Goal: Task Accomplishment & Management: Manage account settings

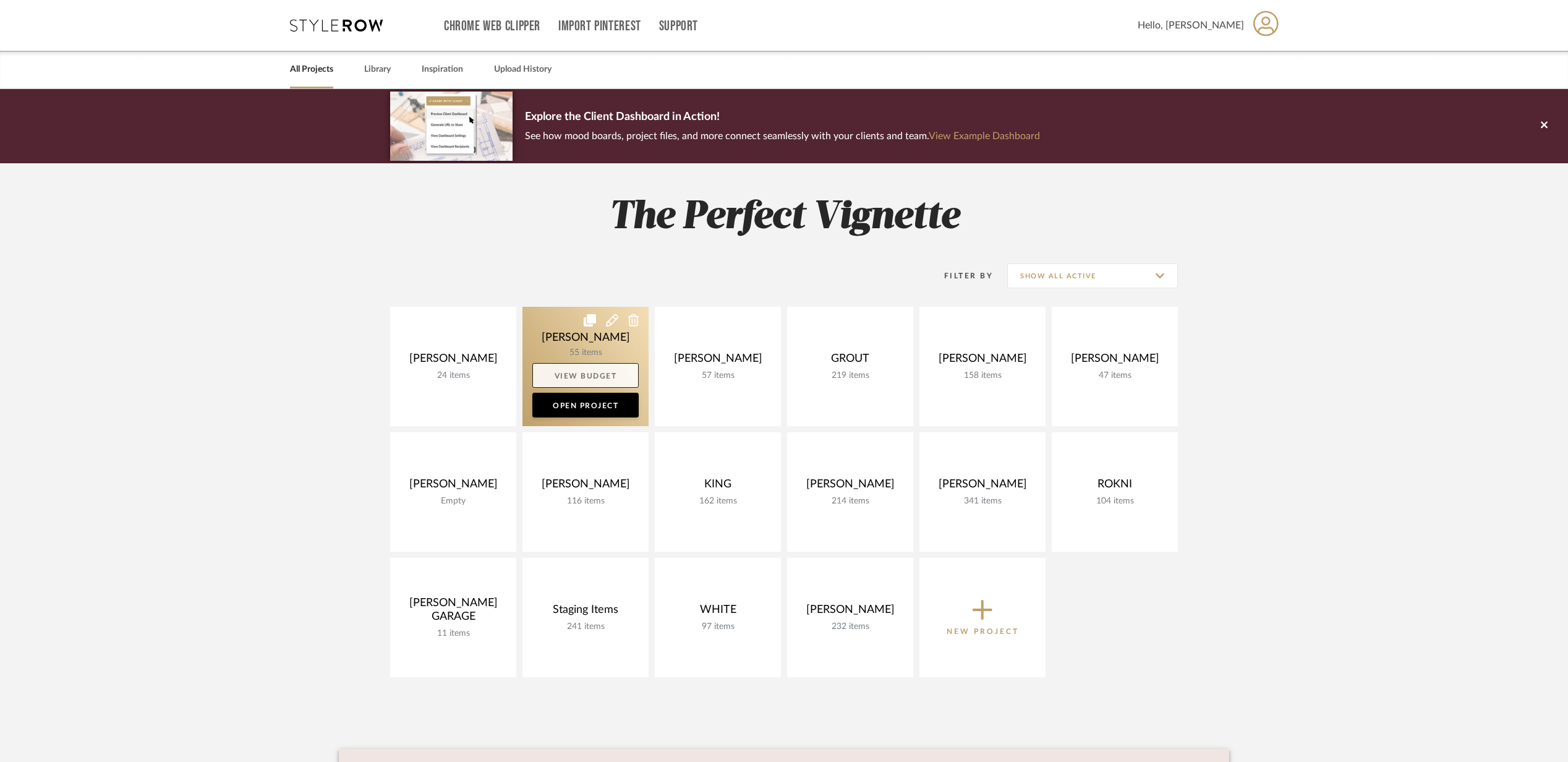
click at [591, 375] on link "View Budget" at bounding box center [585, 375] width 107 height 25
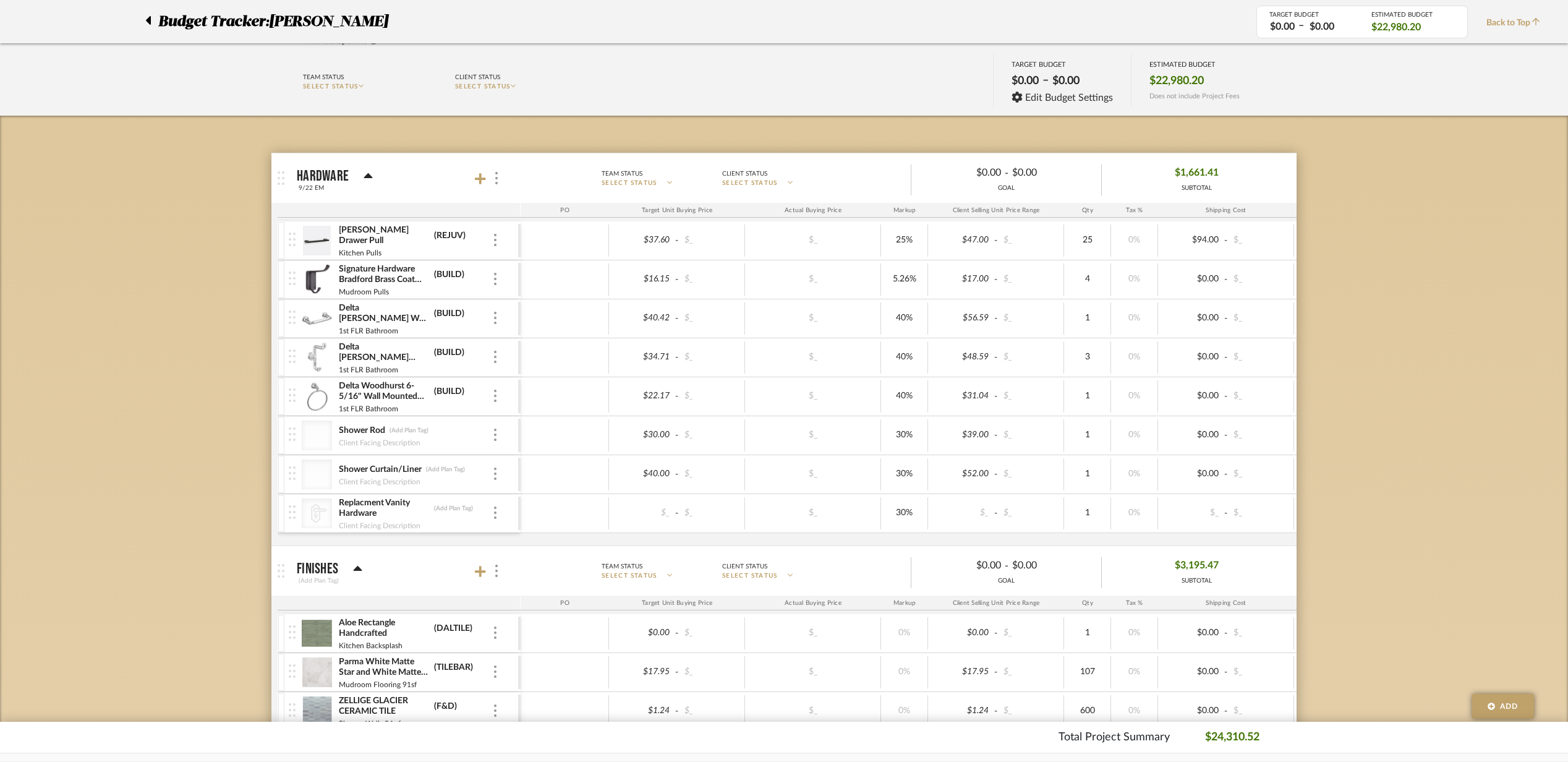
scroll to position [83, 0]
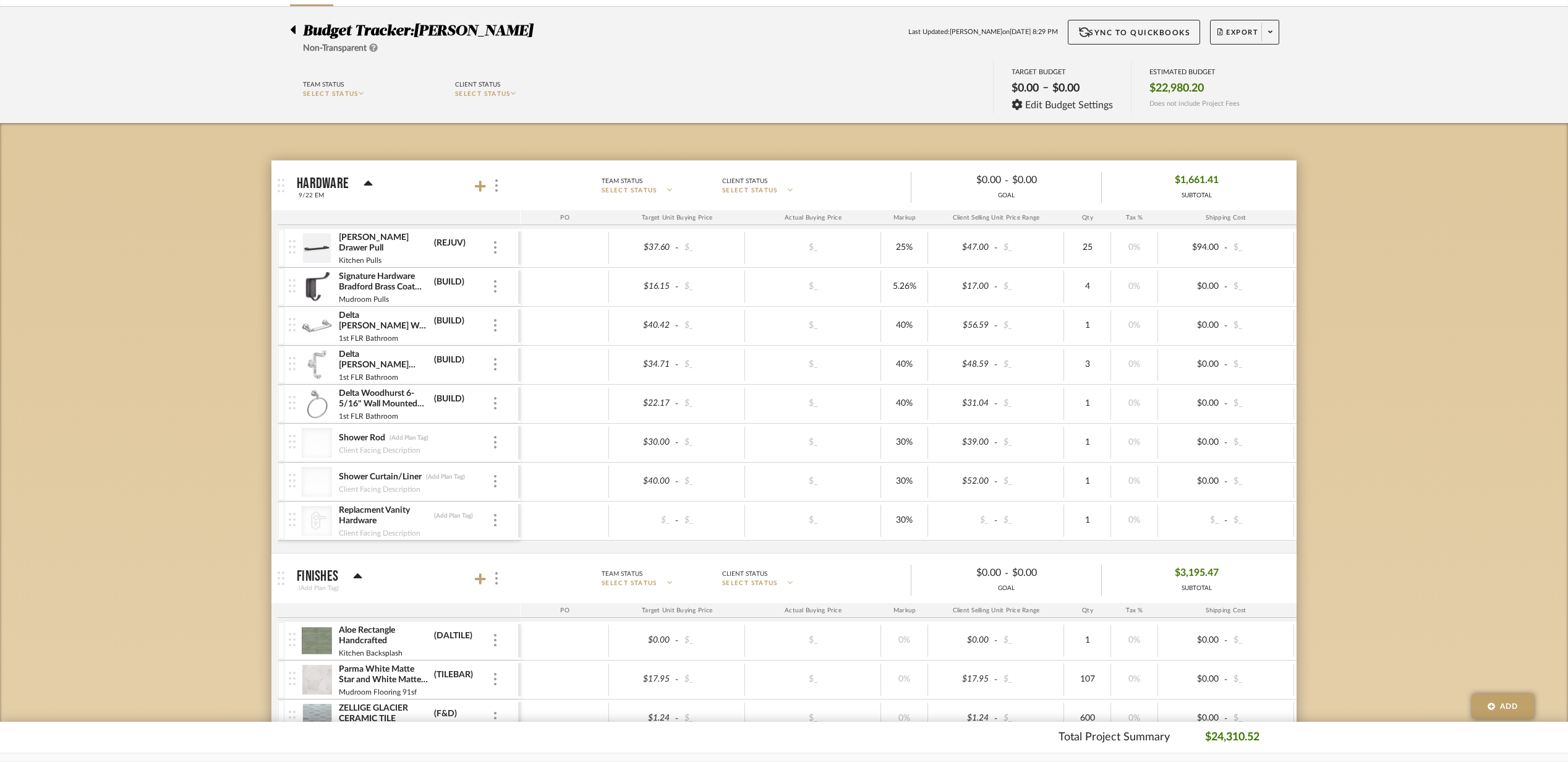
click at [478, 176] on mat-panel-title "Hardware 9/22 EM" at bounding box center [405, 185] width 218 height 30
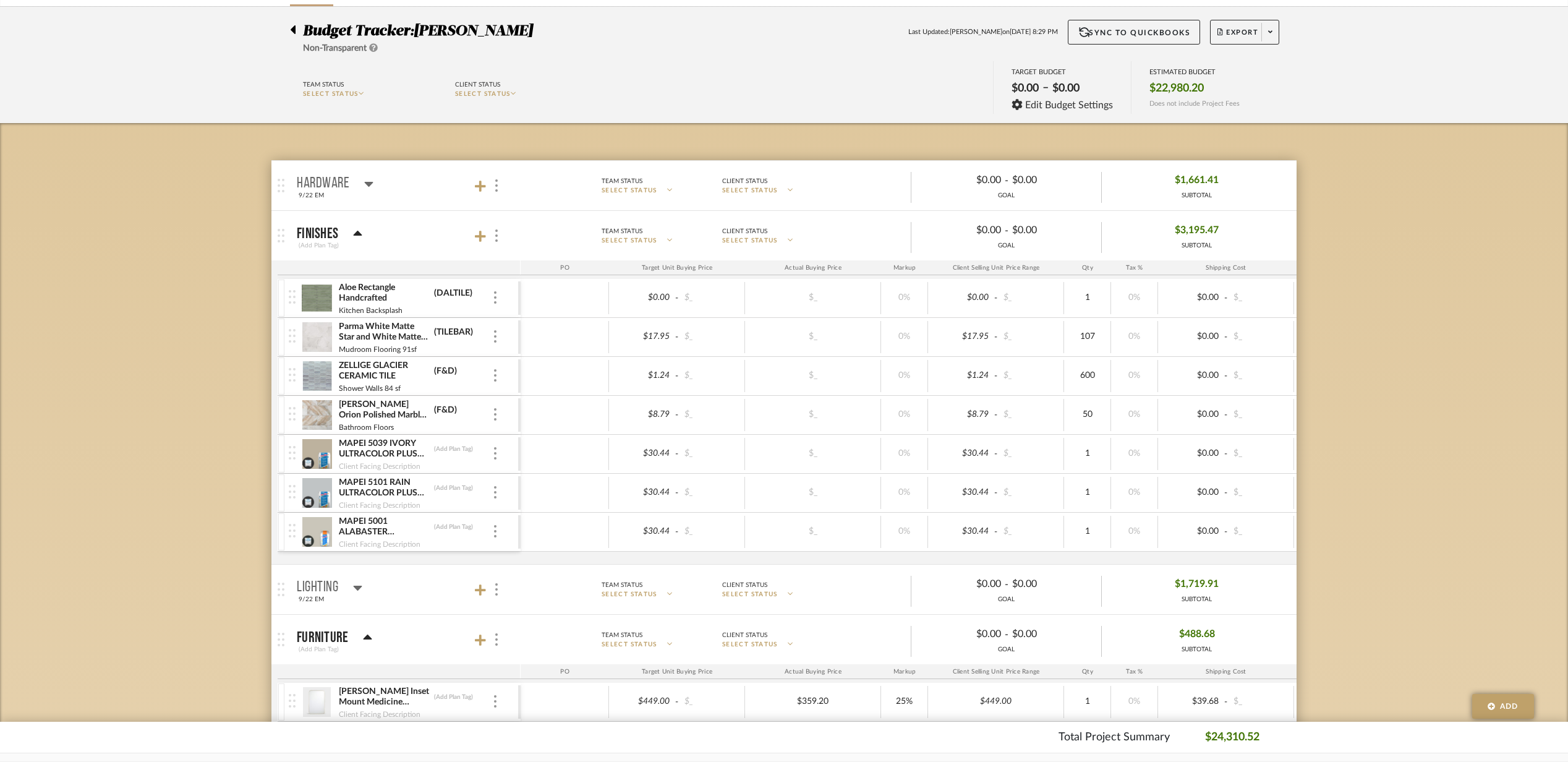
click at [471, 193] on mat-panel-title "Hardware 9/22 EM" at bounding box center [405, 185] width 218 height 30
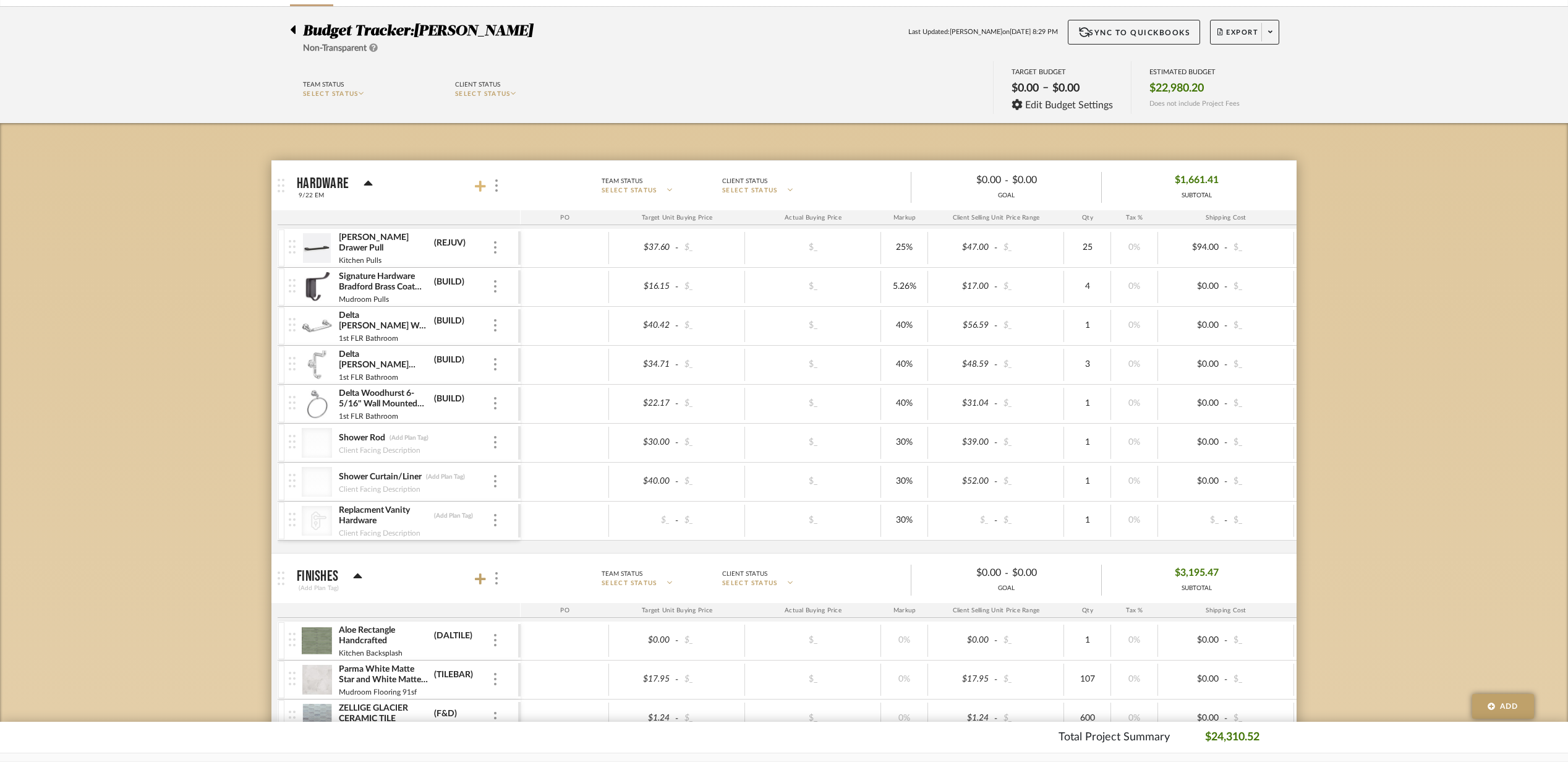
click at [482, 188] on icon at bounding box center [480, 186] width 11 height 12
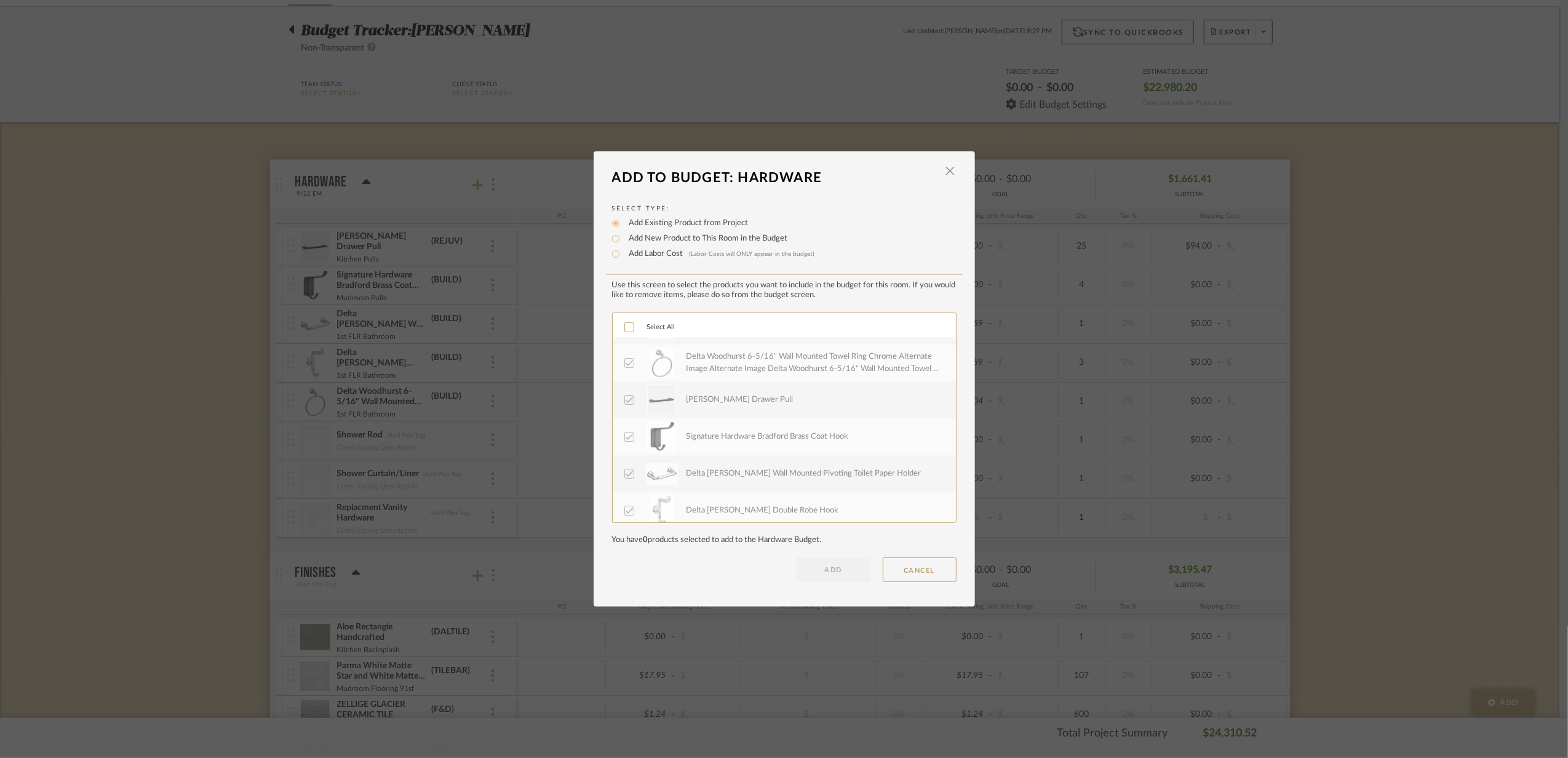
scroll to position [0, 0]
click at [950, 170] on span "button" at bounding box center [950, 171] width 25 height 25
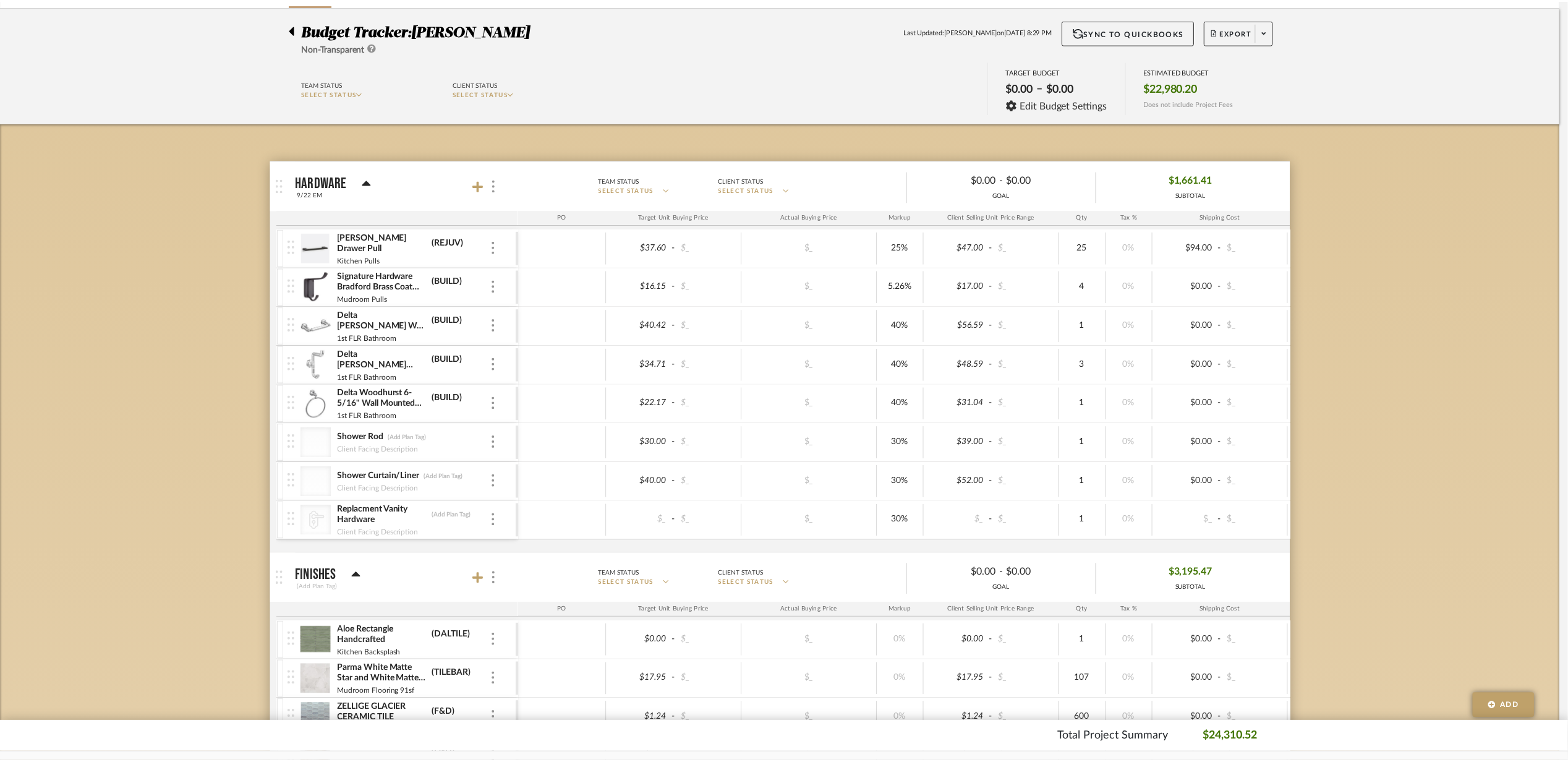
scroll to position [83, 0]
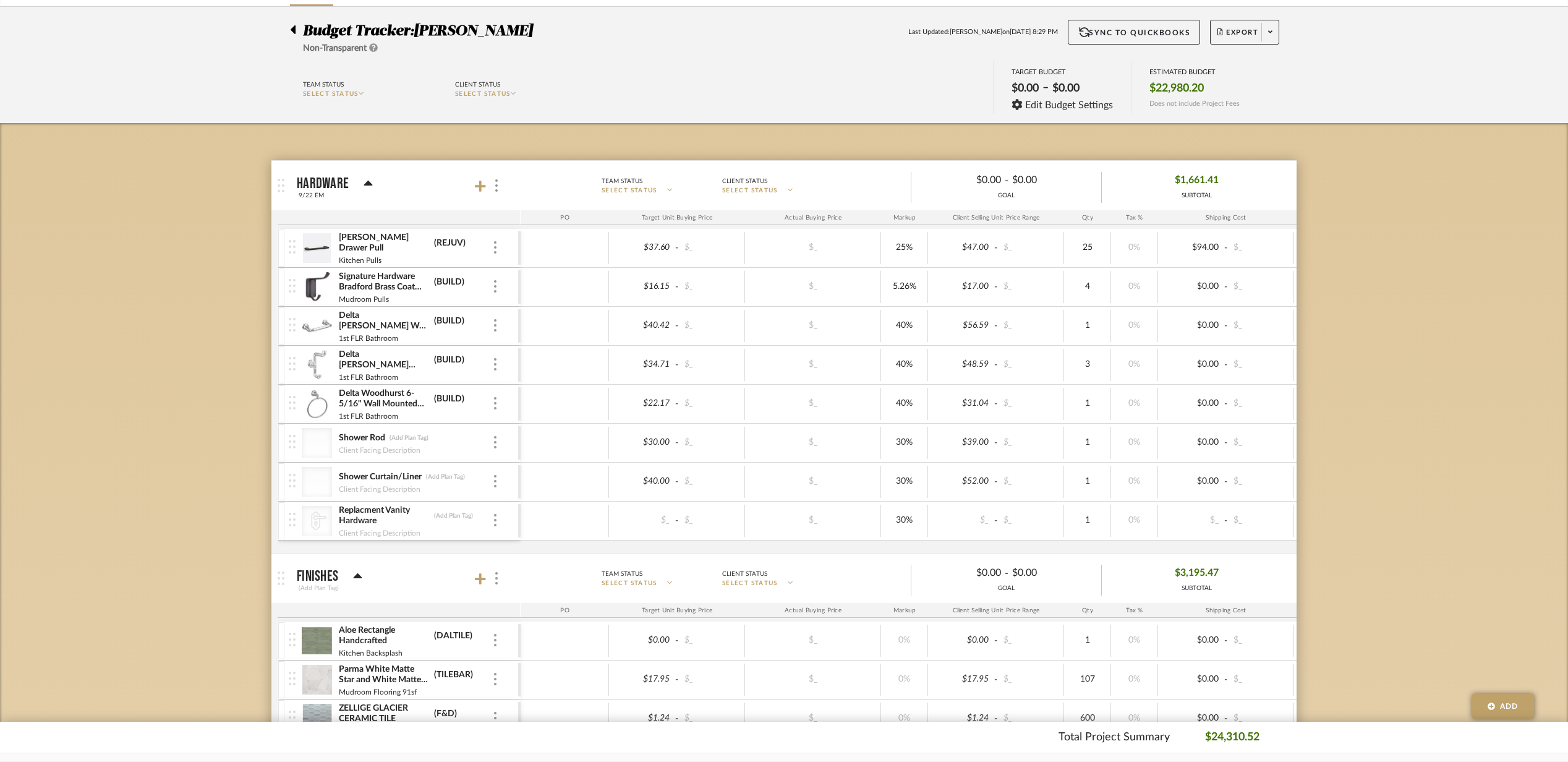
click at [301, 28] on div at bounding box center [297, 27] width 13 height 15
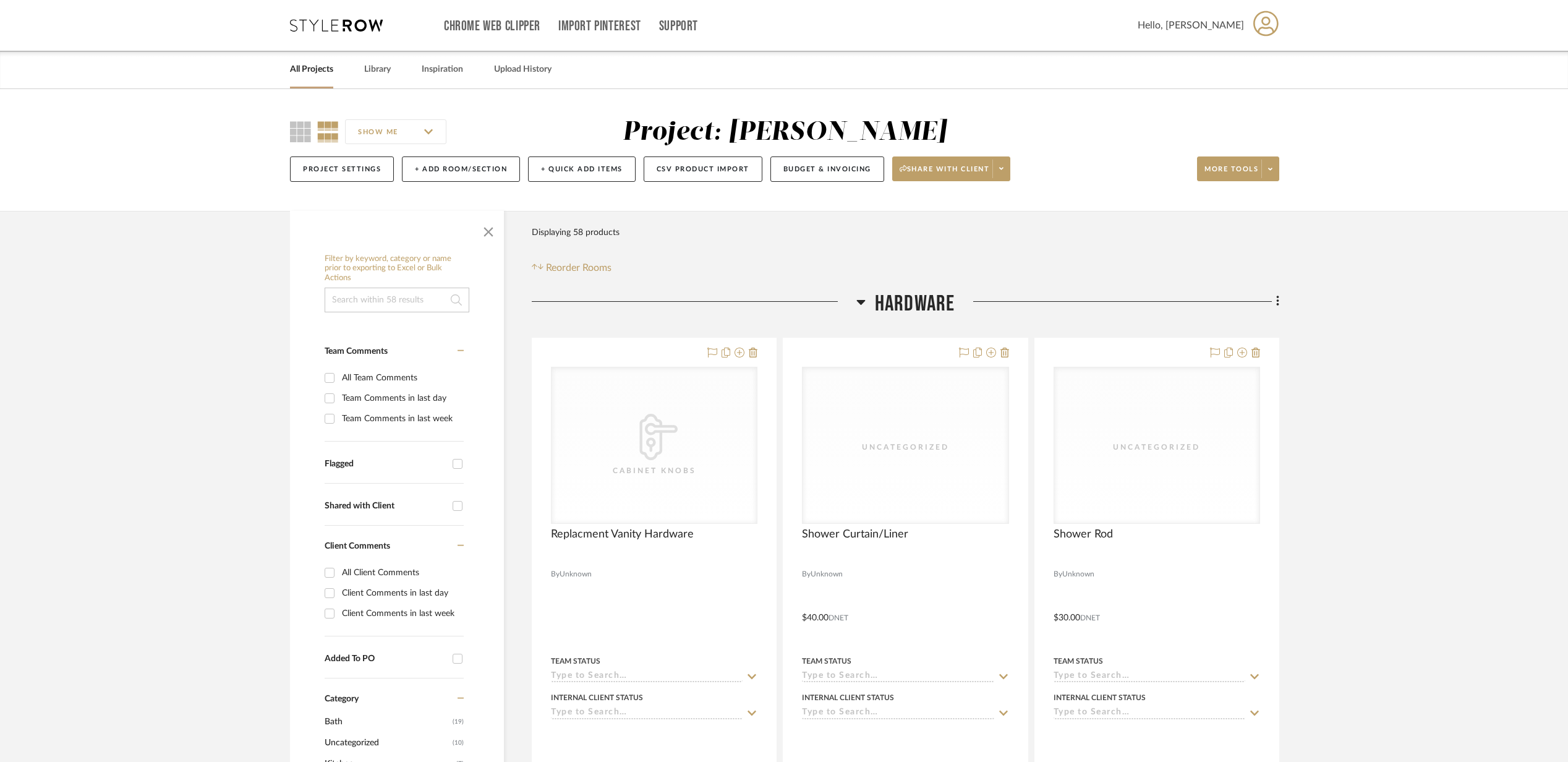
click at [324, 70] on link "All Projects" at bounding box center [312, 70] width 44 height 17
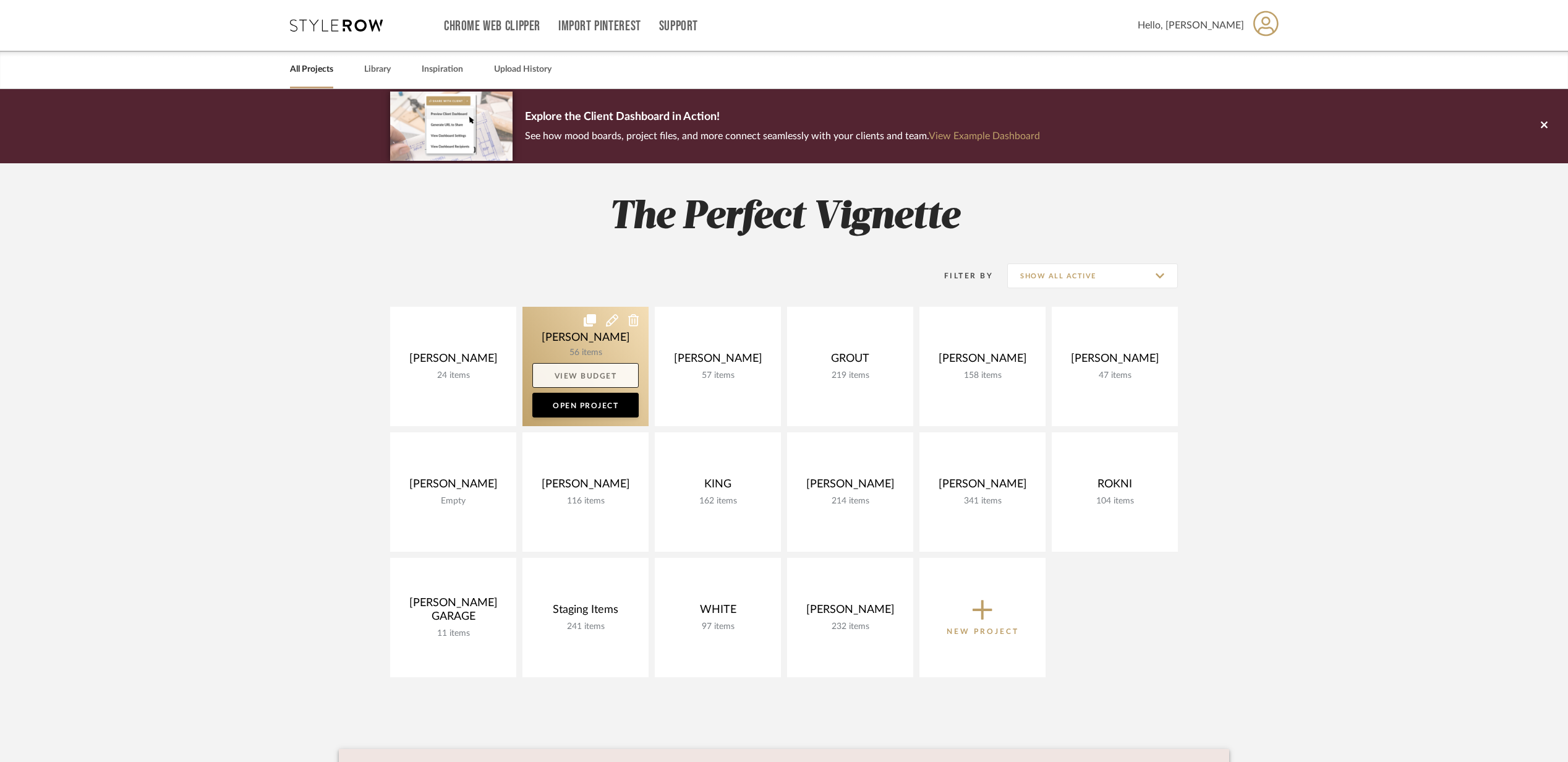
click at [570, 372] on link "View Budget" at bounding box center [585, 375] width 107 height 25
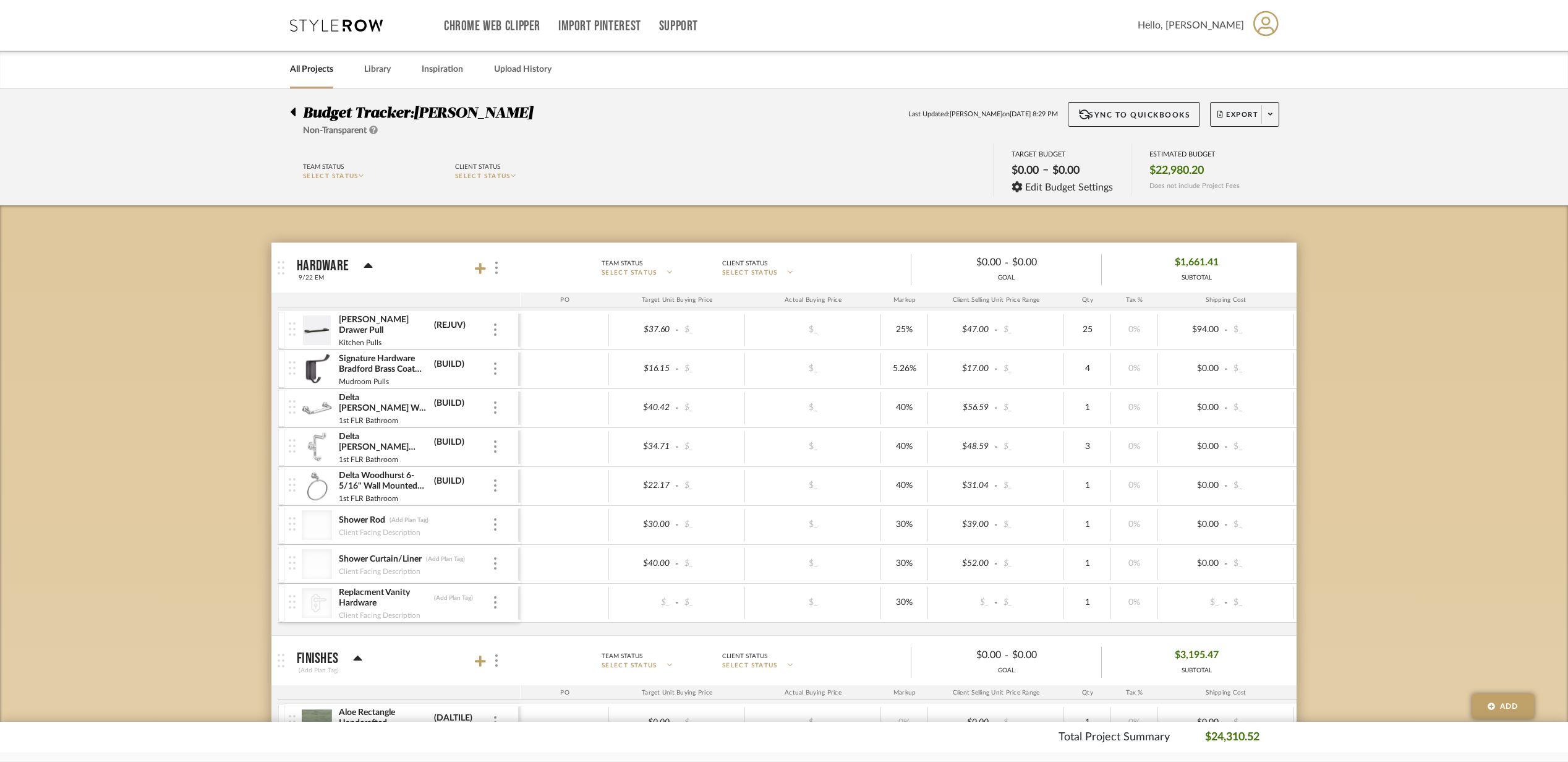
click at [292, 112] on icon at bounding box center [293, 112] width 5 height 9
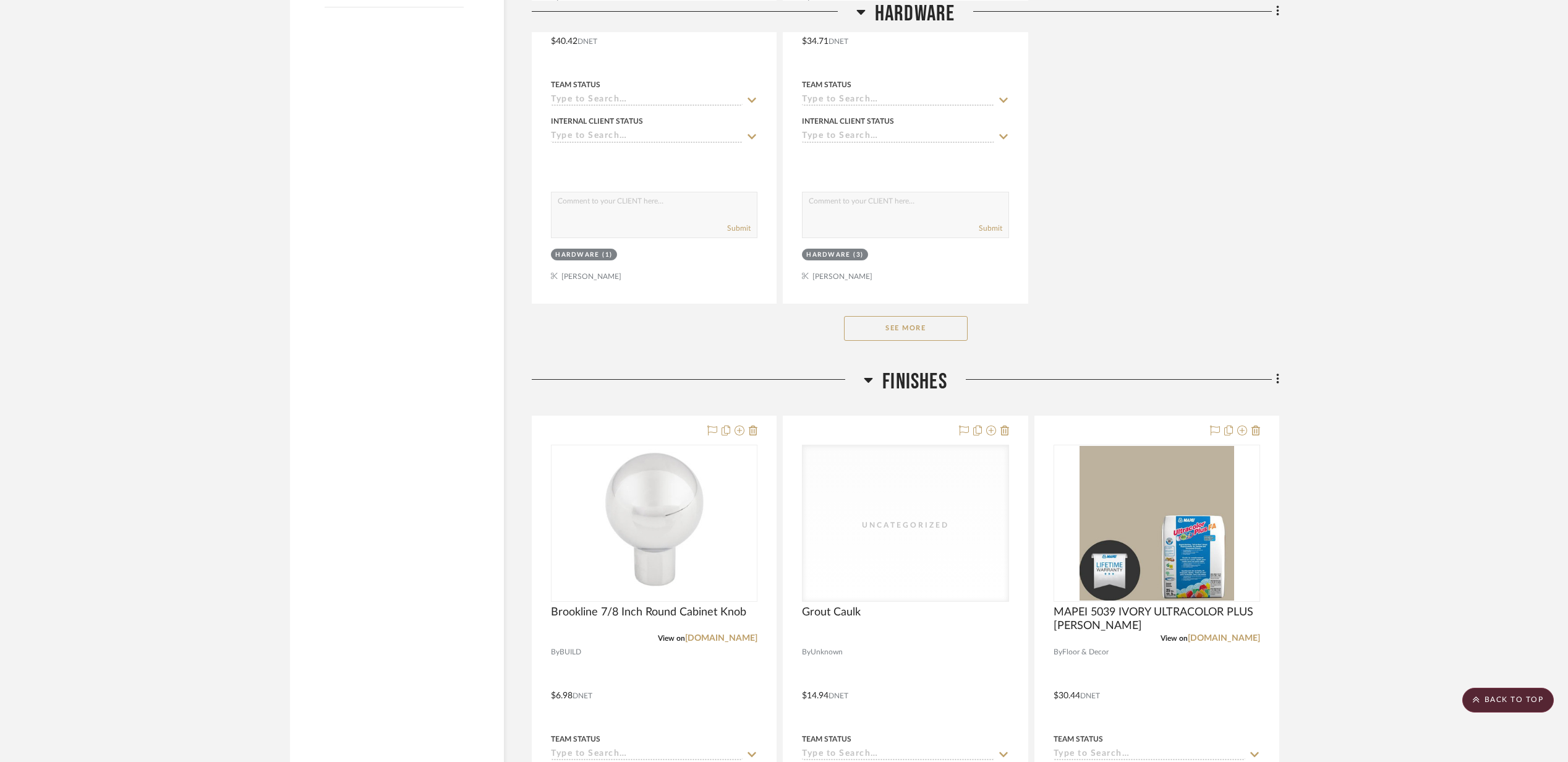
scroll to position [1979, 0]
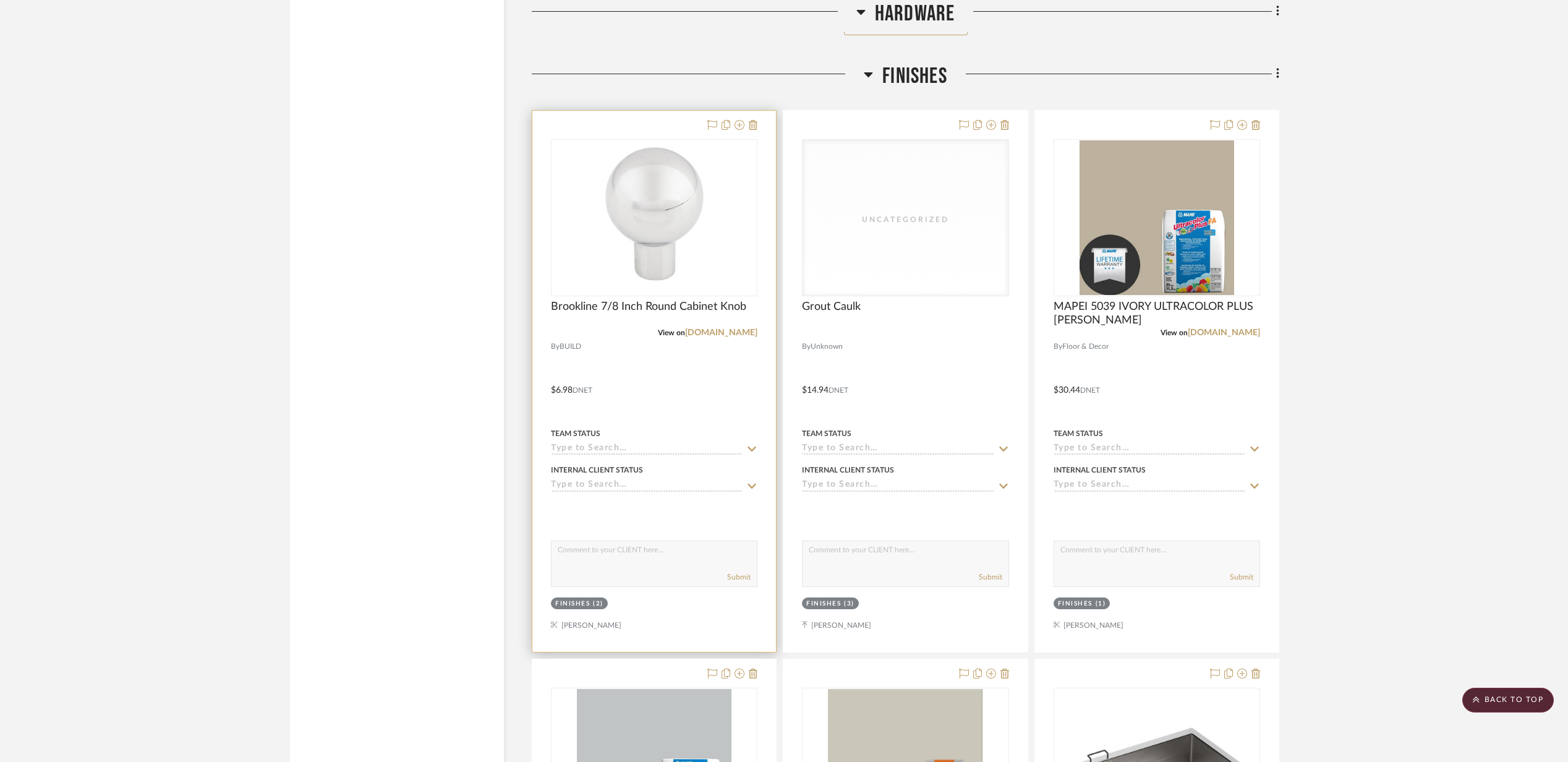
click at [589, 608] on div "Finishes" at bounding box center [573, 603] width 35 height 9
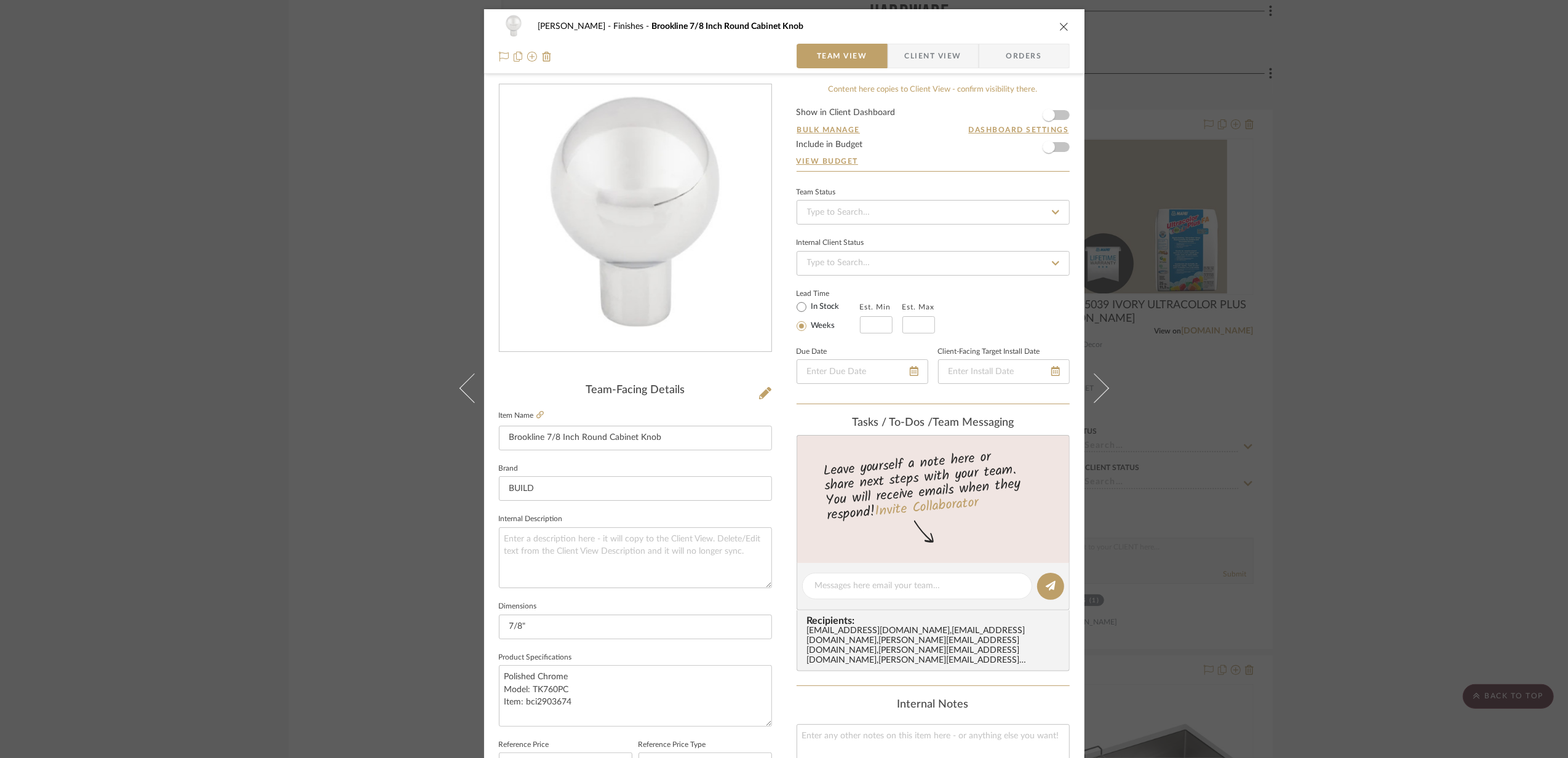
scroll to position [390, 0]
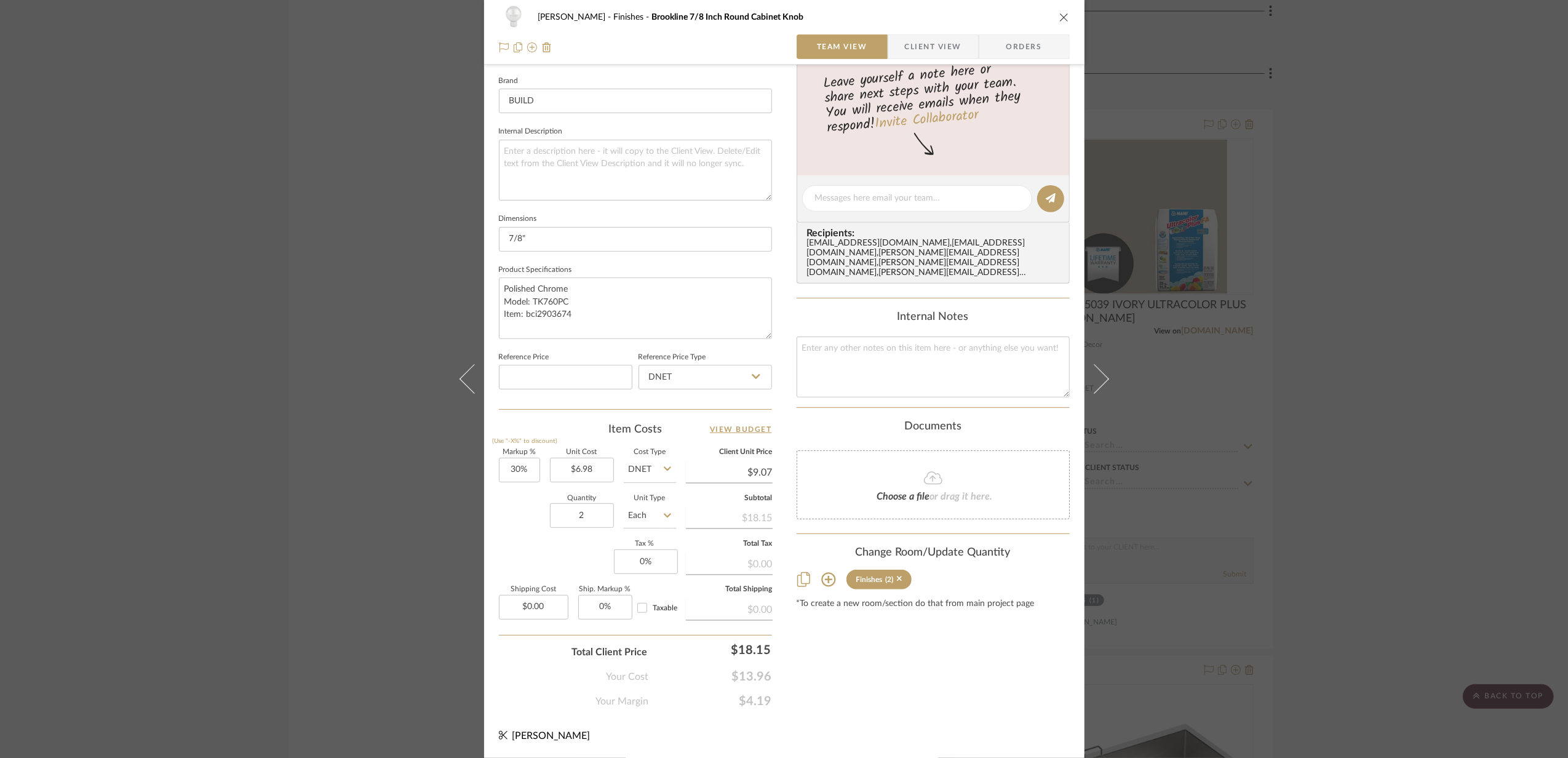
click at [821, 574] on icon at bounding box center [829, 579] width 14 height 14
click at [814, 603] on span "Hardware" at bounding box center [831, 607] width 38 height 9
click at [812, 600] on input "Hardware" at bounding box center [801, 608] width 19 height 19
checkbox input "true"
type input "1"
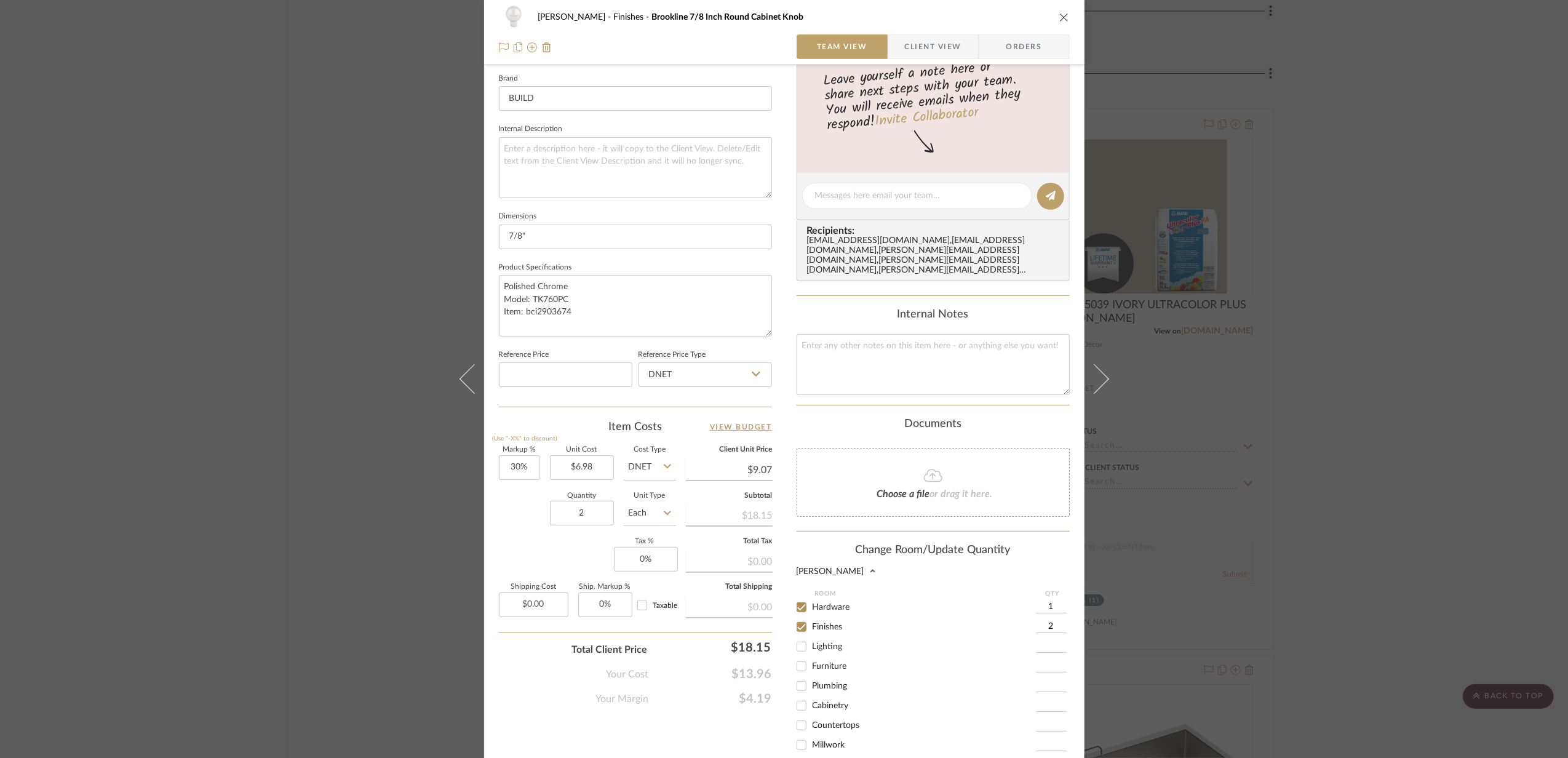
click at [839, 626] on div "Finishes" at bounding box center [916, 627] width 239 height 19
click at [817, 623] on span "Finishes" at bounding box center [827, 627] width 30 height 9
click at [812, 619] on input "Finishes" at bounding box center [801, 627] width 19 height 19
checkbox input "false"
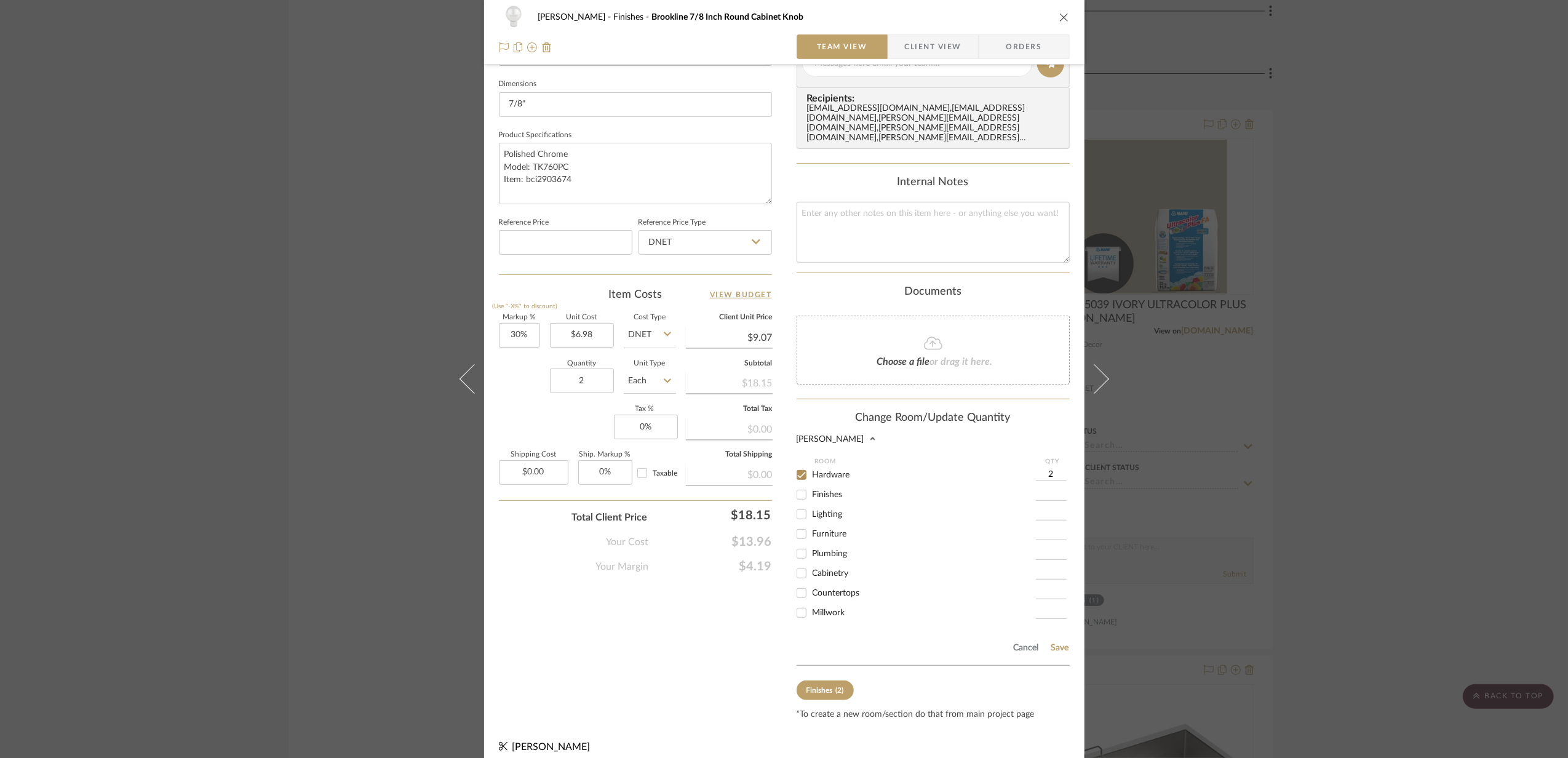
scroll to position [528, 0]
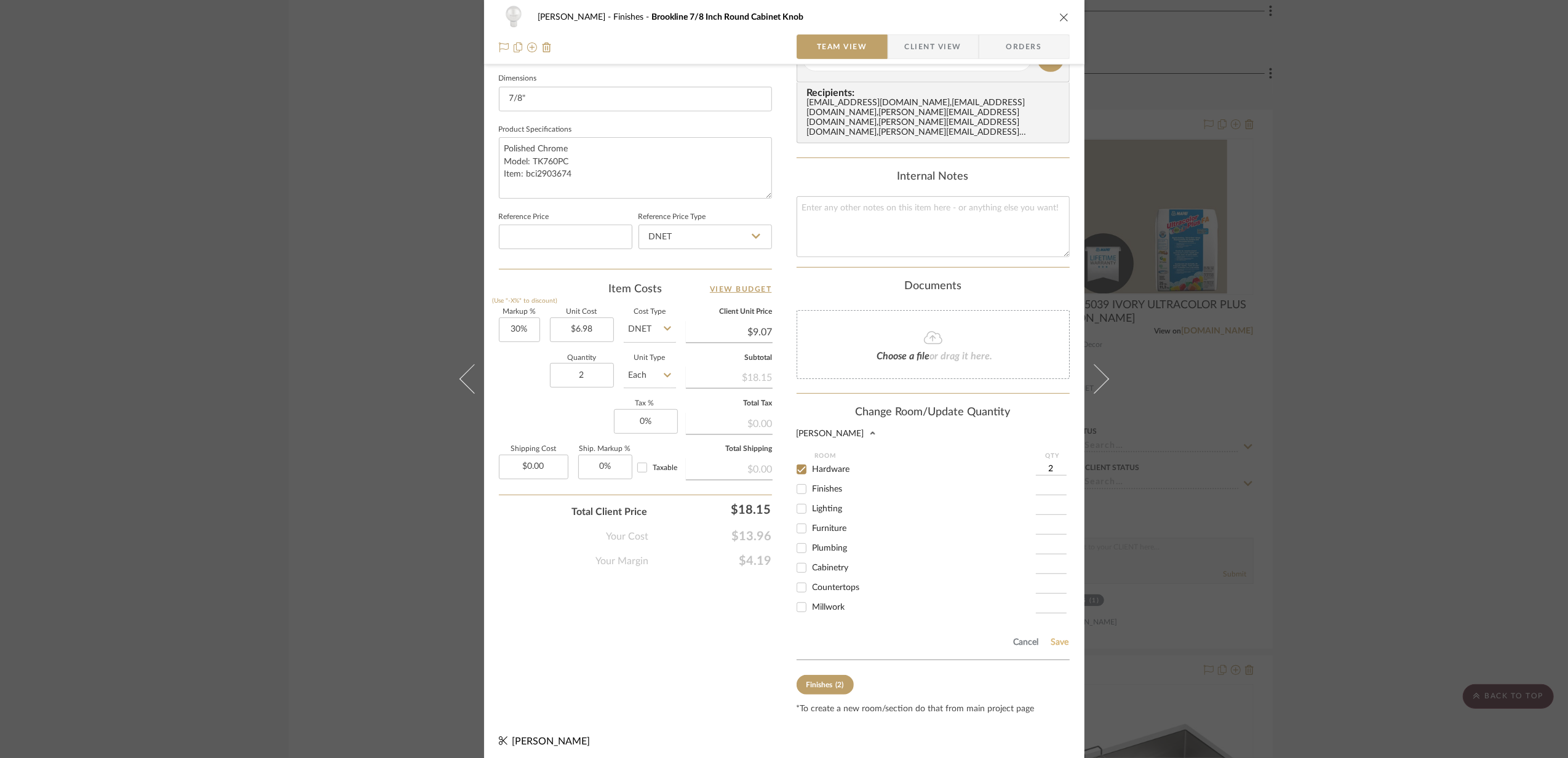
type input "2"
click at [1052, 640] on button "Save" at bounding box center [1060, 642] width 19 height 10
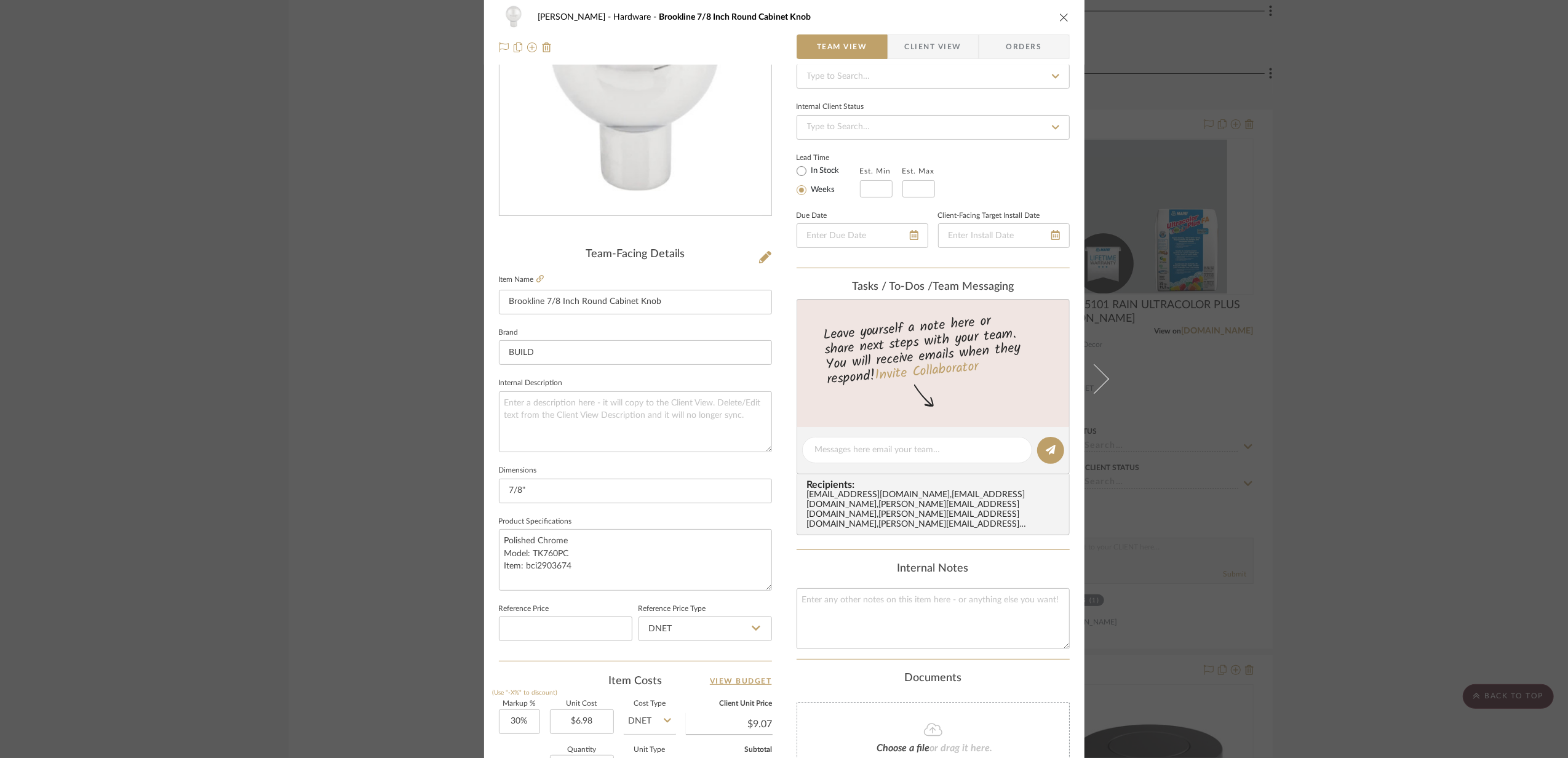
scroll to position [0, 0]
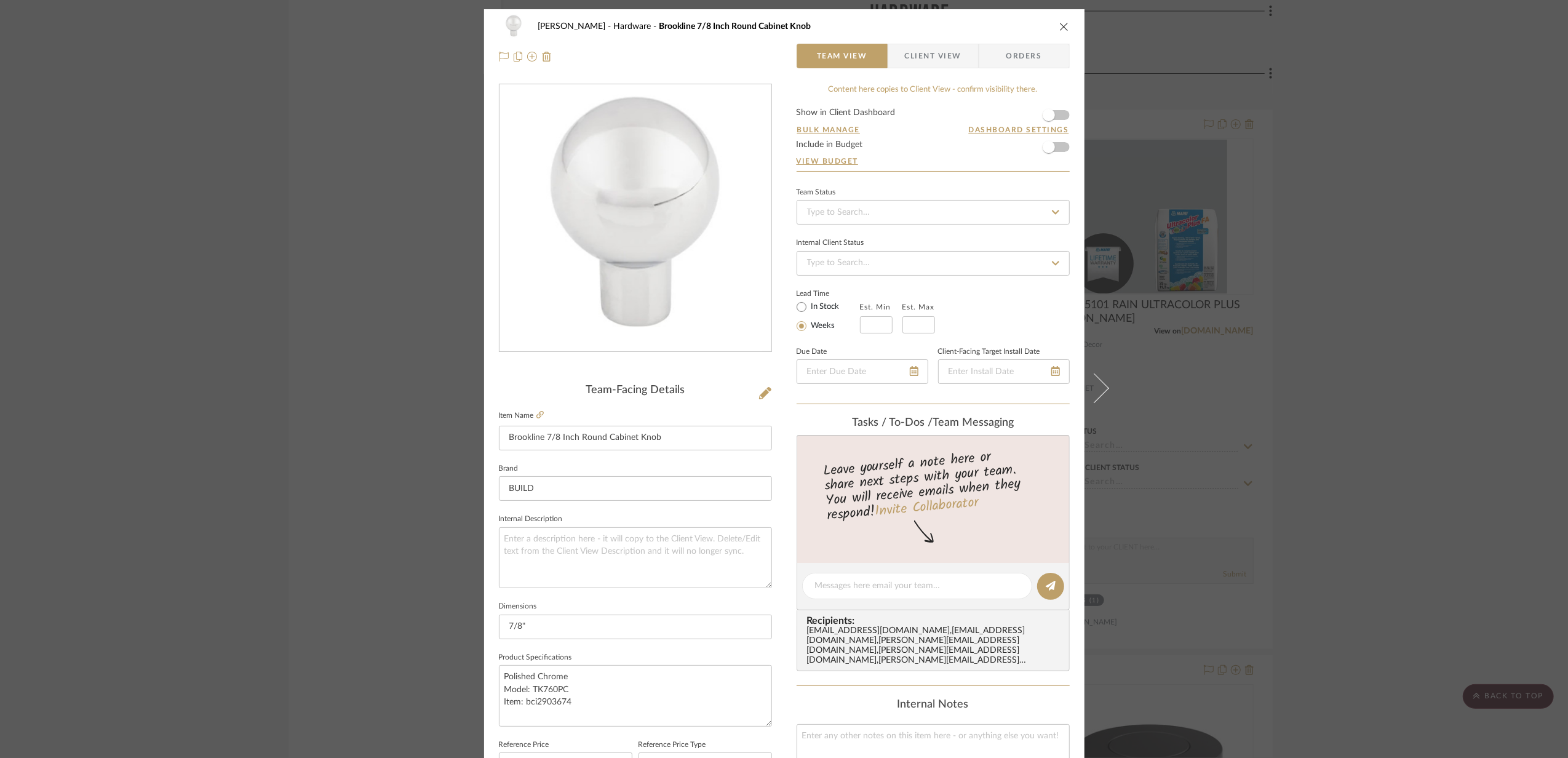
click at [1050, 23] on div "CASALI Hardware Brookline 7/8 Inch Round Cabinet Knob" at bounding box center [784, 27] width 571 height 25
click at [1060, 22] on icon "close" at bounding box center [1064, 27] width 10 height 10
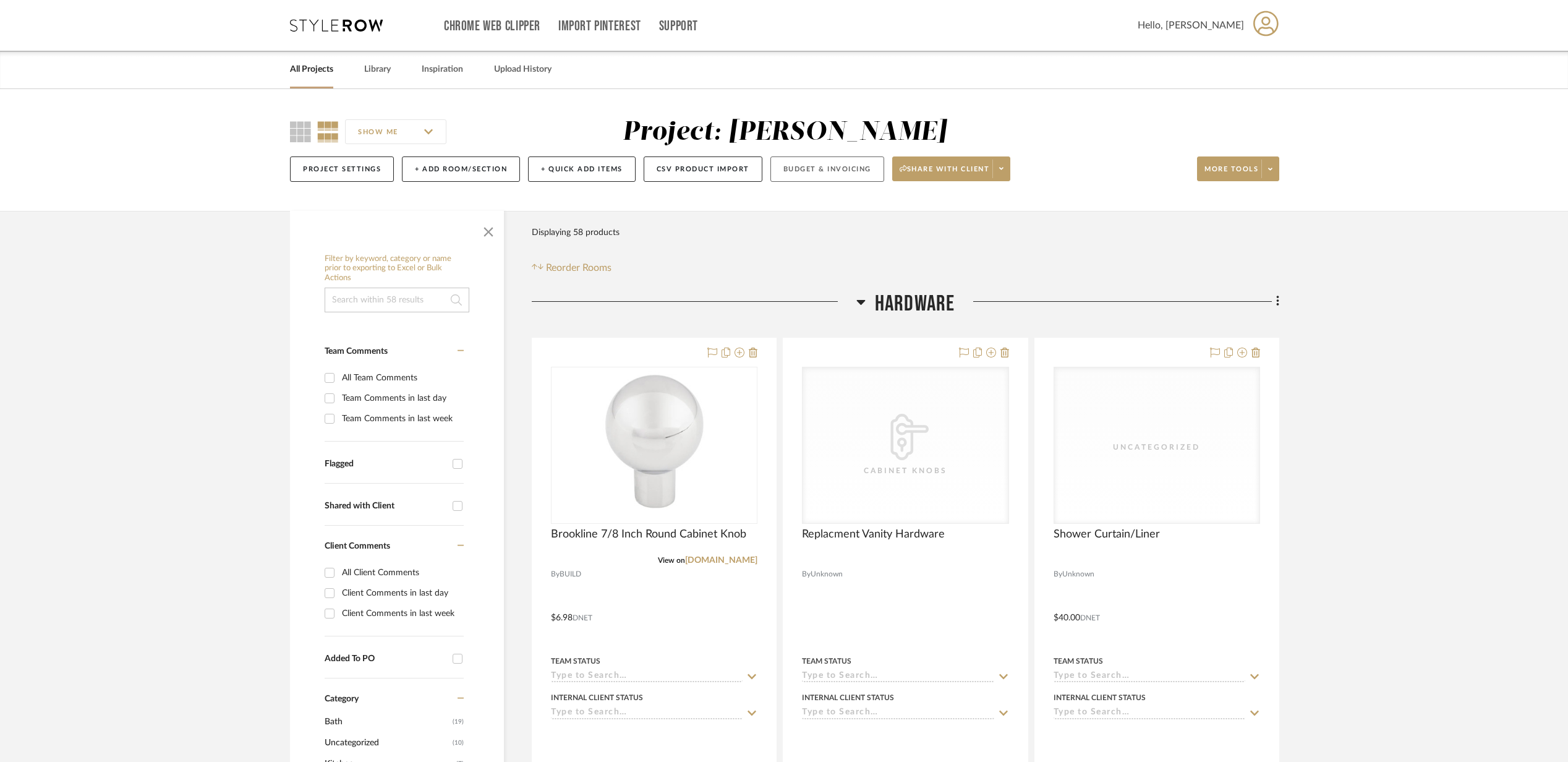
click at [800, 173] on button "Budget & Invoicing" at bounding box center [827, 168] width 114 height 25
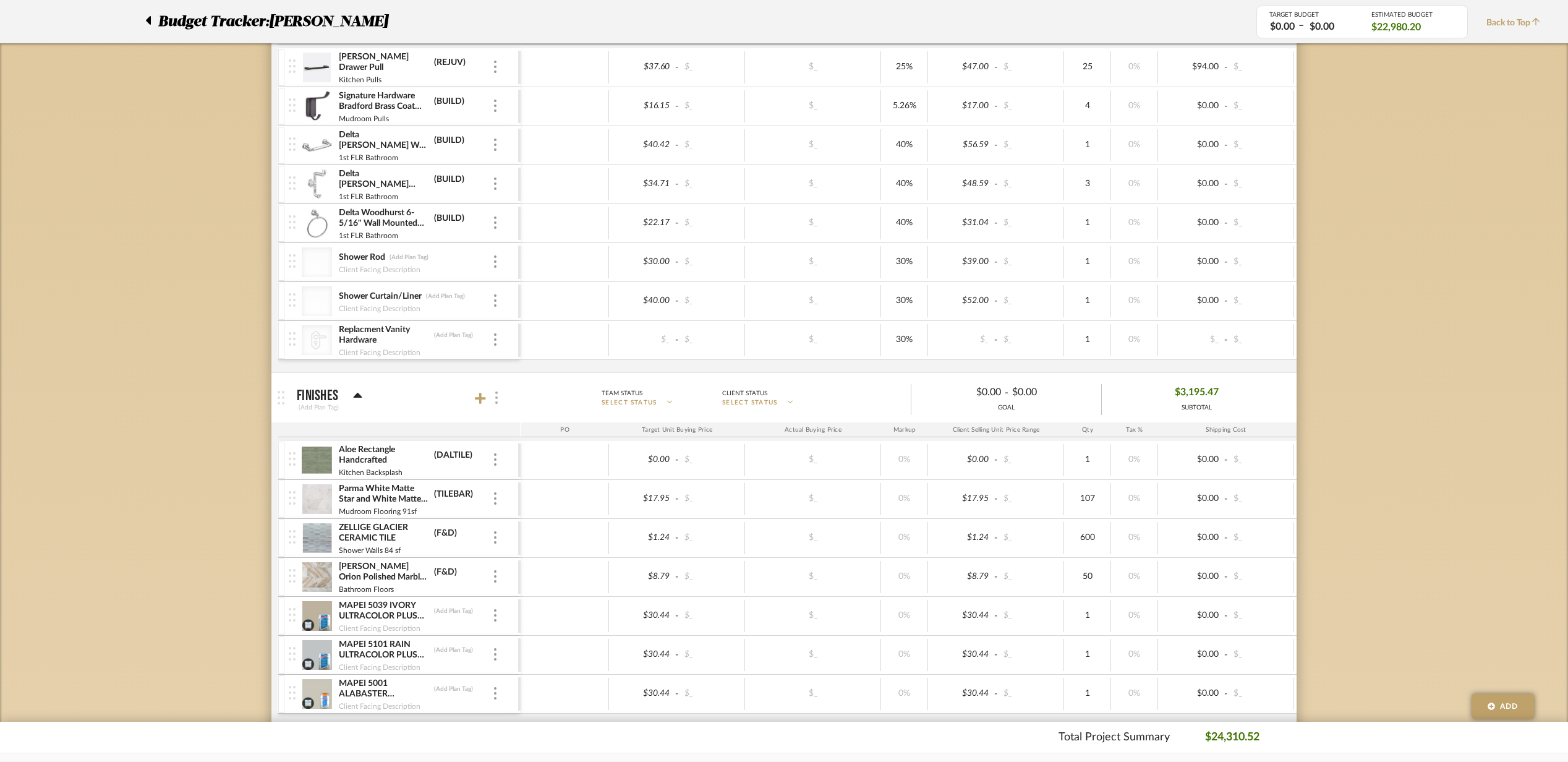
scroll to position [83, 0]
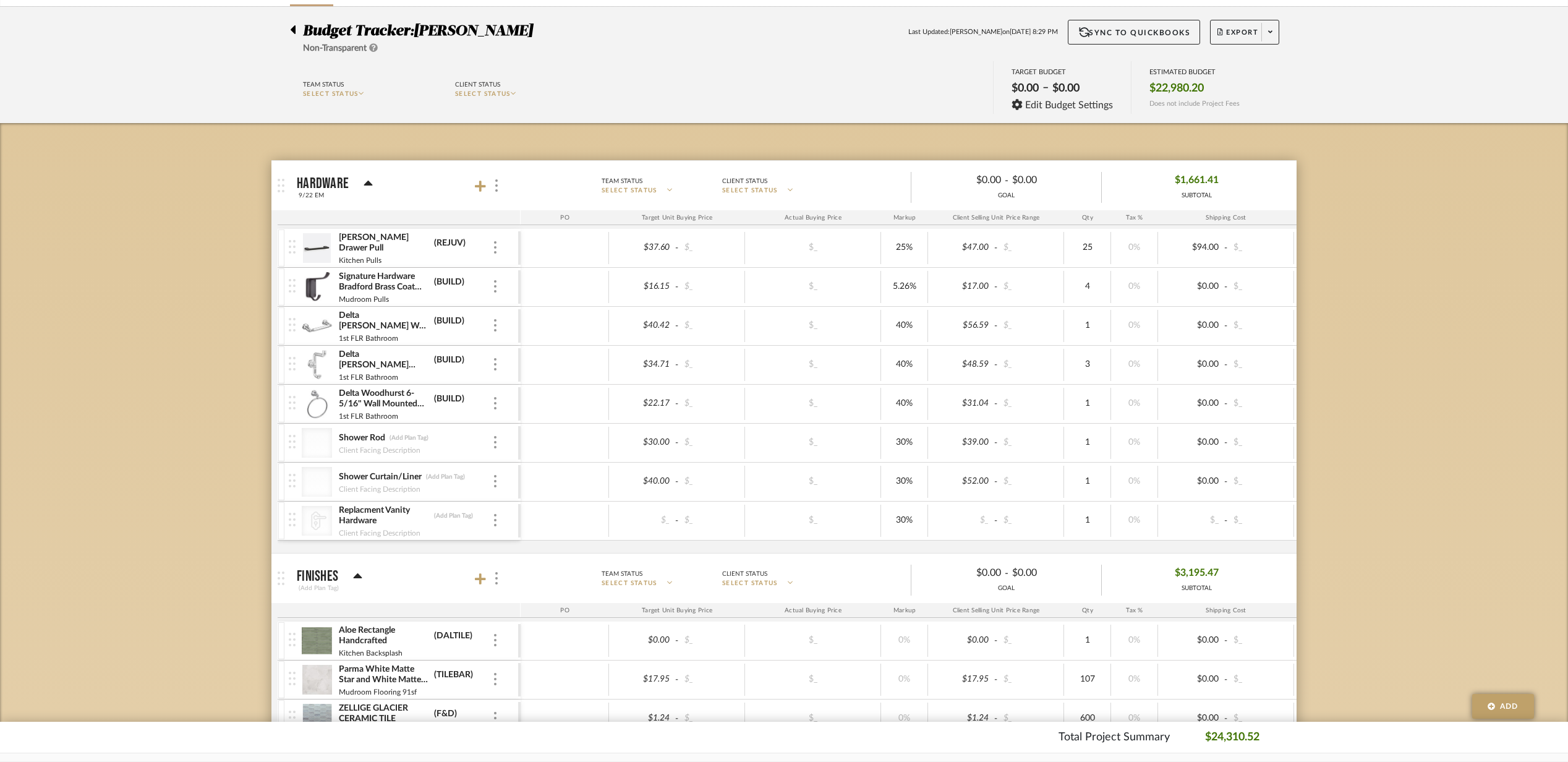
click at [476, 177] on div at bounding box center [488, 185] width 27 height 17
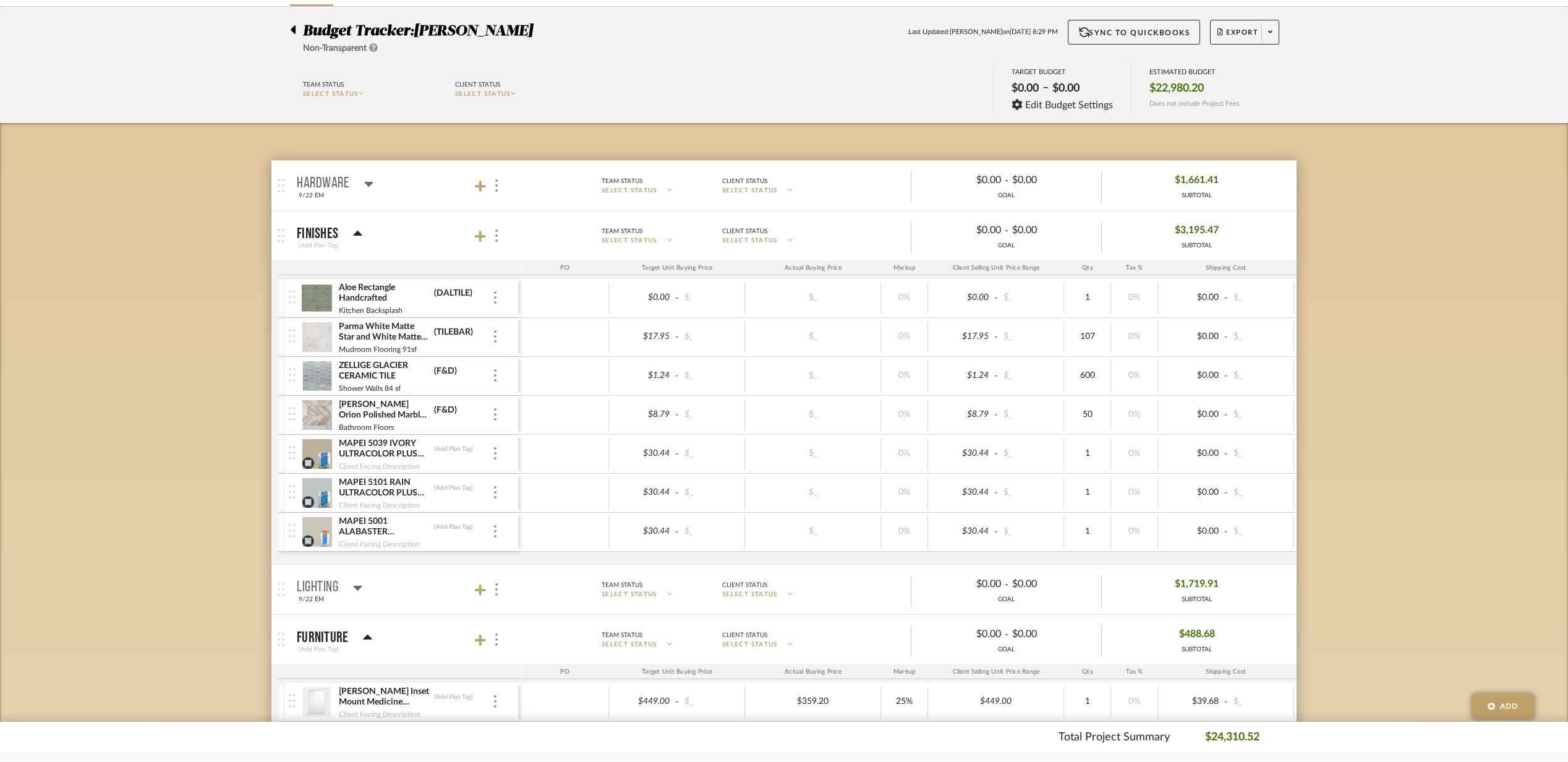
click at [459, 240] on mat-panel-title "Finishes (Add Plan Tag)" at bounding box center [405, 235] width 218 height 30
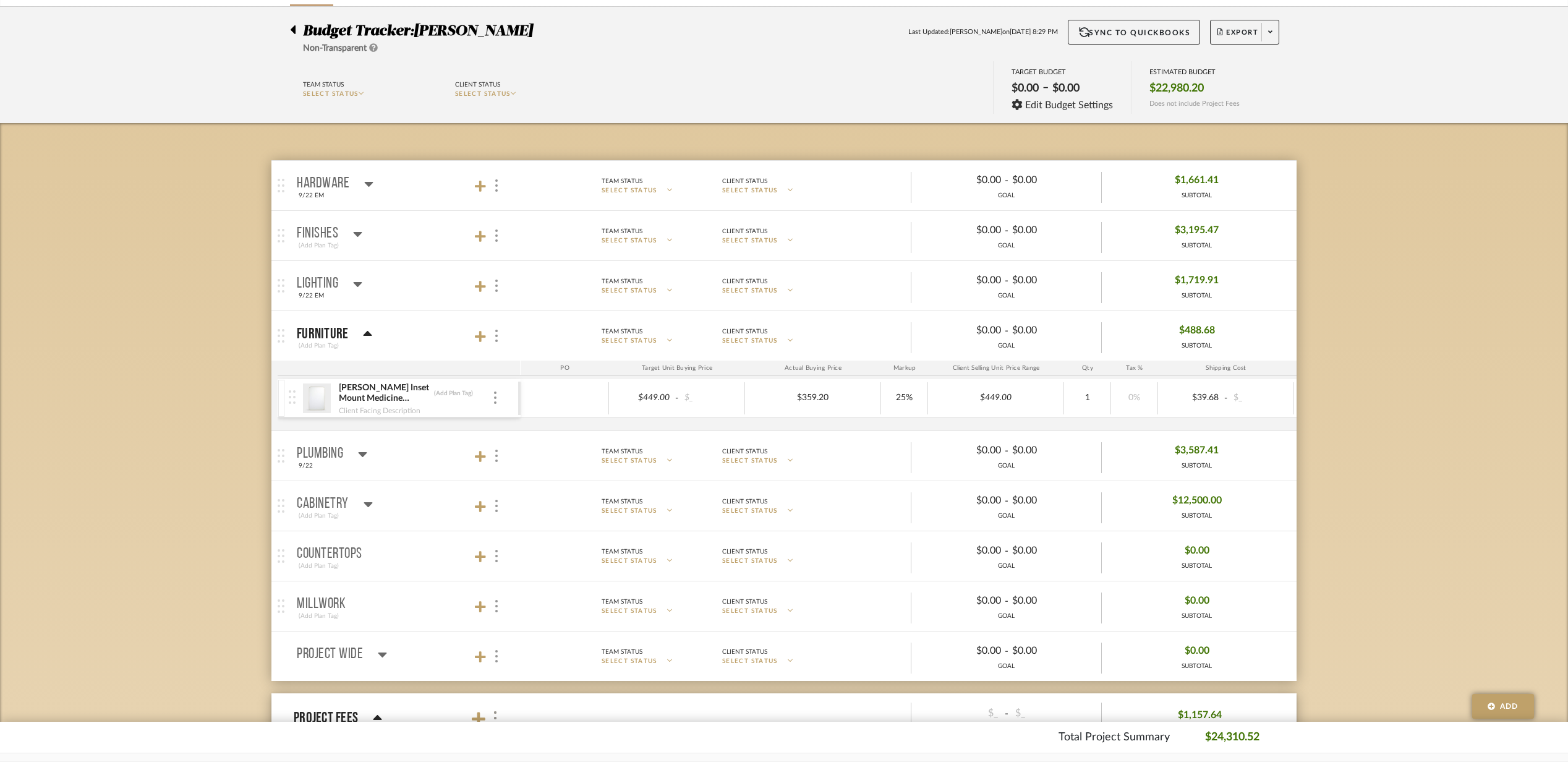
click at [433, 179] on mat-panel-title "Hardware 9/22 EM" at bounding box center [405, 185] width 218 height 30
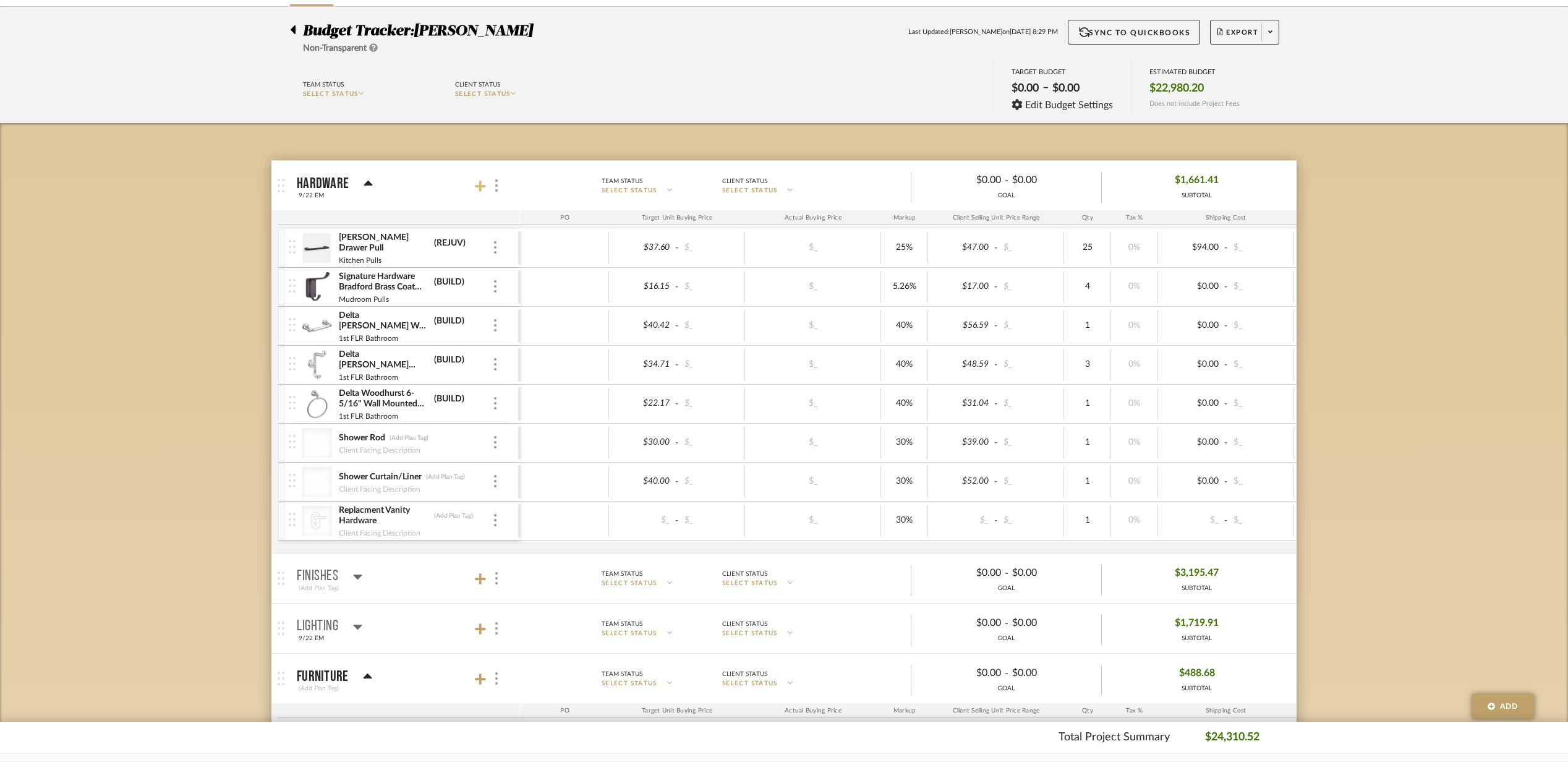
click at [479, 191] on icon at bounding box center [480, 186] width 11 height 12
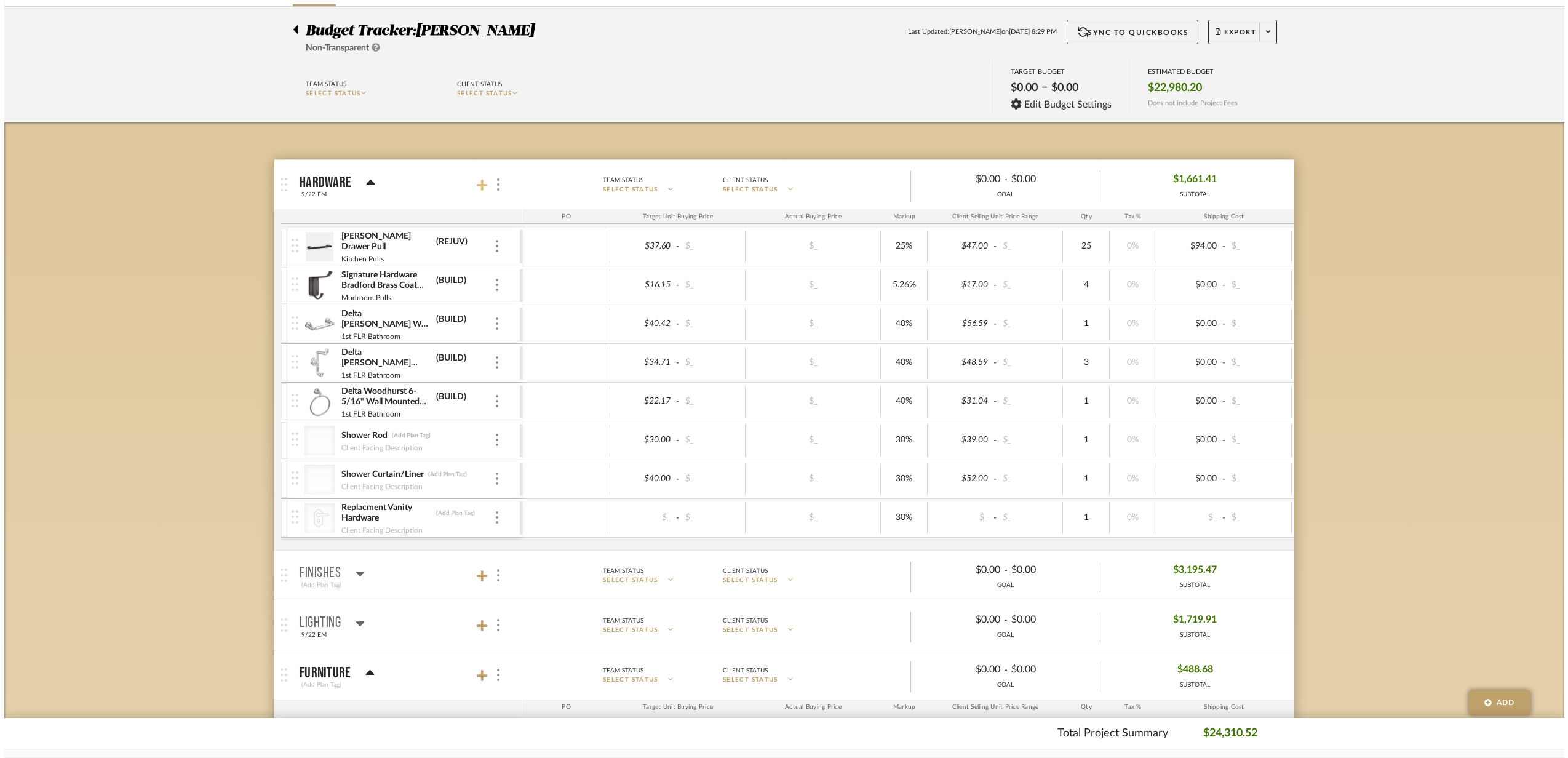
scroll to position [0, 0]
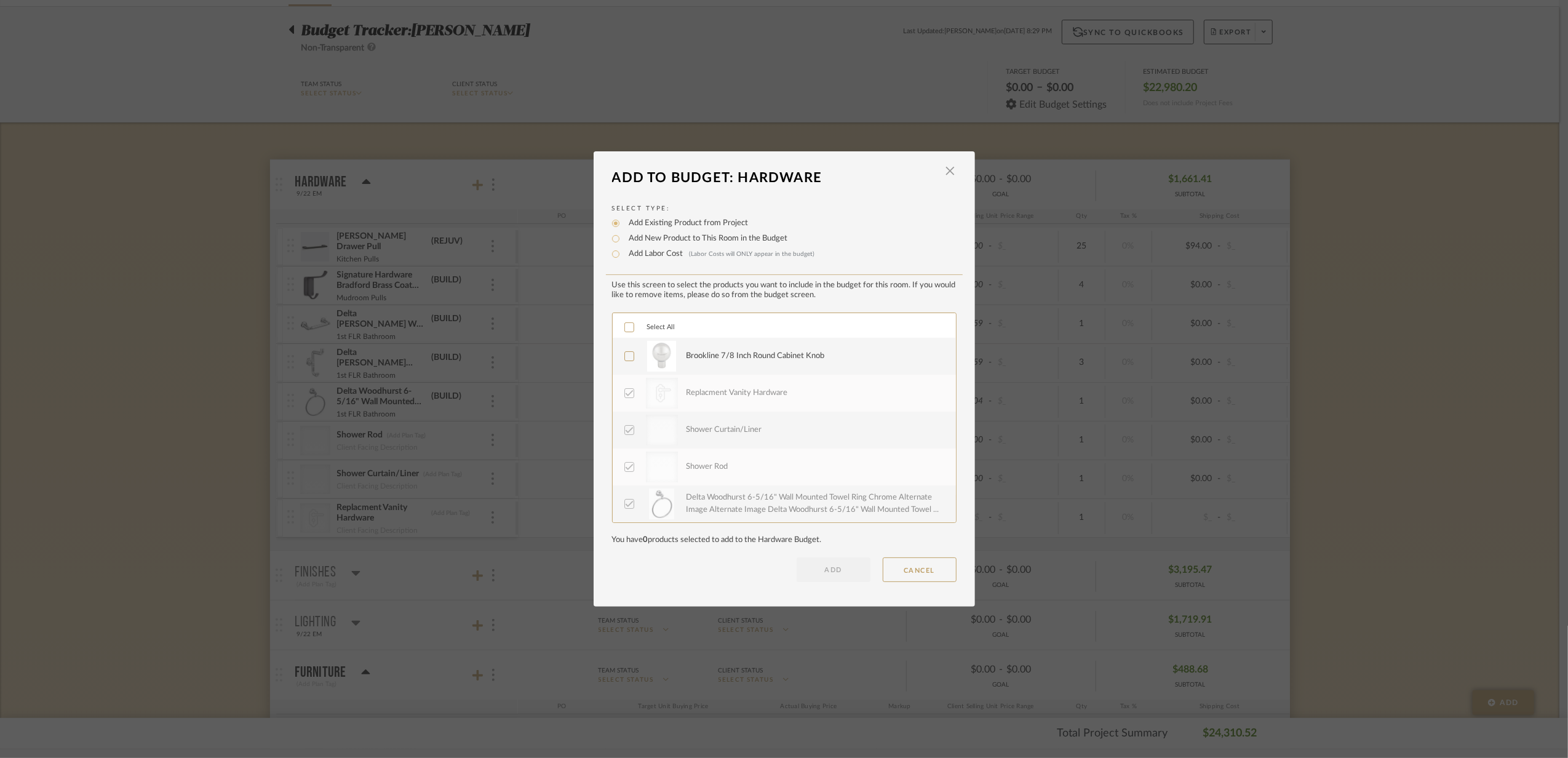
click at [673, 352] on div at bounding box center [662, 356] width 32 height 31
click at [842, 567] on button "ADD" at bounding box center [833, 570] width 74 height 25
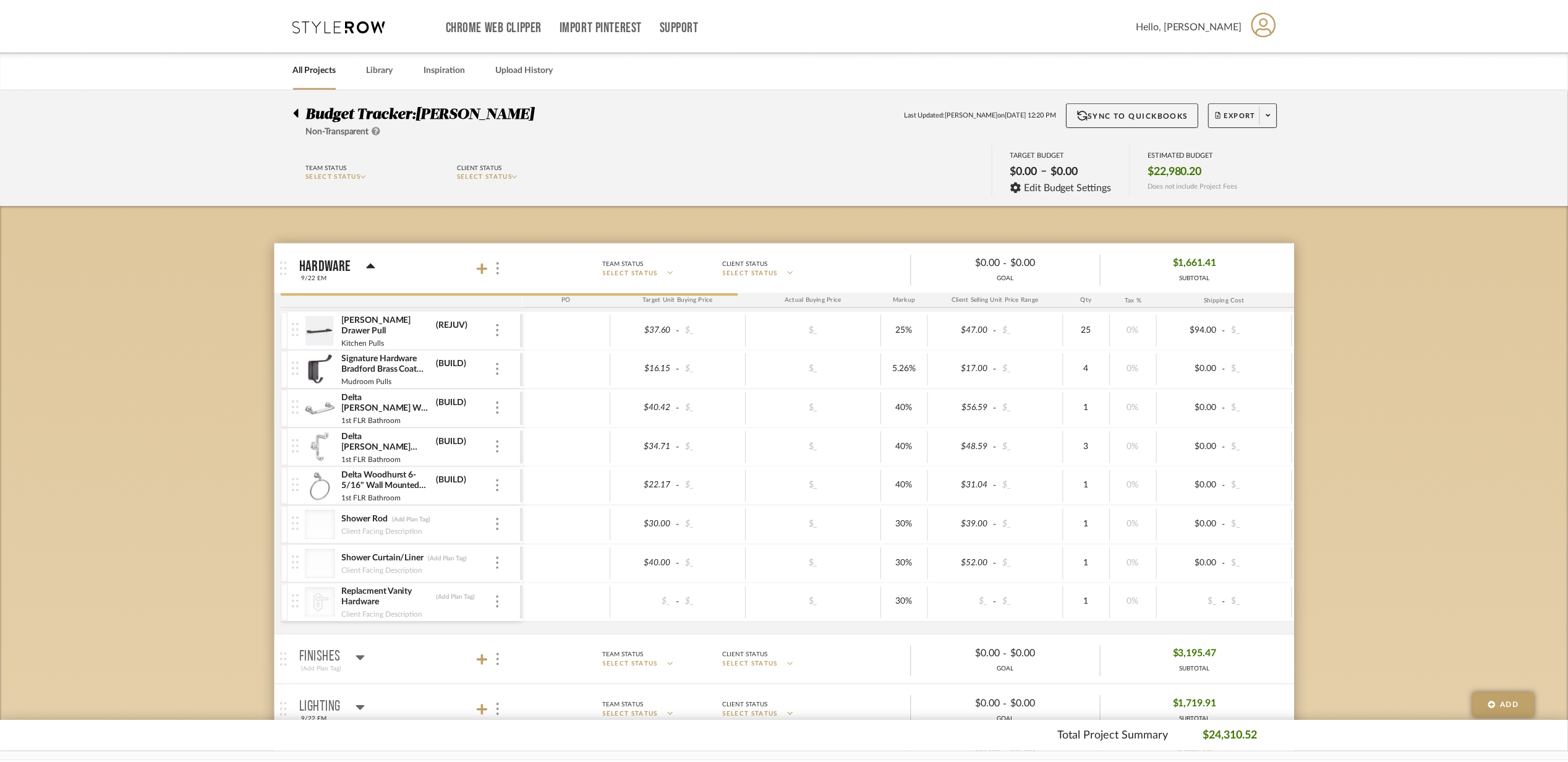
scroll to position [83, 0]
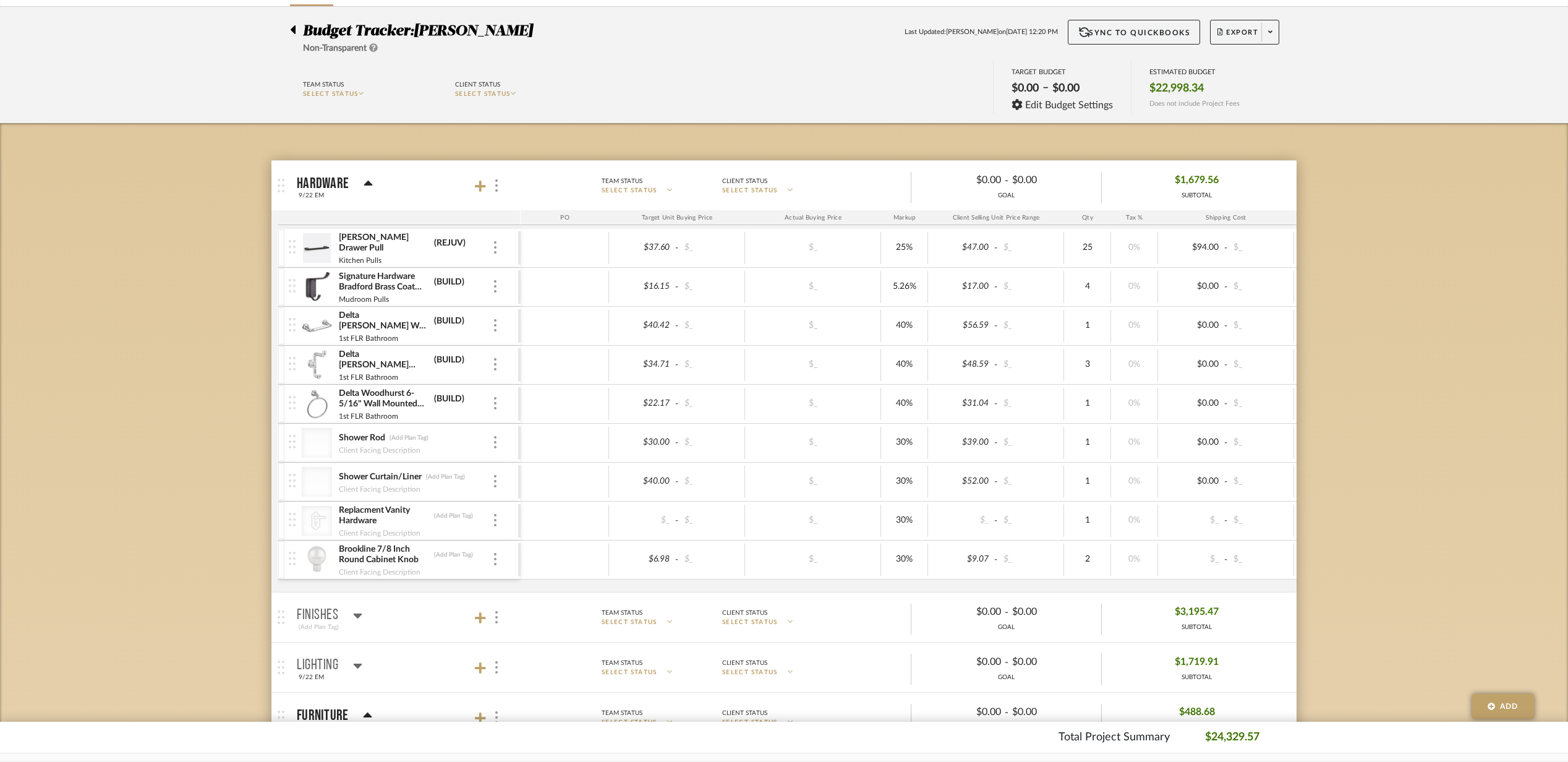
click at [491, 530] on div "Client Facing Description" at bounding box center [415, 532] width 154 height 10
click at [496, 530] on div "CategoryIconHardware Created with Sketch. Replacment Vanity Hardware (Add Plan …" at bounding box center [404, 520] width 230 height 38
click at [492, 519] on div at bounding box center [496, 520] width 6 height 14
click at [520, 609] on span "Remove Item" at bounding box center [547, 615] width 91 height 12
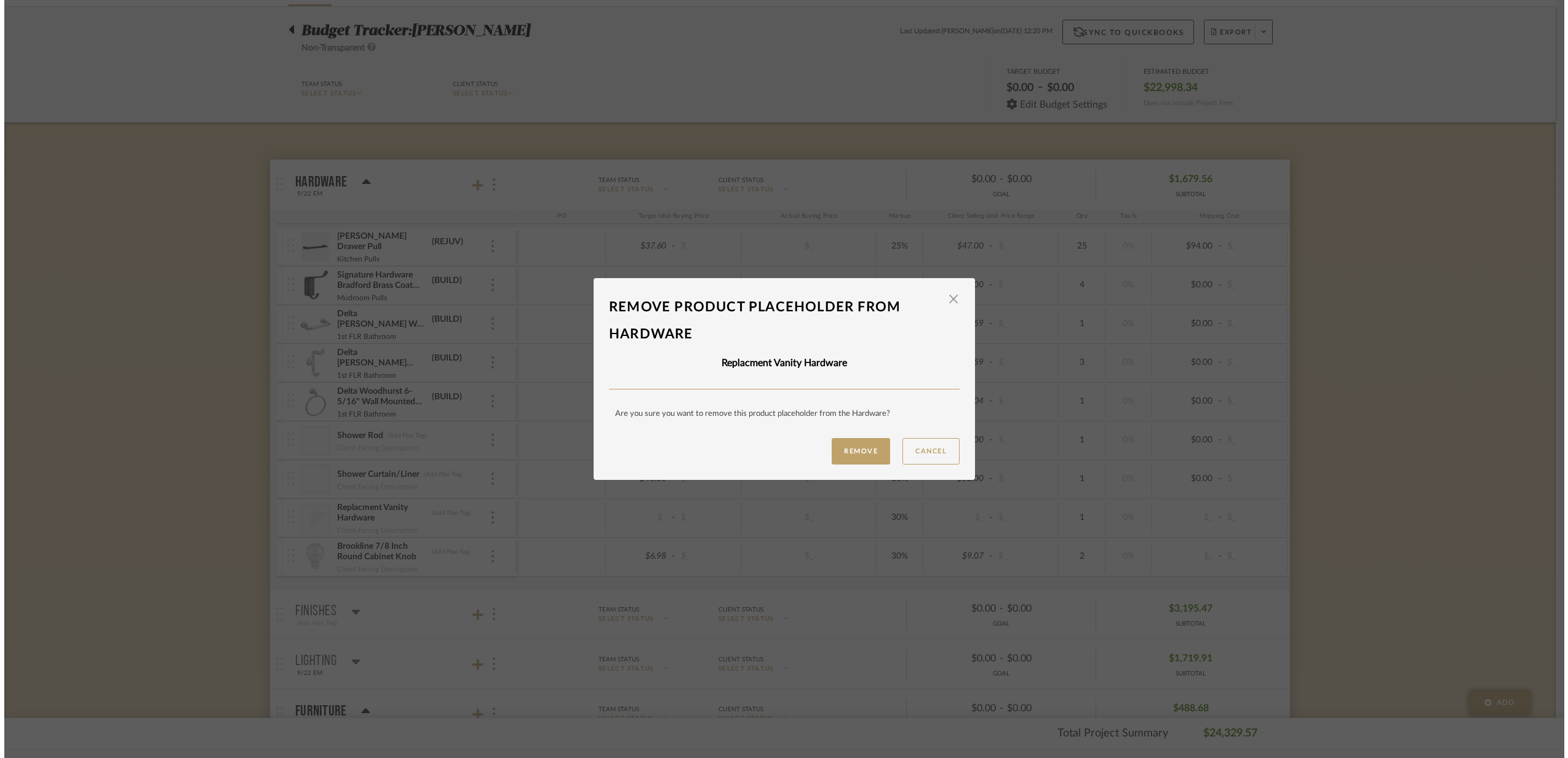
scroll to position [0, 0]
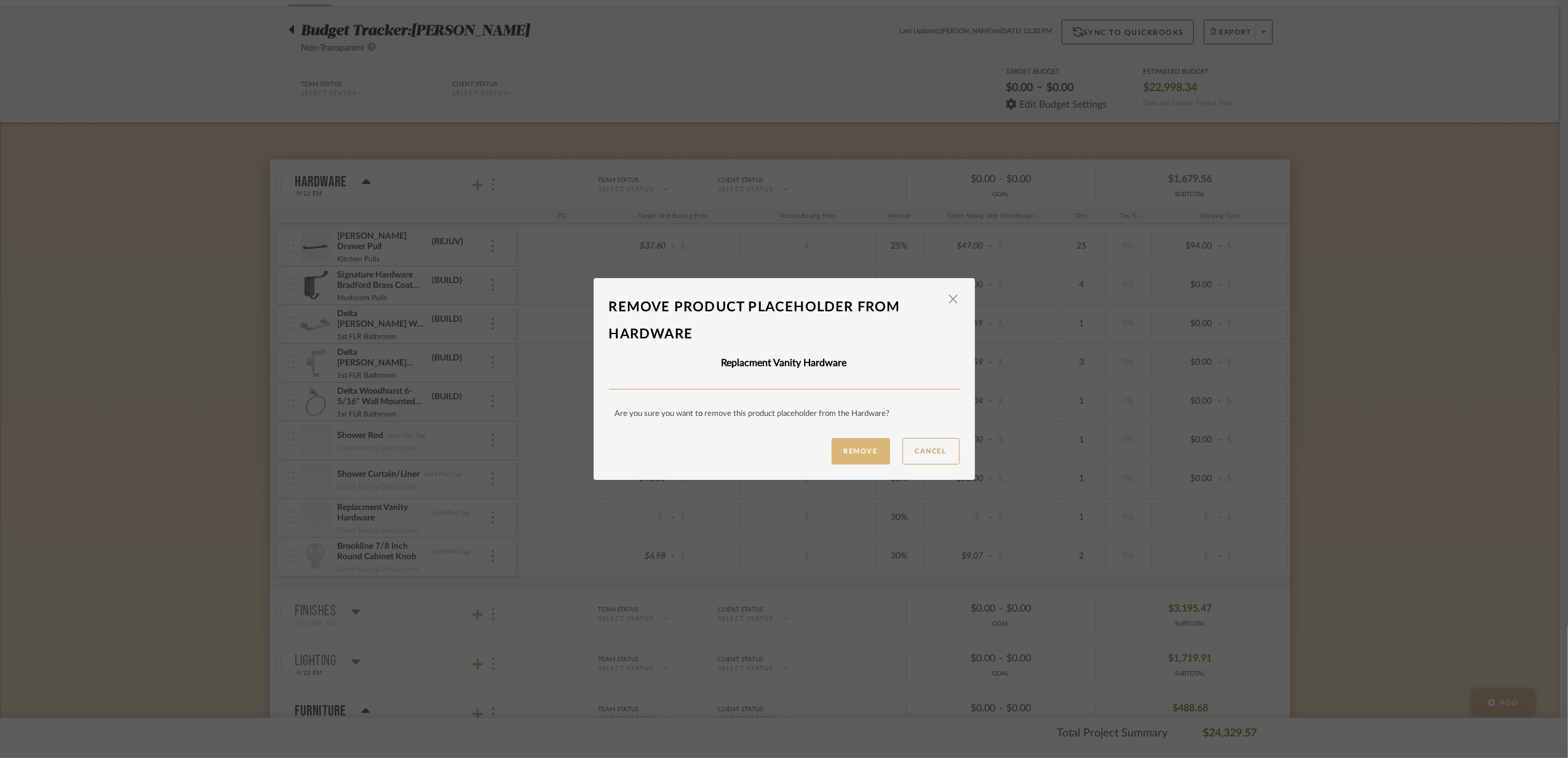
click at [859, 456] on button "Remove" at bounding box center [861, 451] width 59 height 27
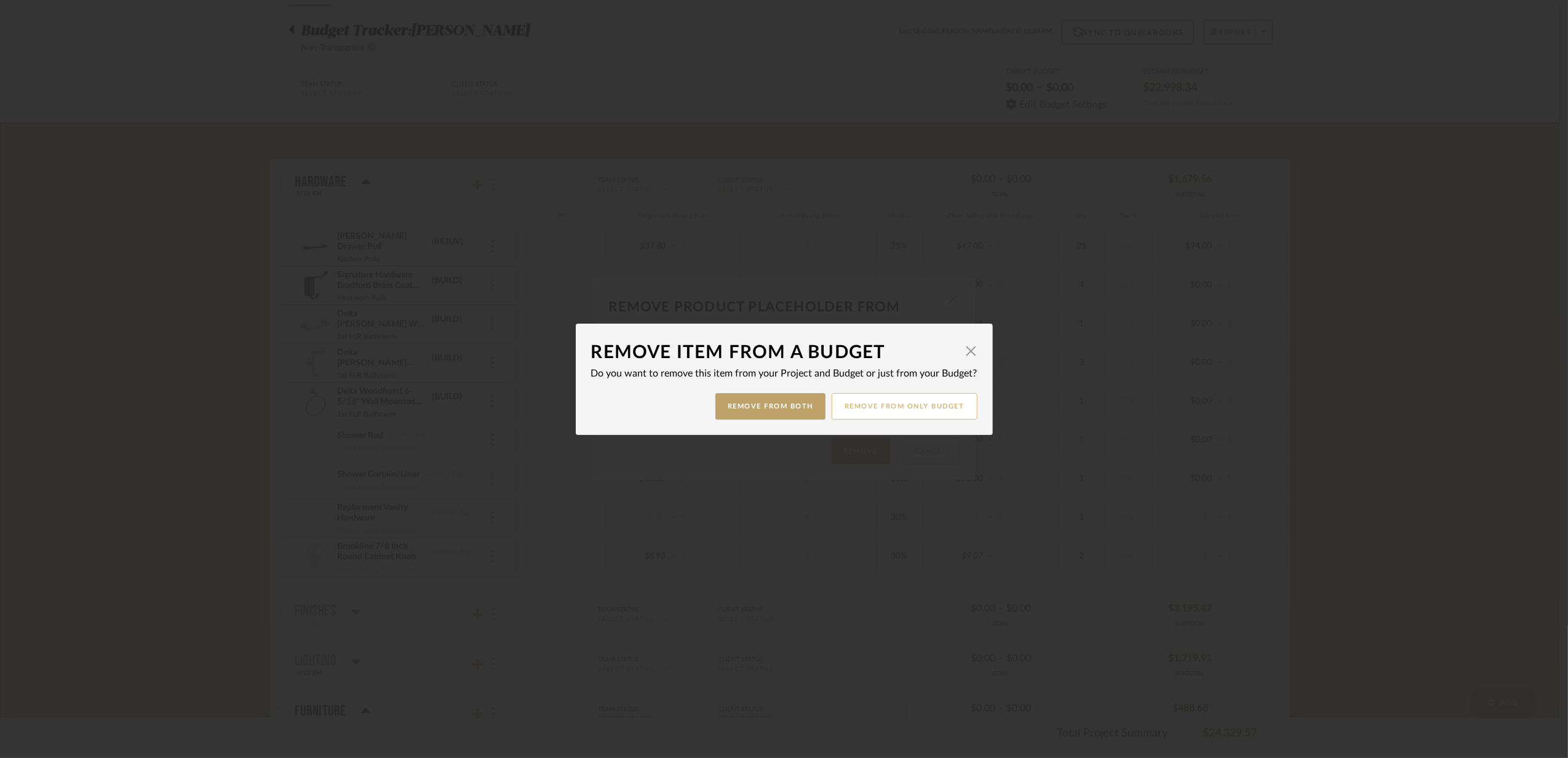
click at [890, 407] on button "Remove from only Budget" at bounding box center [904, 406] width 146 height 27
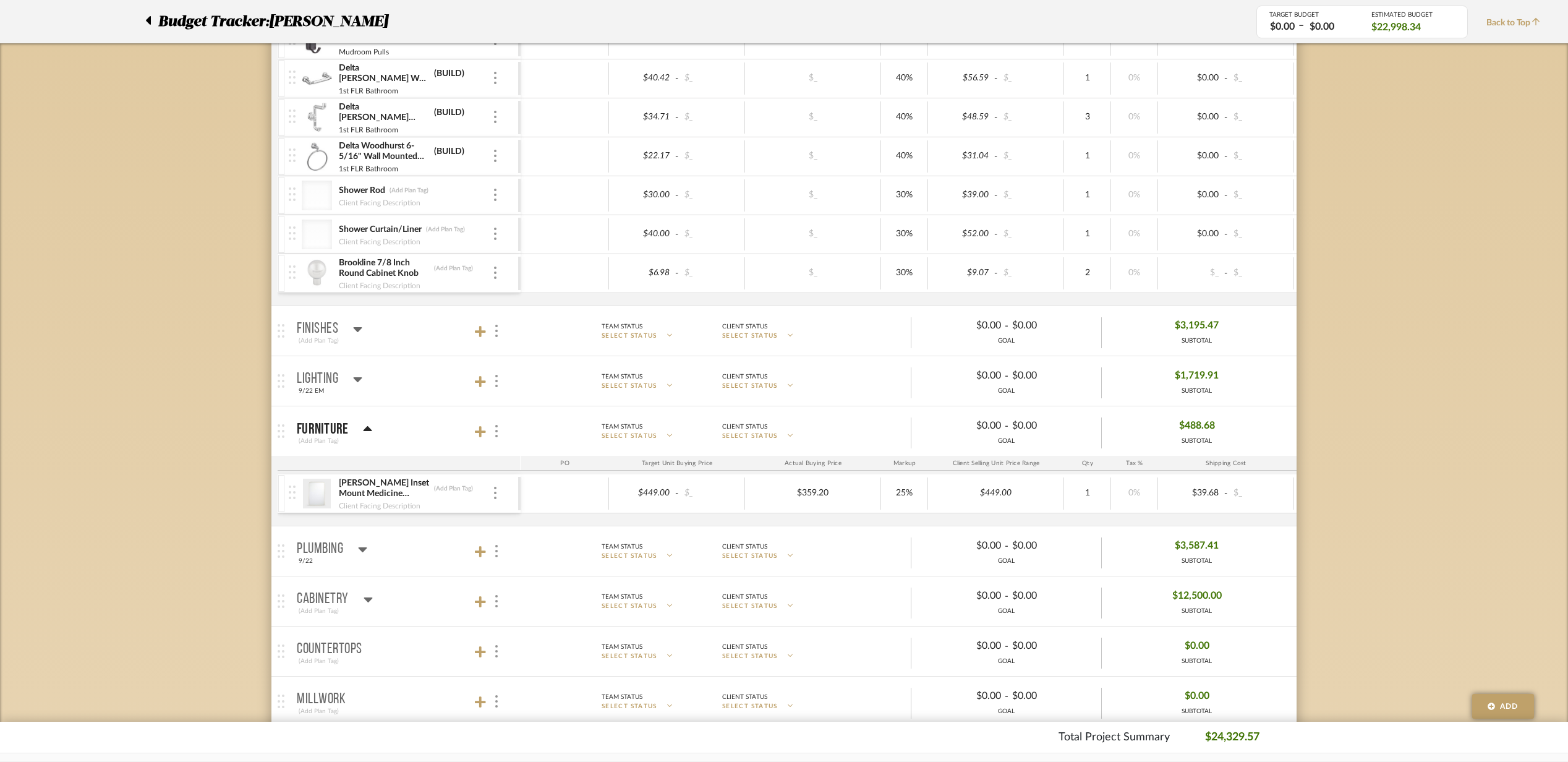
scroll to position [83, 0]
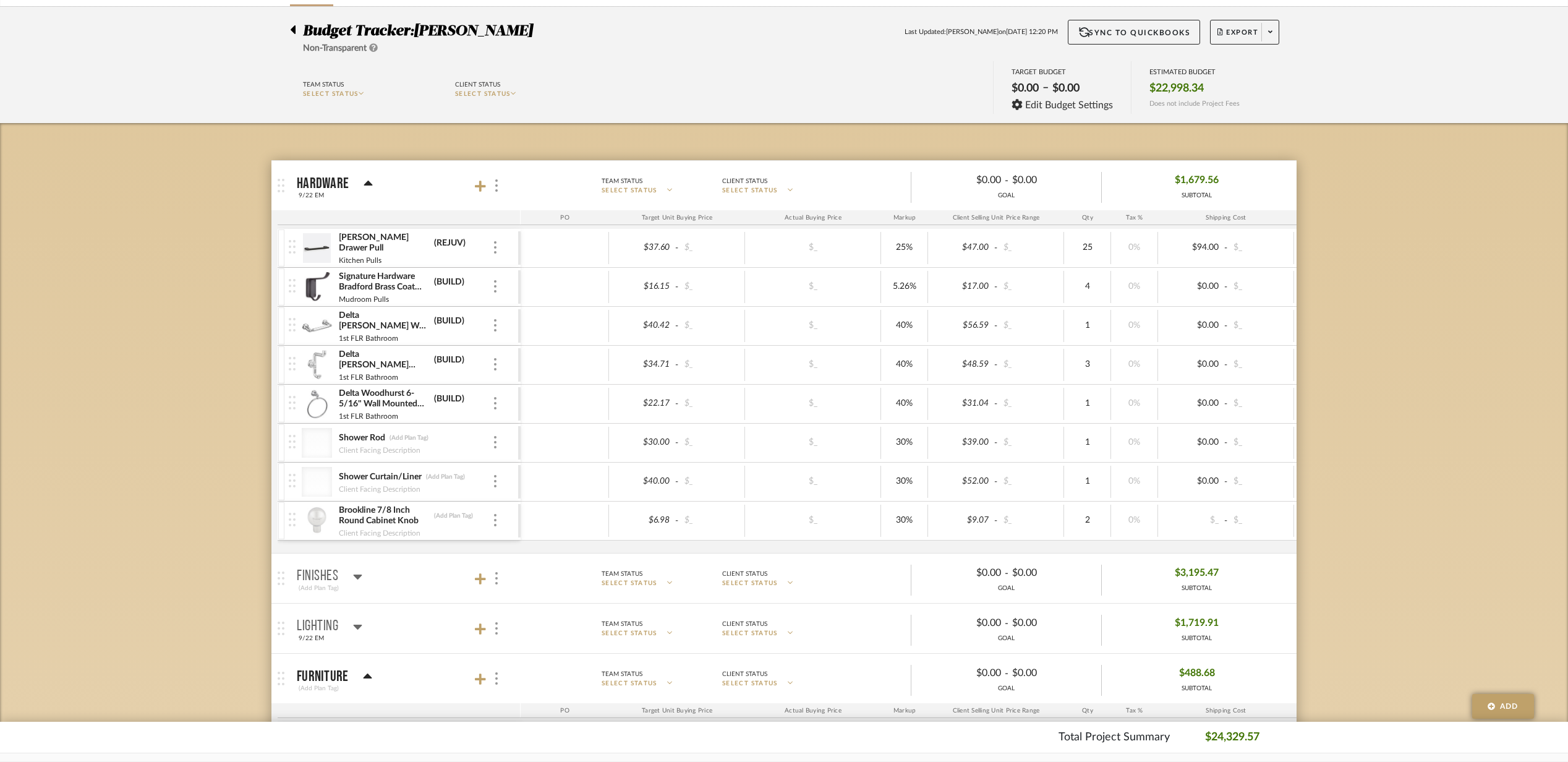
click at [409, 186] on mat-panel-title "Hardware 9/22 EM" at bounding box center [405, 185] width 218 height 30
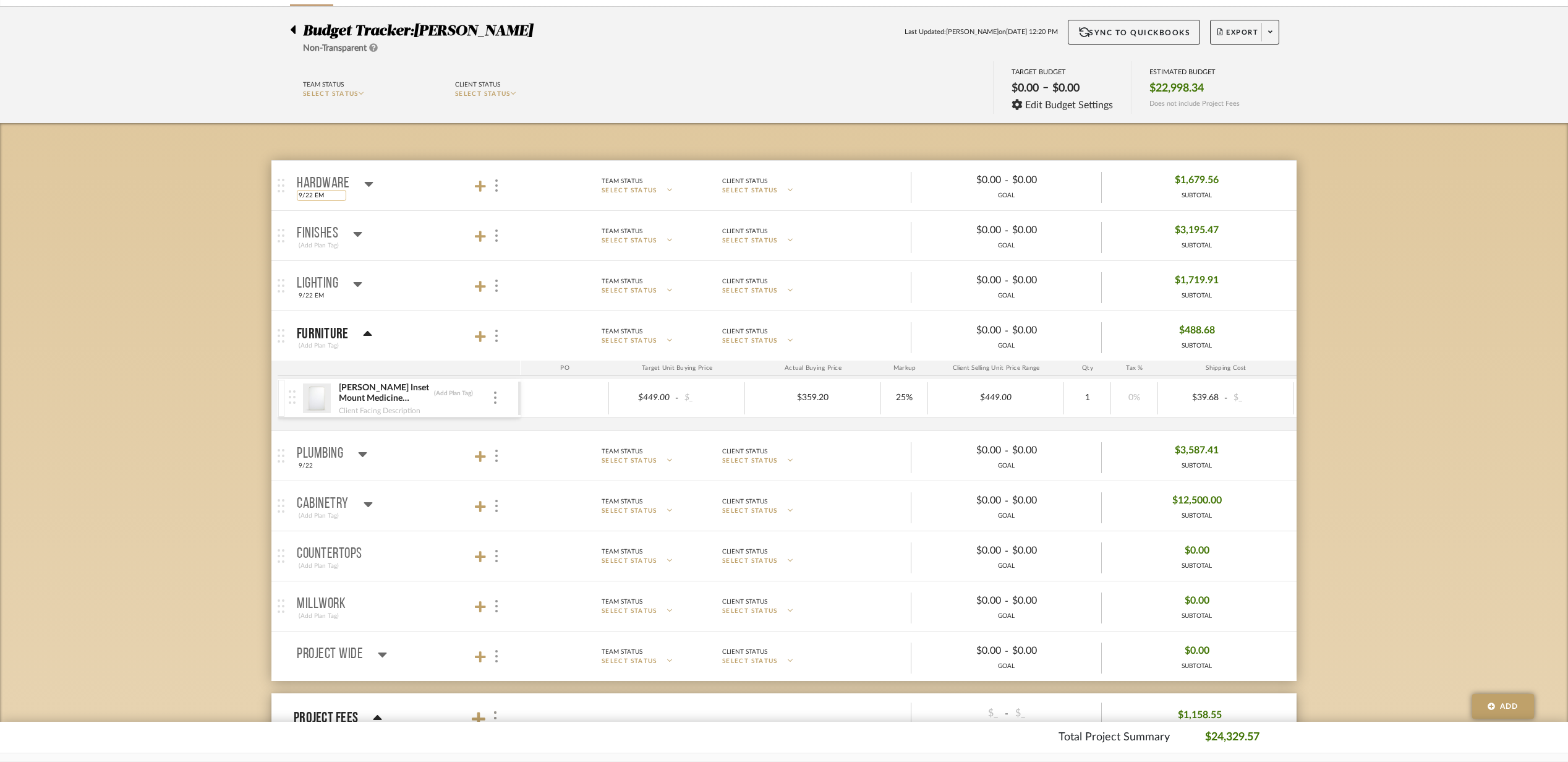
click at [311, 201] on input "9/22 EM" at bounding box center [321, 196] width 49 height 11
type input "9/29 EM"
click at [399, 198] on mat-panel-title "Hardware 9/29 EM" at bounding box center [405, 185] width 218 height 30
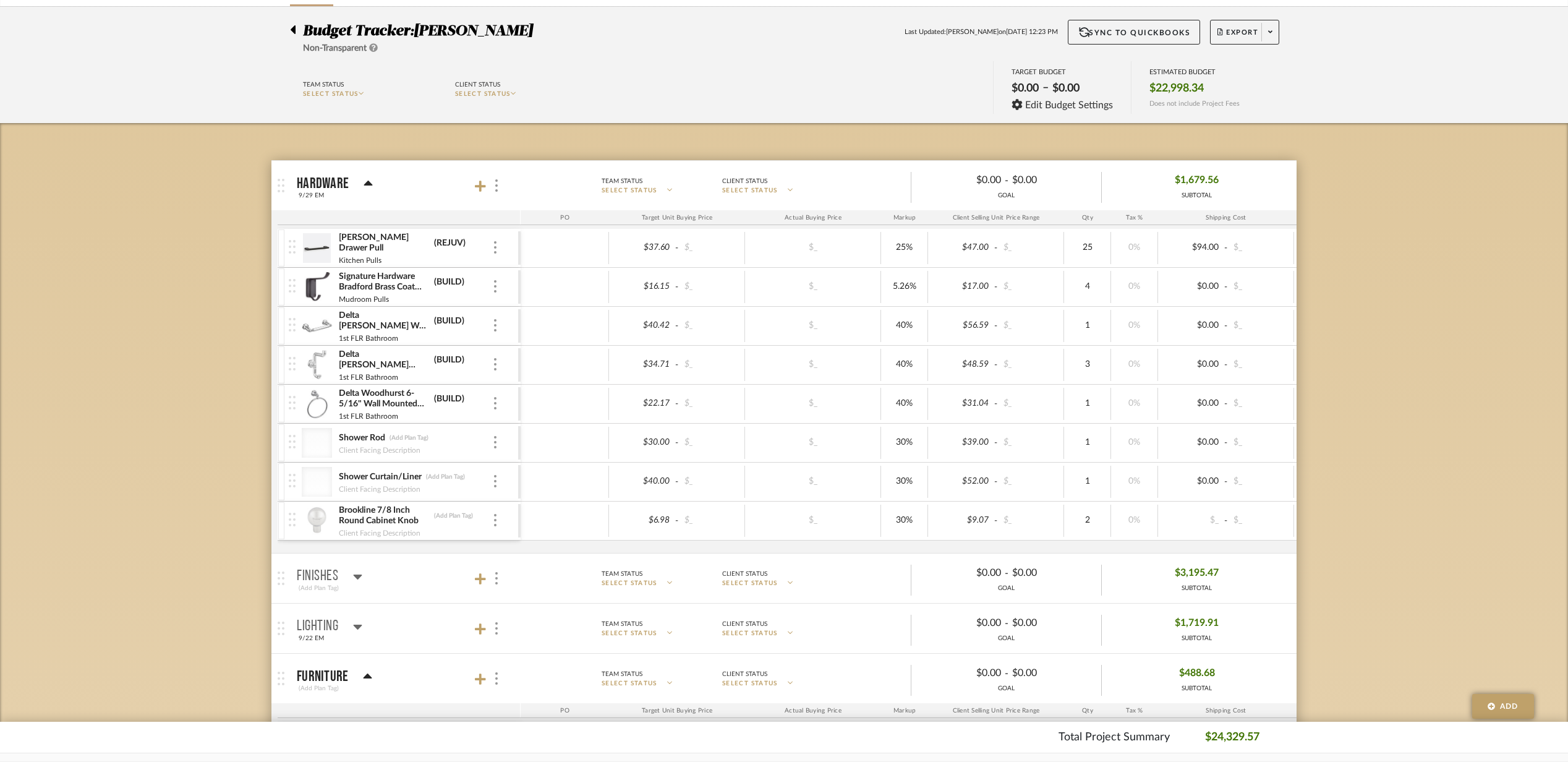
click at [399, 197] on mat-panel-title "Hardware 9/29 EM" at bounding box center [405, 185] width 218 height 30
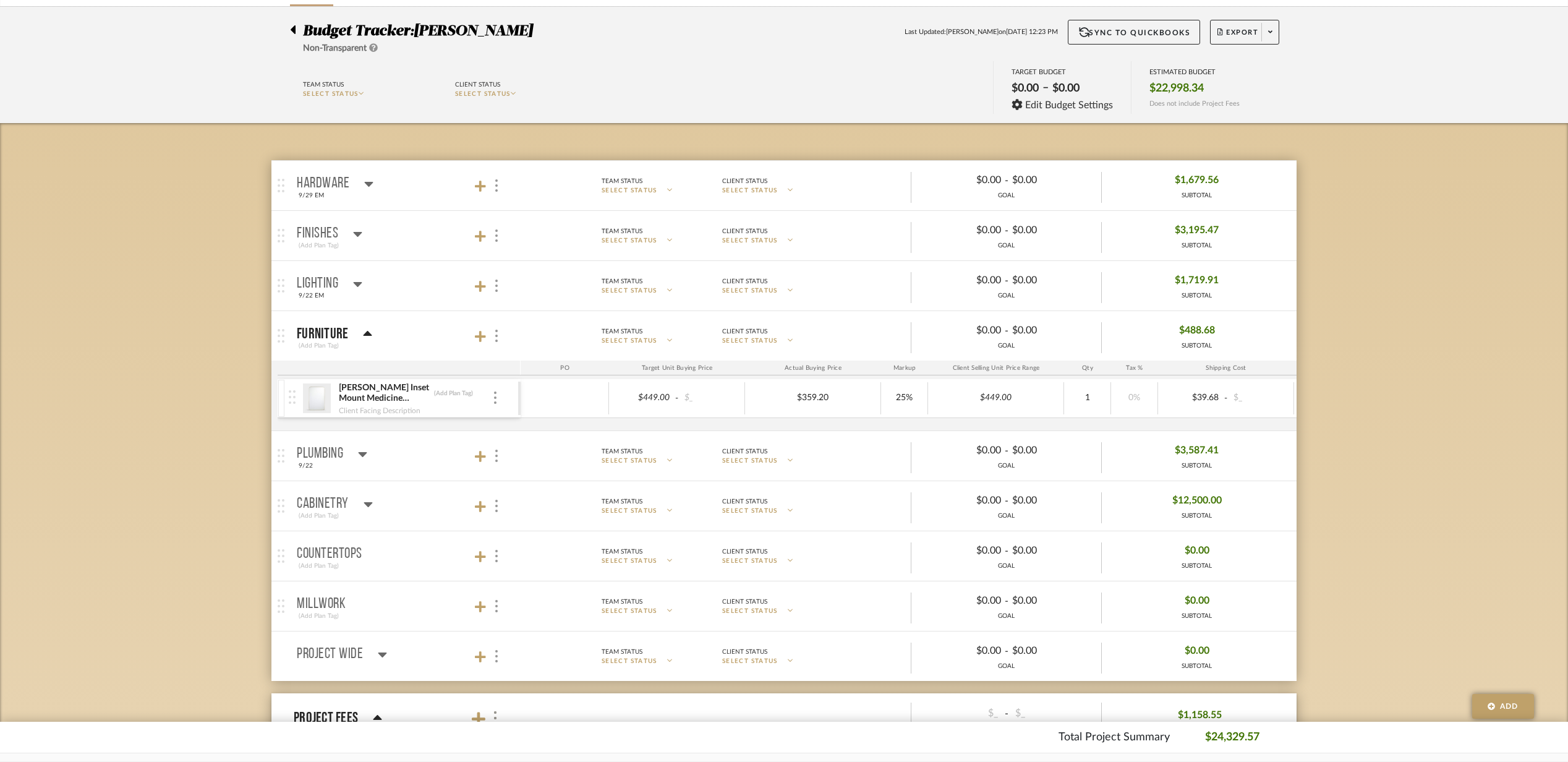
click at [412, 337] on mat-panel-title "Furniture (Add Plan Tag)" at bounding box center [405, 336] width 218 height 30
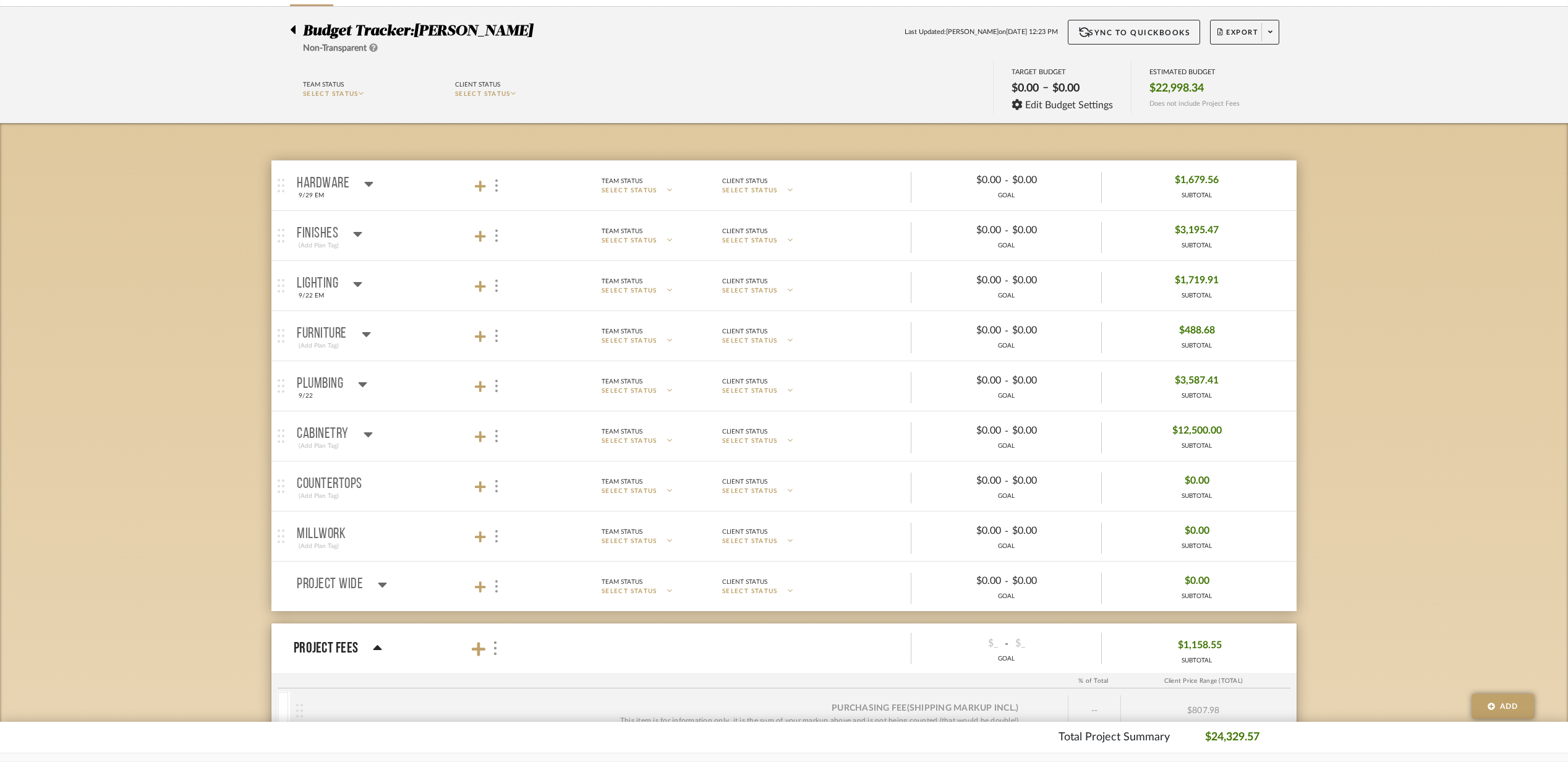
click at [412, 337] on mat-panel-title "Furniture (Add Plan Tag)" at bounding box center [405, 336] width 218 height 30
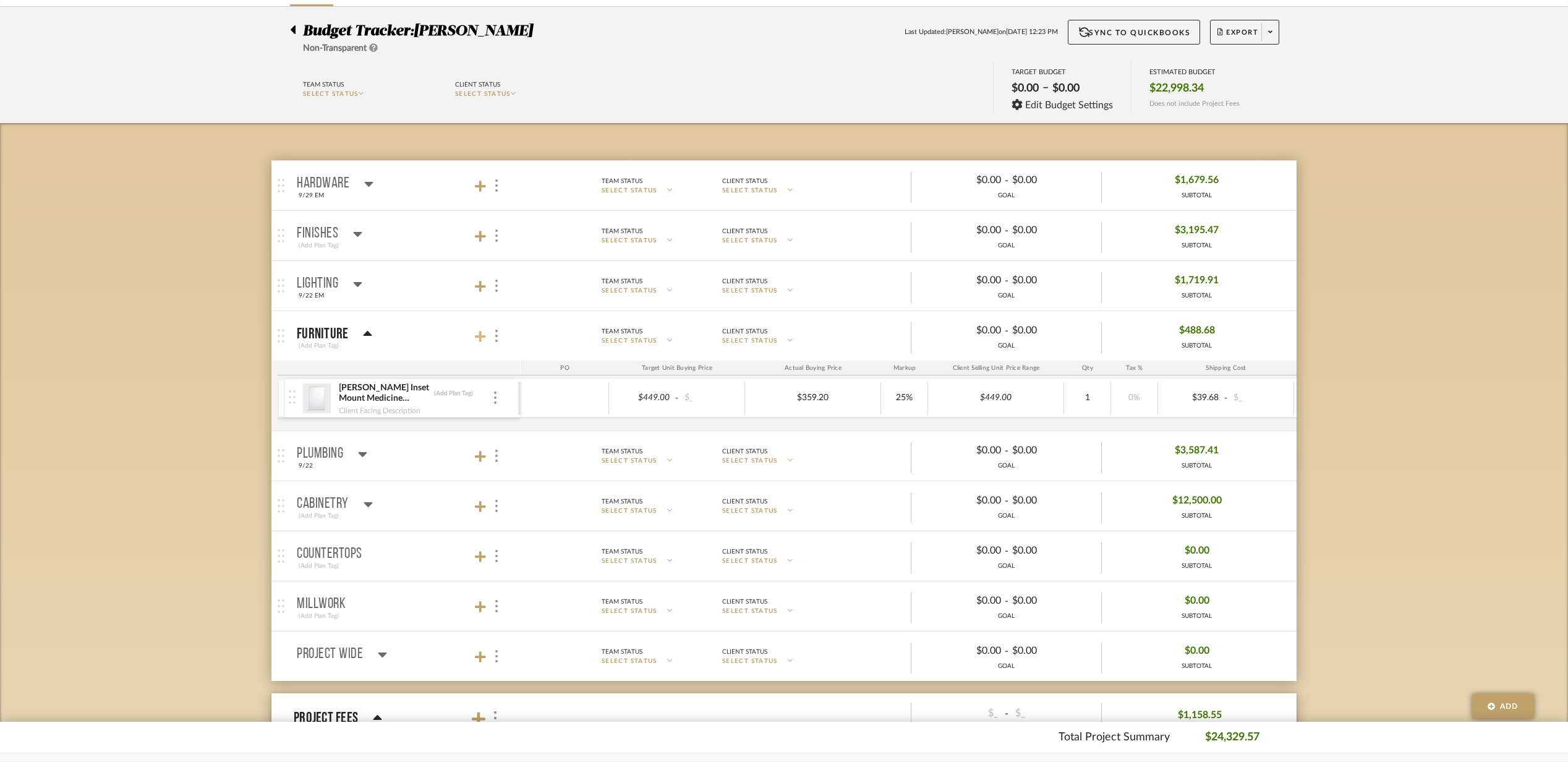
click at [479, 339] on icon at bounding box center [480, 337] width 11 height 11
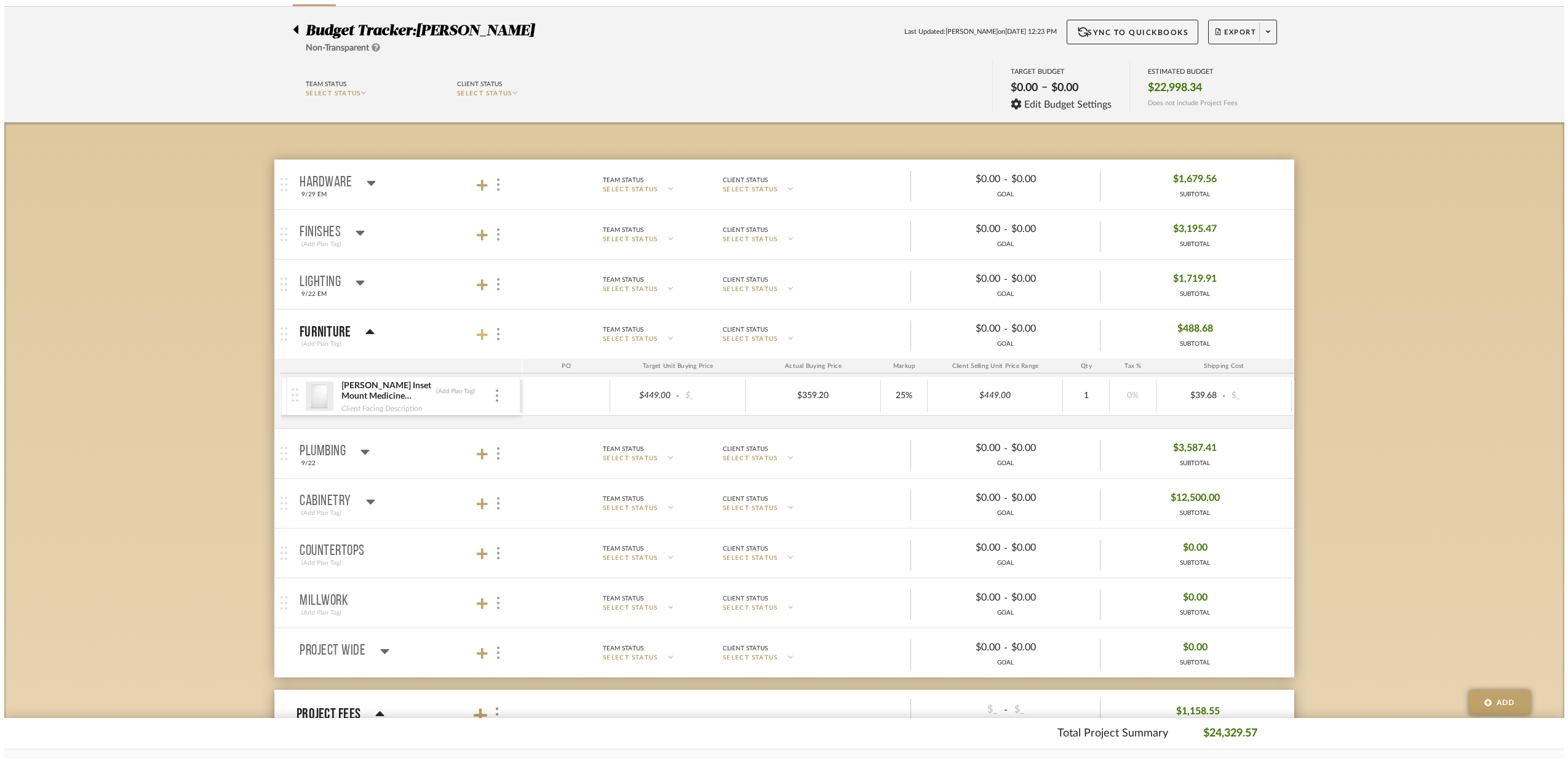
scroll to position [0, 0]
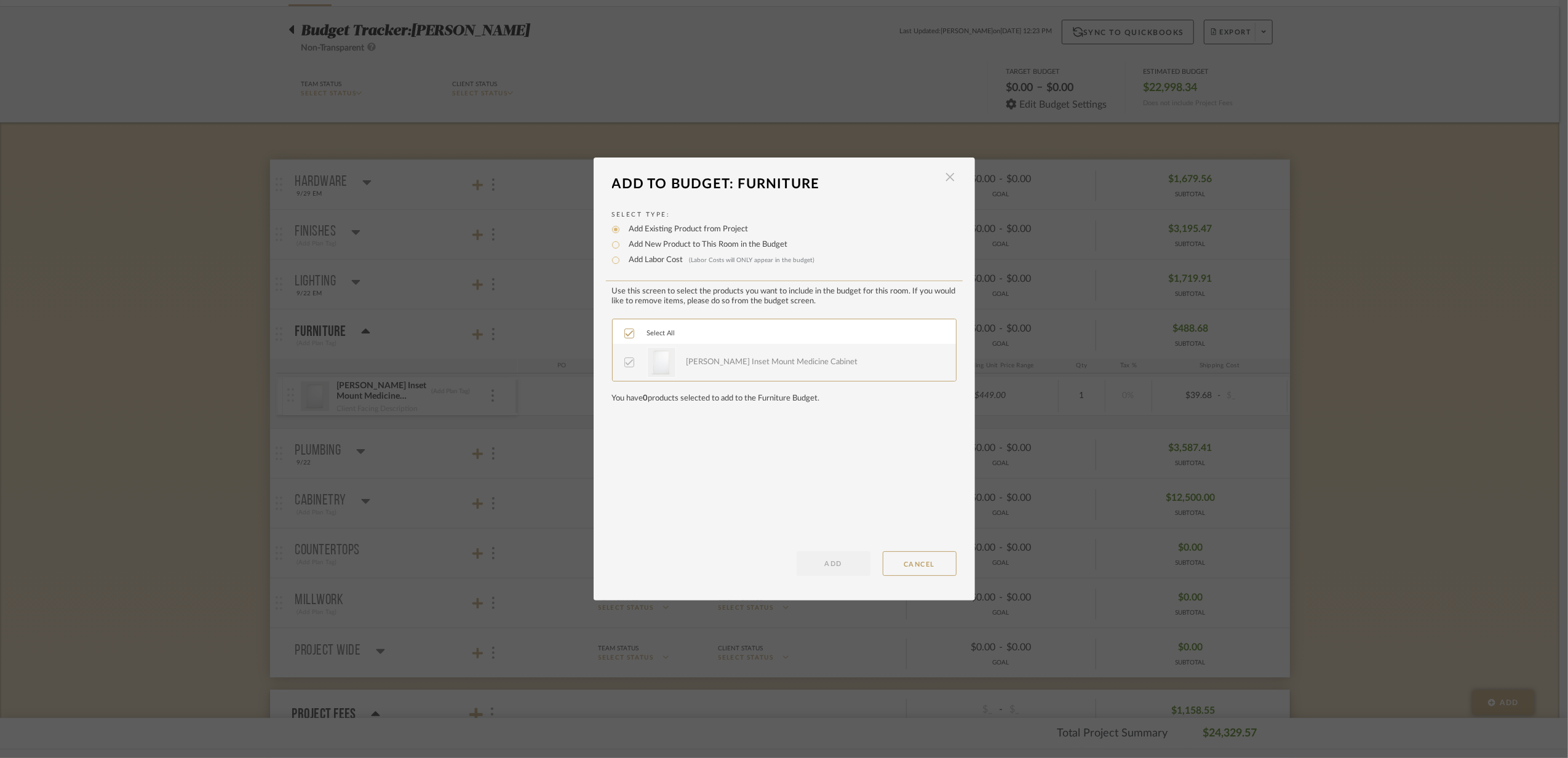
click at [950, 177] on span "button" at bounding box center [950, 177] width 25 height 25
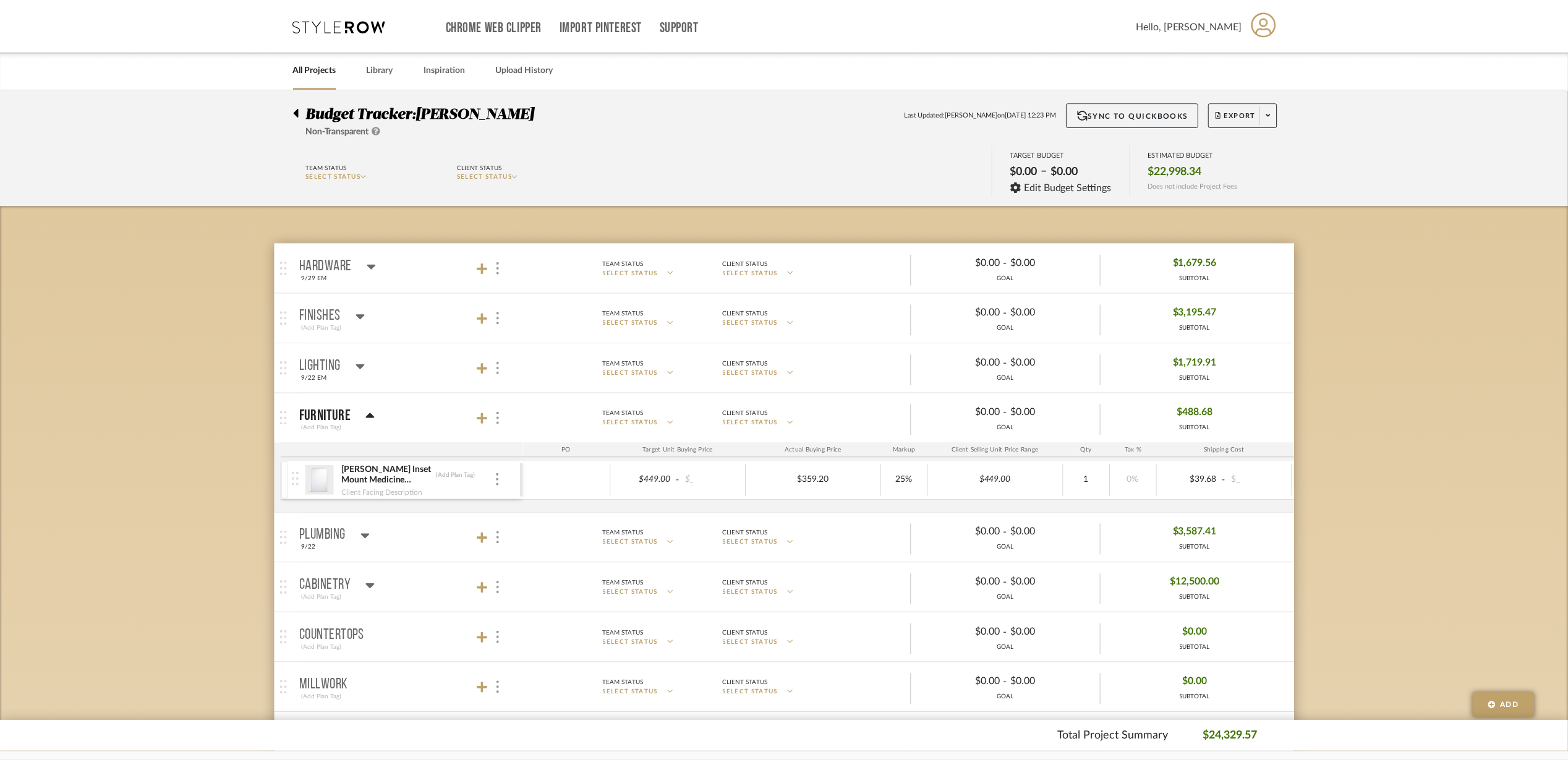
scroll to position [83, 0]
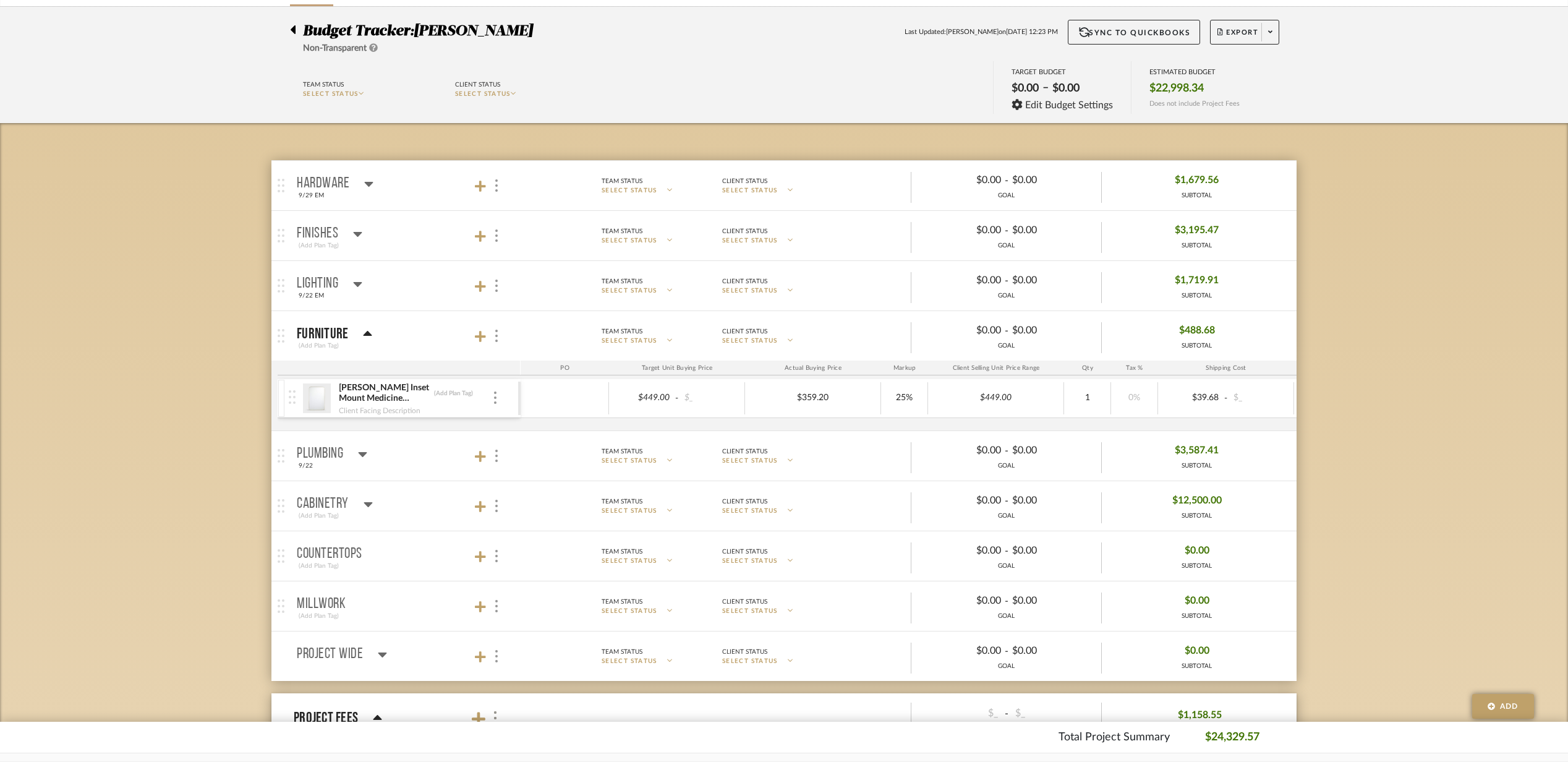
click at [389, 471] on mat-panel-title "Plumbing 9/22" at bounding box center [405, 455] width 218 height 30
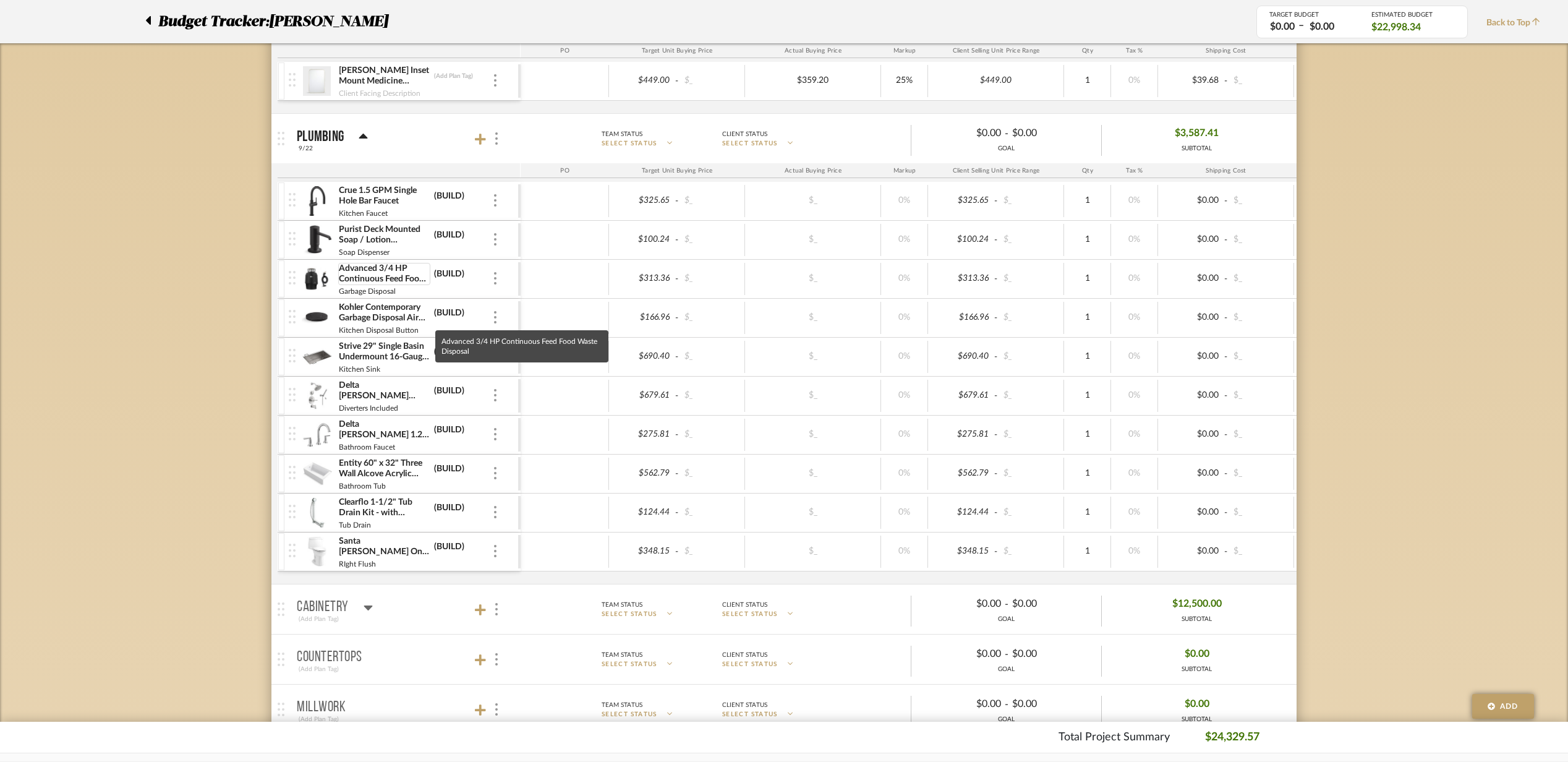
scroll to position [412, 0]
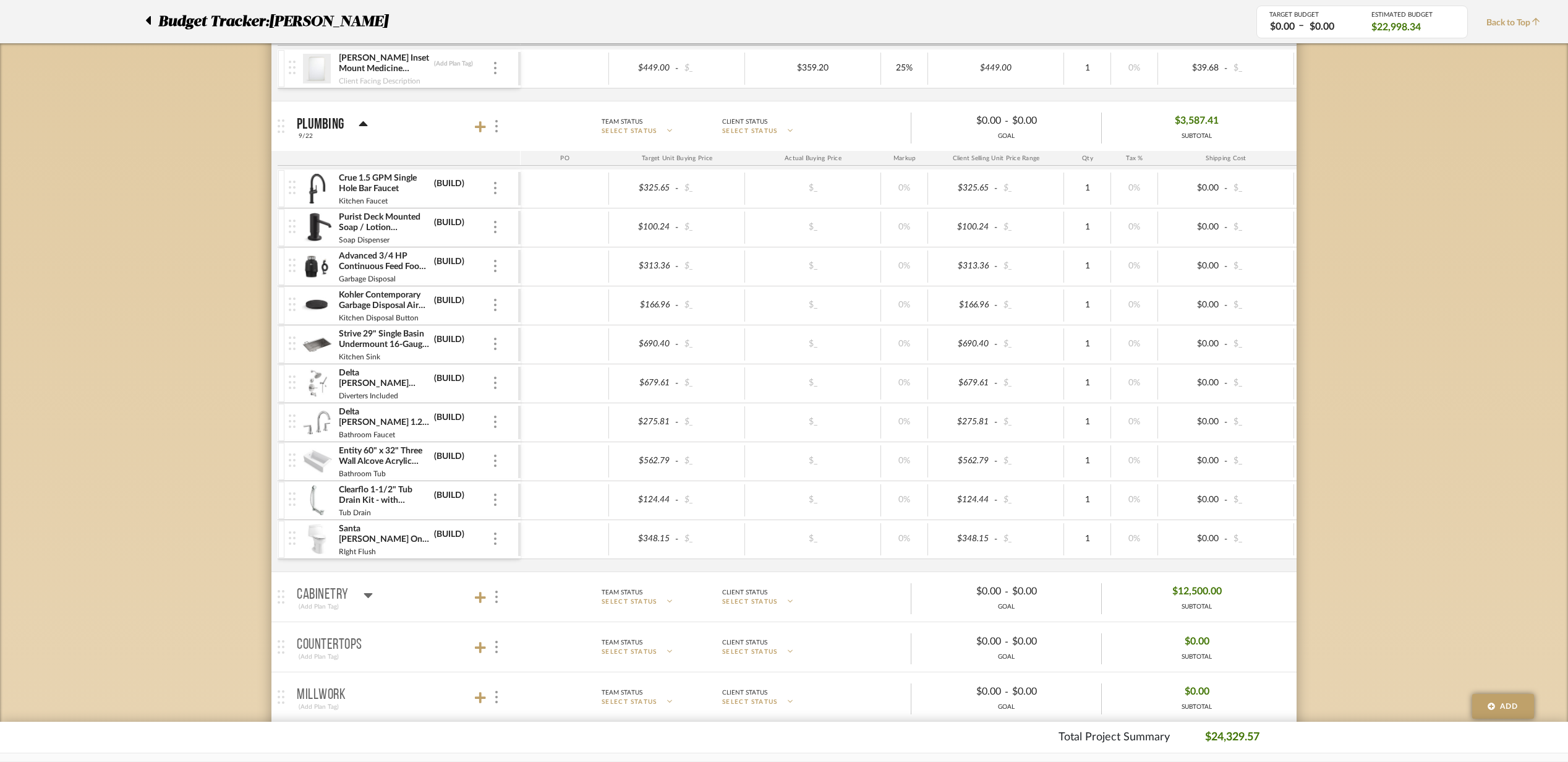
click at [472, 125] on mat-panel-title "Plumbing 9/22" at bounding box center [405, 126] width 218 height 30
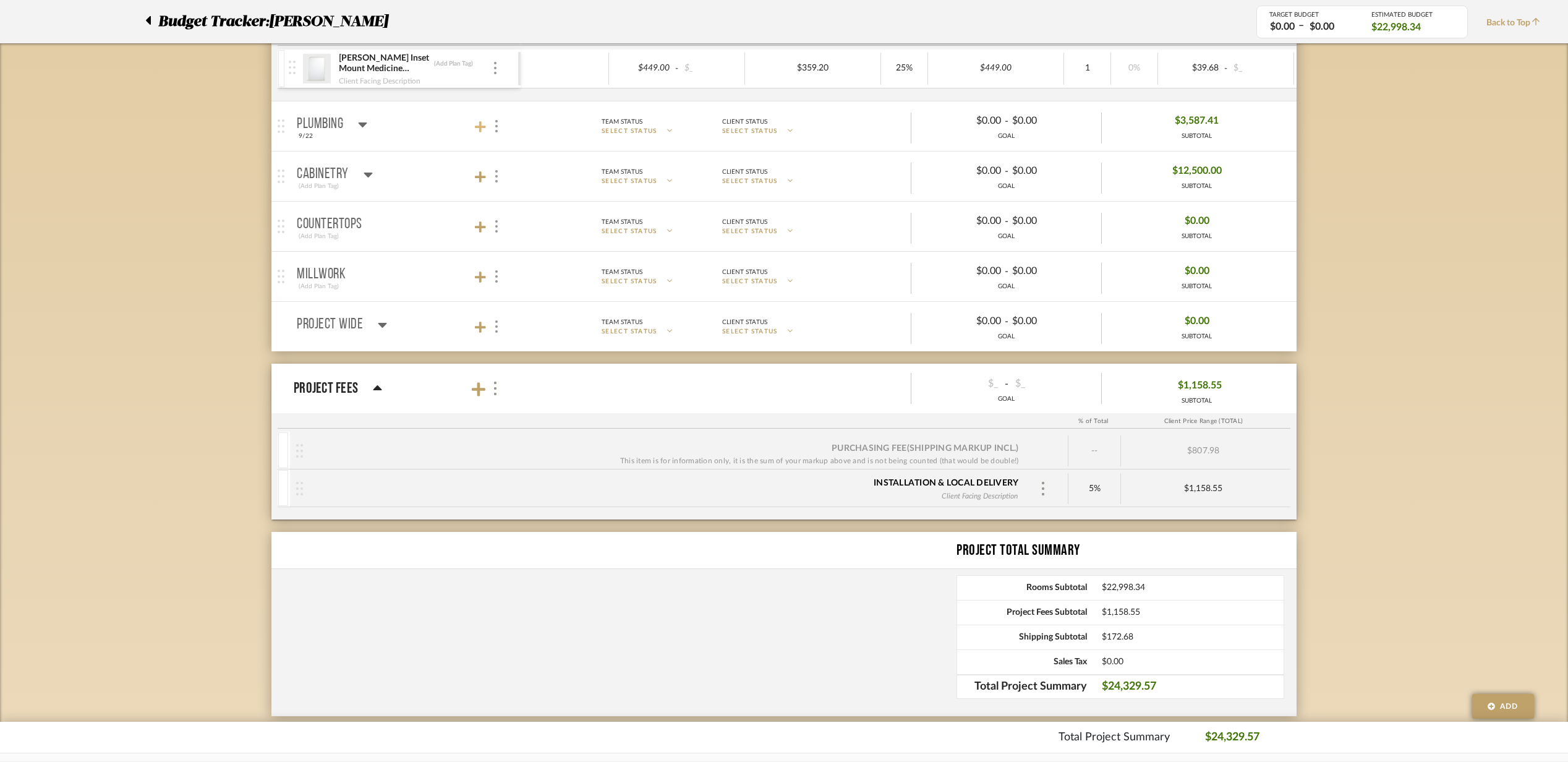
click at [475, 125] on icon at bounding box center [480, 126] width 11 height 12
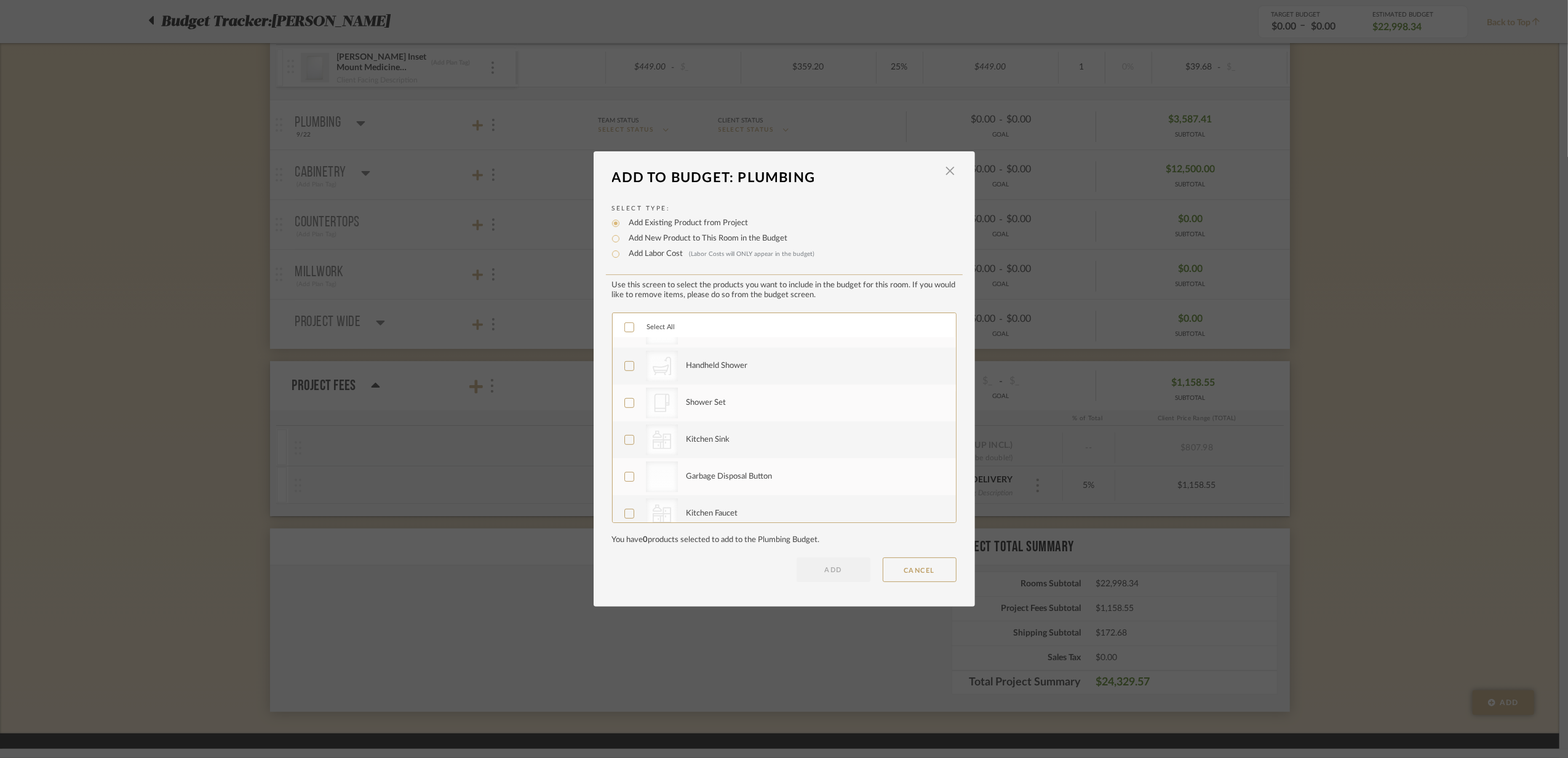
scroll to position [739, 0]
click at [948, 171] on span "button" at bounding box center [950, 171] width 25 height 25
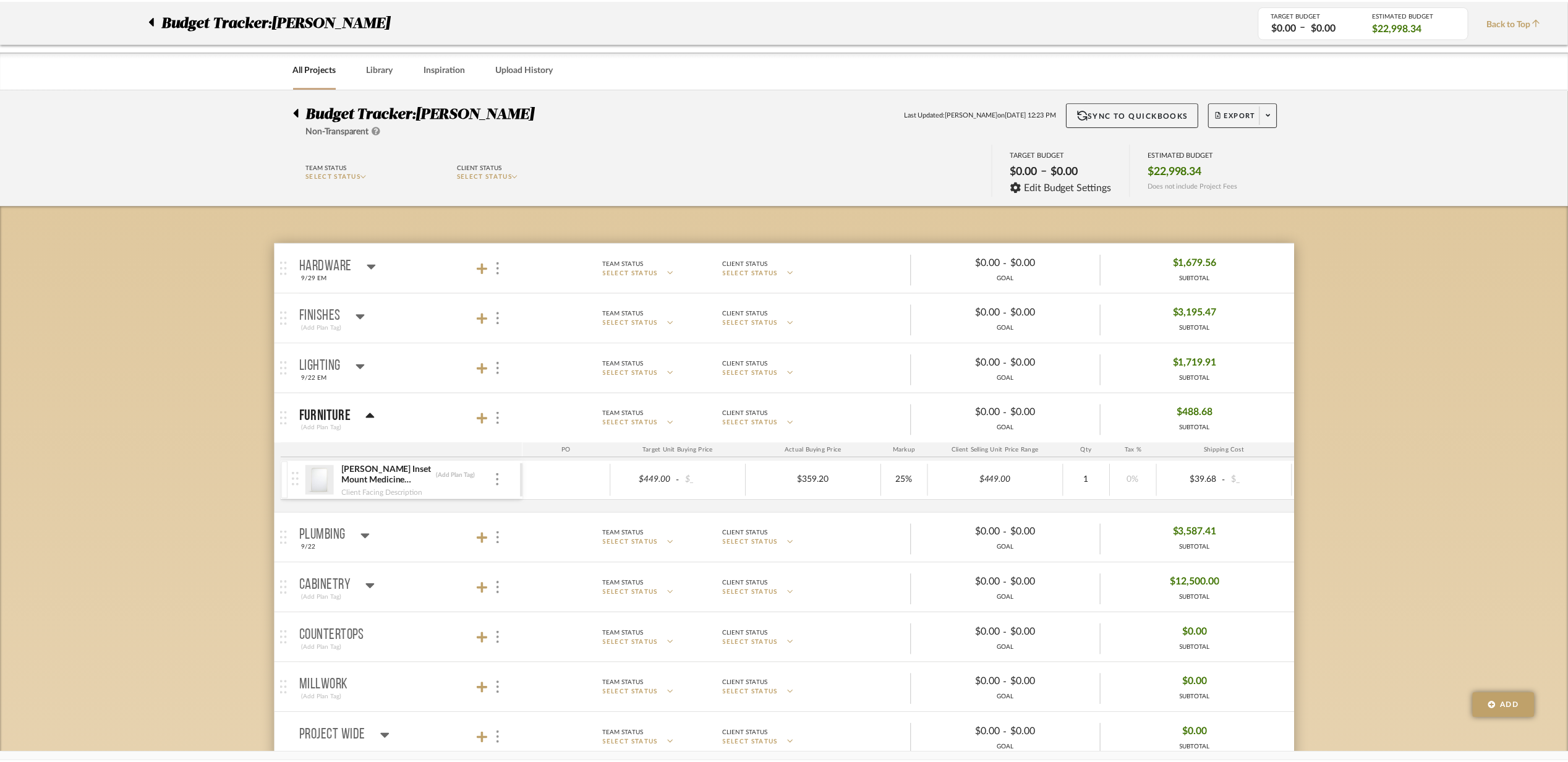
scroll to position [412, 0]
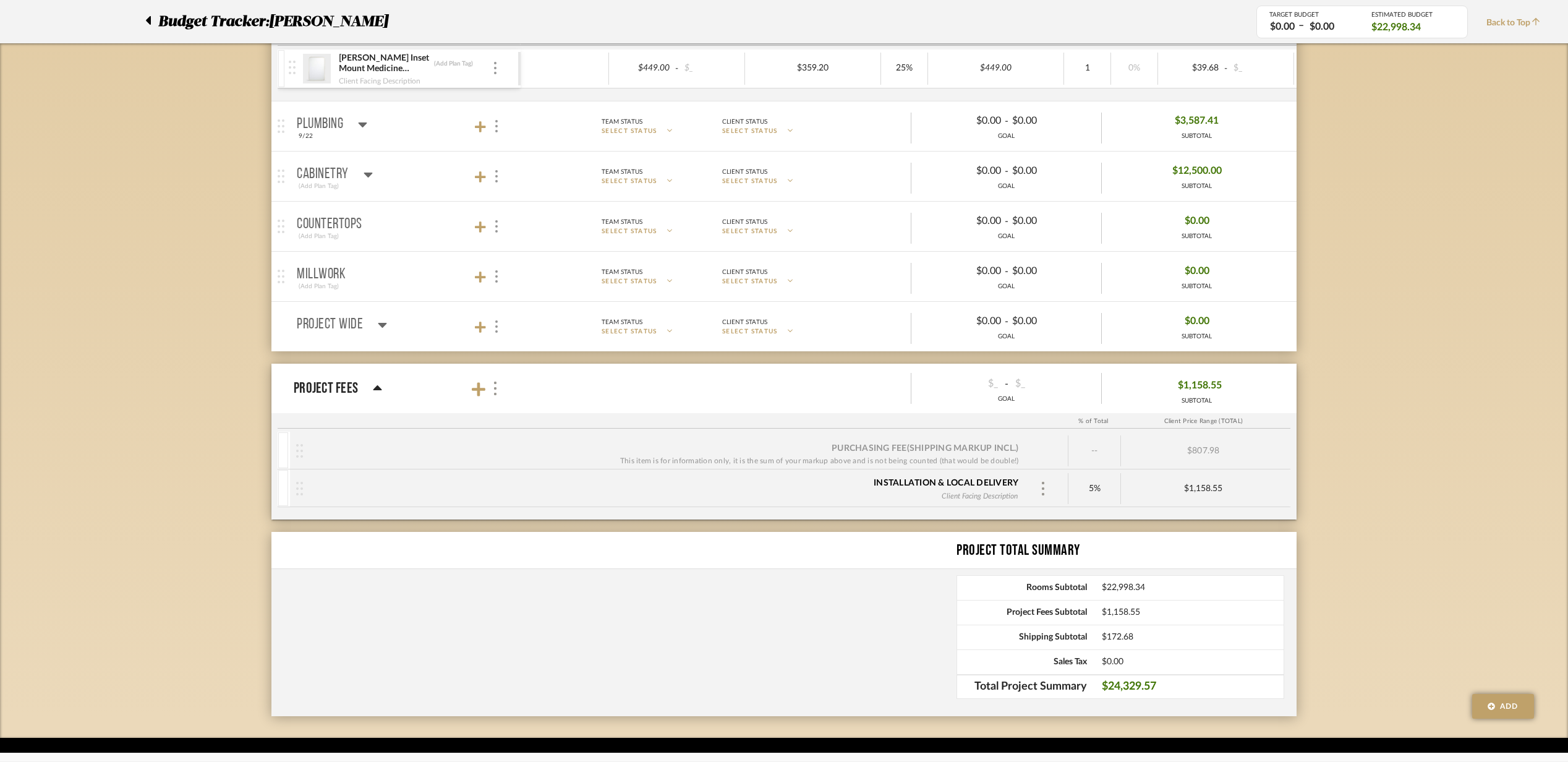
click at [401, 128] on mat-panel-title "Plumbing 9/22" at bounding box center [405, 126] width 218 height 30
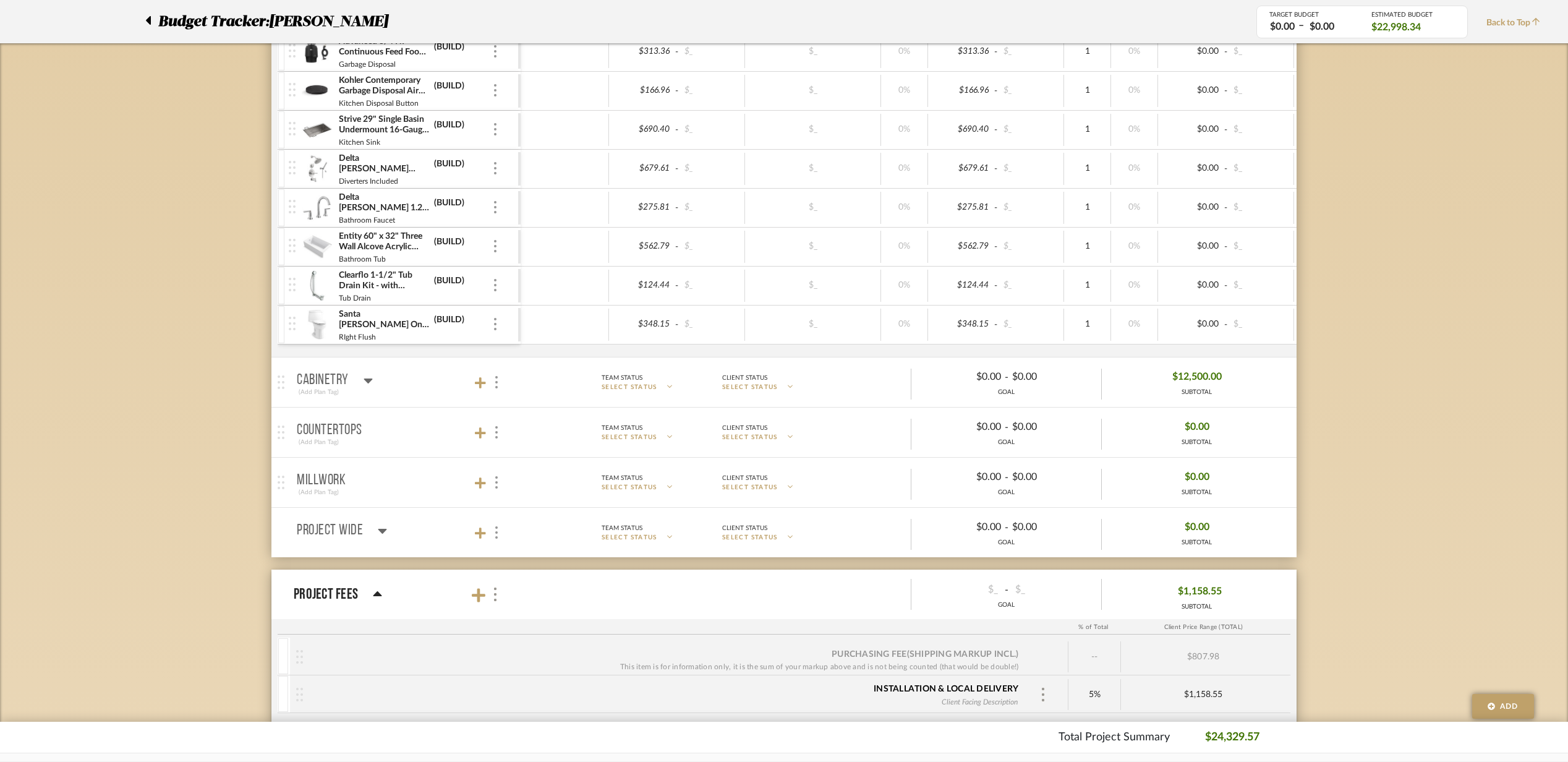
scroll to position [659, 0]
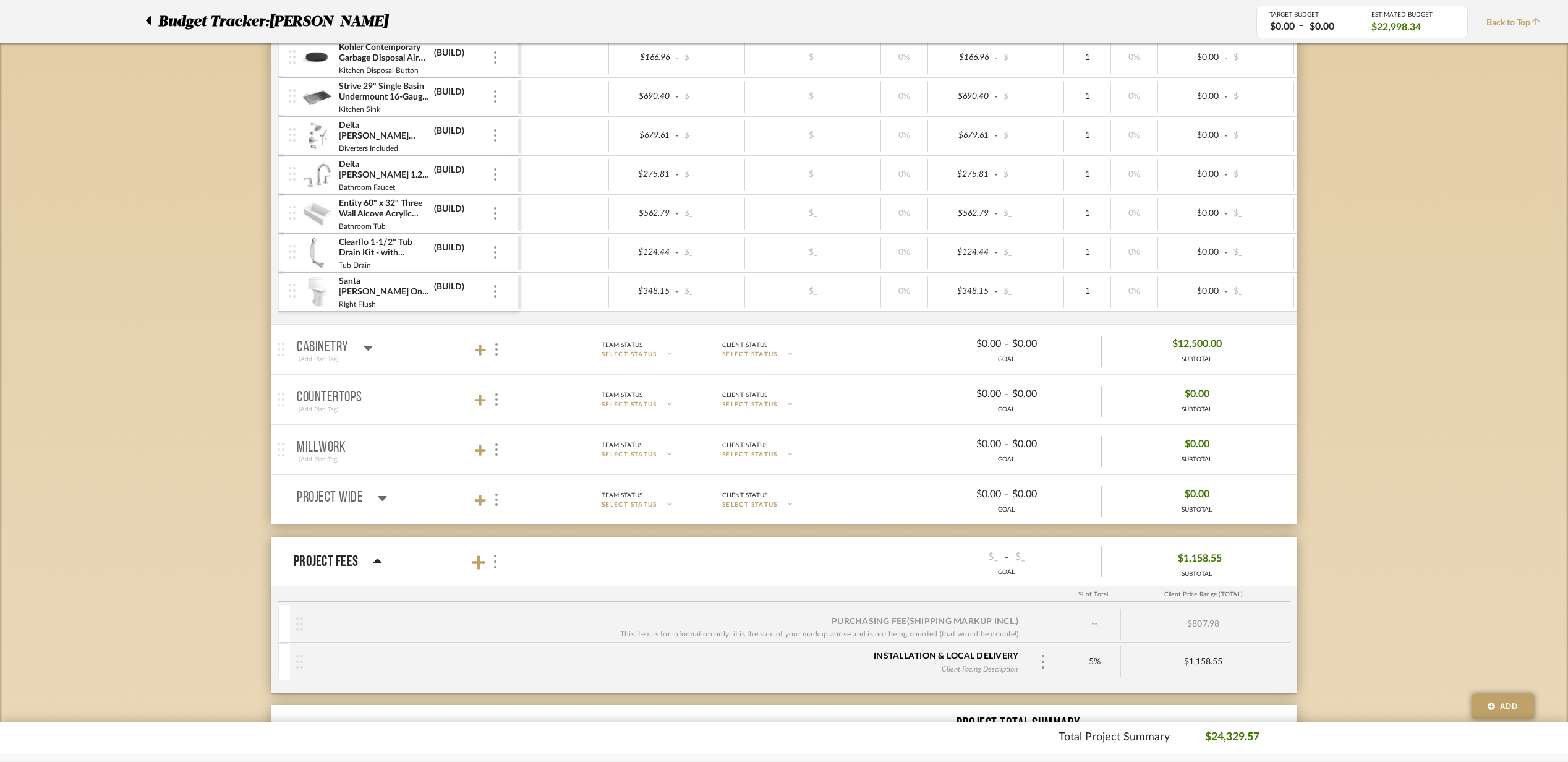
click at [424, 352] on mat-panel-title "Cabinetry (Add Plan Tag)" at bounding box center [405, 349] width 218 height 30
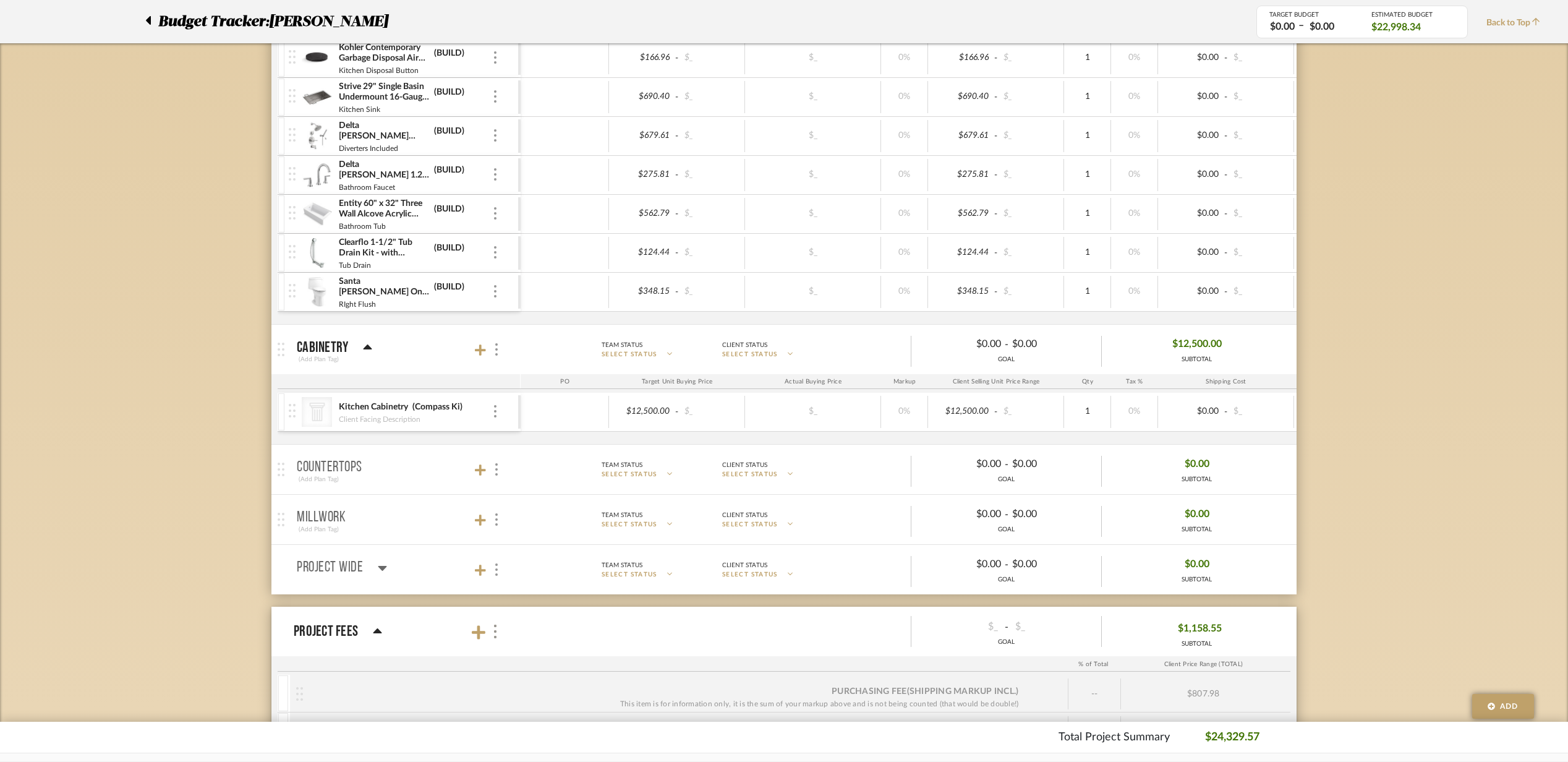
click at [424, 352] on mat-panel-title "Cabinetry (Add Plan Tag)" at bounding box center [405, 349] width 218 height 30
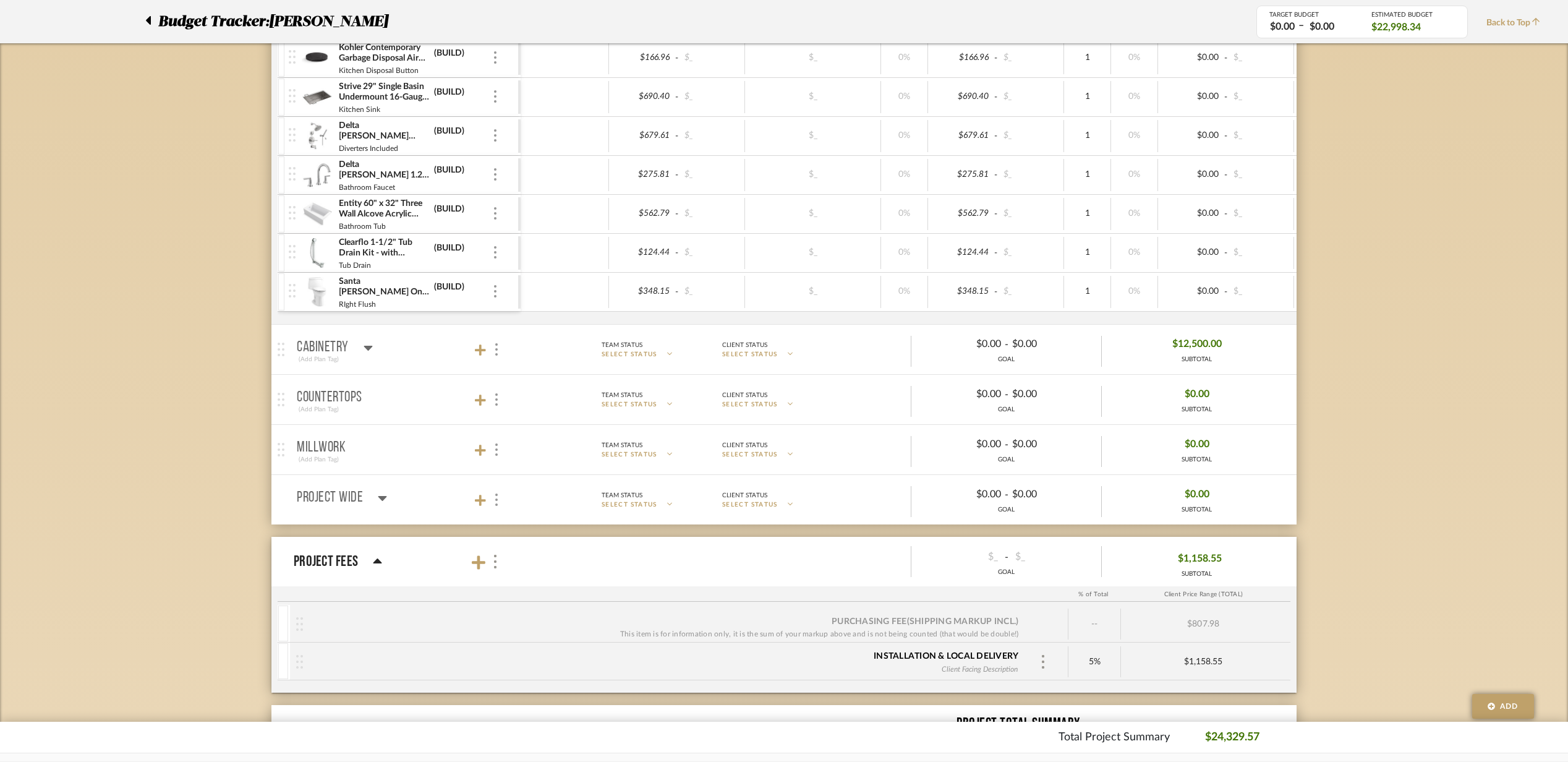
click at [399, 458] on mat-panel-title "Millwork (Add Plan Tag)" at bounding box center [405, 450] width 218 height 30
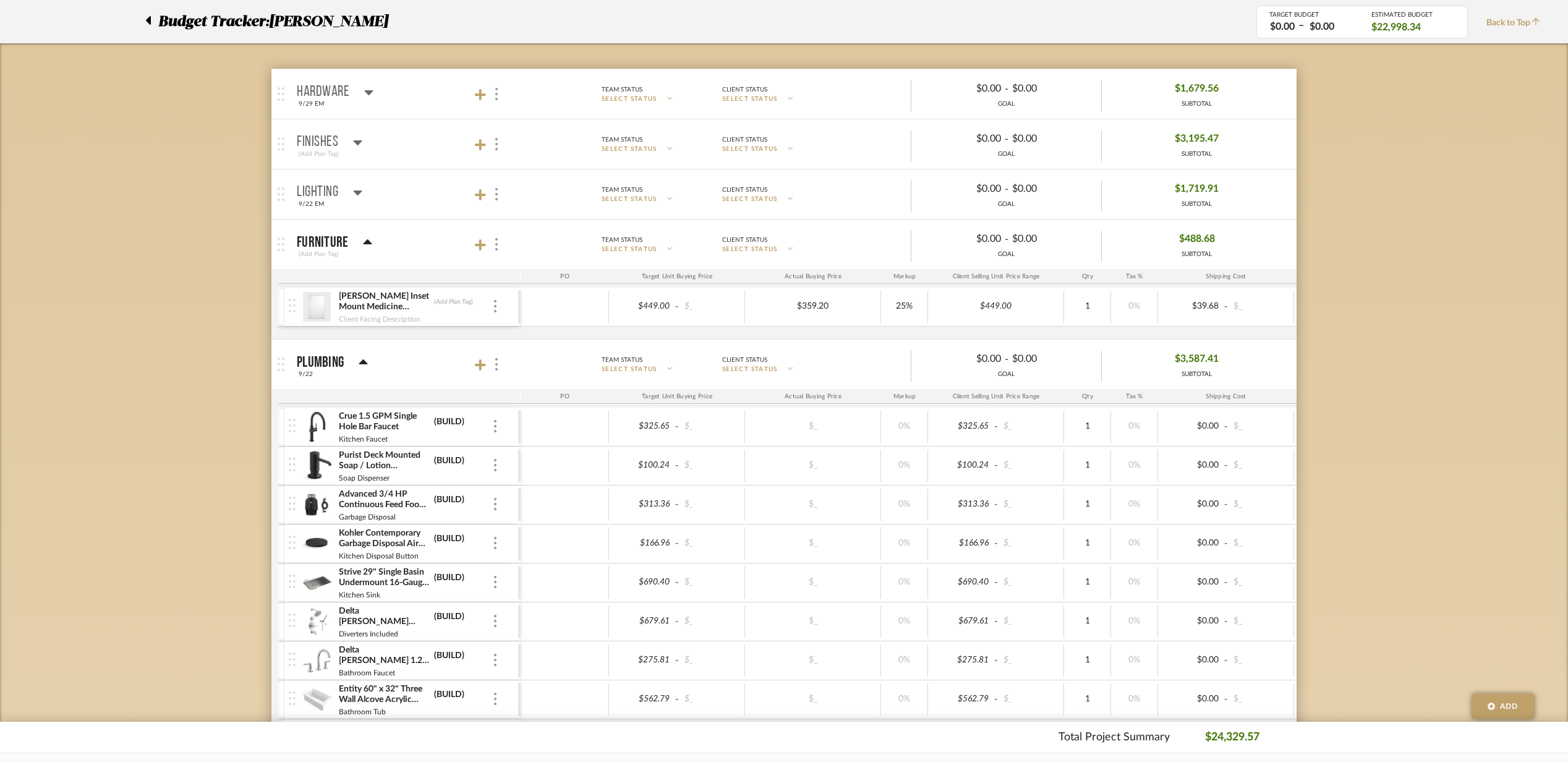
scroll to position [164, 0]
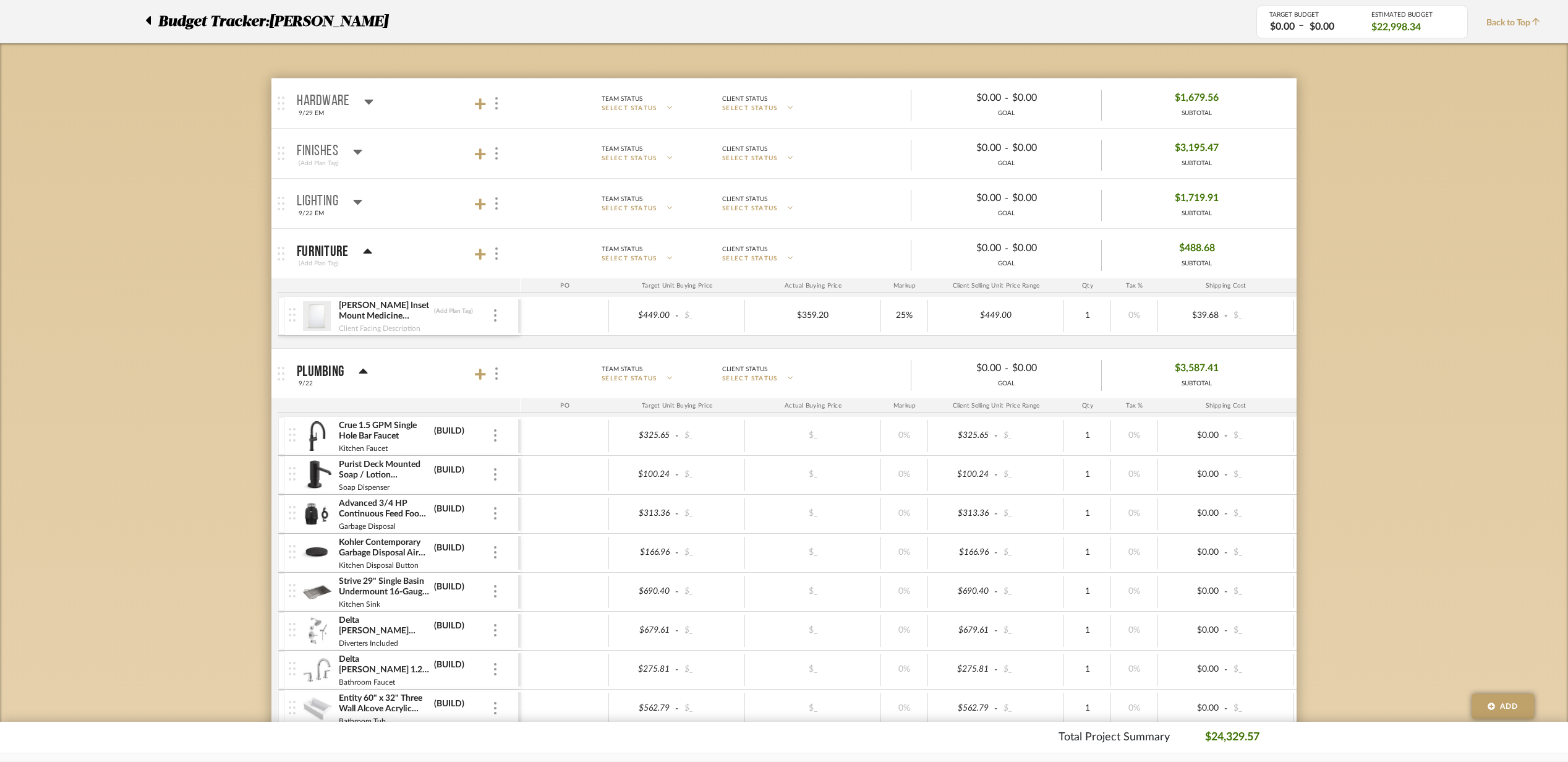
click at [414, 256] on mat-panel-title "Furniture (Add Plan Tag)" at bounding box center [405, 253] width 218 height 30
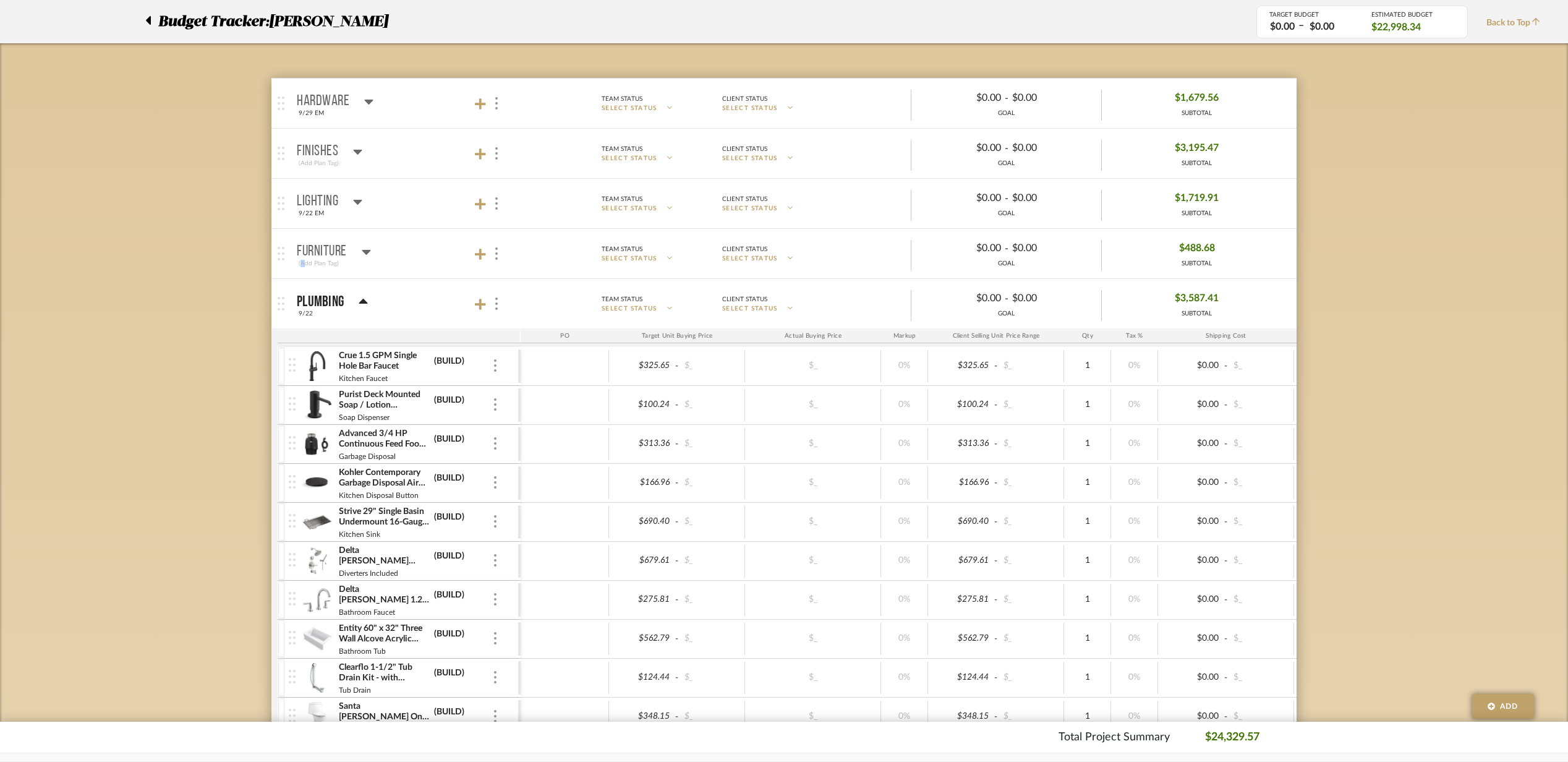
click at [414, 256] on mat-panel-title "Furniture (Add Plan Tag)" at bounding box center [405, 253] width 218 height 30
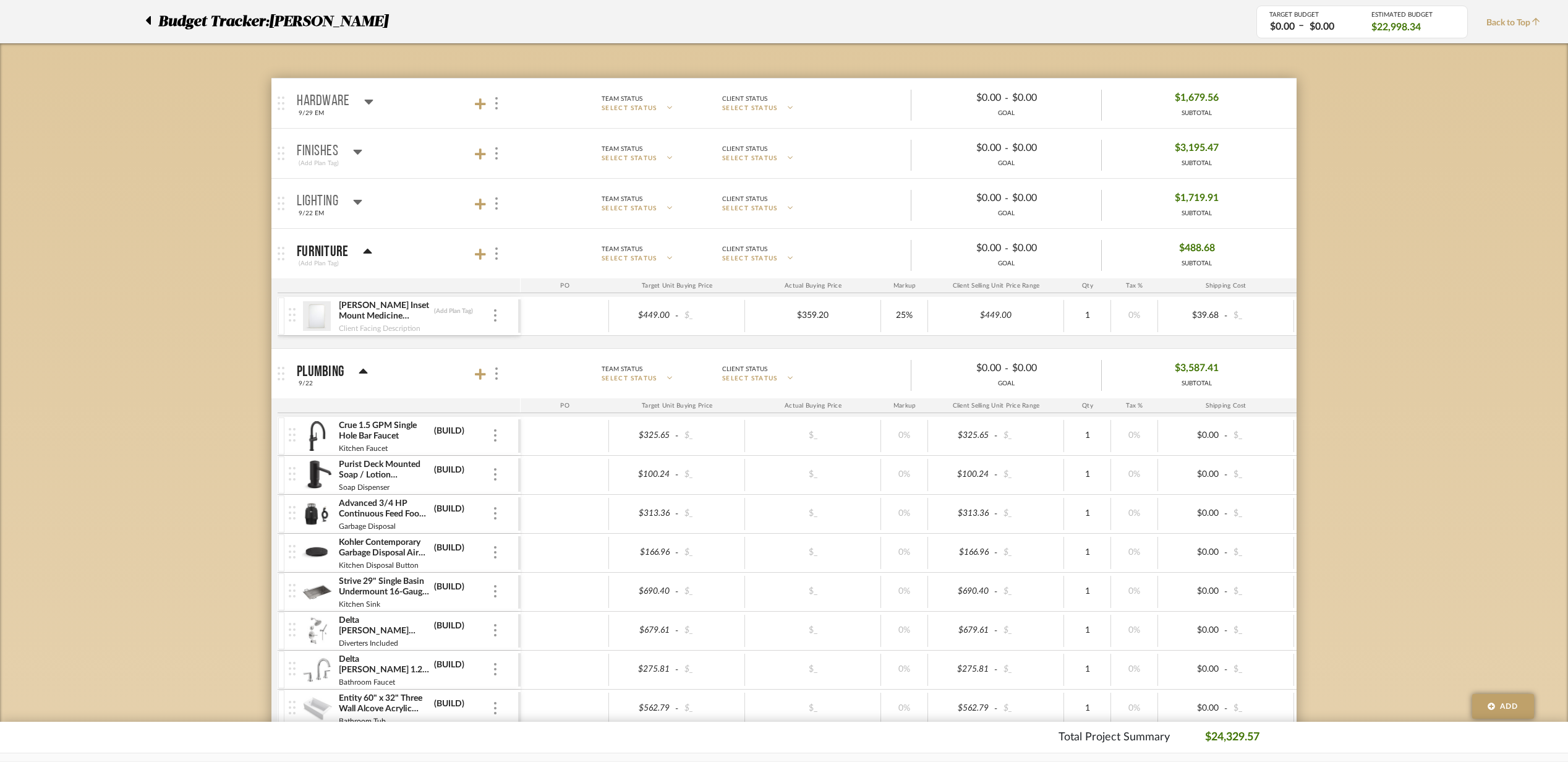
drag, startPoint x: 414, startPoint y: 256, endPoint x: 379, endPoint y: 175, distance: 88.2
click at [379, 175] on mat-expansion-panel-header "Finishes (Add Plan Tag) Team Status SELECT STATUS Client Status SELECT STATUS $…" at bounding box center [784, 153] width 1025 height 49
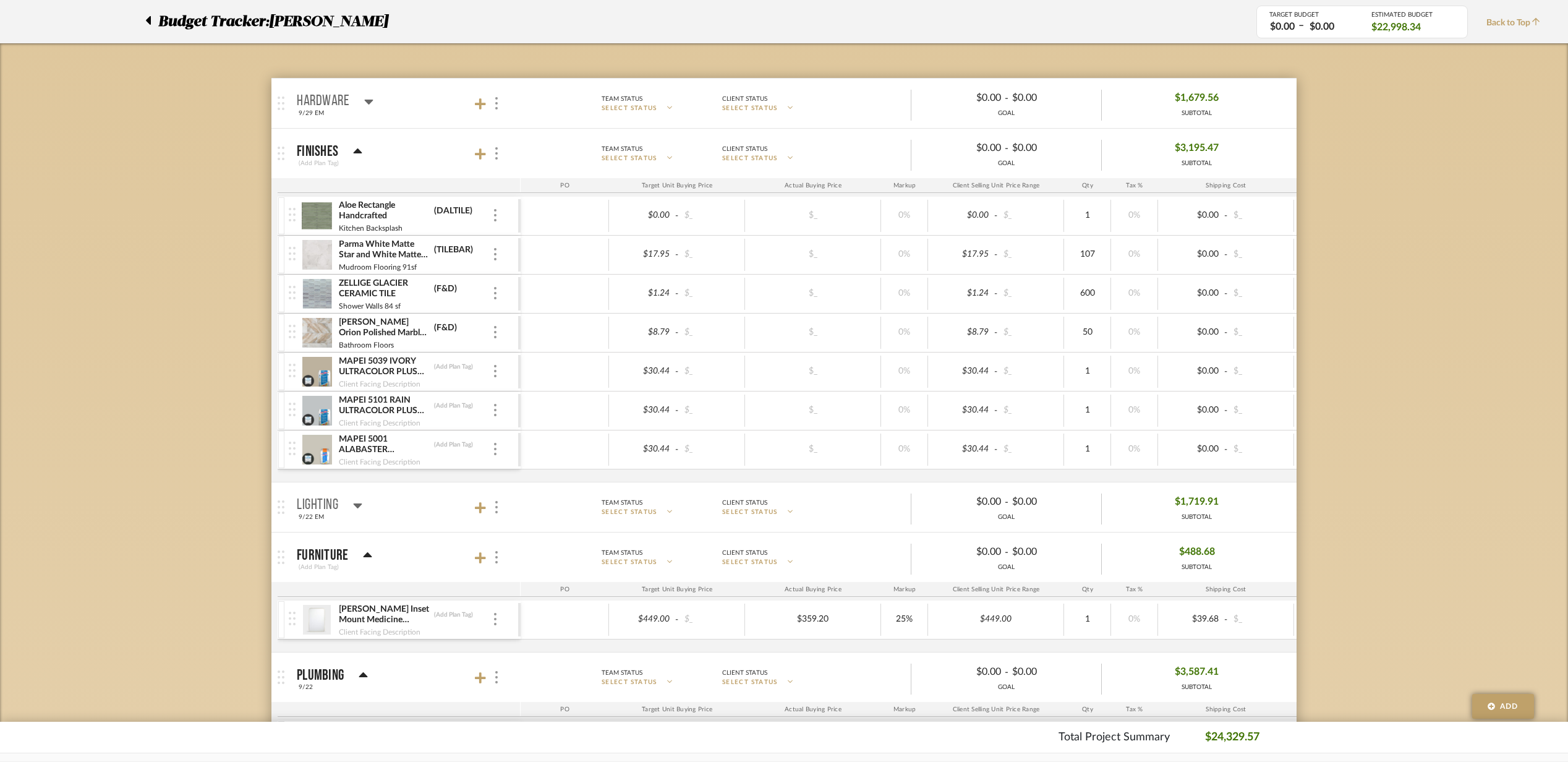
click at [378, 175] on mat-expansion-panel-header "Finishes (Add Plan Tag) Team Status SELECT STATUS Client Status SELECT STATUS $…" at bounding box center [784, 153] width 1025 height 49
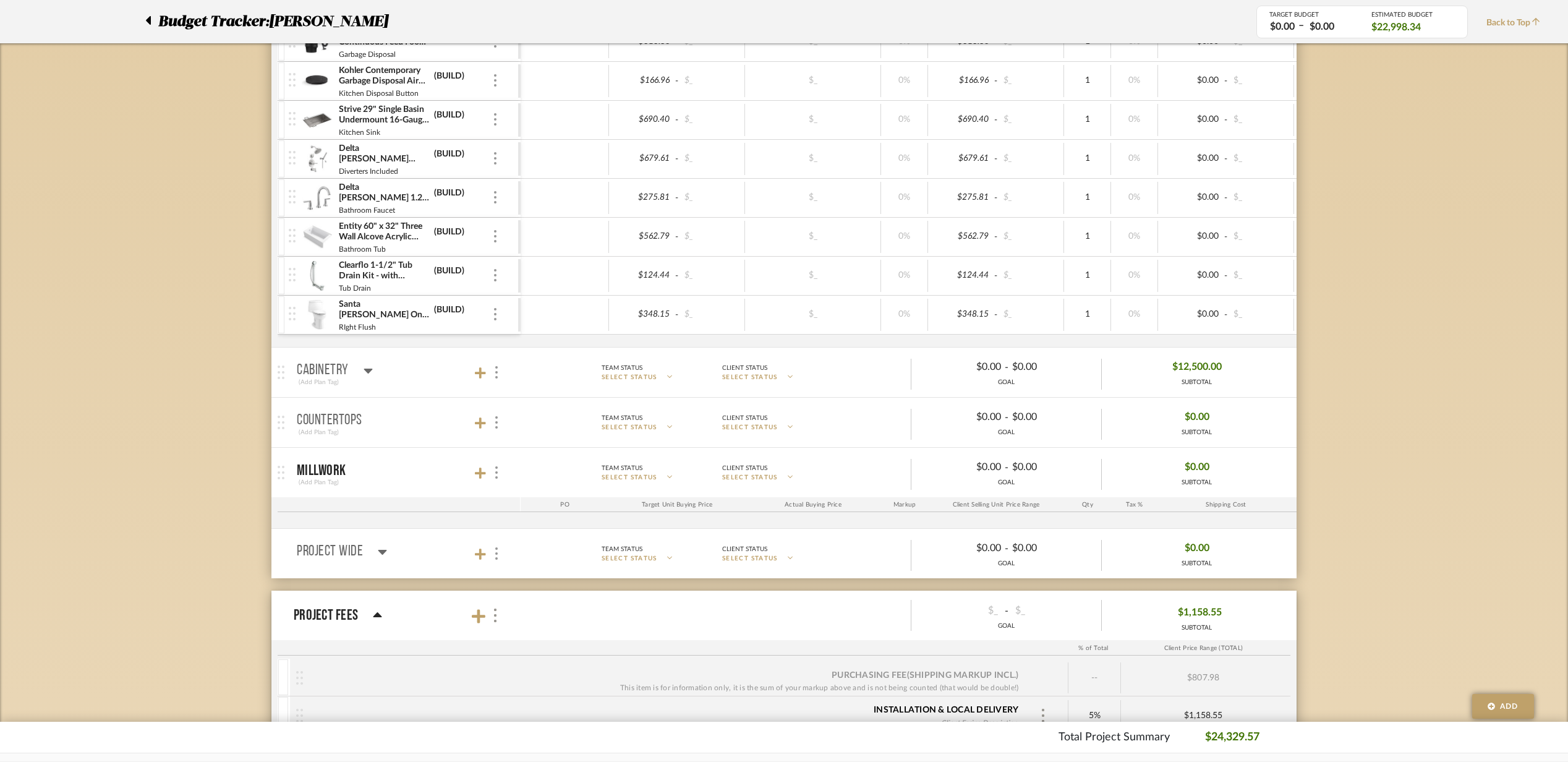
scroll to position [659, 0]
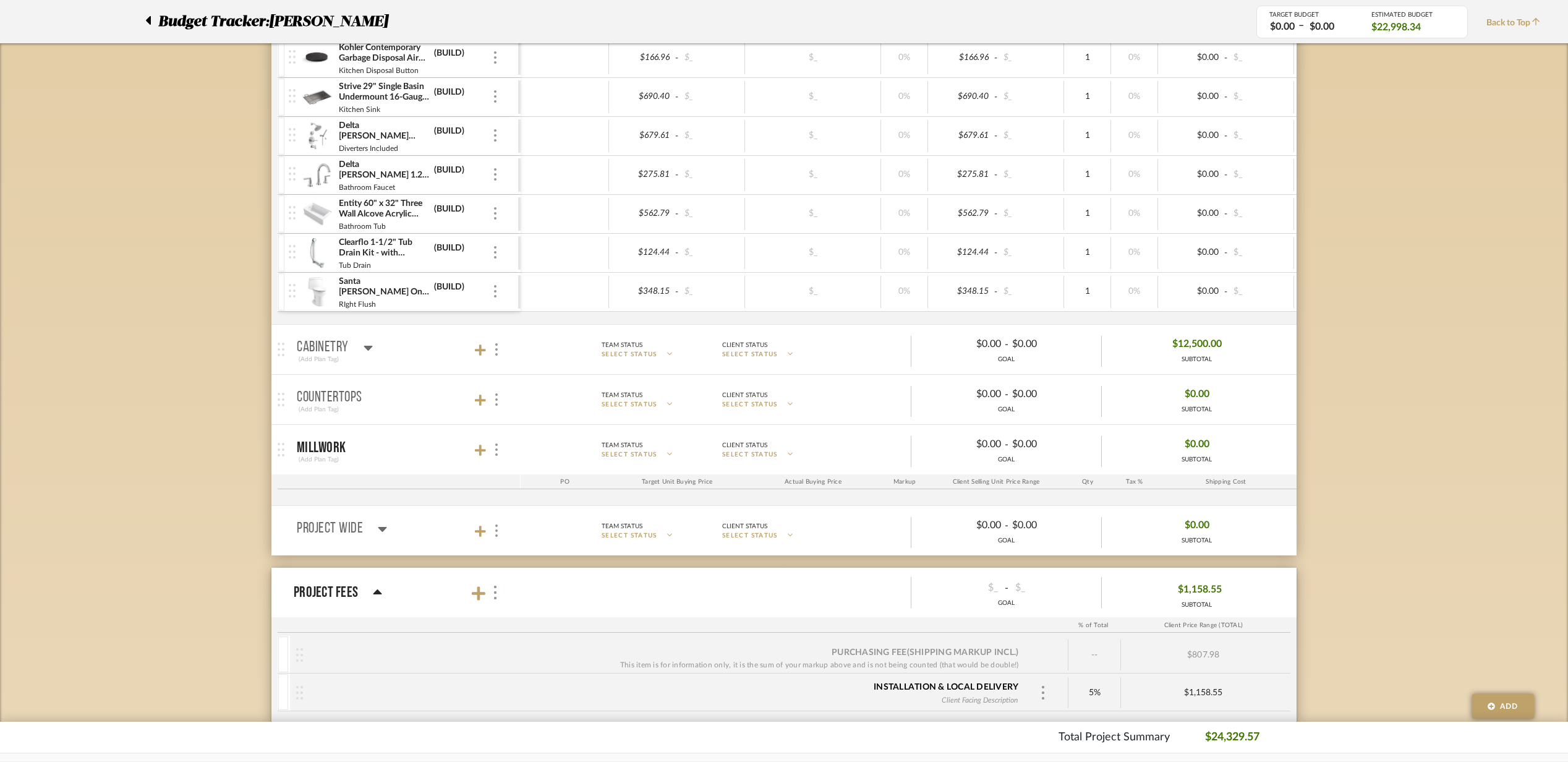
click at [450, 355] on mat-panel-title "Cabinetry (Add Plan Tag)" at bounding box center [405, 349] width 218 height 30
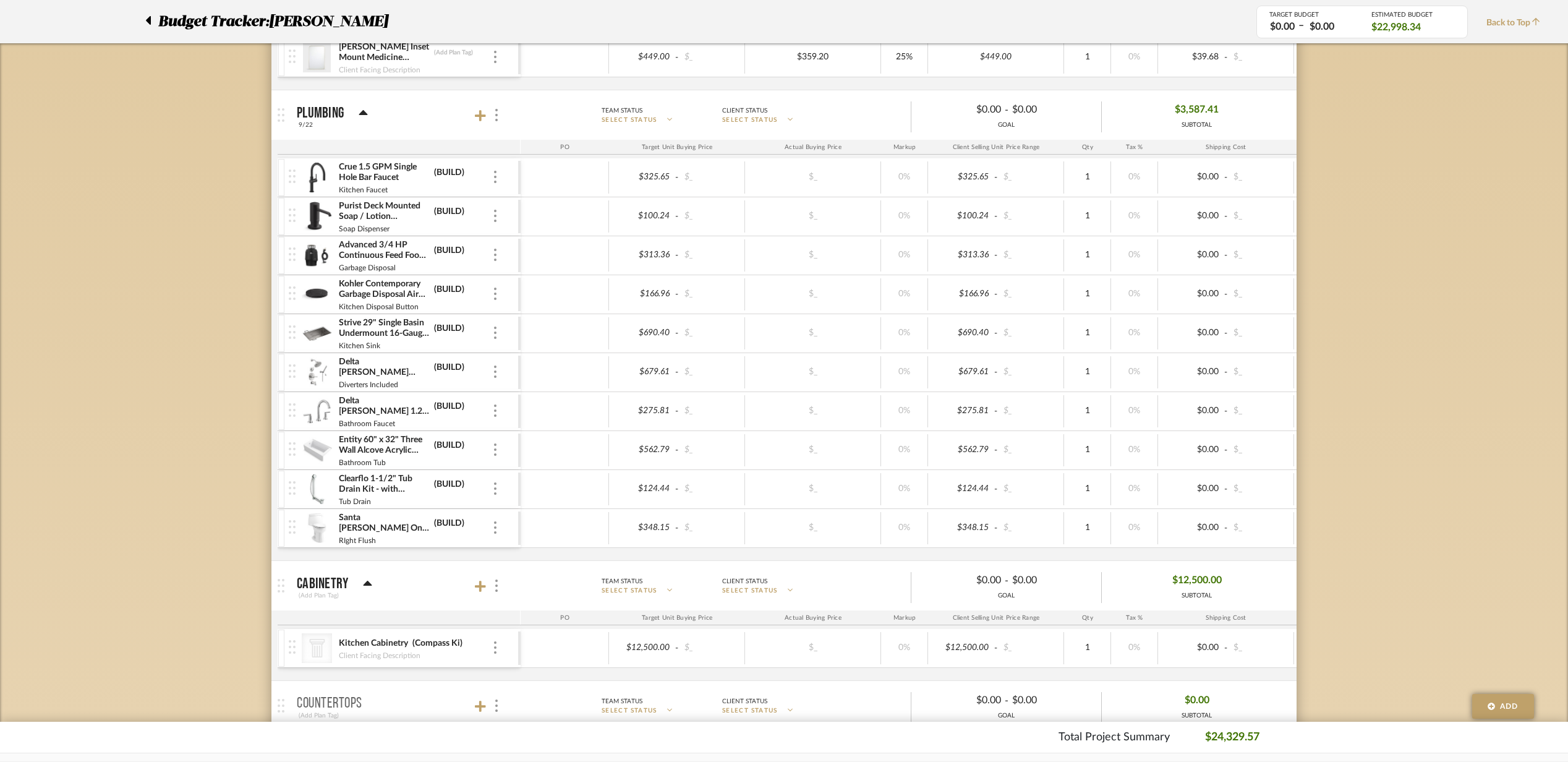
scroll to position [164, 0]
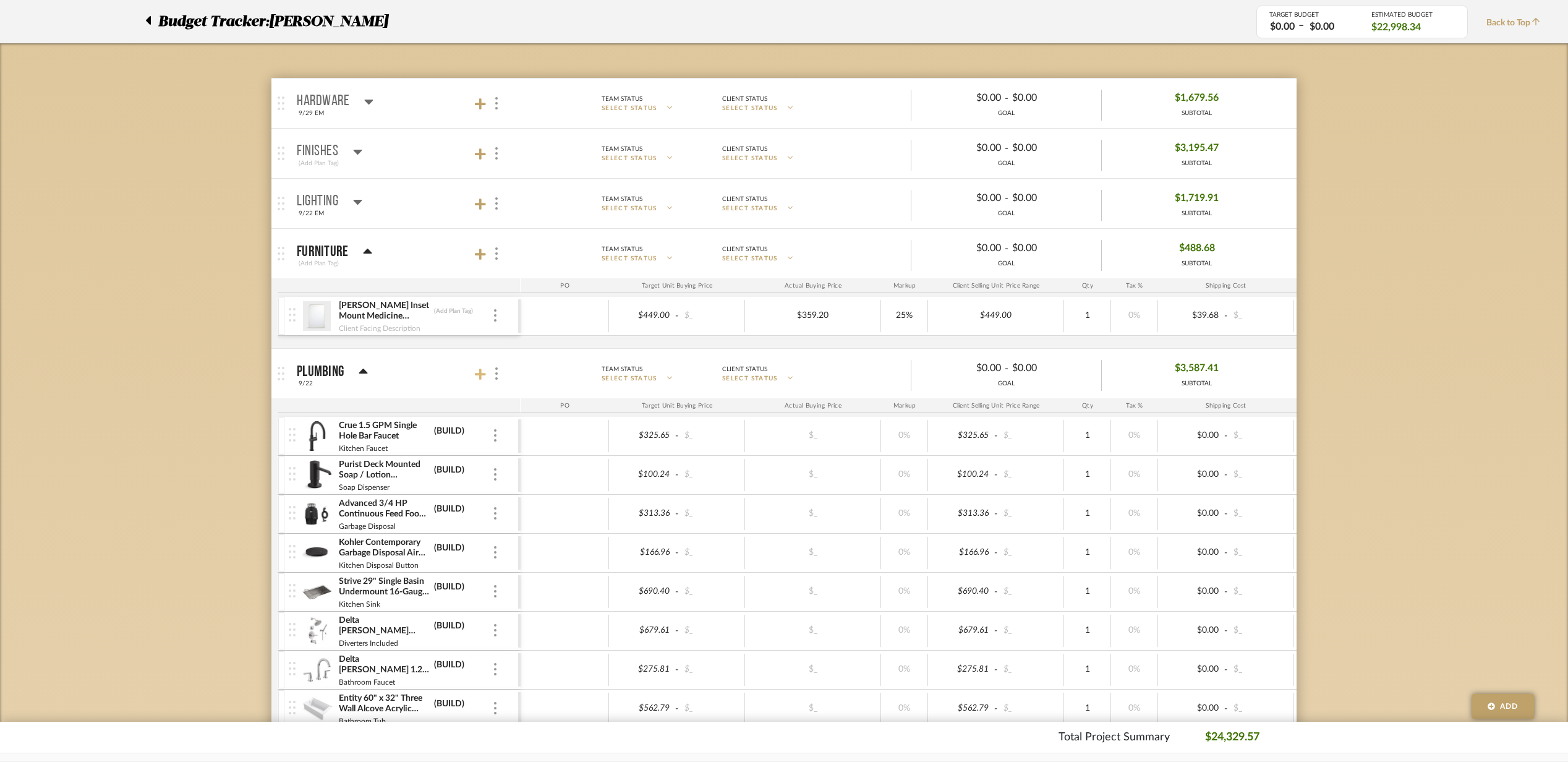
click at [479, 372] on icon at bounding box center [480, 374] width 11 height 12
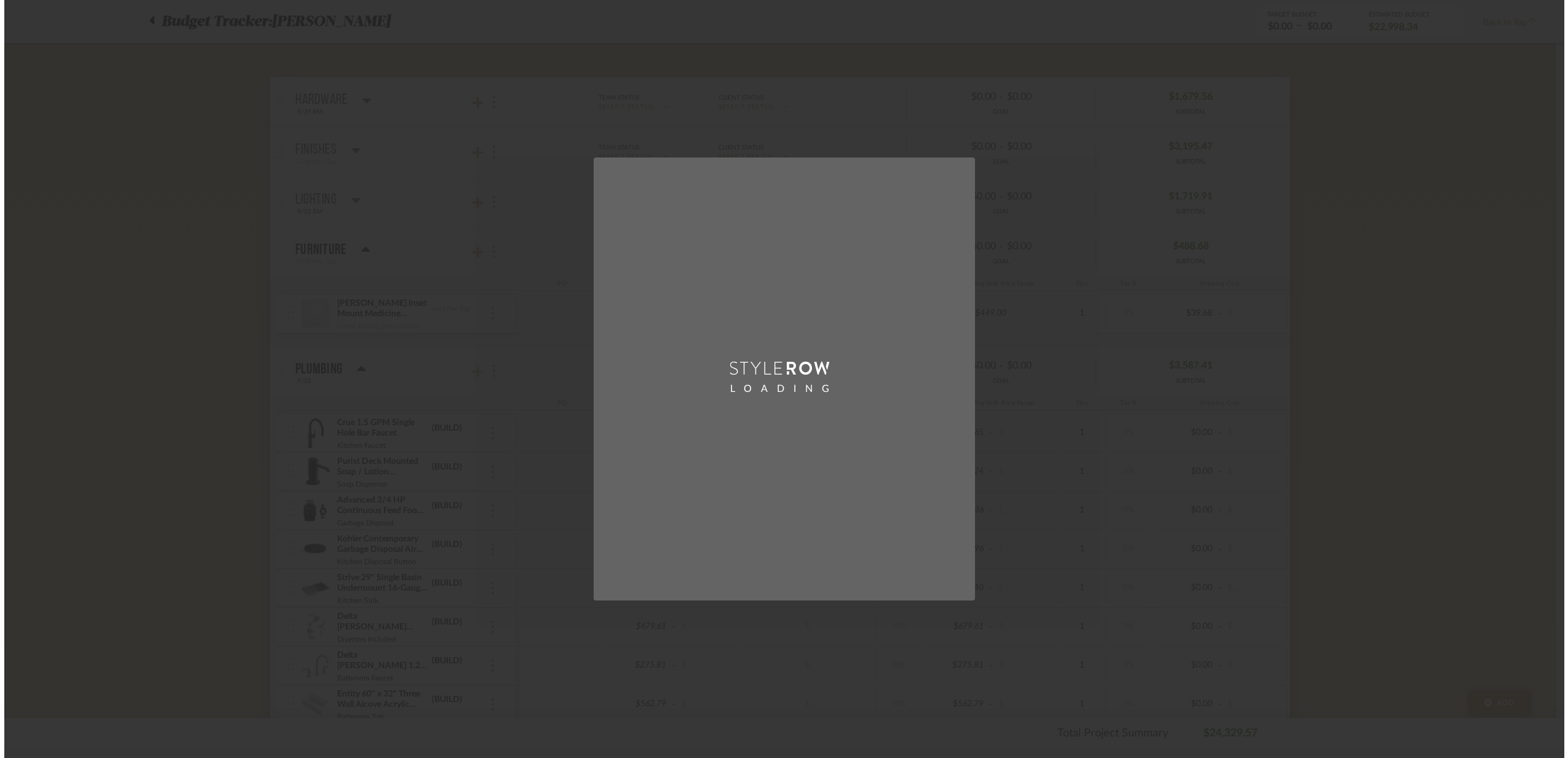
scroll to position [0, 0]
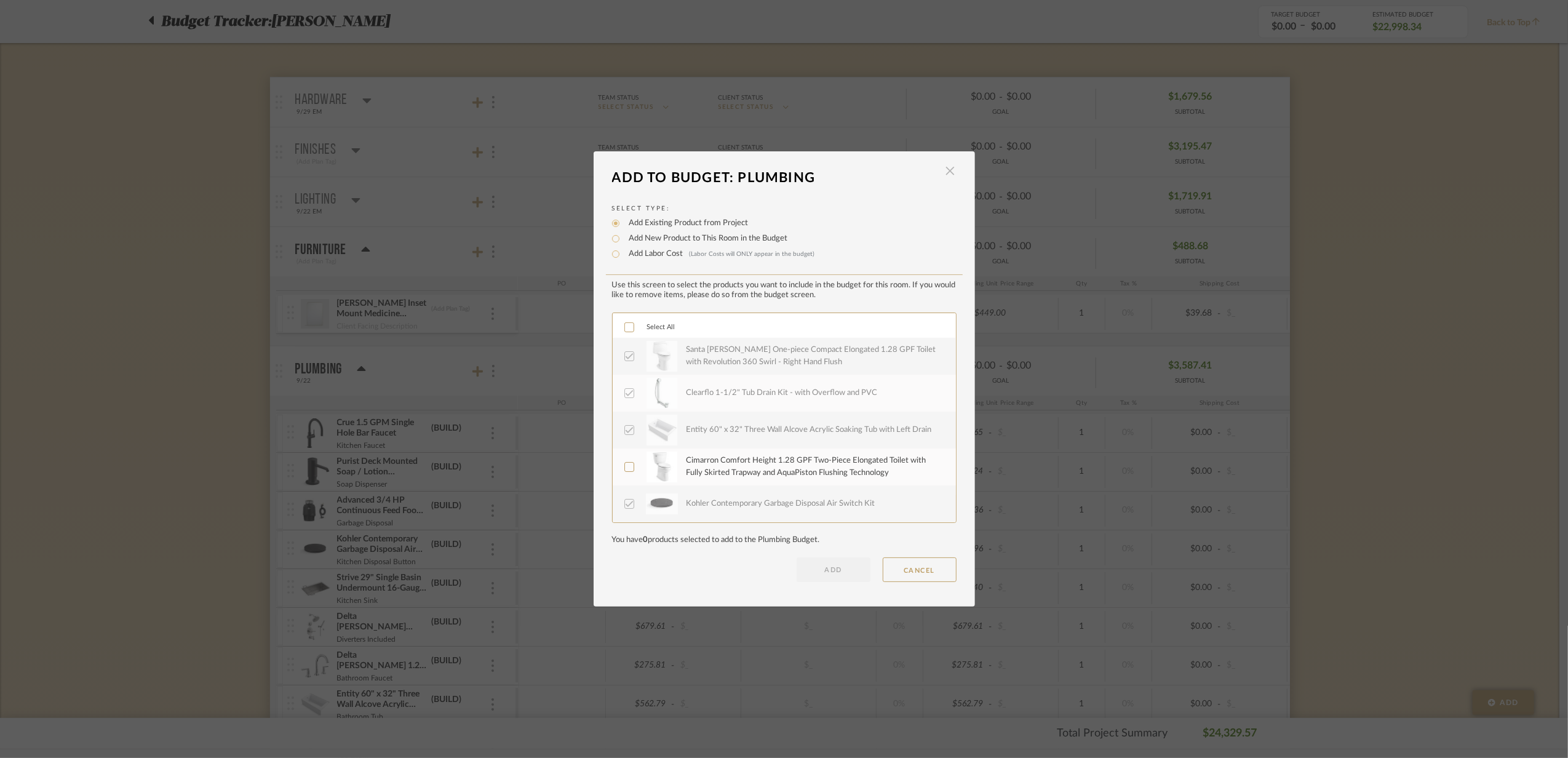
click at [950, 175] on span "button" at bounding box center [950, 171] width 25 height 25
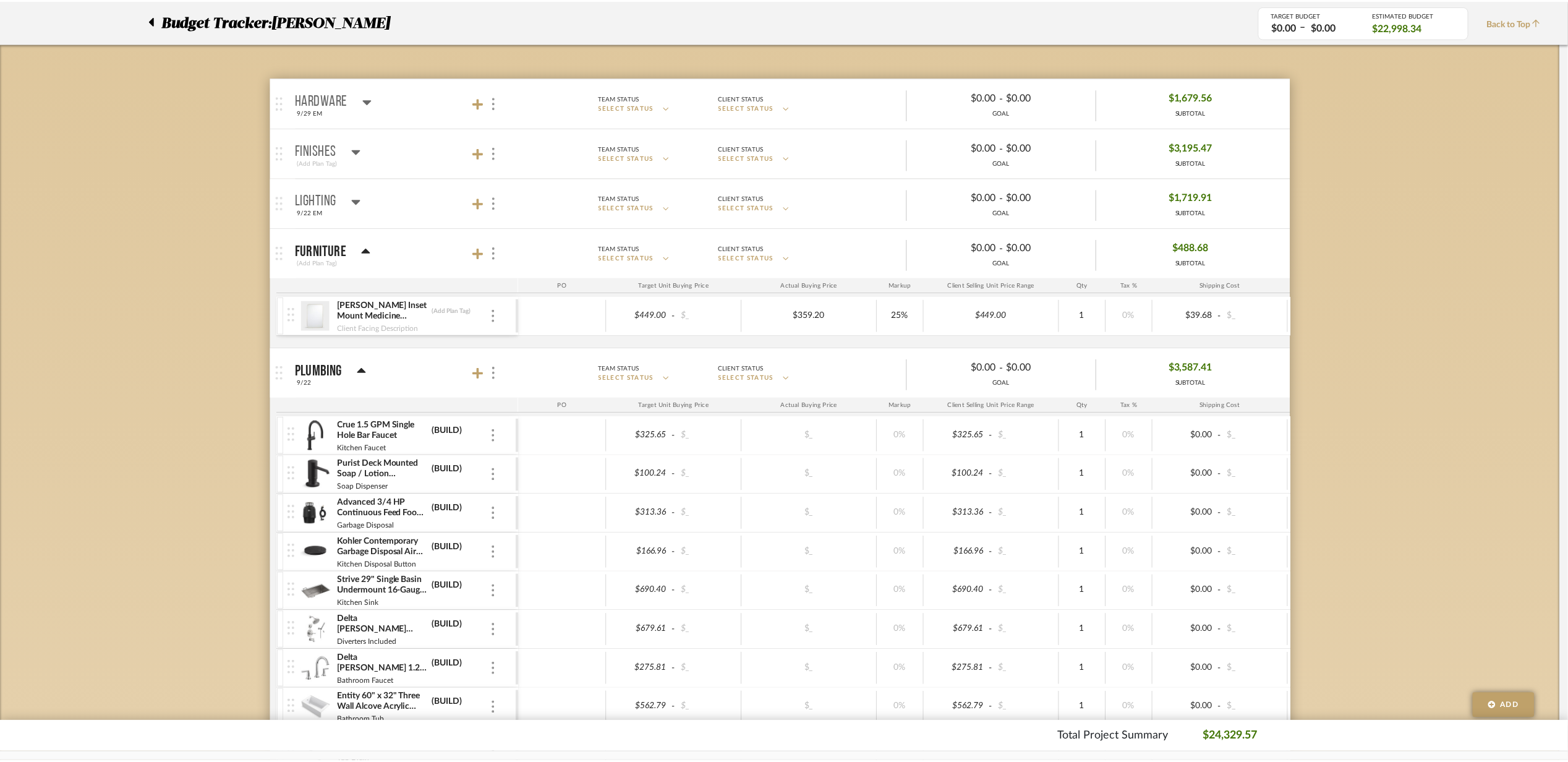
scroll to position [164, 0]
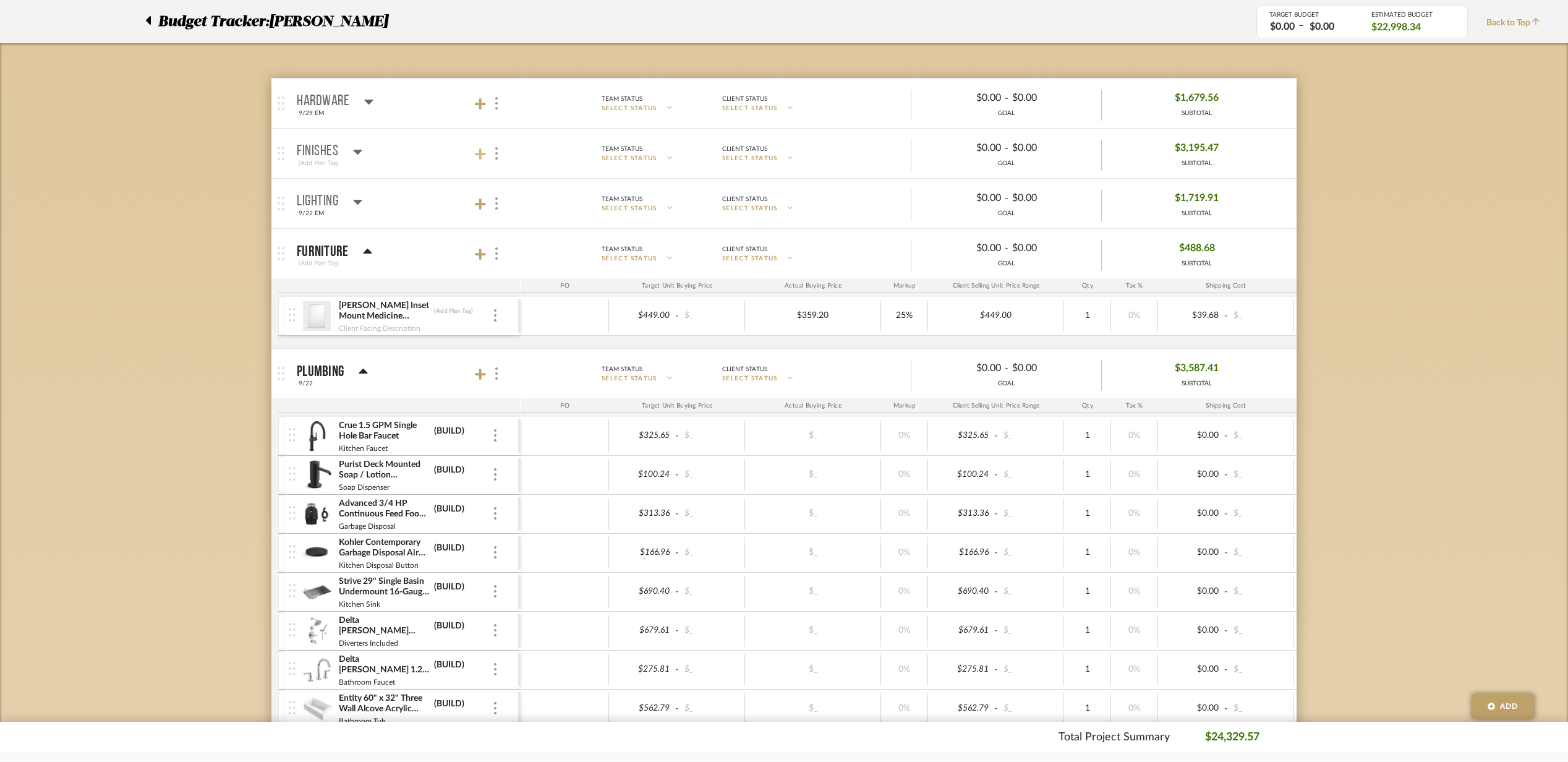
click at [479, 159] on icon at bounding box center [480, 154] width 11 height 12
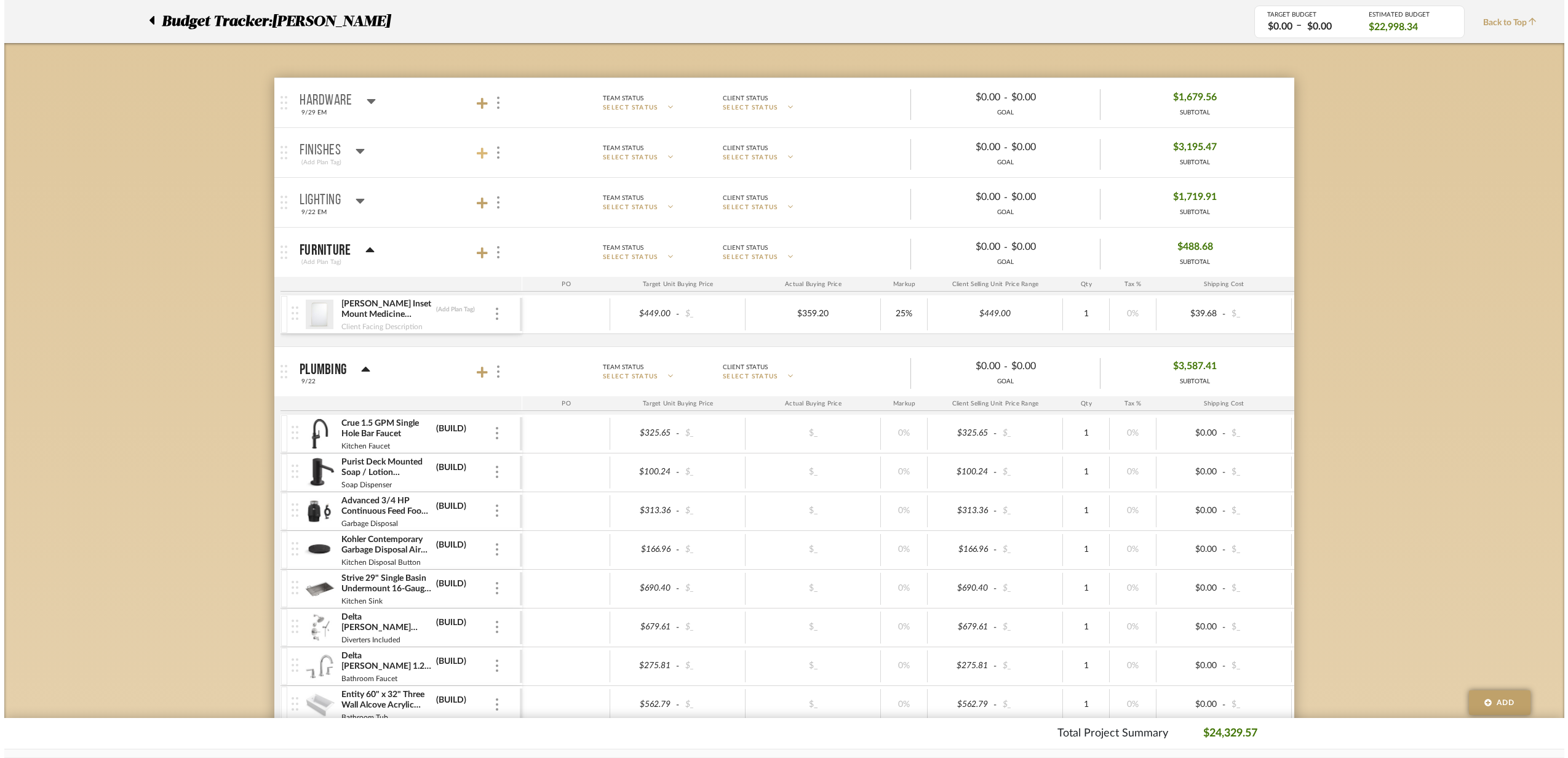
scroll to position [0, 0]
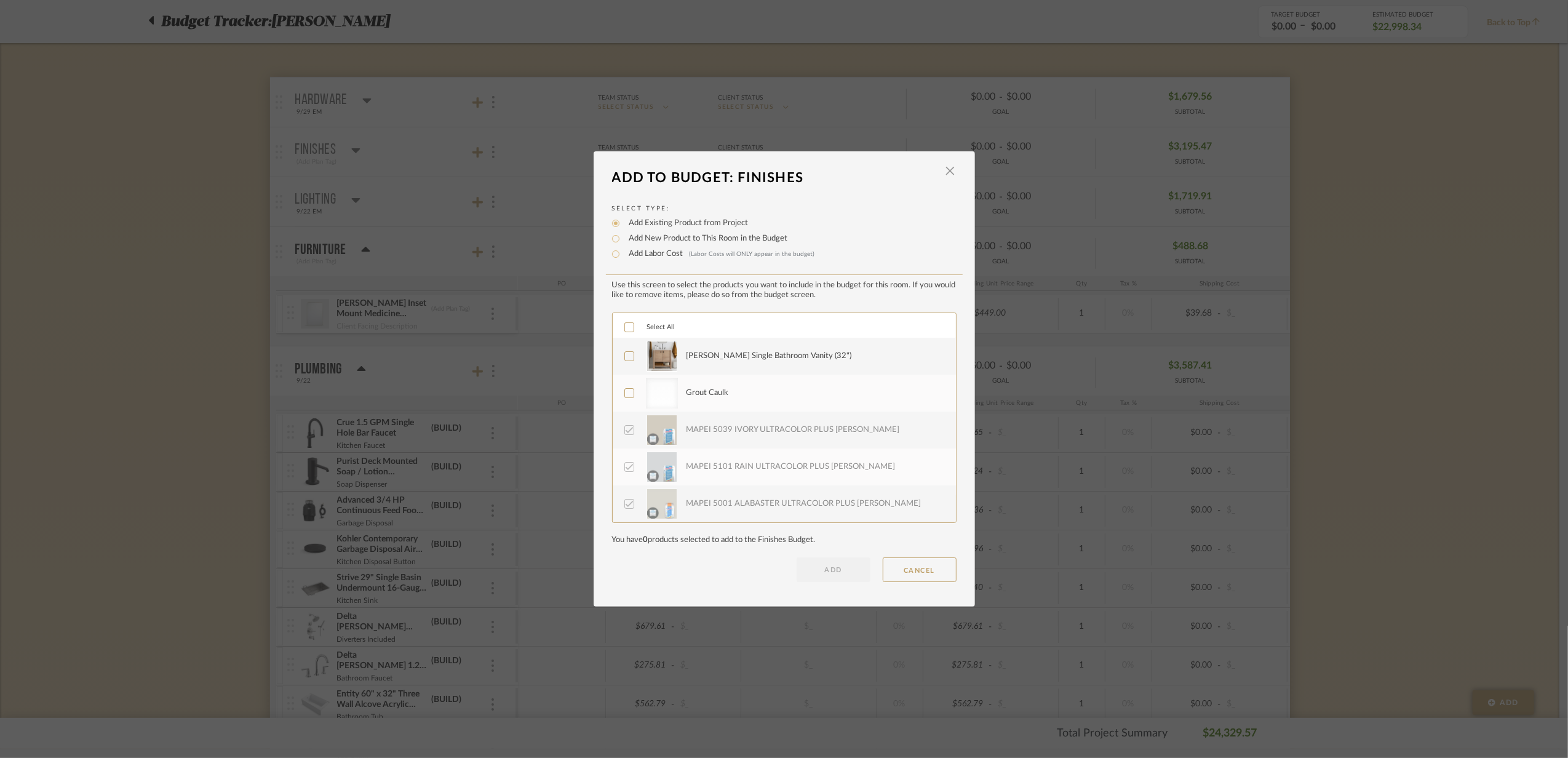
click at [673, 360] on div at bounding box center [662, 356] width 32 height 31
click at [807, 575] on button "ADD" at bounding box center [833, 570] width 74 height 25
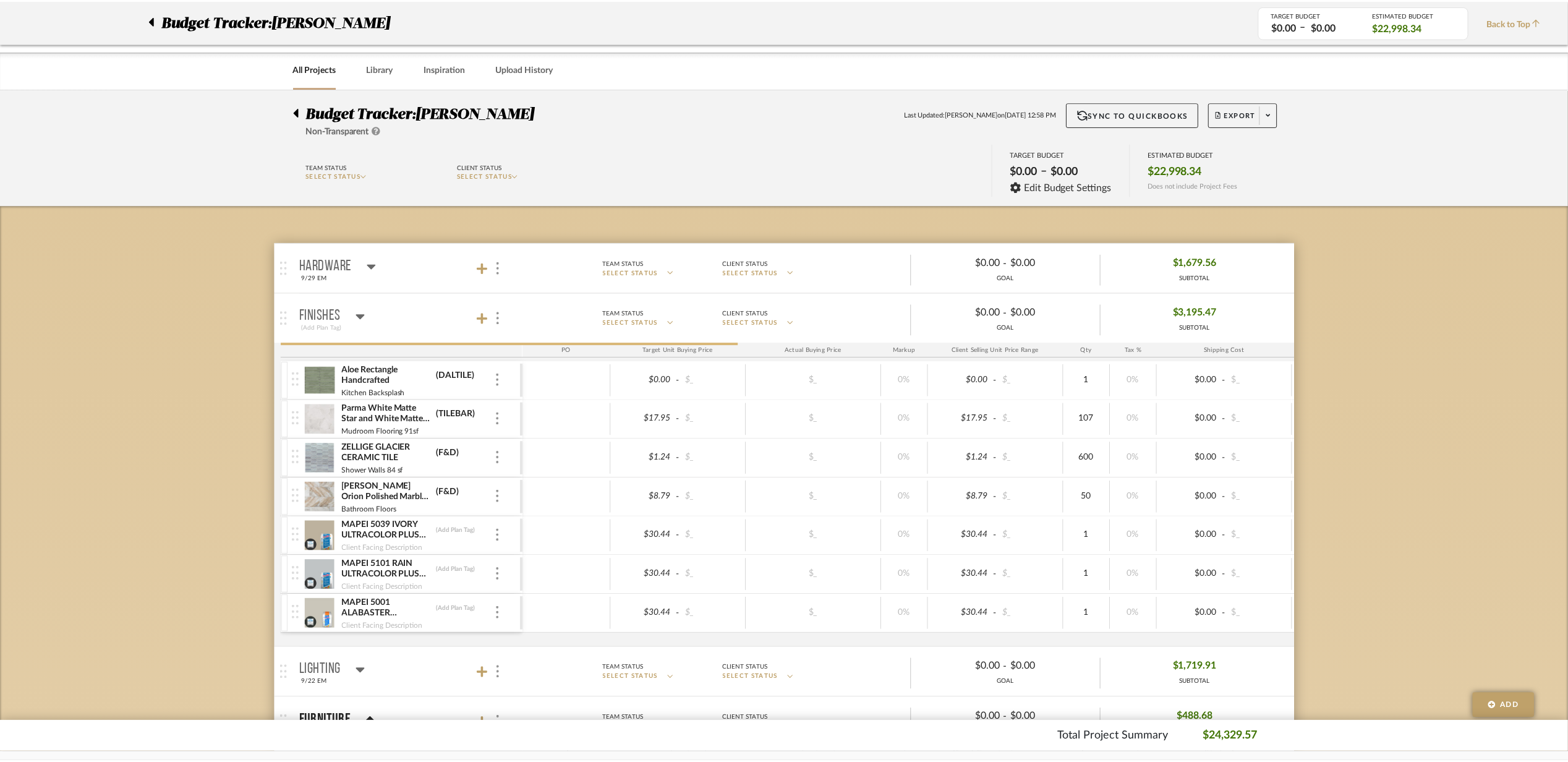
scroll to position [164, 0]
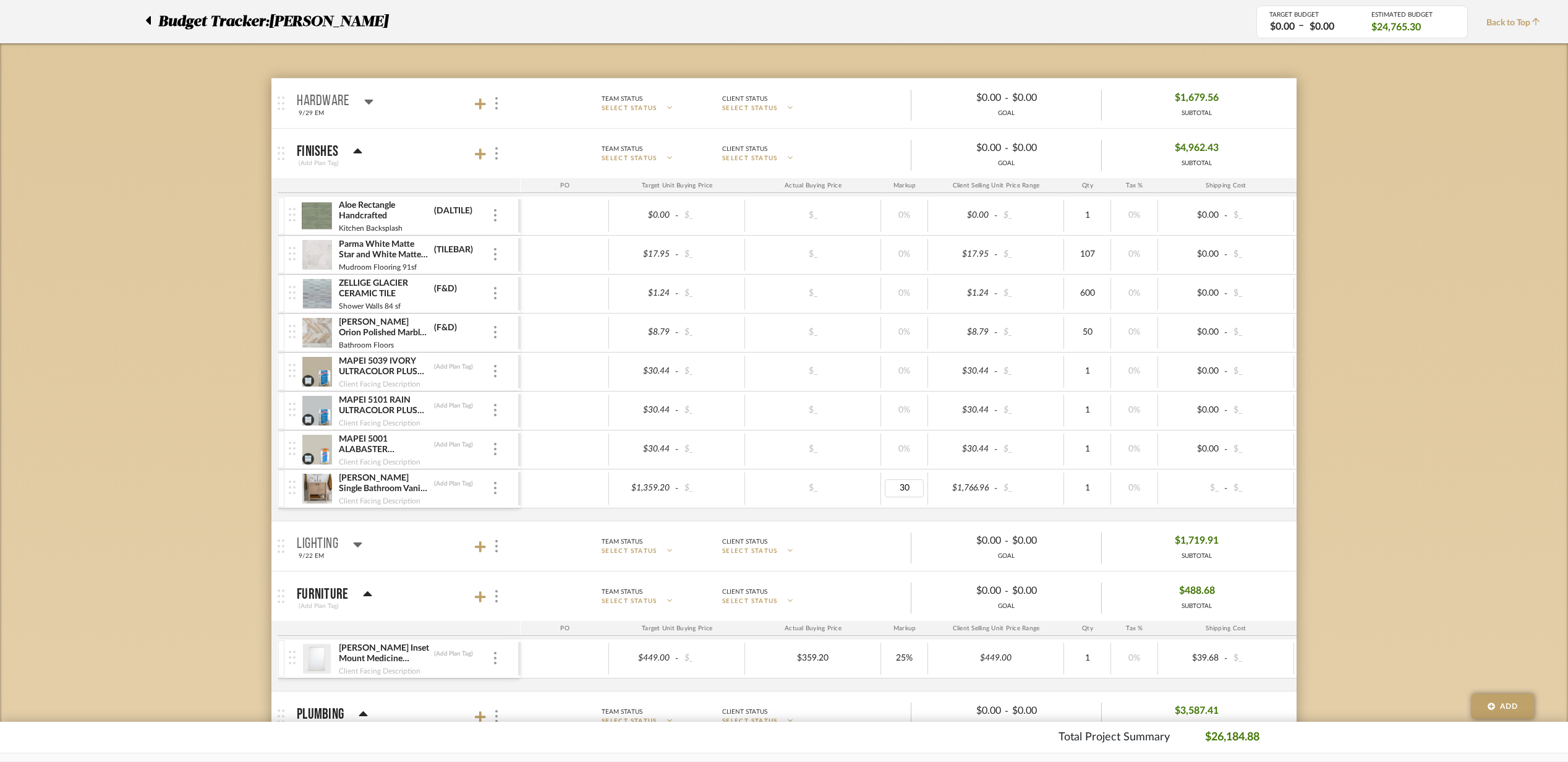
type input "0"
click at [780, 508] on div "$1,359.20 - $_ $_ 0% $1,766.96 - $_ 1 0% $_ - $_ 0% Taxable $1,766.96" at bounding box center [1035, 488] width 1029 height 38
type input "279"
click at [1169, 501] on div "$279.00 - $_" at bounding box center [1226, 489] width 136 height 32
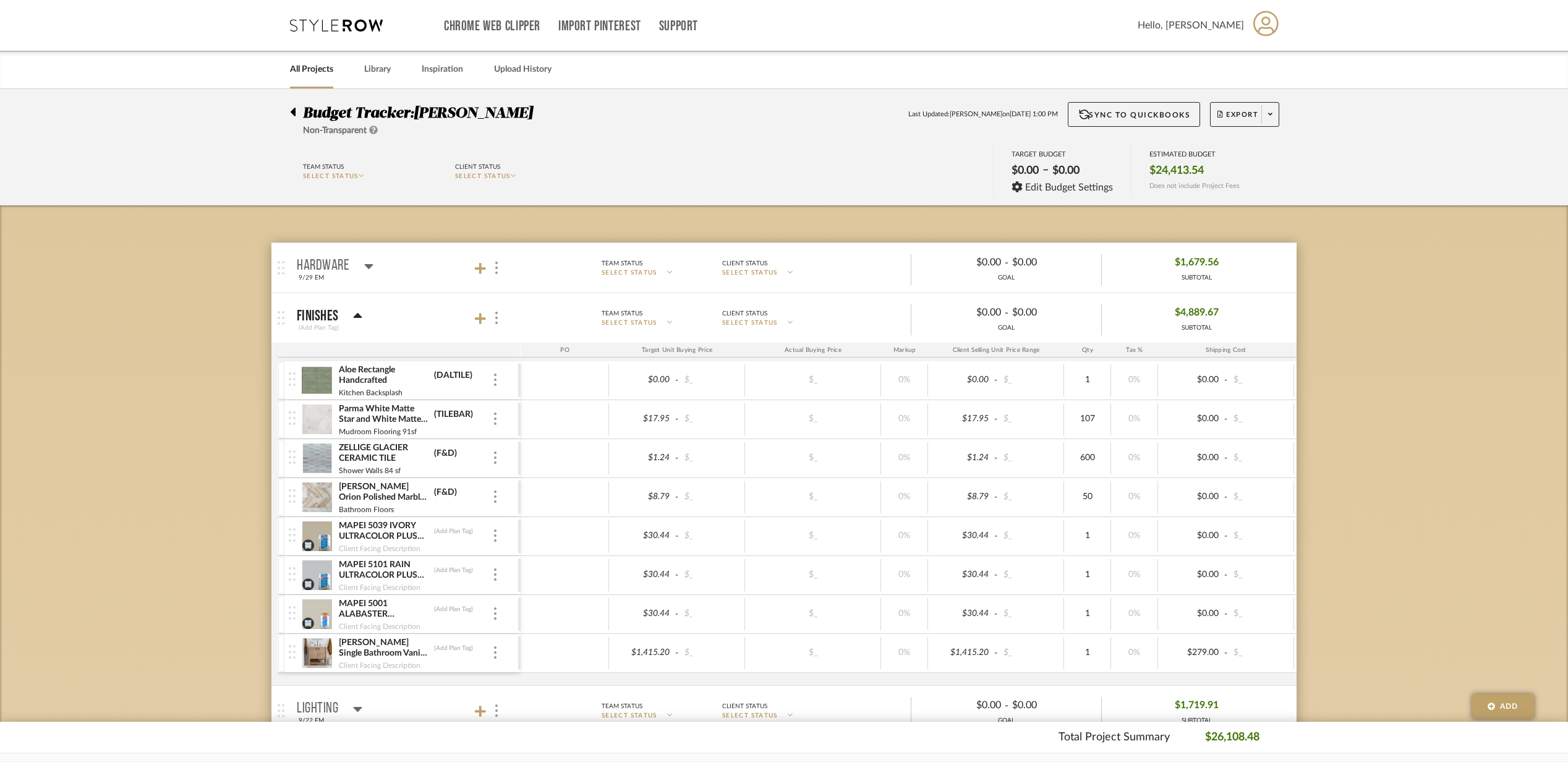
click at [332, 36] on div "Chrome Web Clipper Import Pinterest Support All Projects Library Inspiration Up…" at bounding box center [785, 25] width 990 height 51
click at [356, 23] on icon at bounding box center [336, 25] width 93 height 12
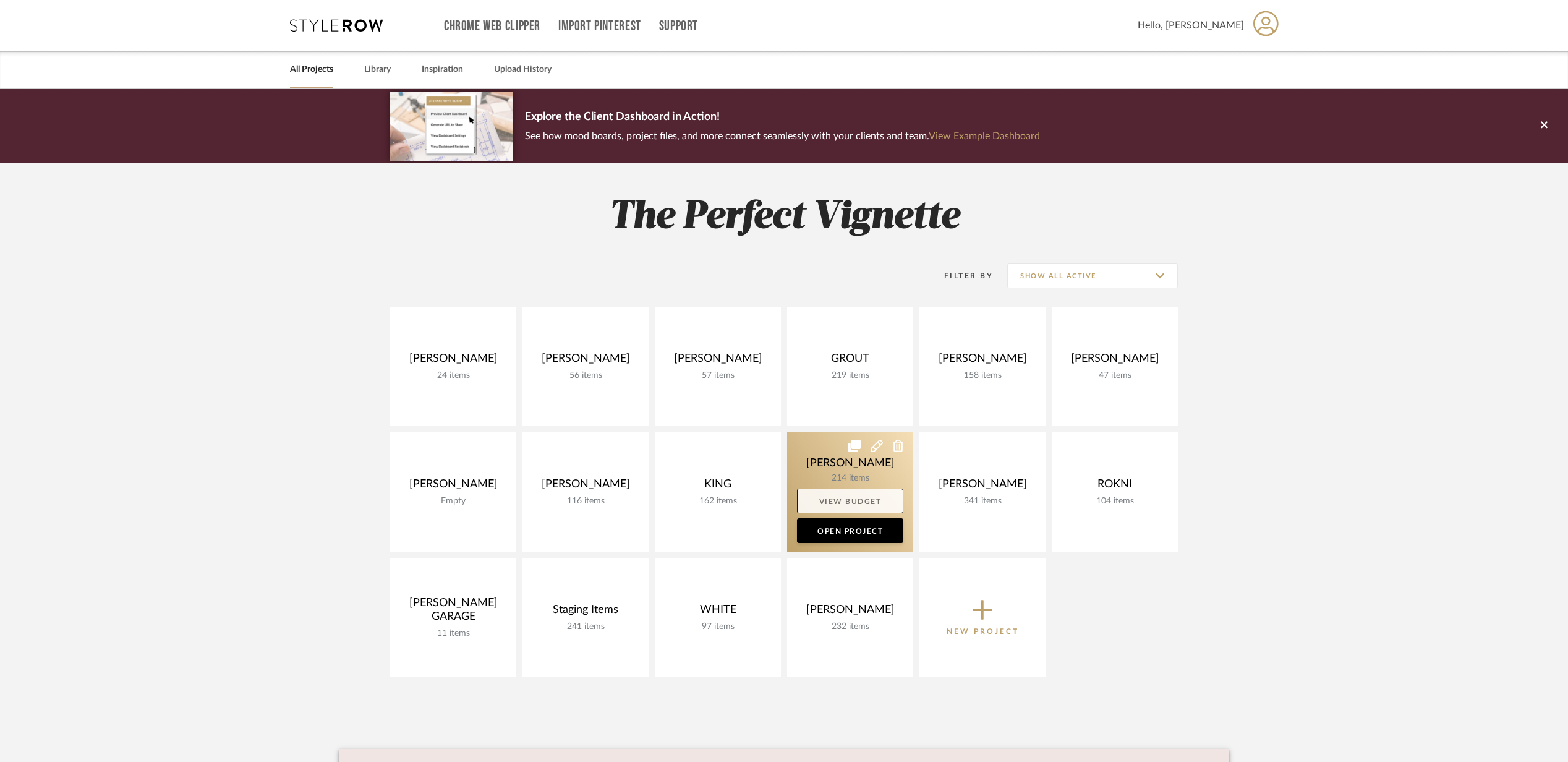
click at [839, 500] on link "View Budget" at bounding box center [851, 501] width 107 height 25
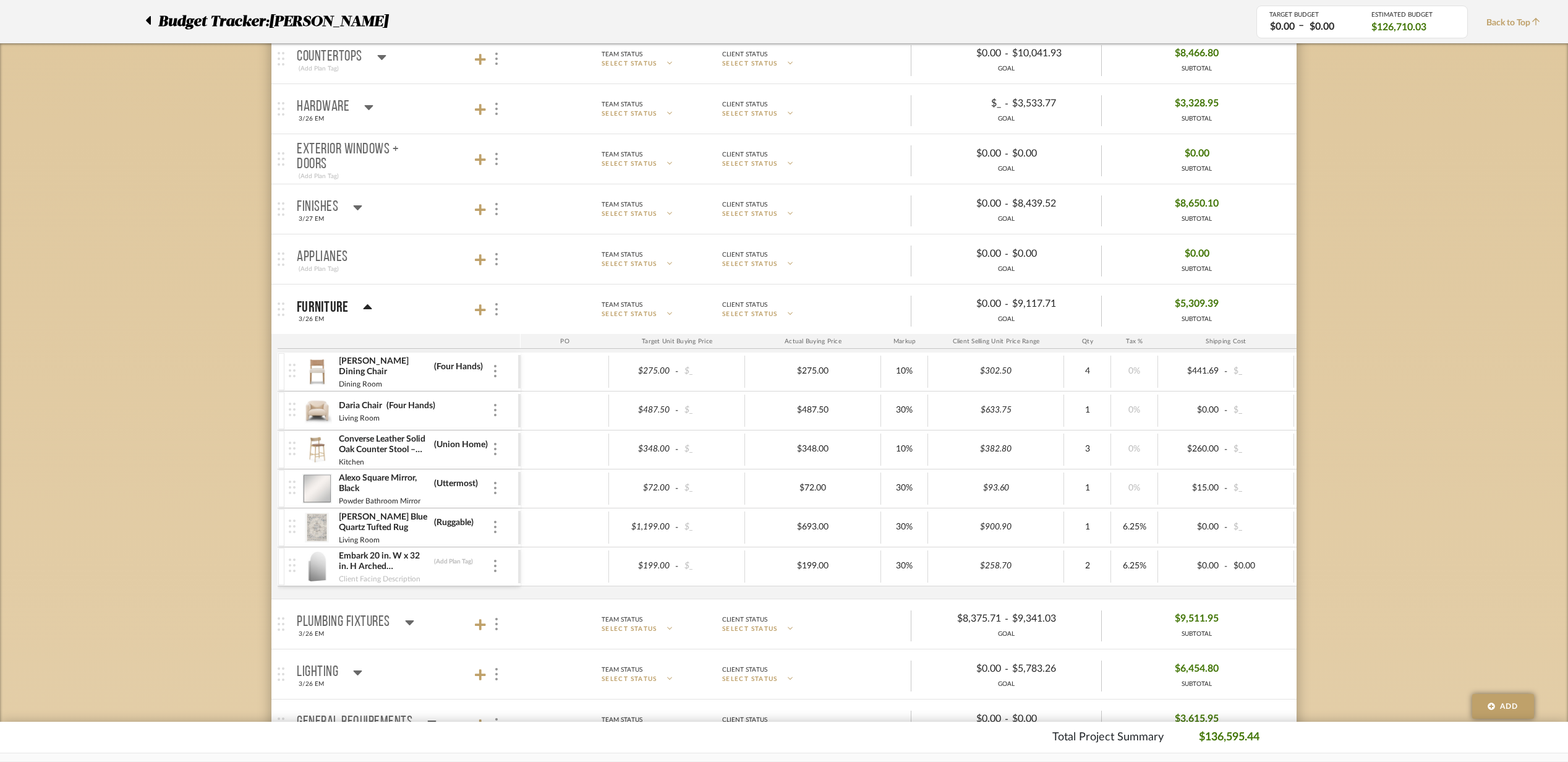
scroll to position [164, 0]
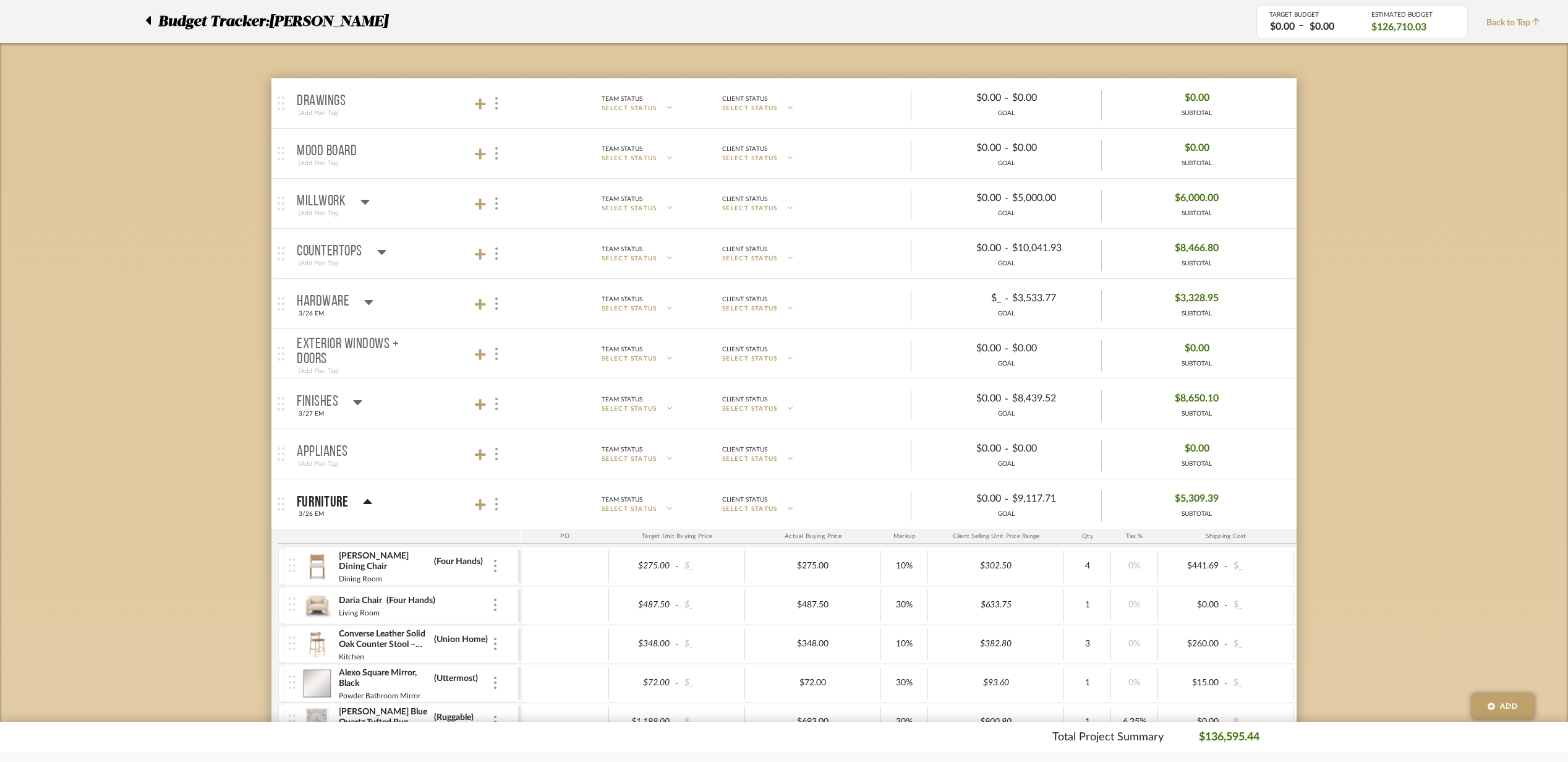
click at [413, 193] on mat-panel-title "Millwork (Add Plan Tag)" at bounding box center [405, 203] width 218 height 30
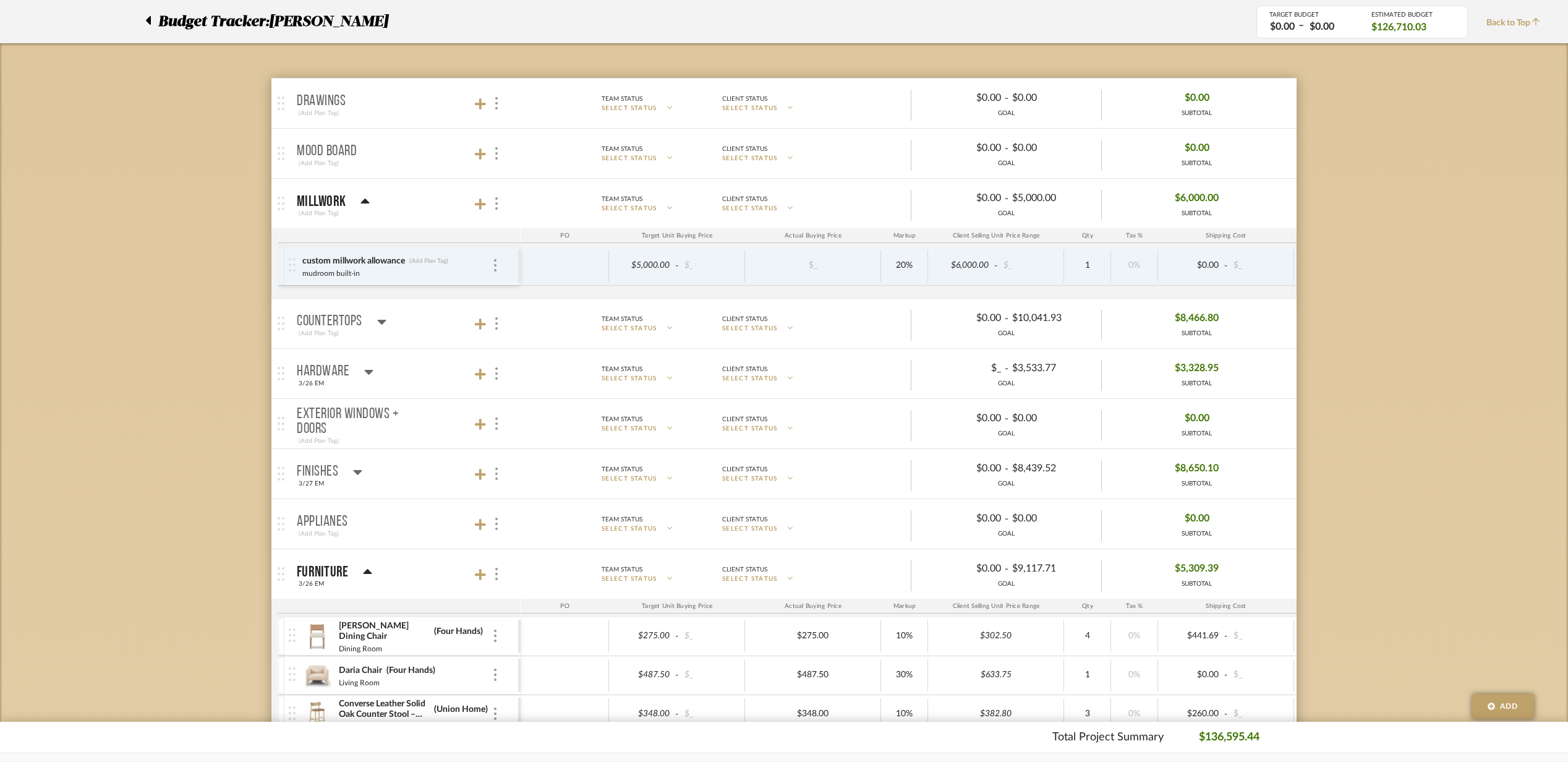
click at [425, 317] on mat-panel-title "Countertops (Add Plan Tag)" at bounding box center [405, 324] width 218 height 30
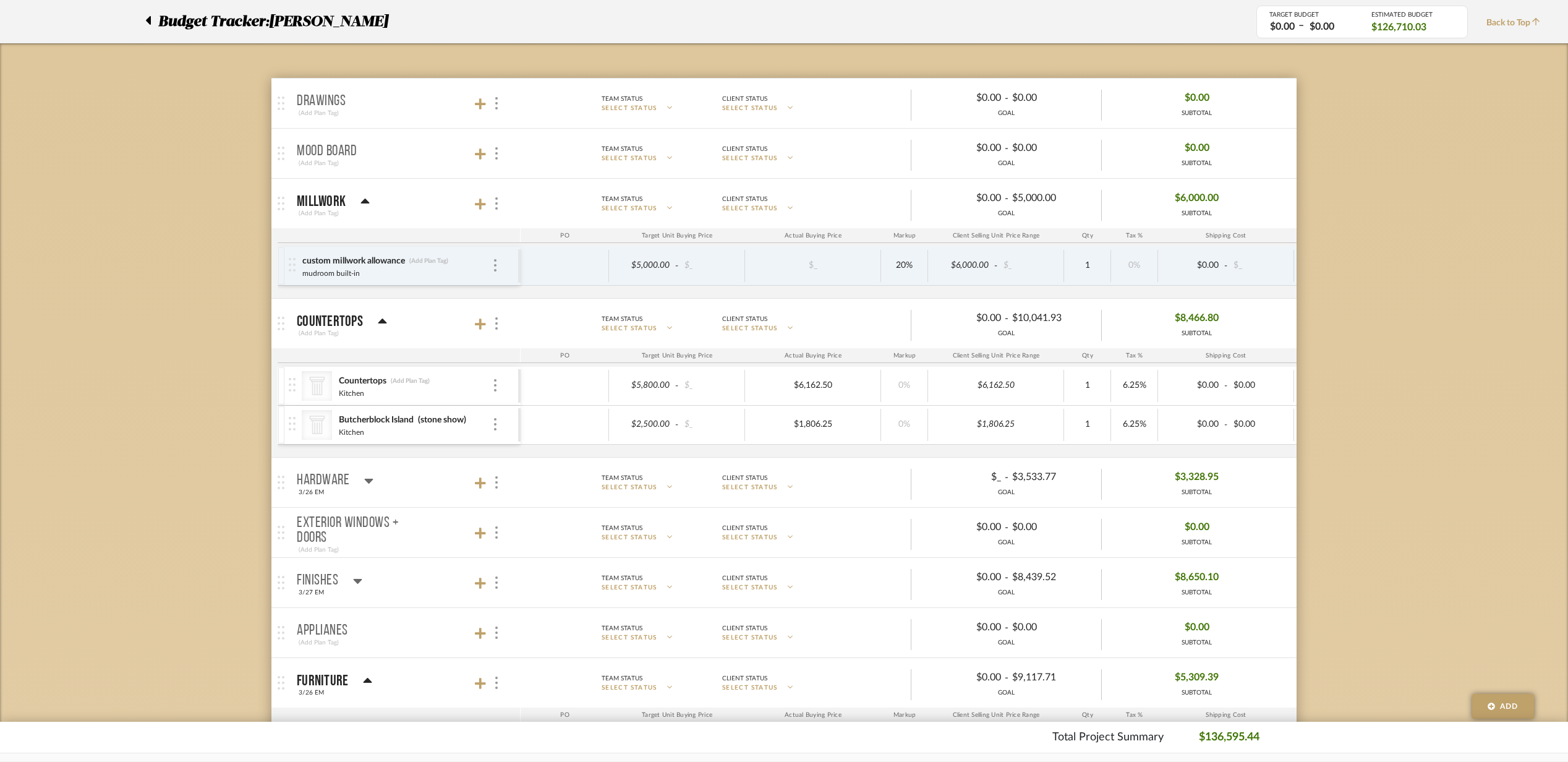
click at [388, 214] on mat-panel-title "Millwork (Add Plan Tag)" at bounding box center [405, 203] width 218 height 30
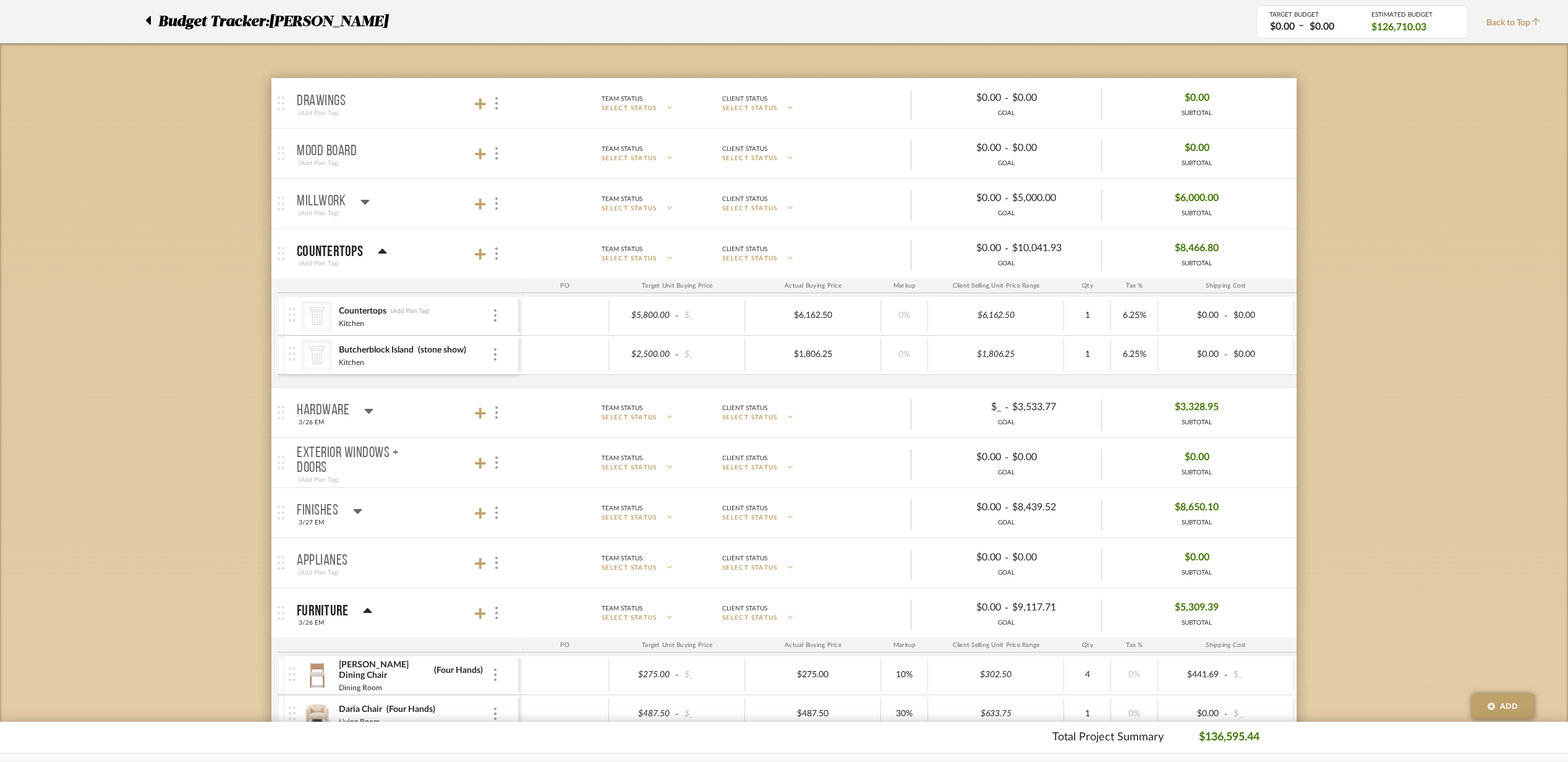
scroll to position [248, 0]
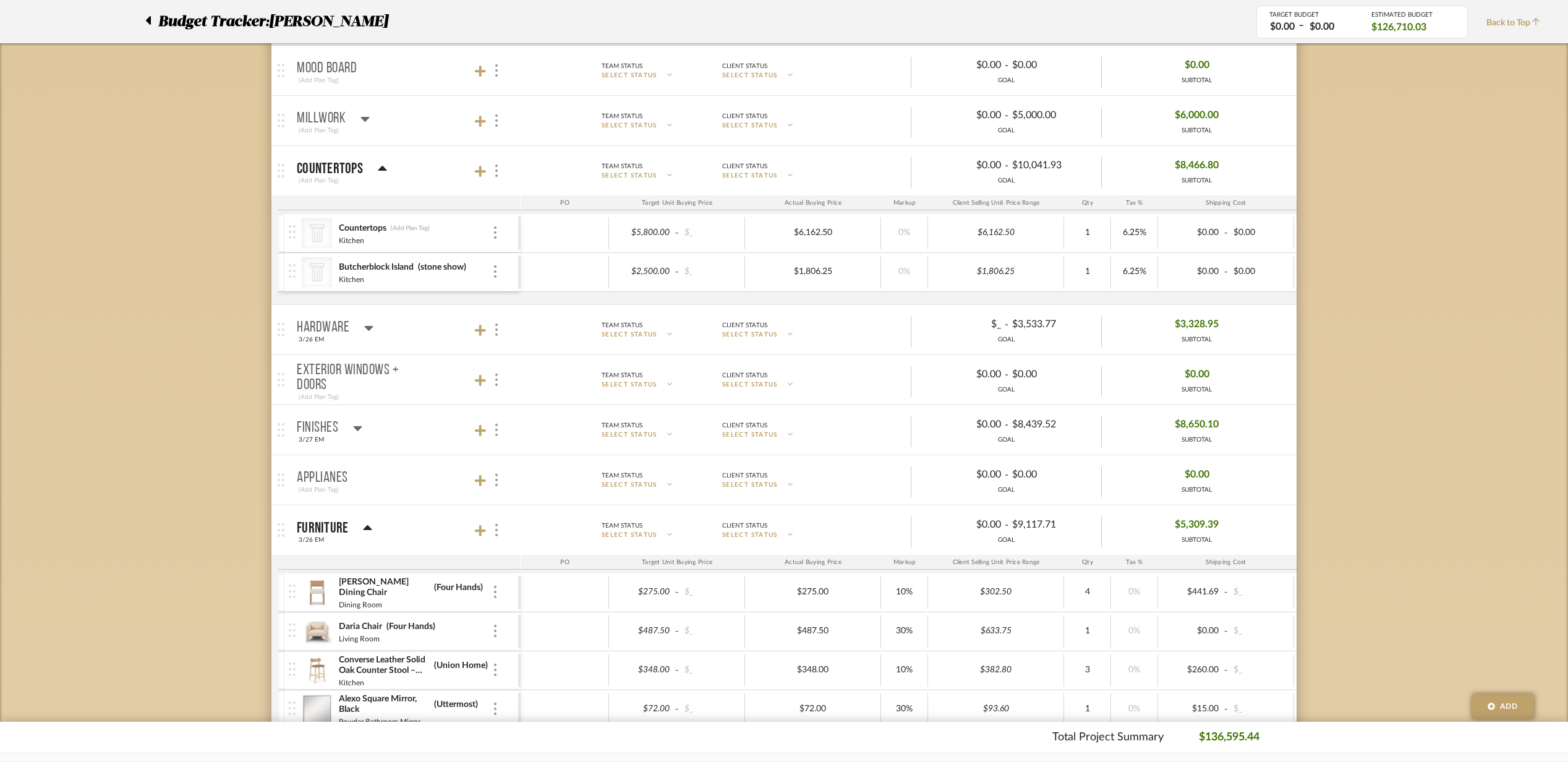
click at [387, 430] on mat-panel-title "Finishes 3/27 EM" at bounding box center [405, 430] width 218 height 30
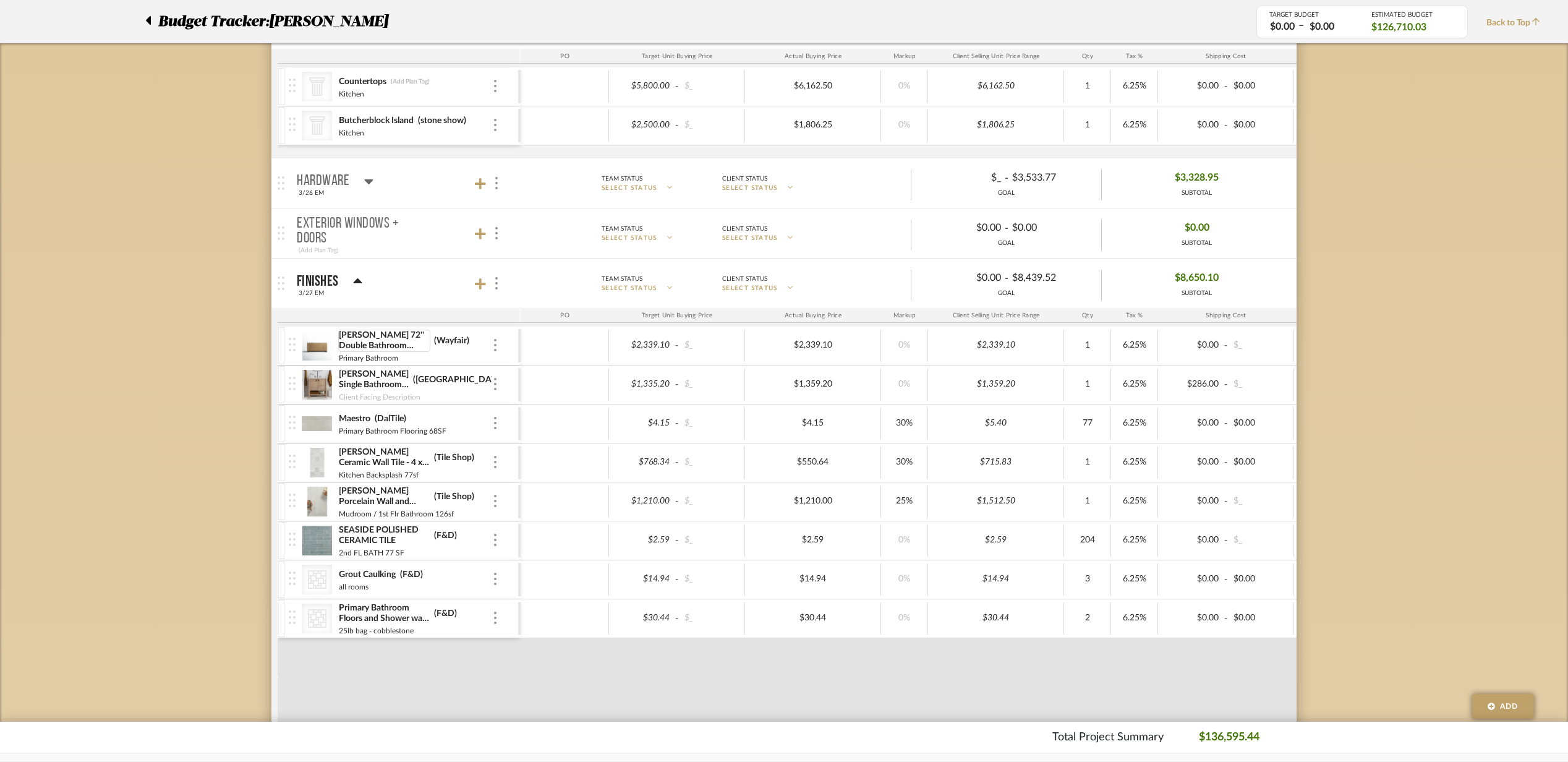
scroll to position [412, 0]
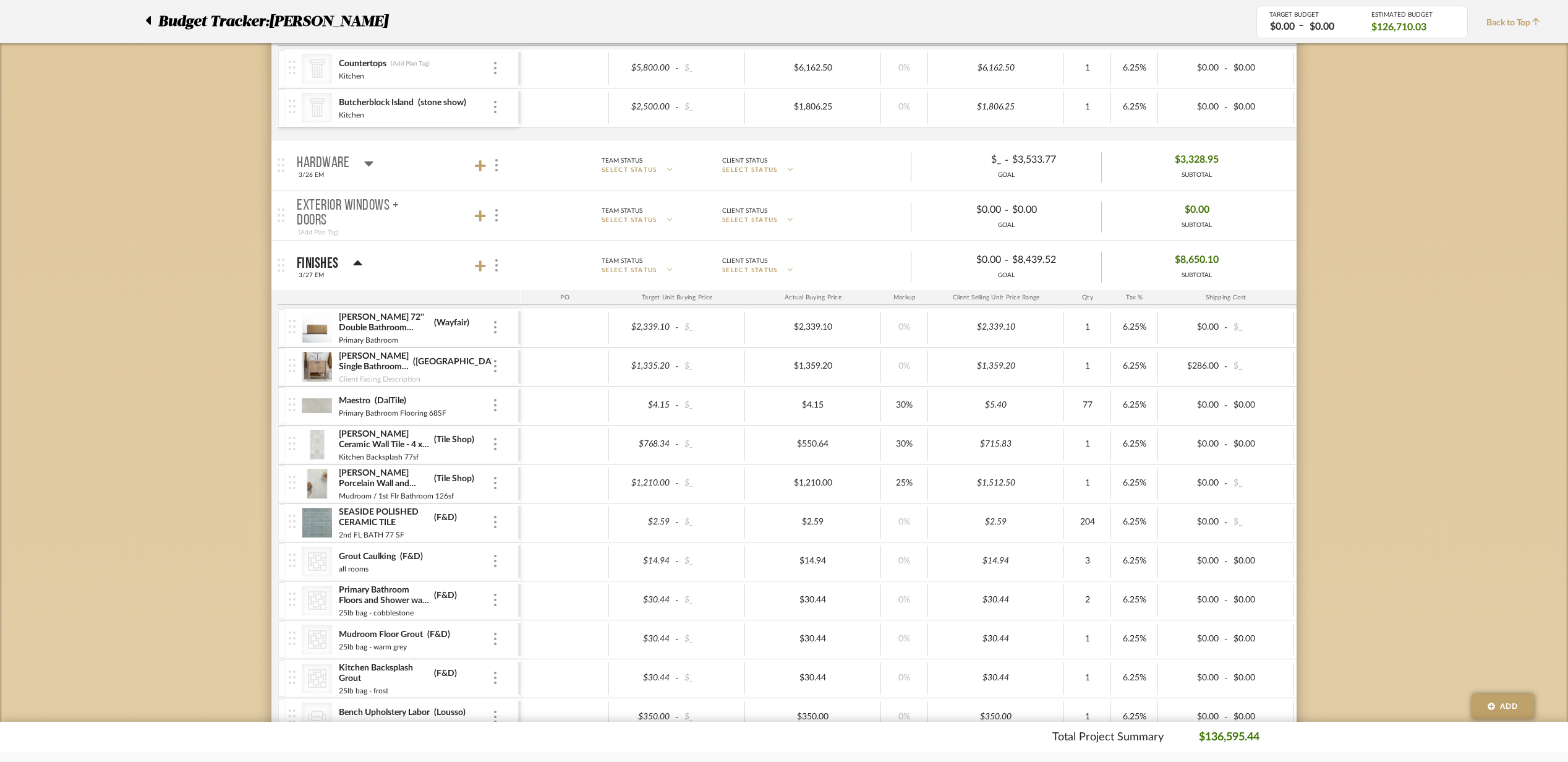
click at [322, 364] on img at bounding box center [316, 366] width 30 height 30
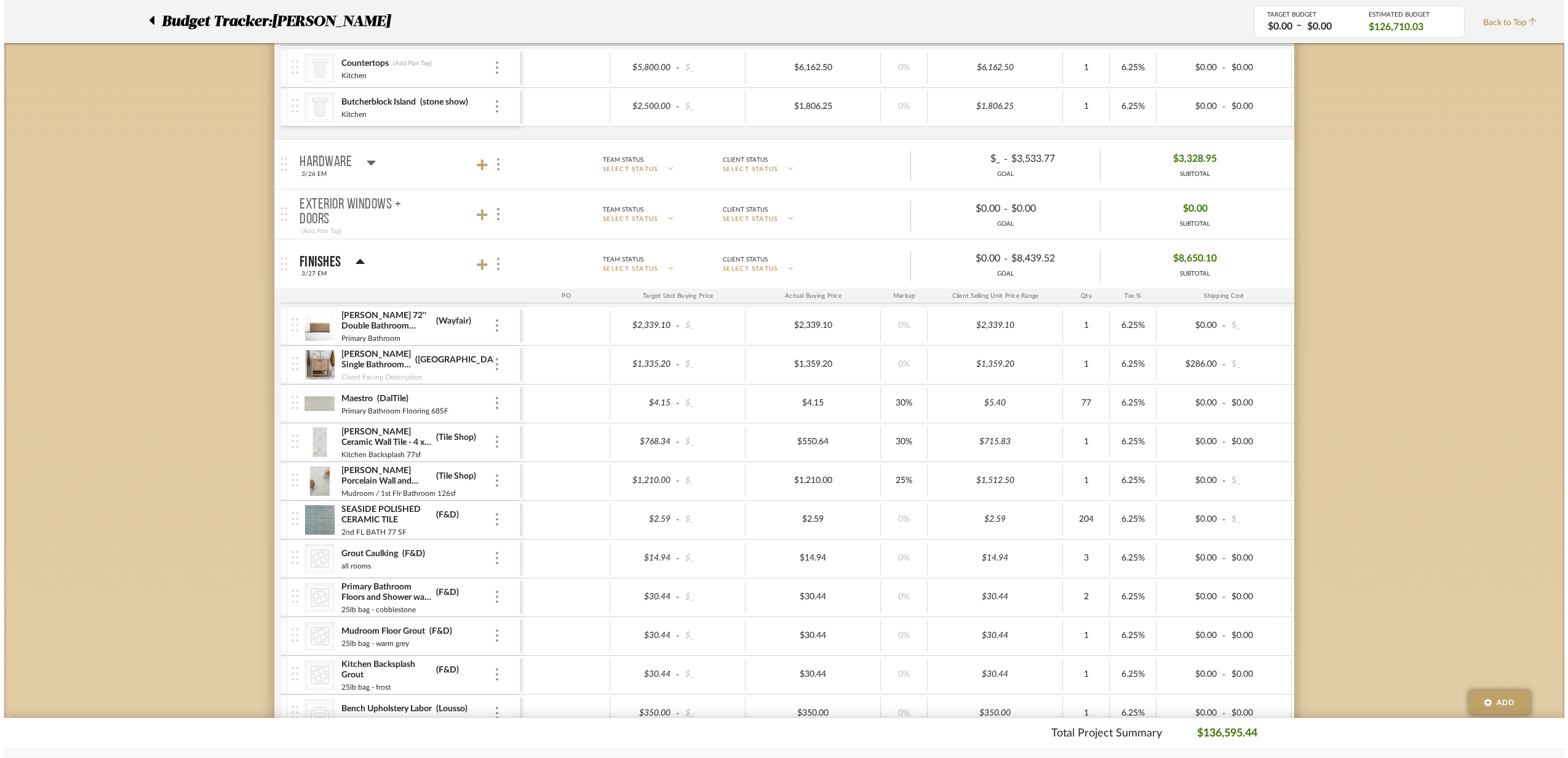
scroll to position [0, 0]
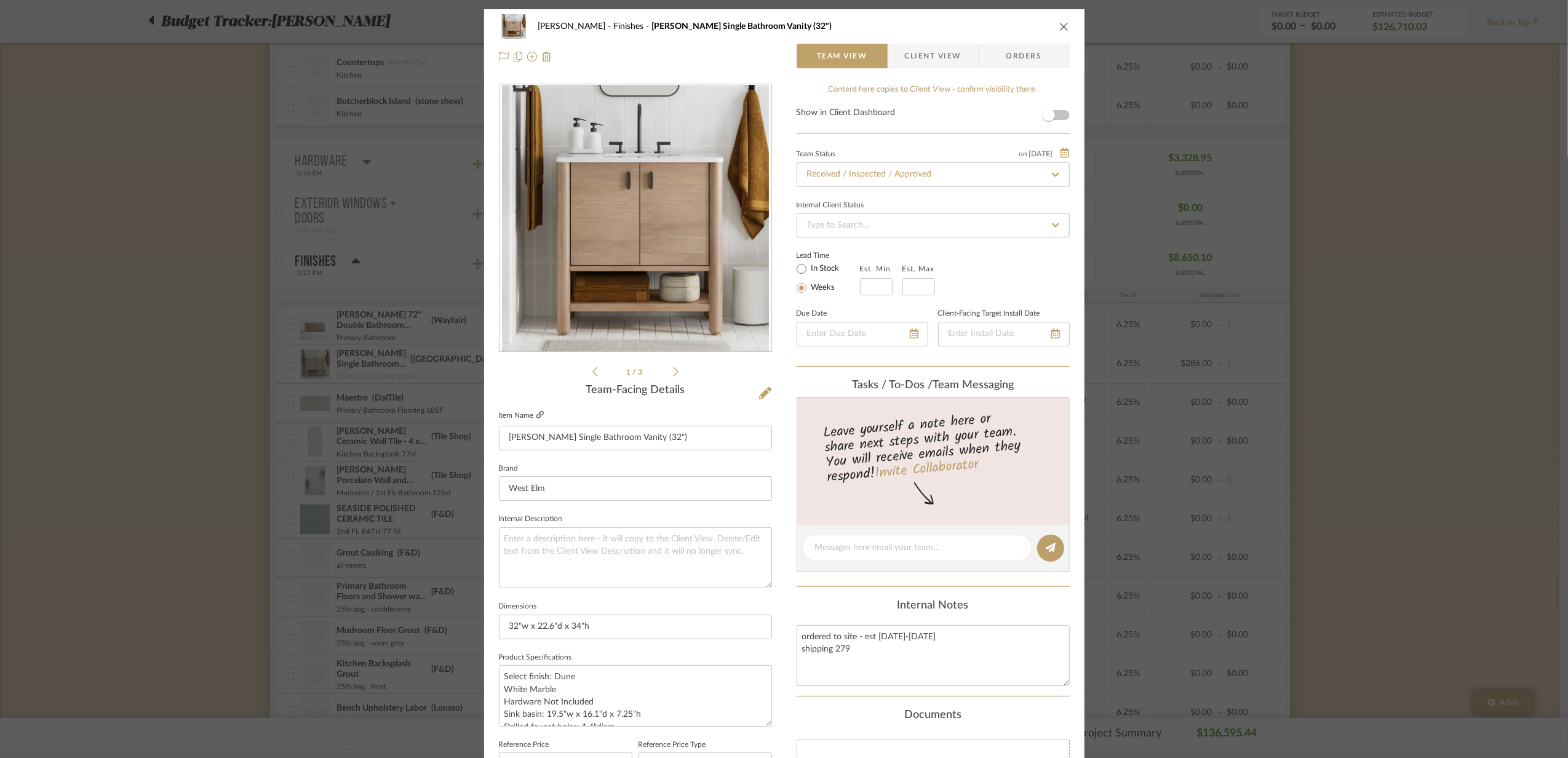
click at [537, 412] on icon at bounding box center [540, 414] width 7 height 7
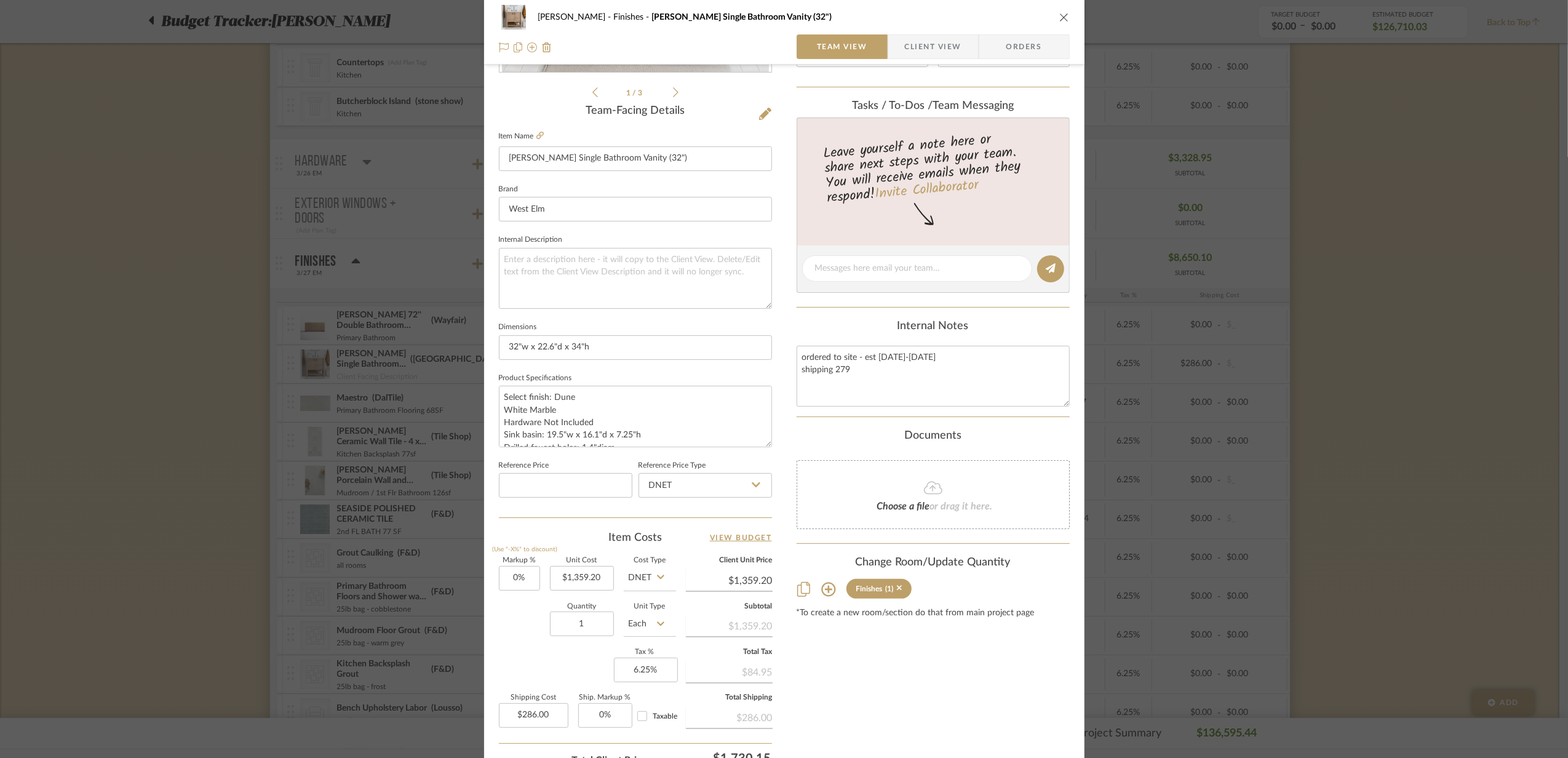
scroll to position [328, 0]
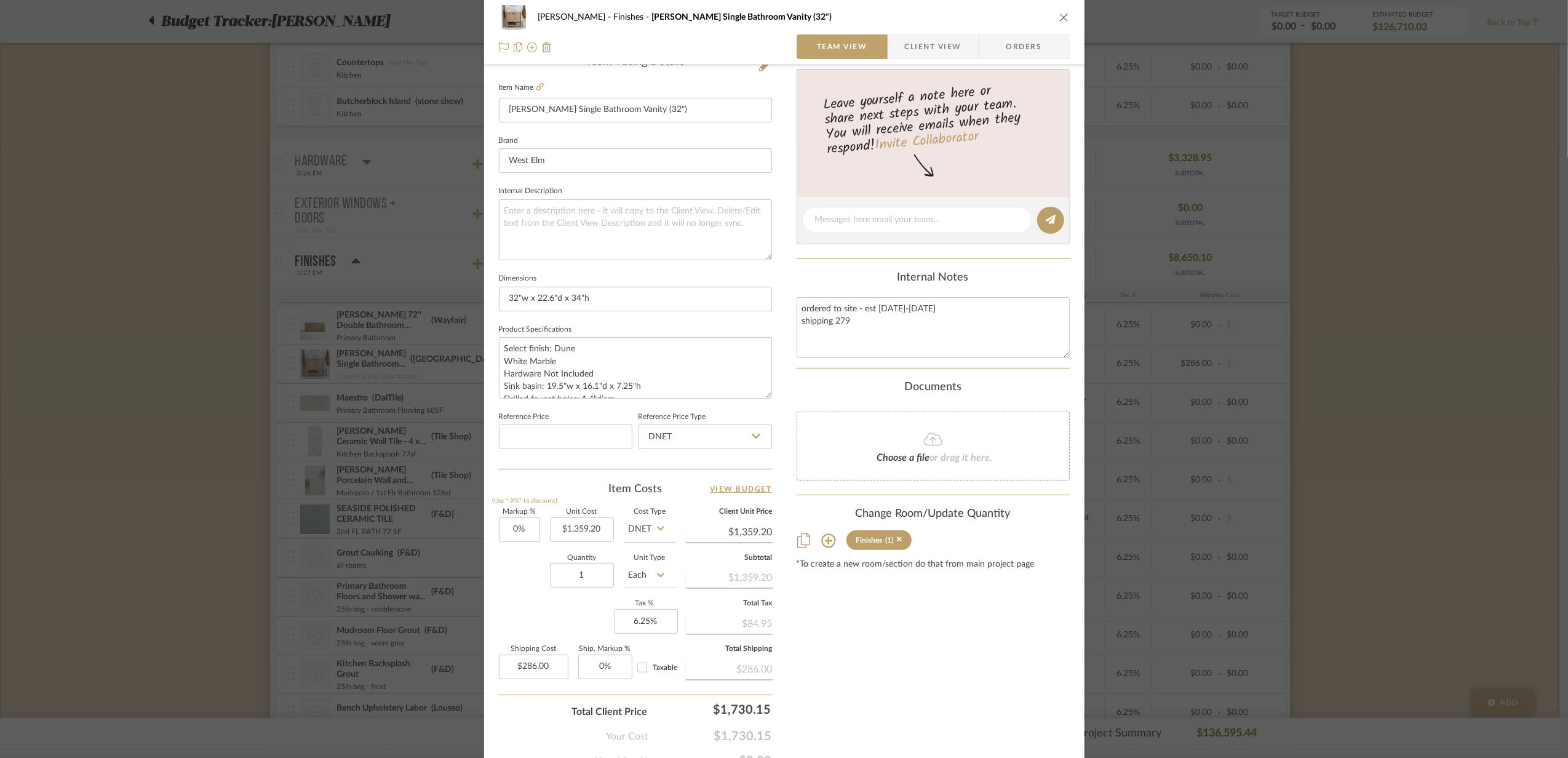
click at [821, 547] on icon at bounding box center [829, 541] width 14 height 14
click at [820, 539] on div "[PERSON_NAME]" at bounding box center [830, 534] width 68 height 9
click at [800, 546] on icon at bounding box center [804, 541] width 13 height 14
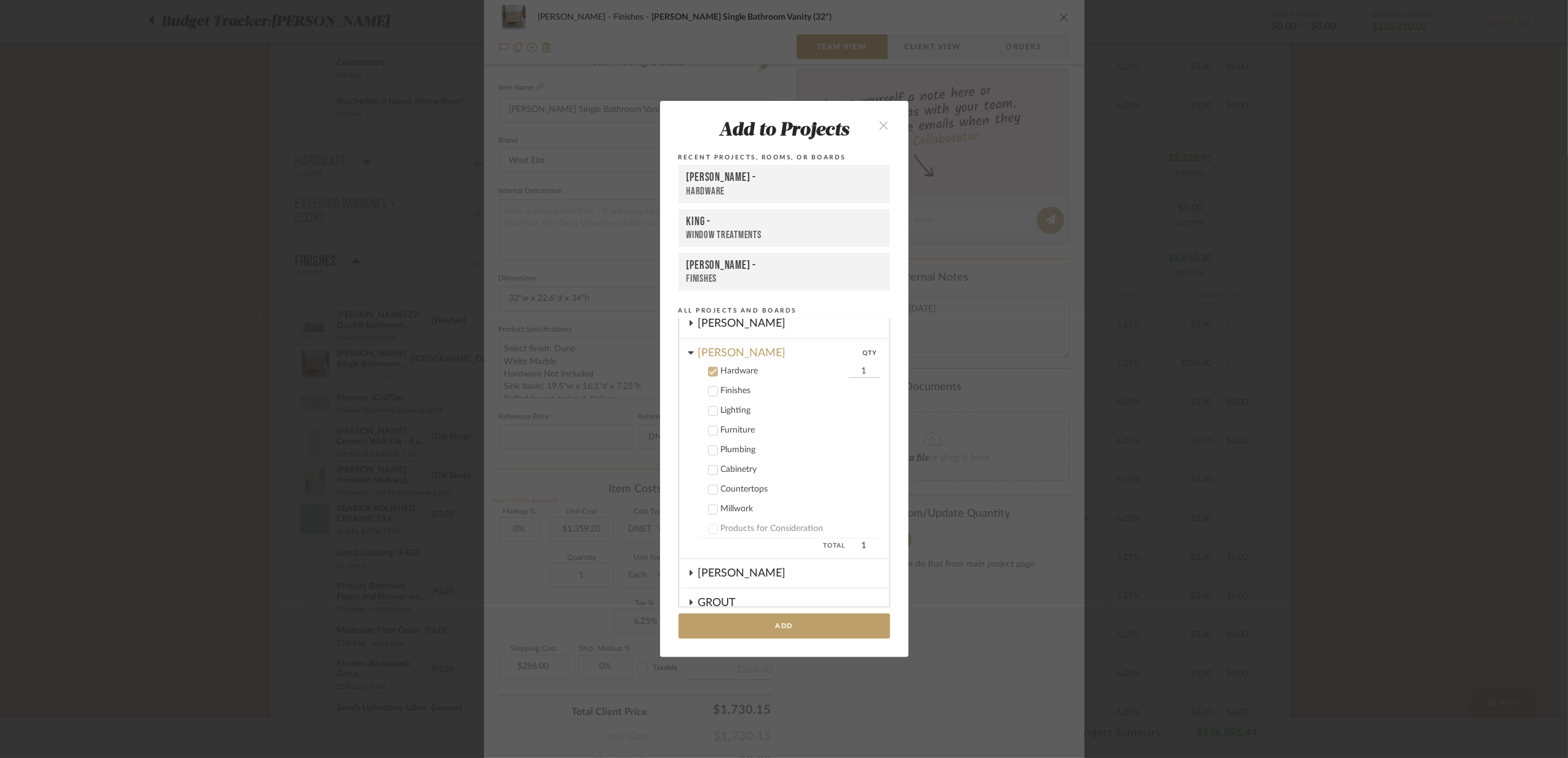
scroll to position [0, 0]
click at [698, 387] on div "[PERSON_NAME]" at bounding box center [780, 387] width 165 height 22
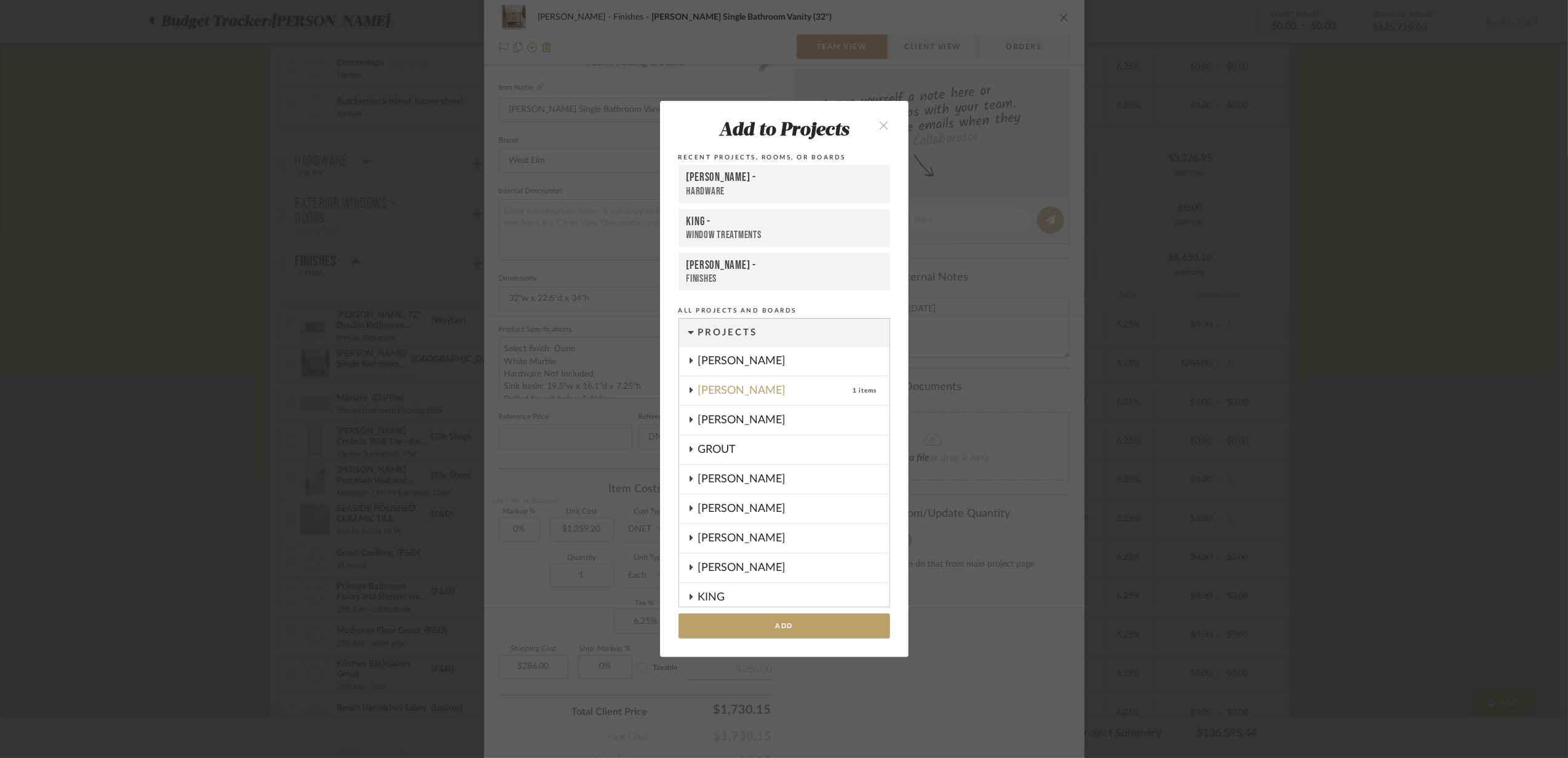
click at [710, 267] on div "[PERSON_NAME] -" at bounding box center [784, 266] width 195 height 14
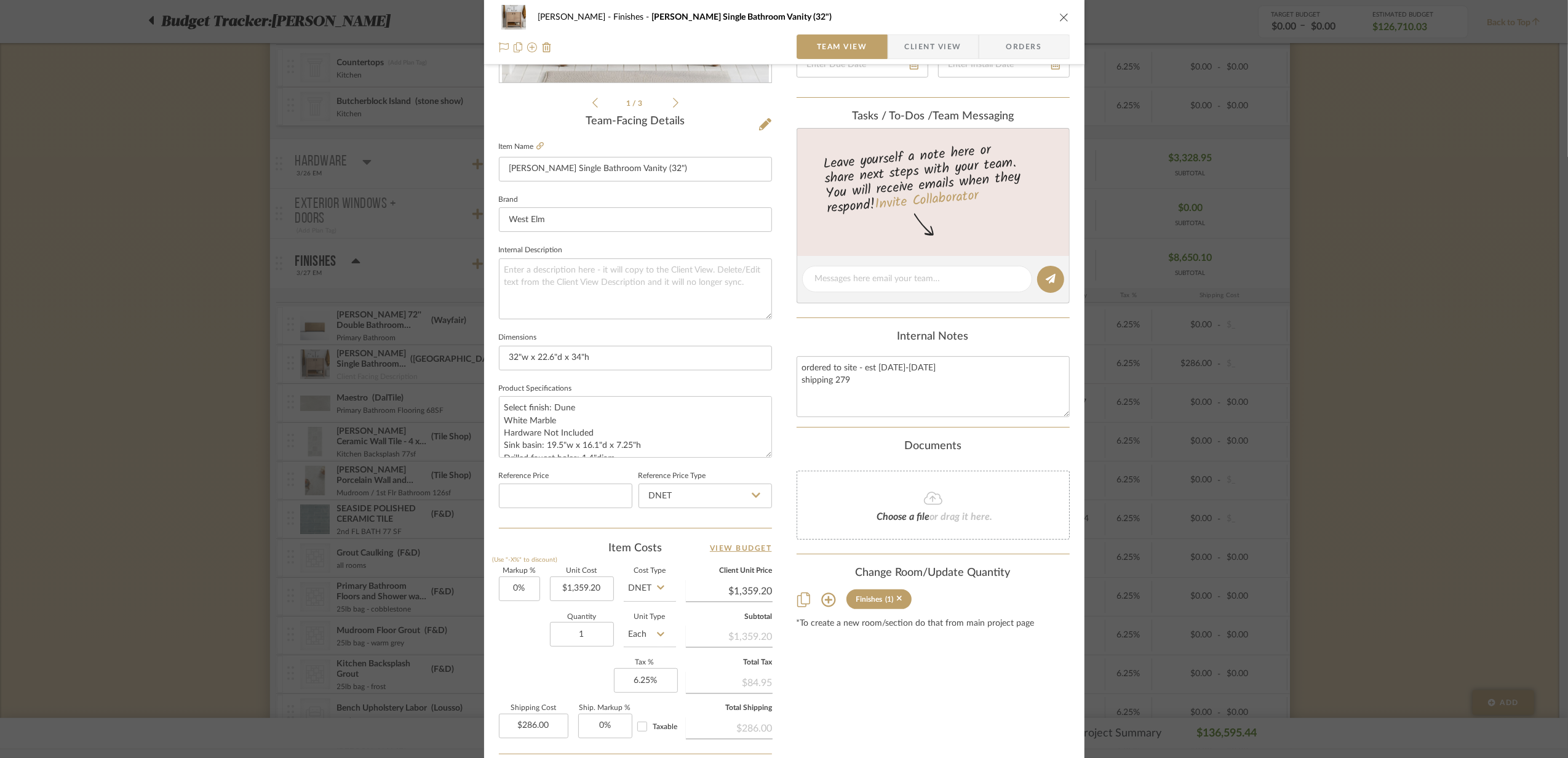
scroll to position [390, 0]
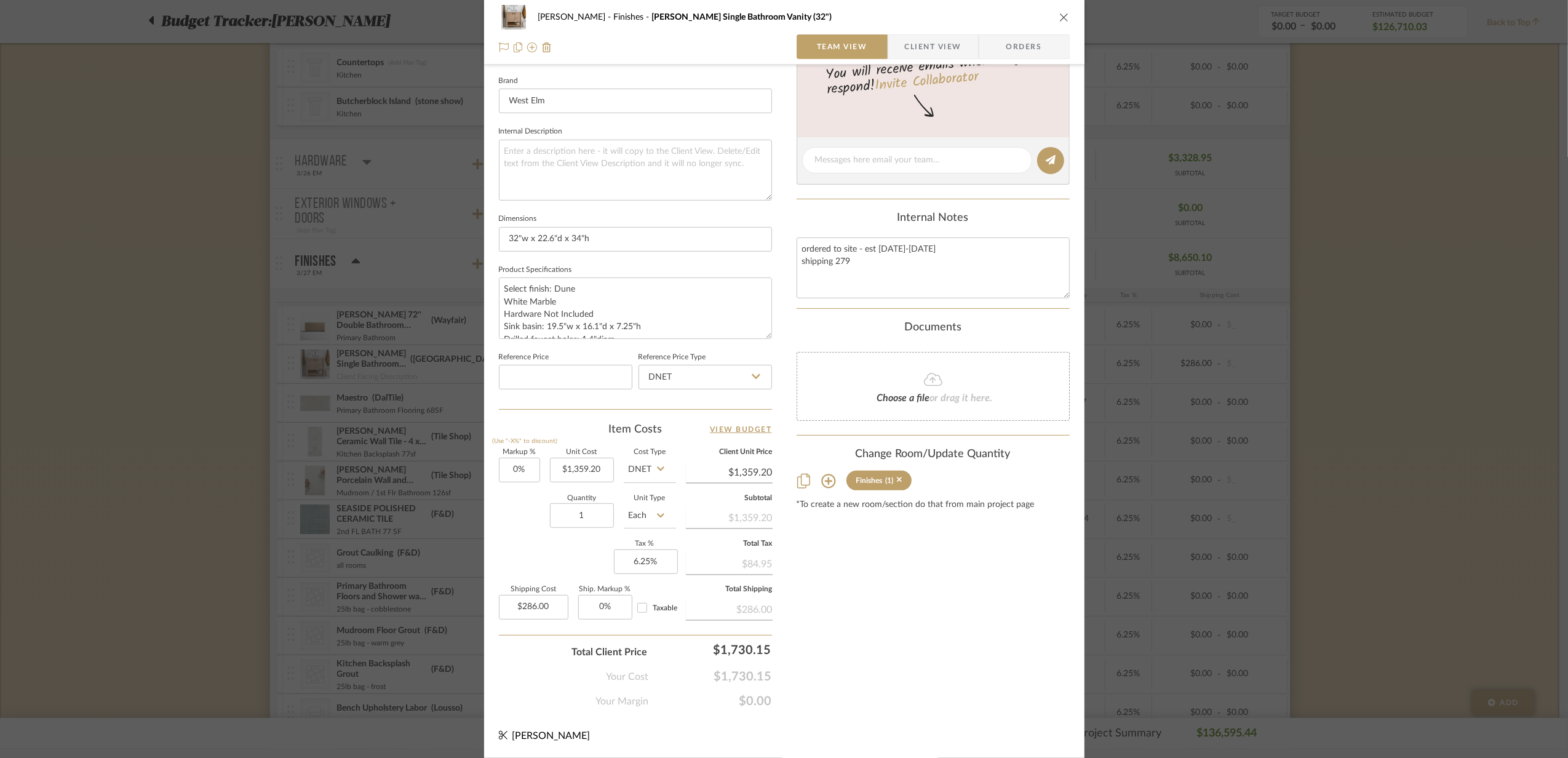
click at [1060, 14] on icon "close" at bounding box center [1064, 17] width 10 height 10
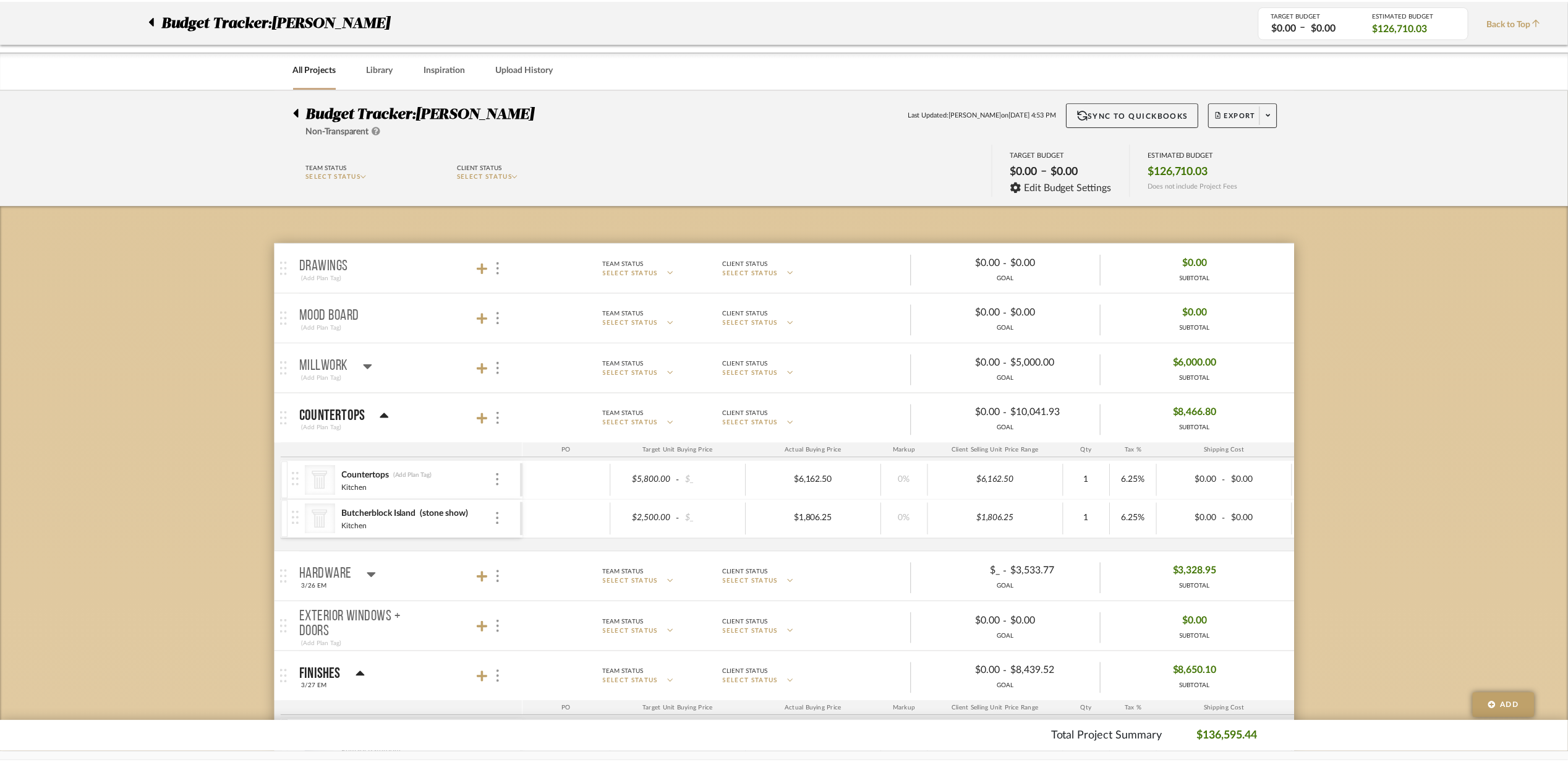
scroll to position [412, 0]
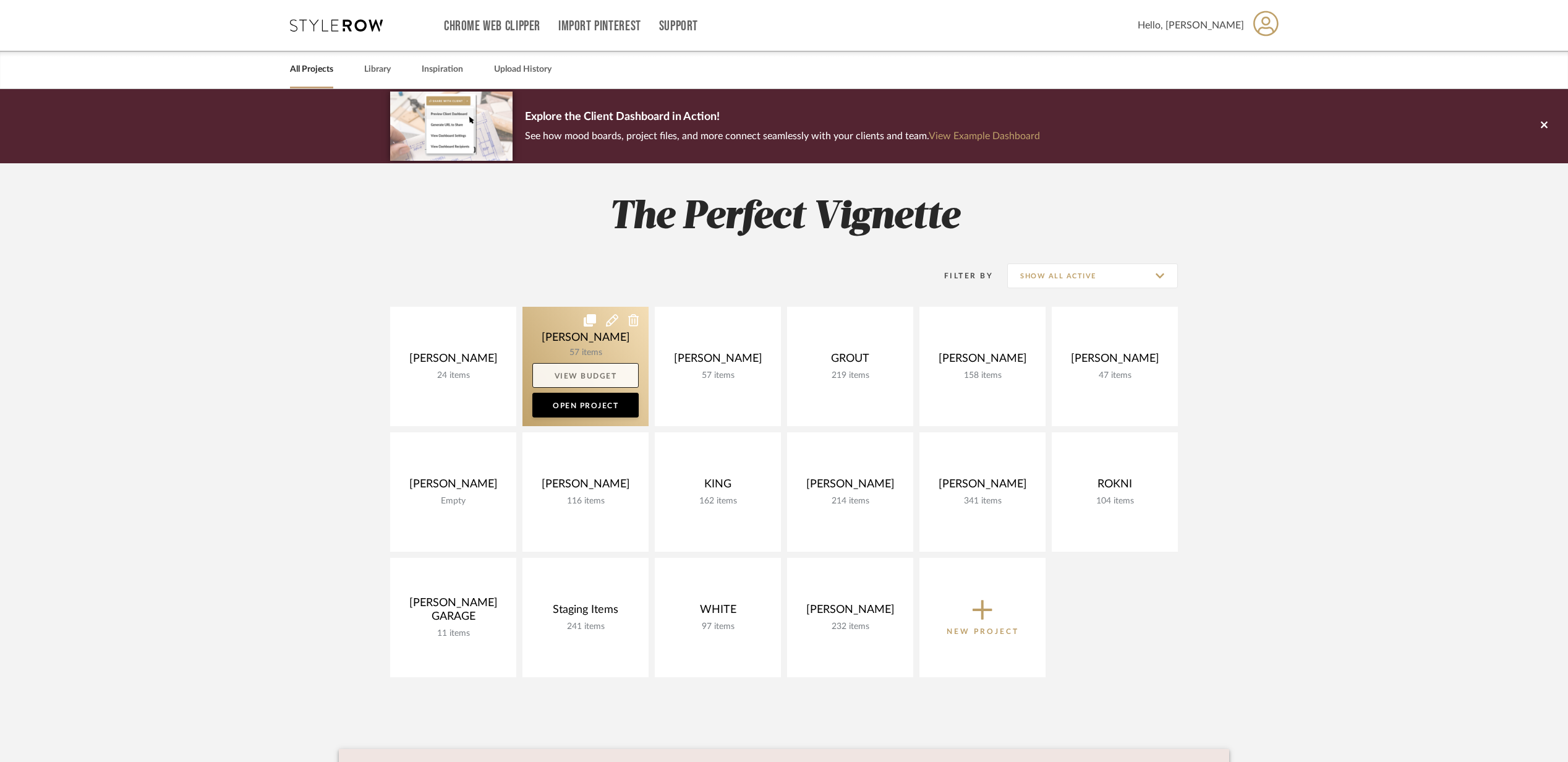
click at [562, 372] on link "View Budget" at bounding box center [585, 375] width 107 height 25
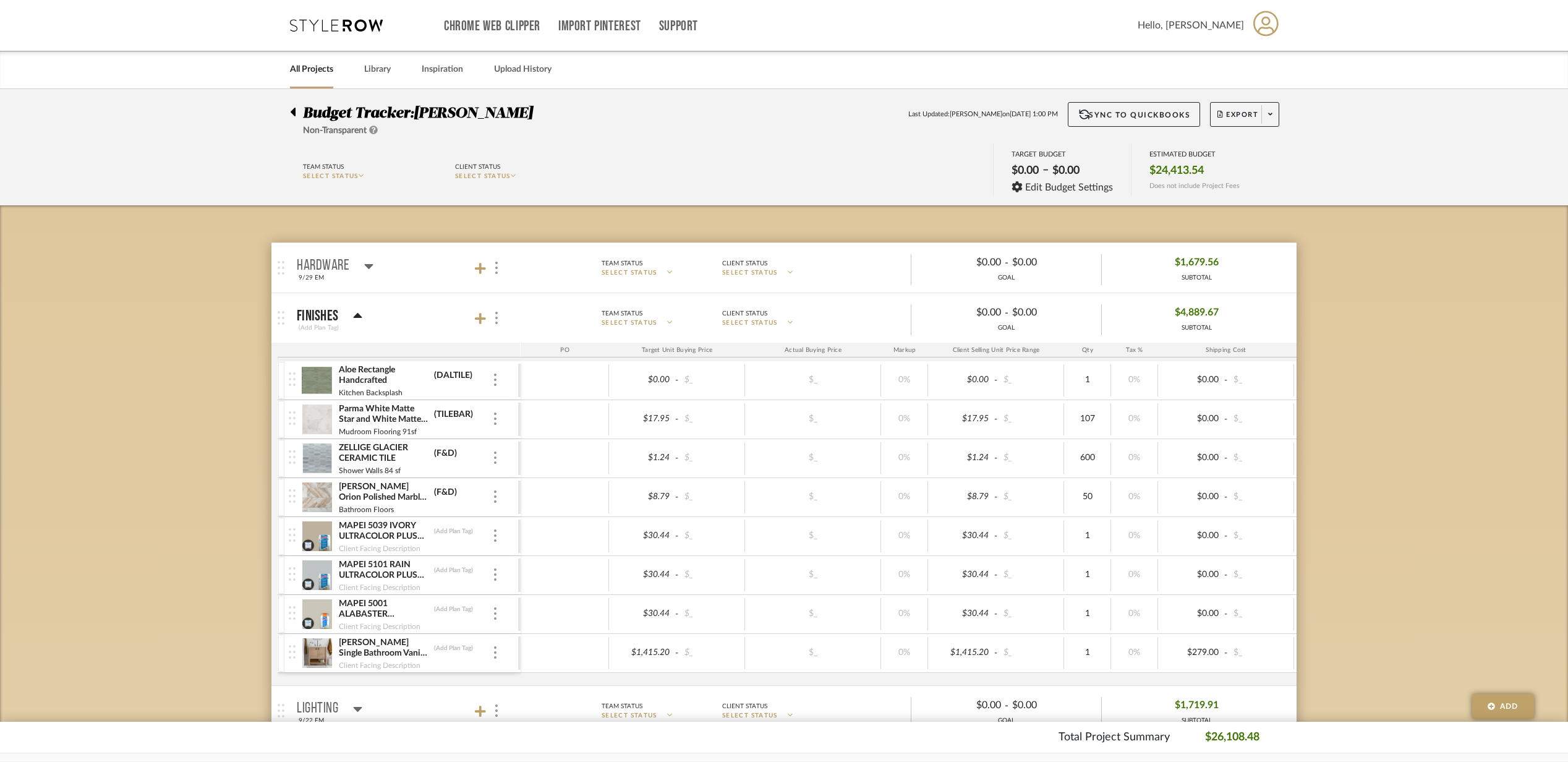
click at [322, 379] on img at bounding box center [316, 380] width 30 height 30
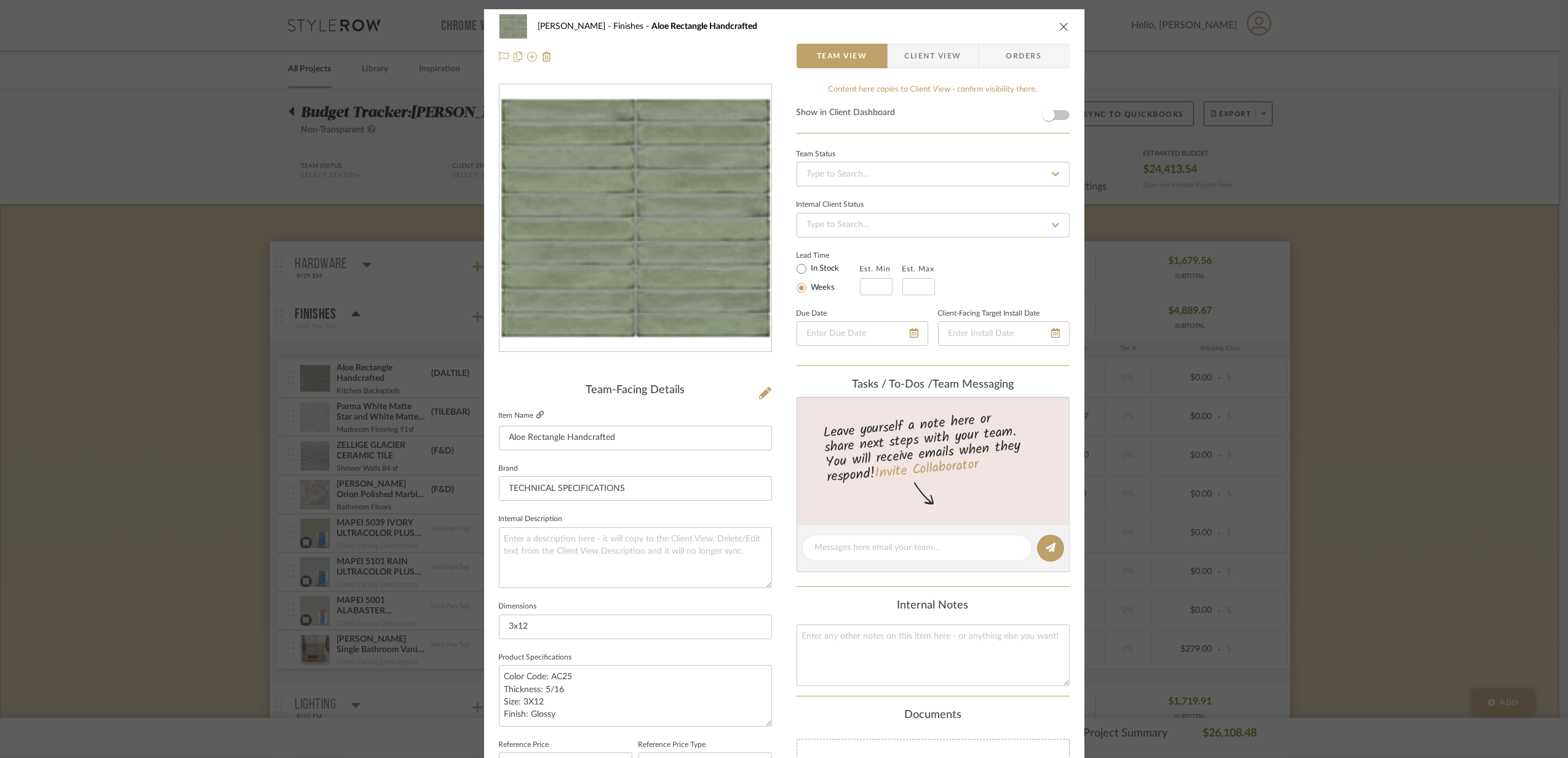
click at [537, 414] on icon at bounding box center [540, 414] width 7 height 7
click at [1192, 410] on div "CASALI Finishes Aloe Rectangle Handcrafted Team View Client View Orders Team-Fa…" at bounding box center [784, 379] width 1568 height 758
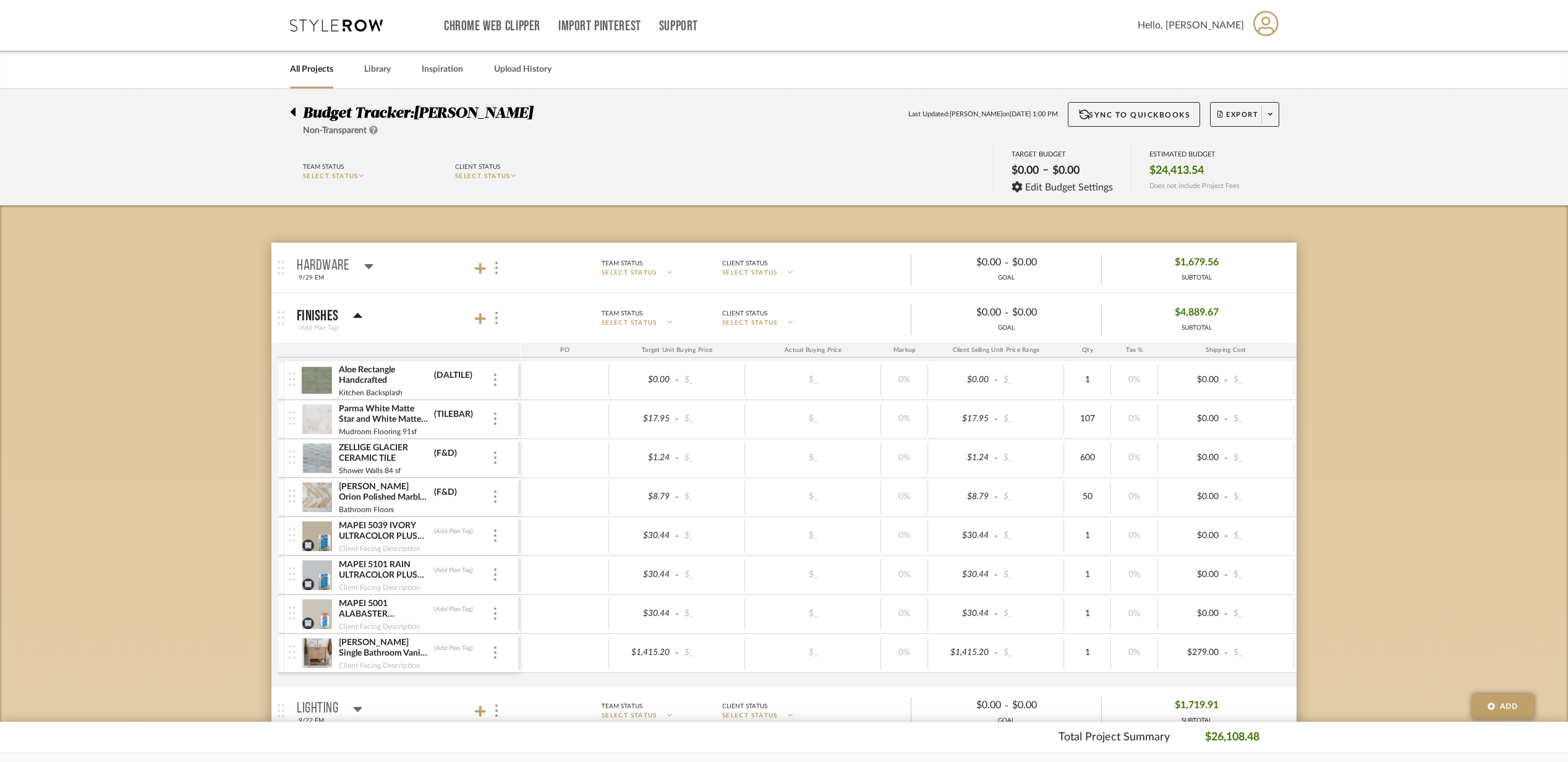
click at [313, 389] on img at bounding box center [316, 380] width 30 height 30
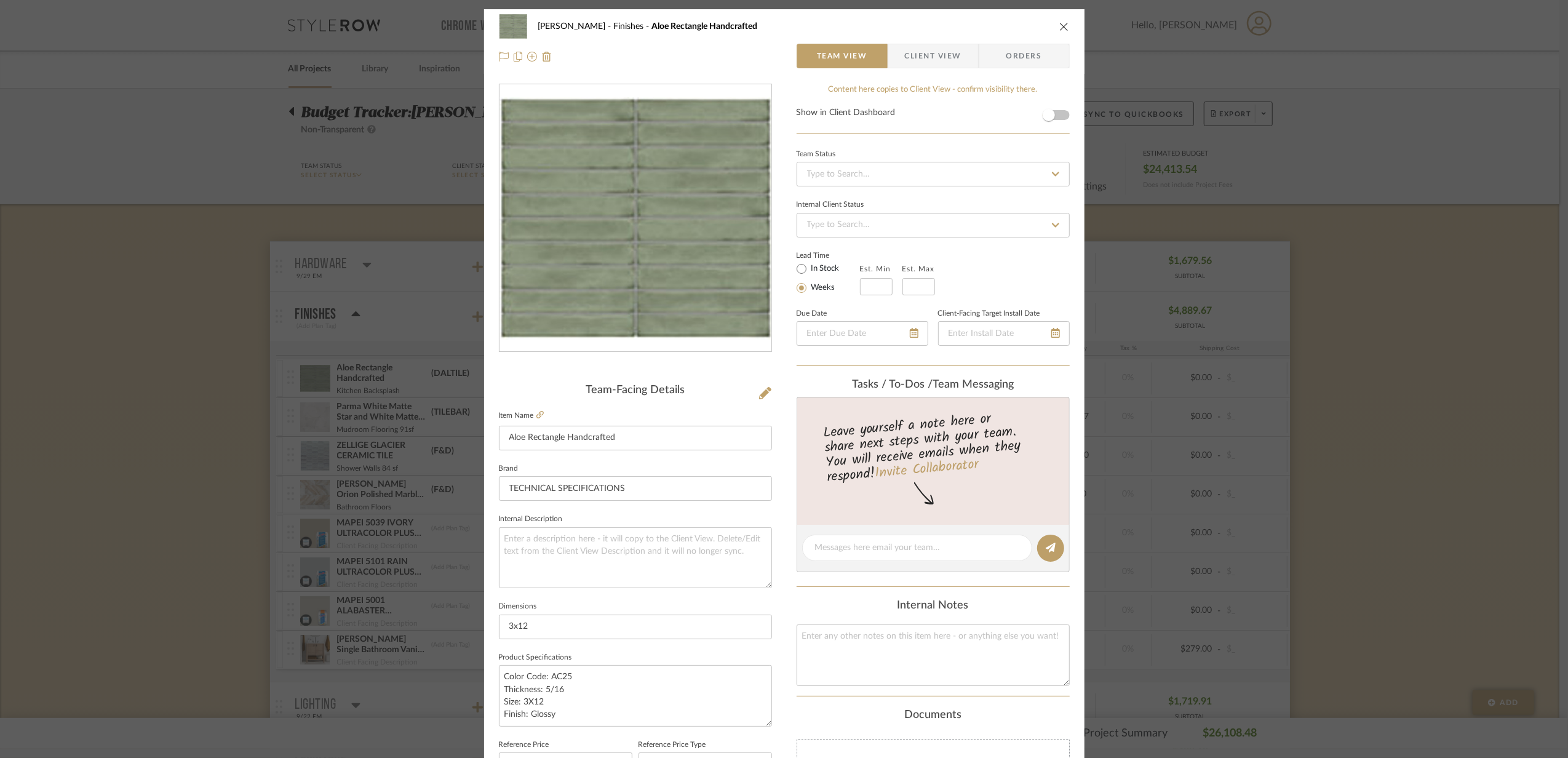
click at [414, 488] on div "CASALI Finishes Aloe Rectangle Handcrafted Team View Client View Orders Team-Fa…" at bounding box center [784, 379] width 1568 height 758
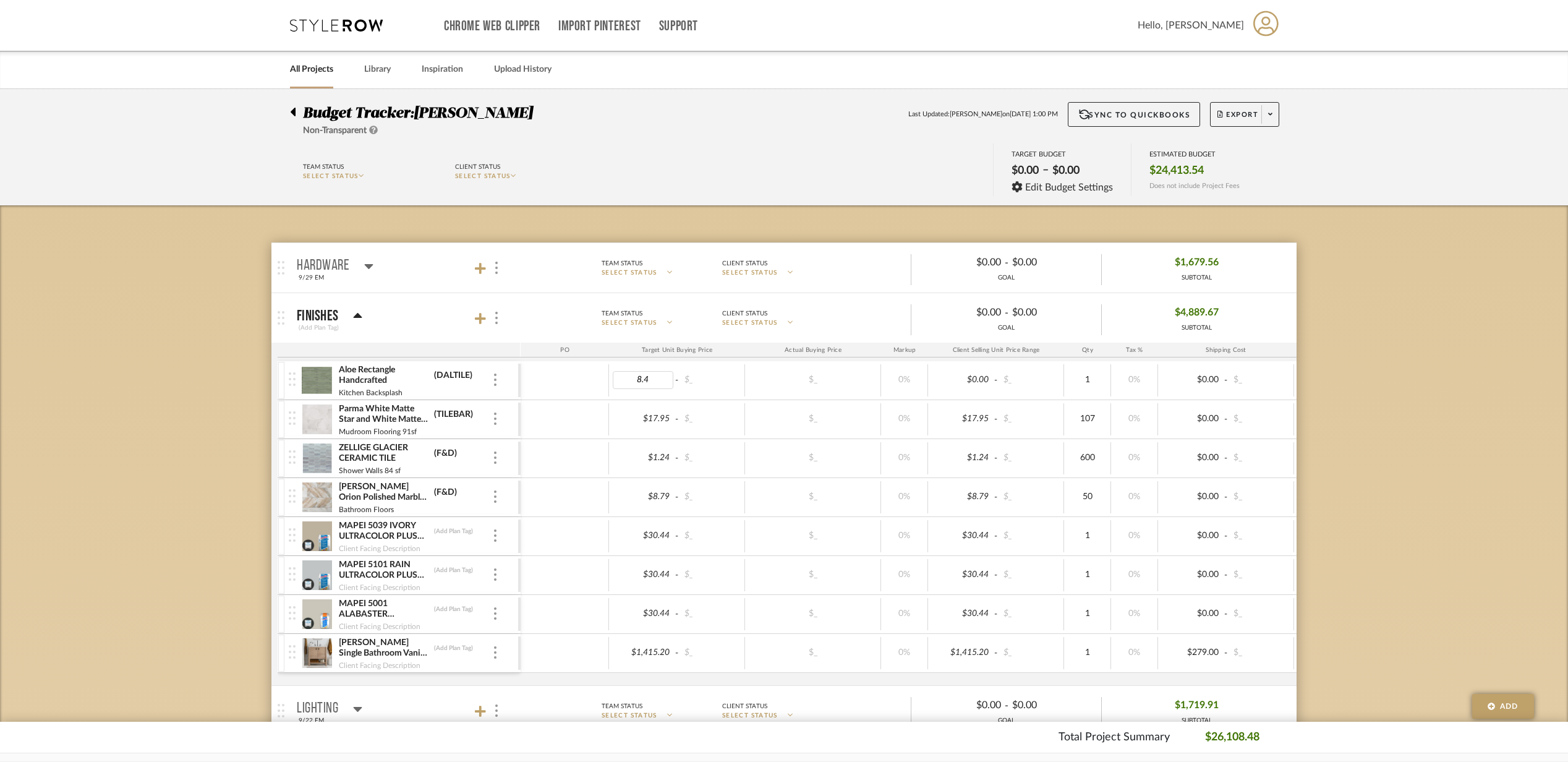
type input "8.46"
type input "56"
click at [759, 392] on div "$_" at bounding box center [813, 380] width 136 height 32
click at [419, 318] on mat-panel-title "Finishes (Add Plan Tag)" at bounding box center [405, 318] width 218 height 30
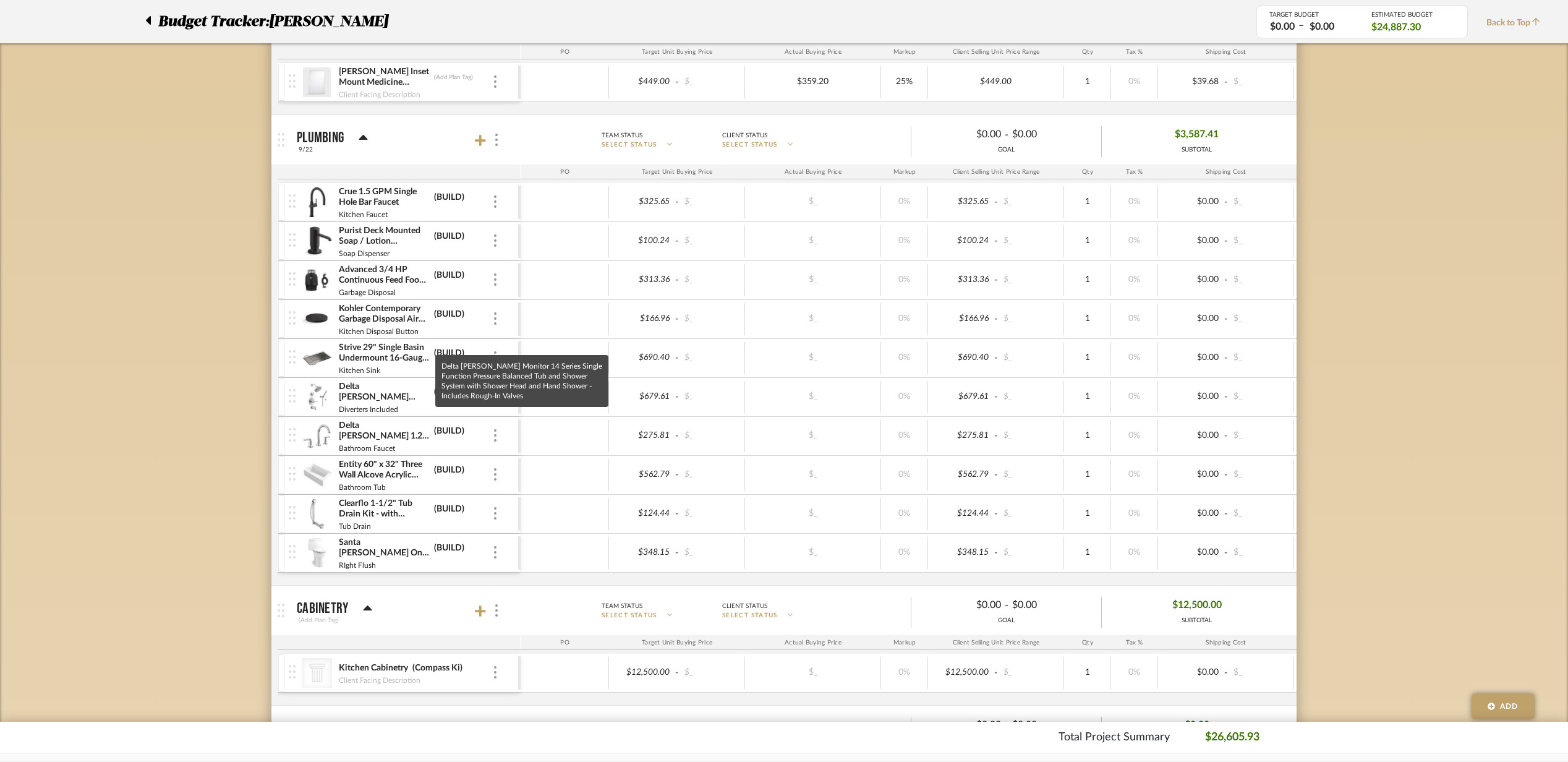
scroll to position [412, 0]
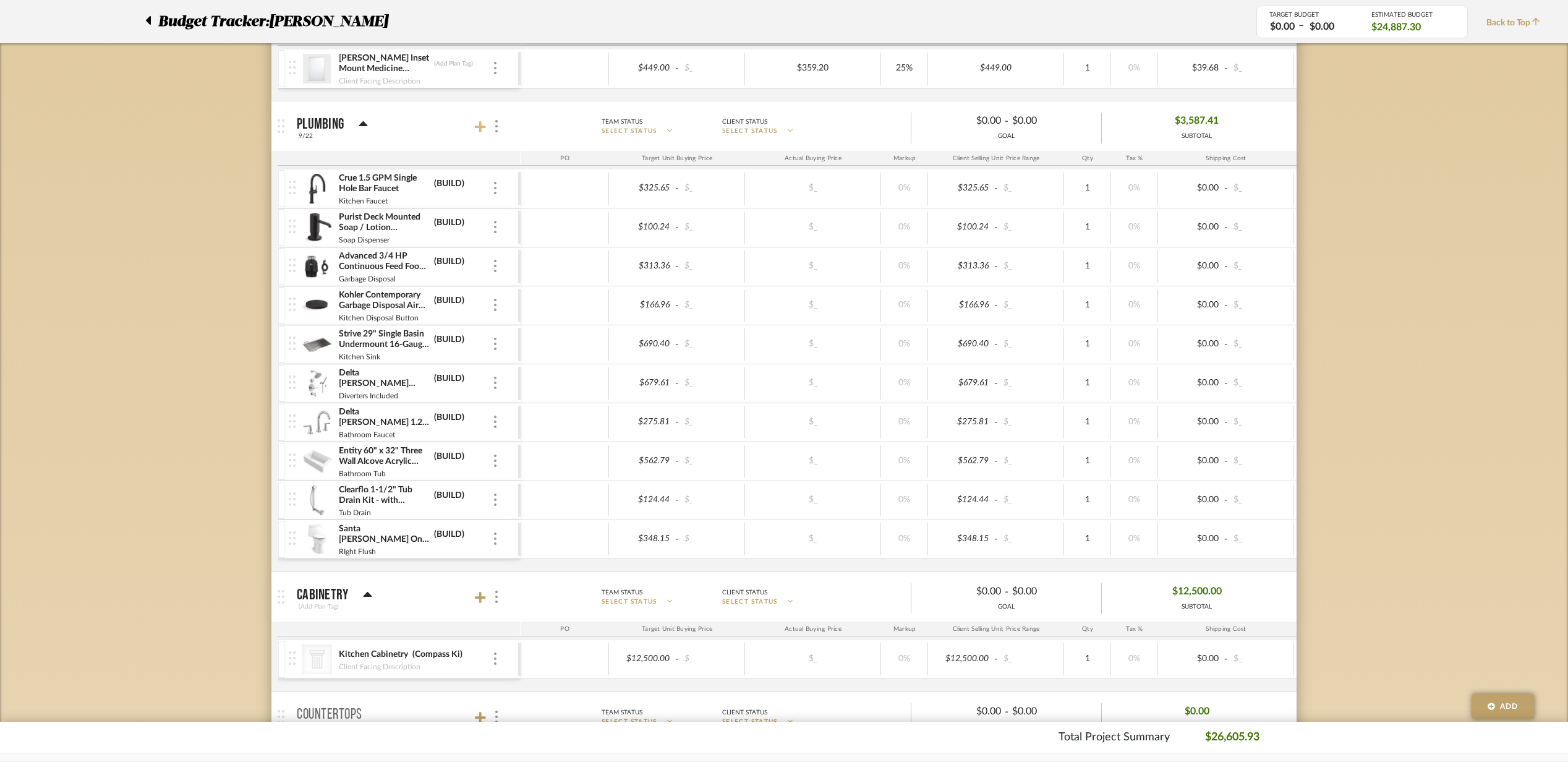
click at [480, 124] on icon at bounding box center [480, 127] width 11 height 11
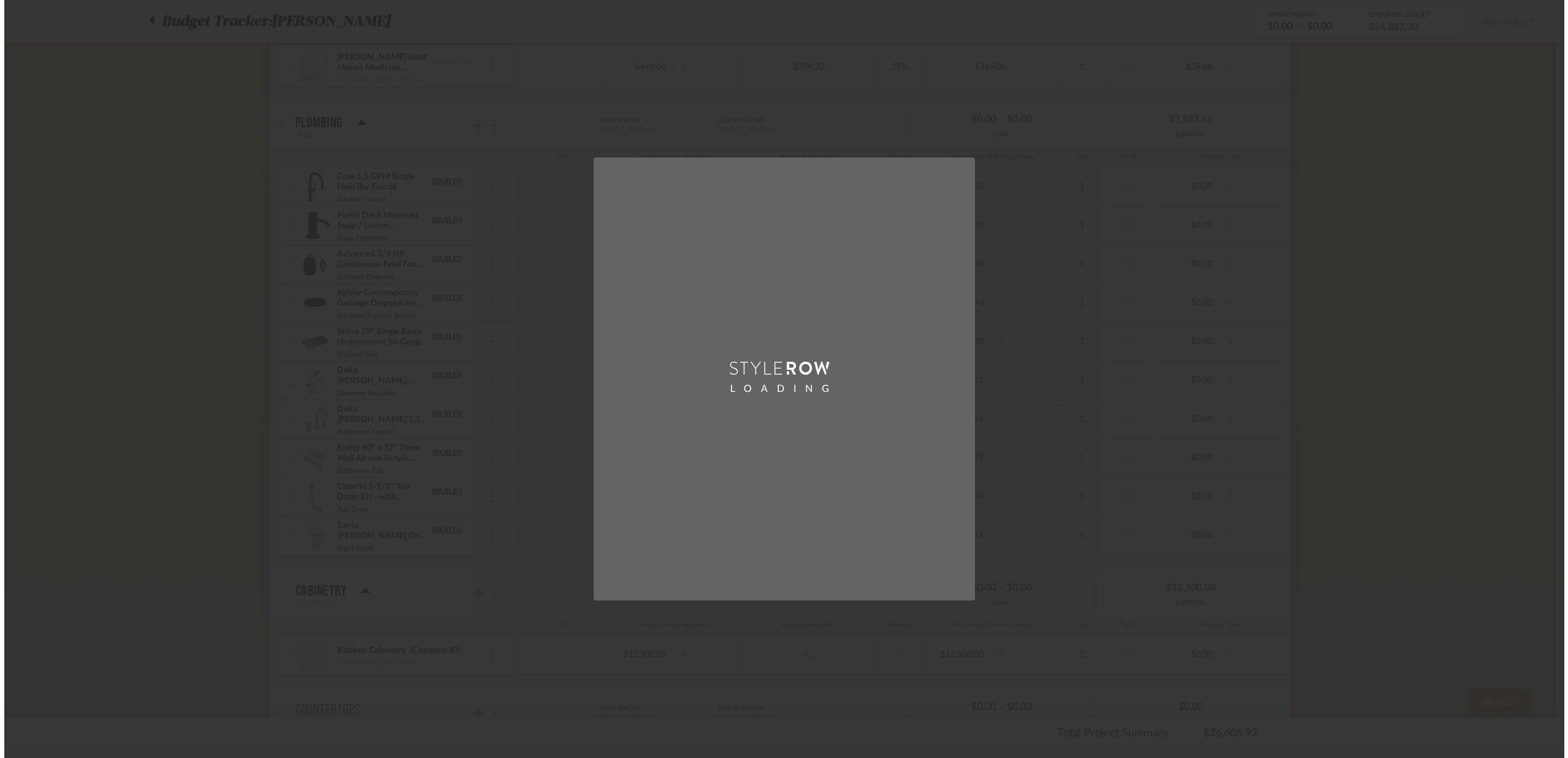
scroll to position [0, 0]
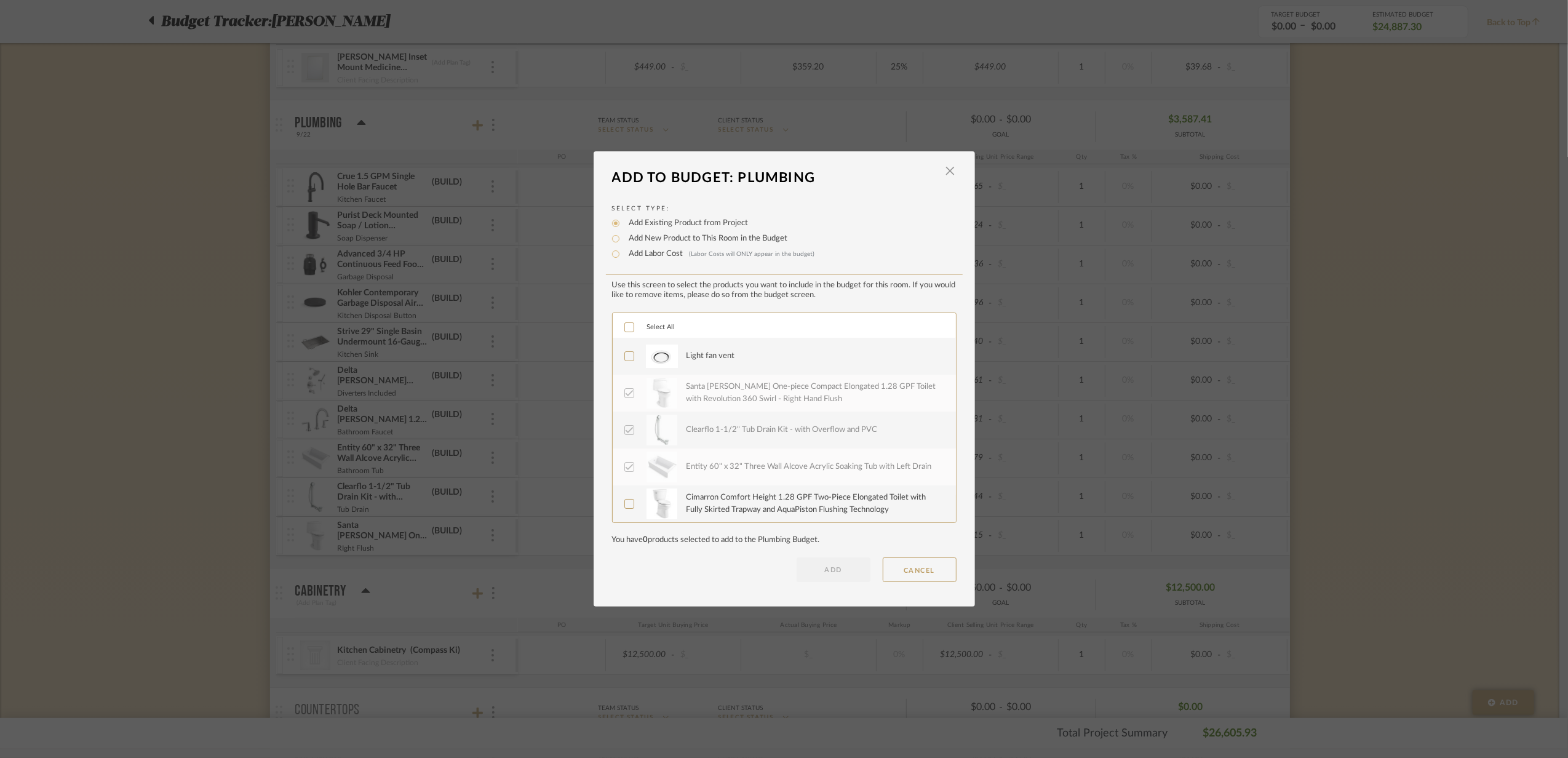
click at [640, 365] on label "Light fan vent" at bounding box center [783, 356] width 318 height 31
click at [821, 558] on button "ADD" at bounding box center [833, 570] width 74 height 25
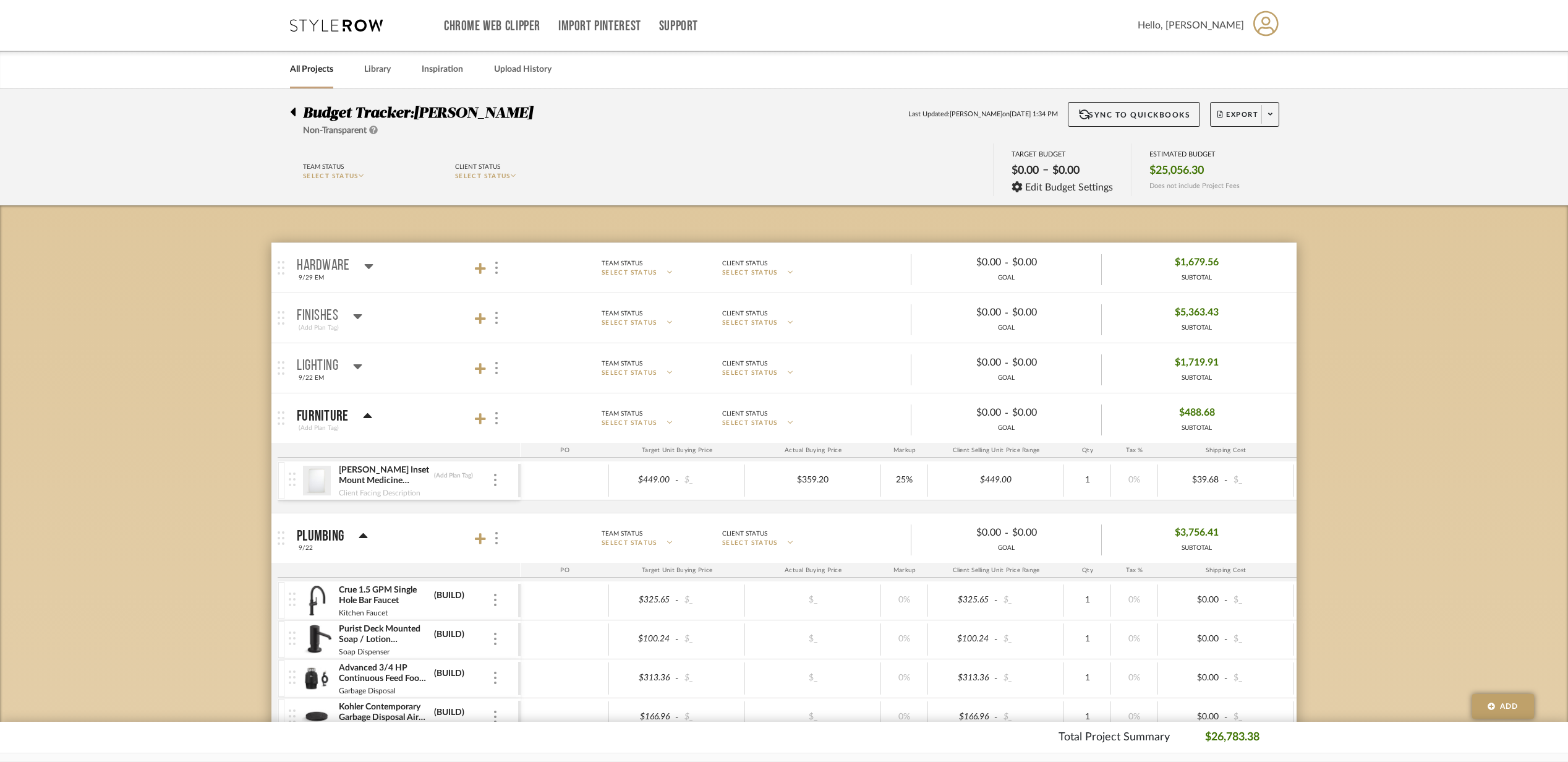
click at [404, 323] on mat-panel-title "Finishes (Add Plan Tag)" at bounding box center [405, 318] width 218 height 30
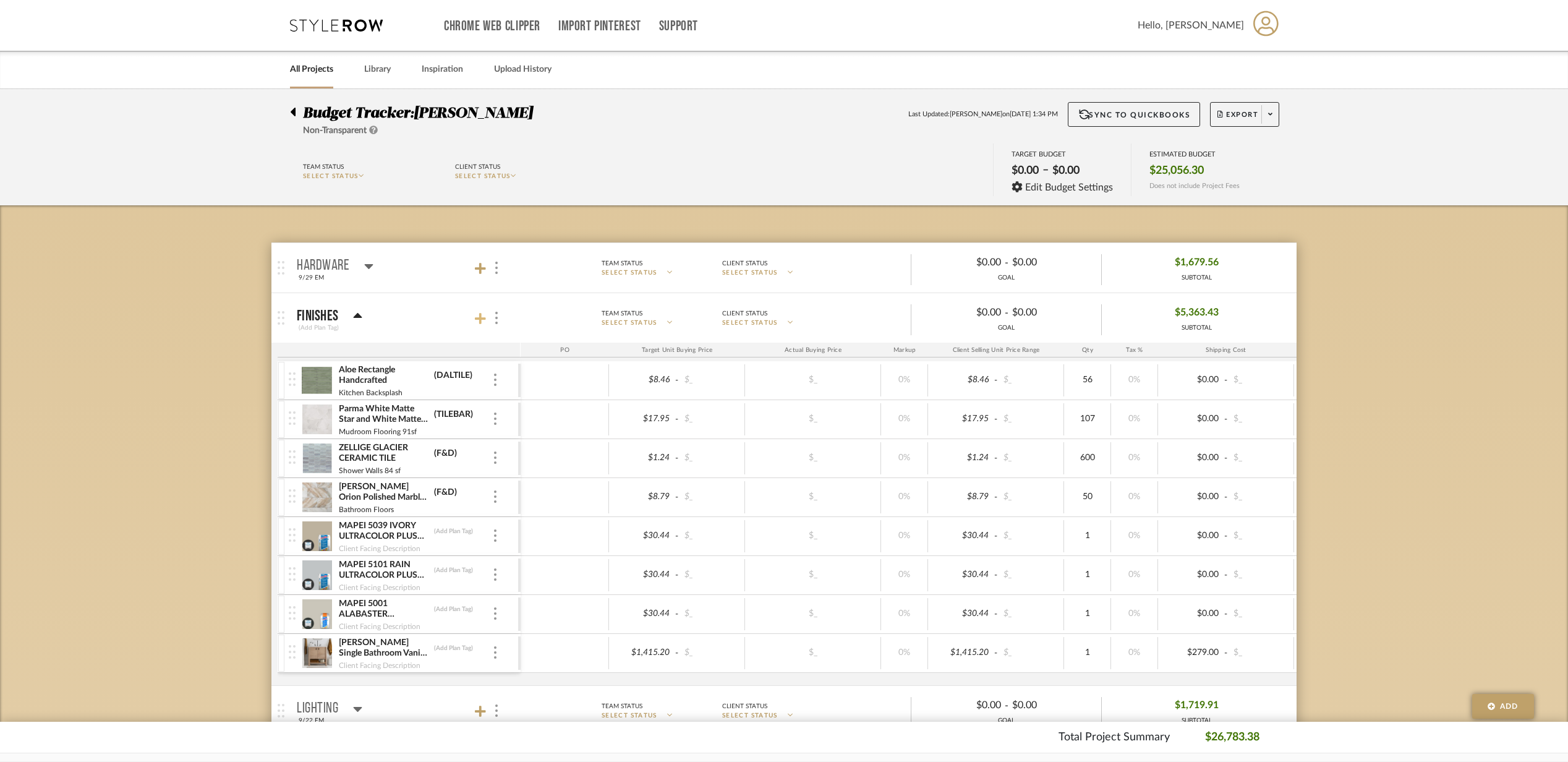
click at [478, 322] on icon at bounding box center [480, 318] width 11 height 12
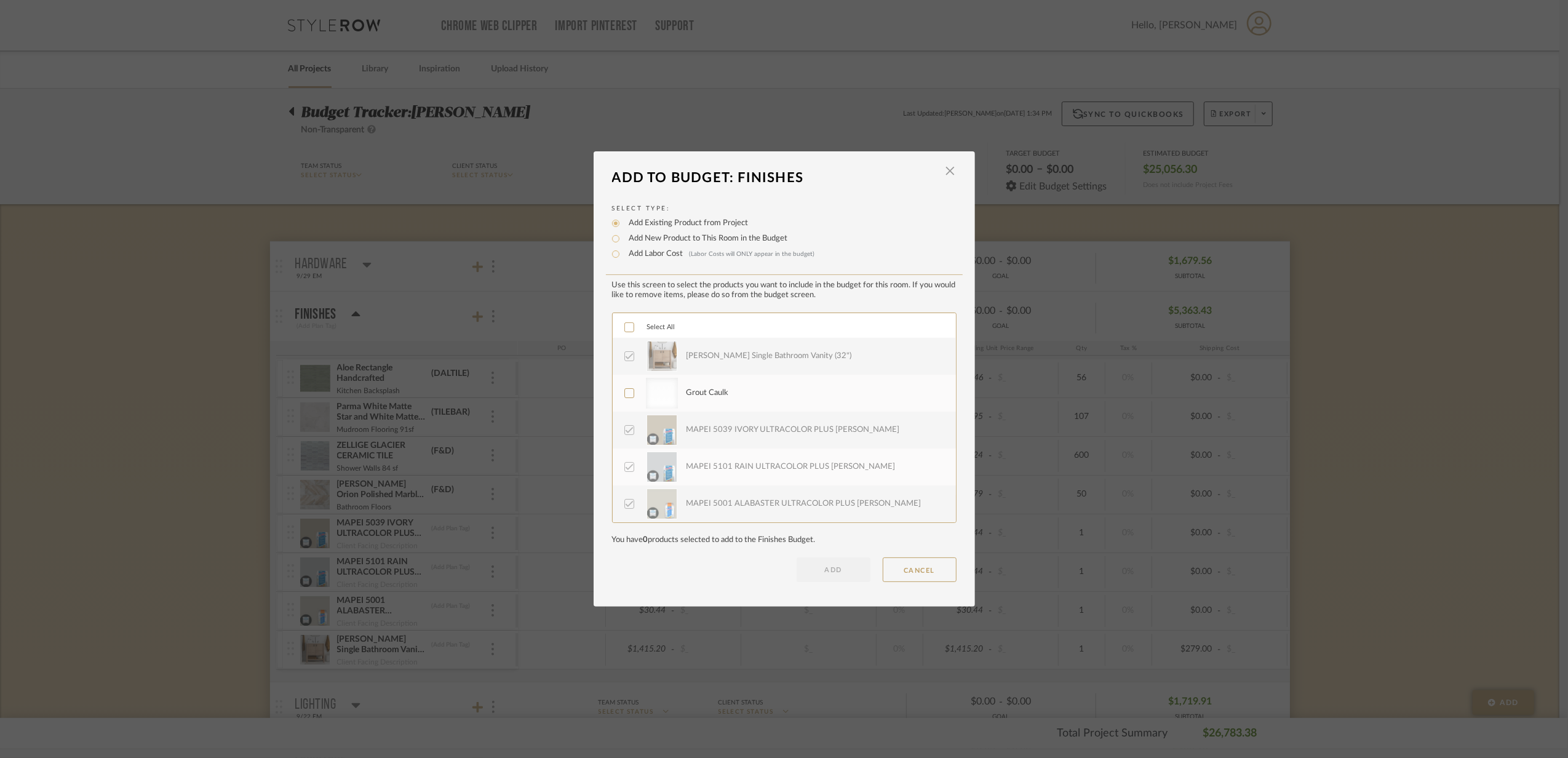
click at [630, 399] on label "Grout Caulk" at bounding box center [783, 393] width 318 height 31
click at [817, 570] on button "ADD" at bounding box center [833, 570] width 74 height 25
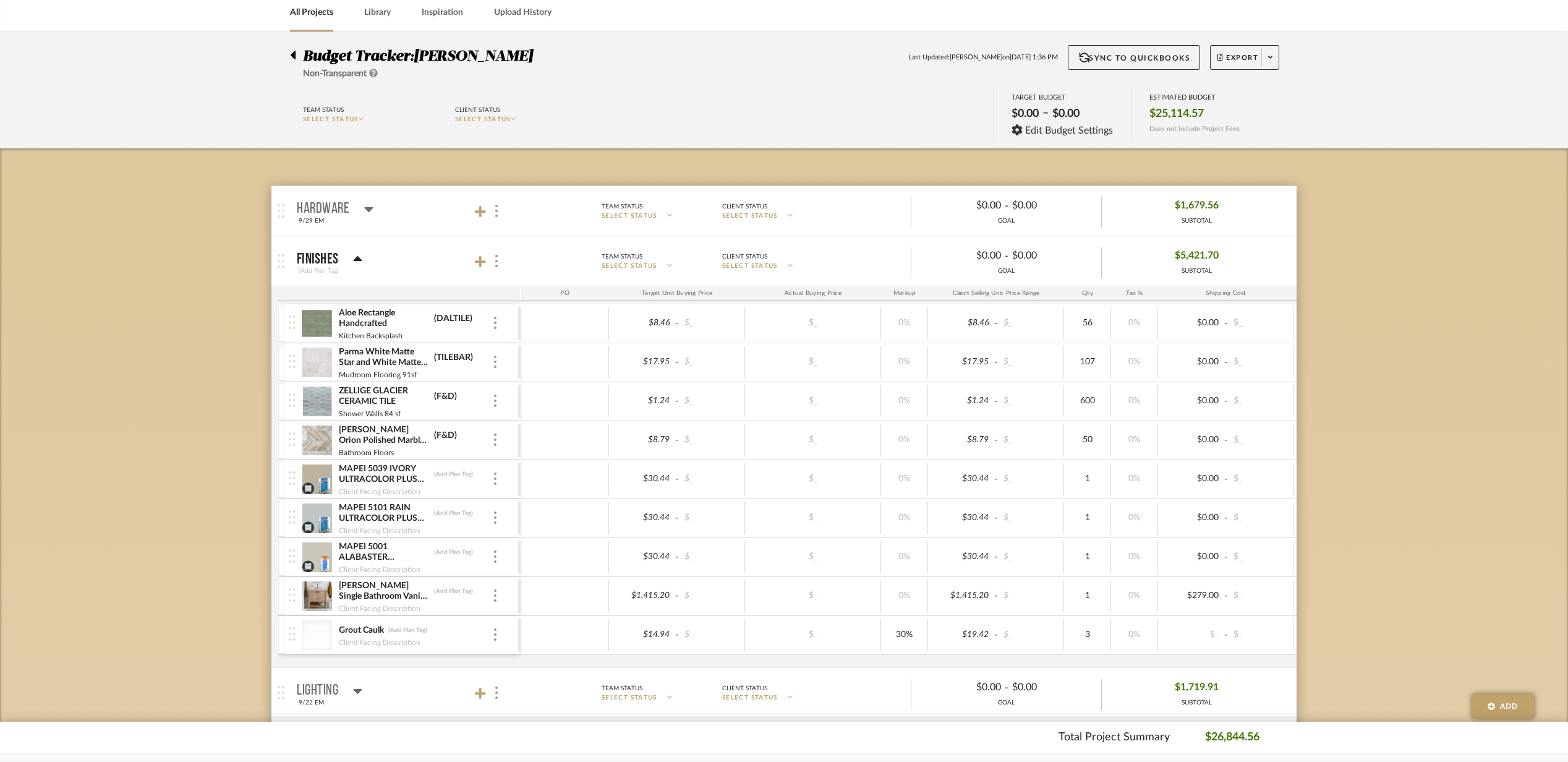
scroll to position [83, 0]
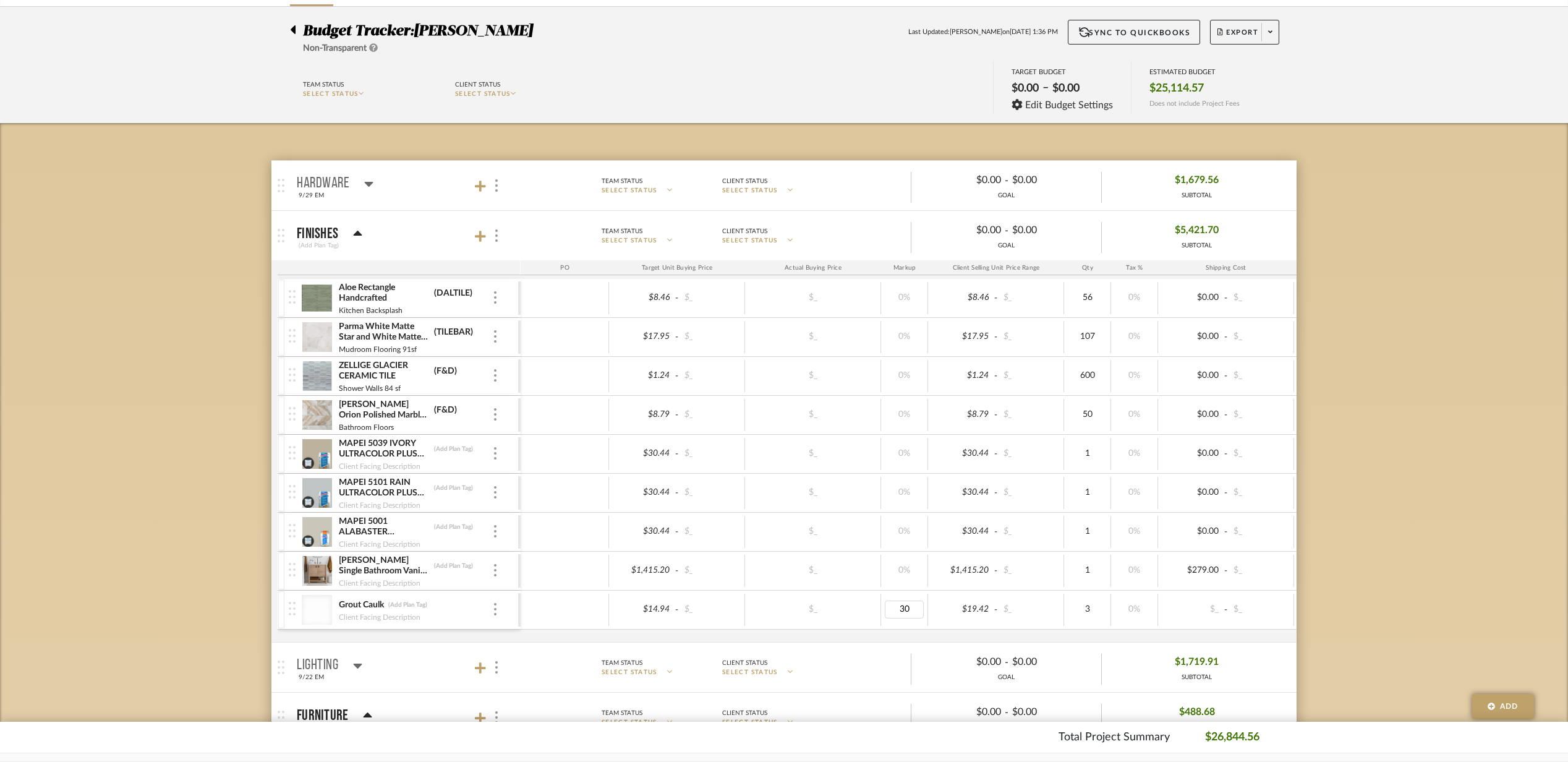
type input "0"
click at [864, 619] on div at bounding box center [813, 610] width 128 height 18
click at [453, 233] on mat-panel-title "Finishes (Add Plan Tag)" at bounding box center [405, 235] width 218 height 30
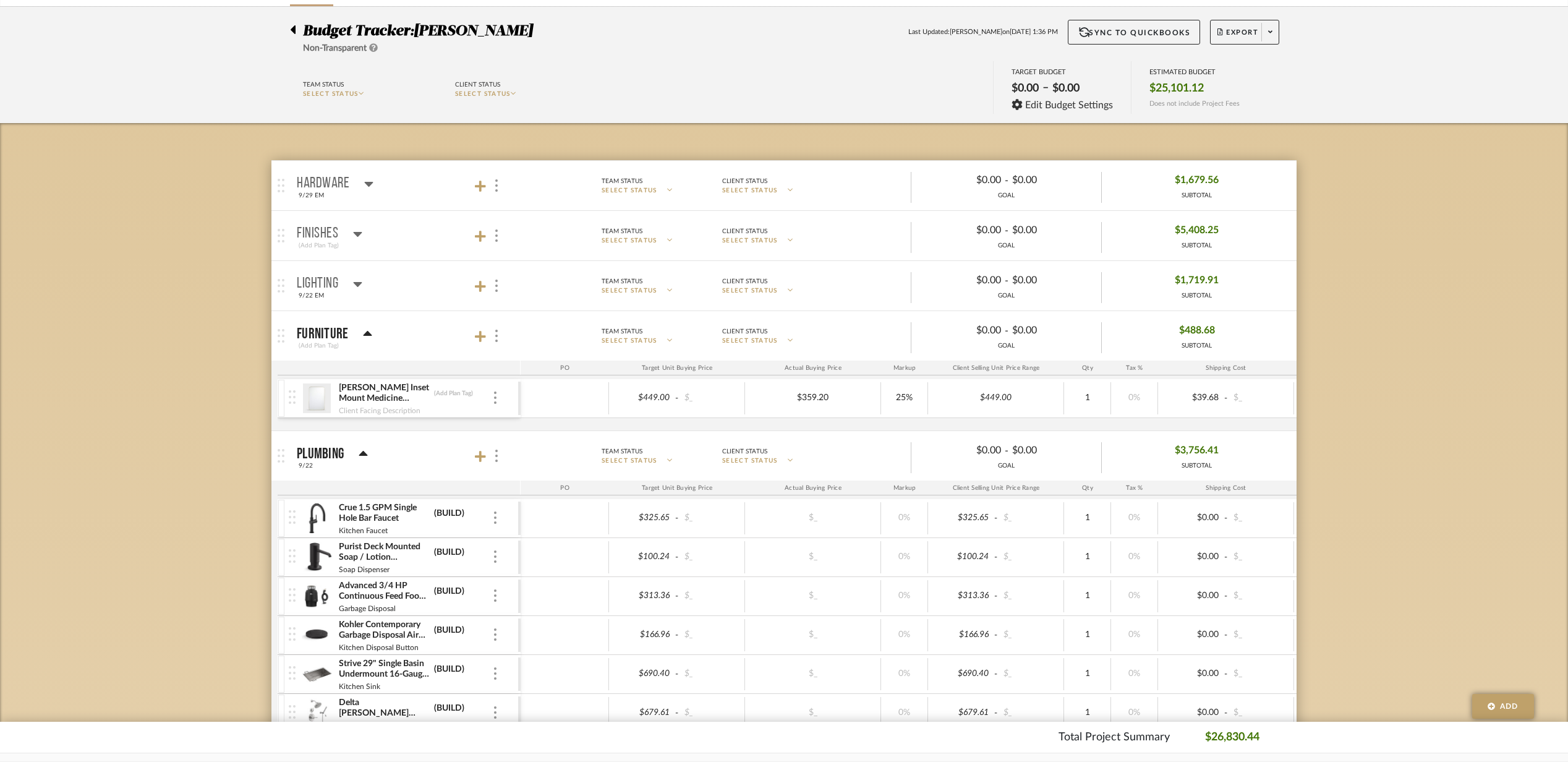
click at [443, 461] on mat-panel-title "Plumbing 9/22" at bounding box center [405, 455] width 218 height 30
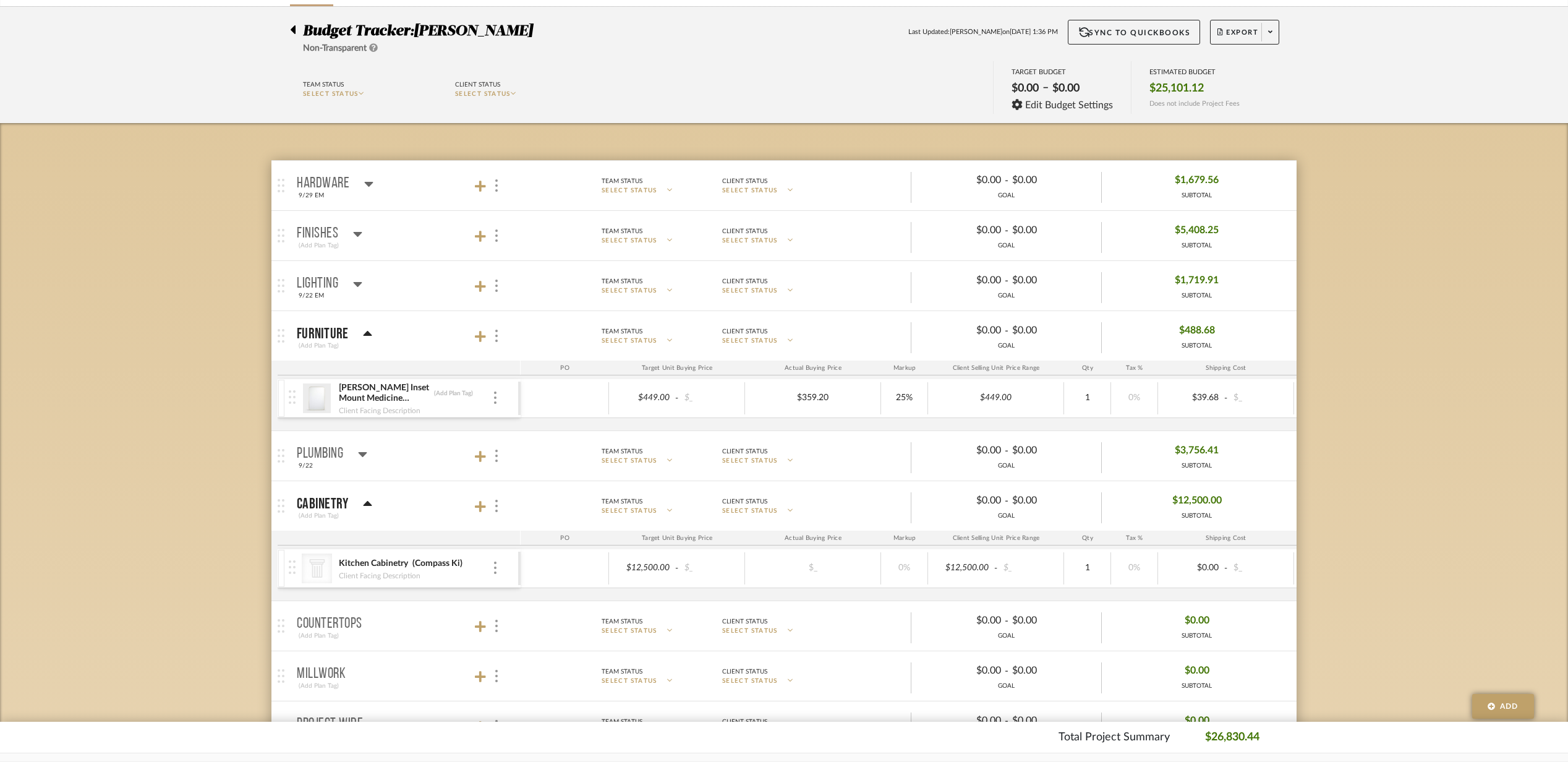
click at [424, 460] on mat-panel-title "Plumbing 9/22" at bounding box center [405, 455] width 218 height 30
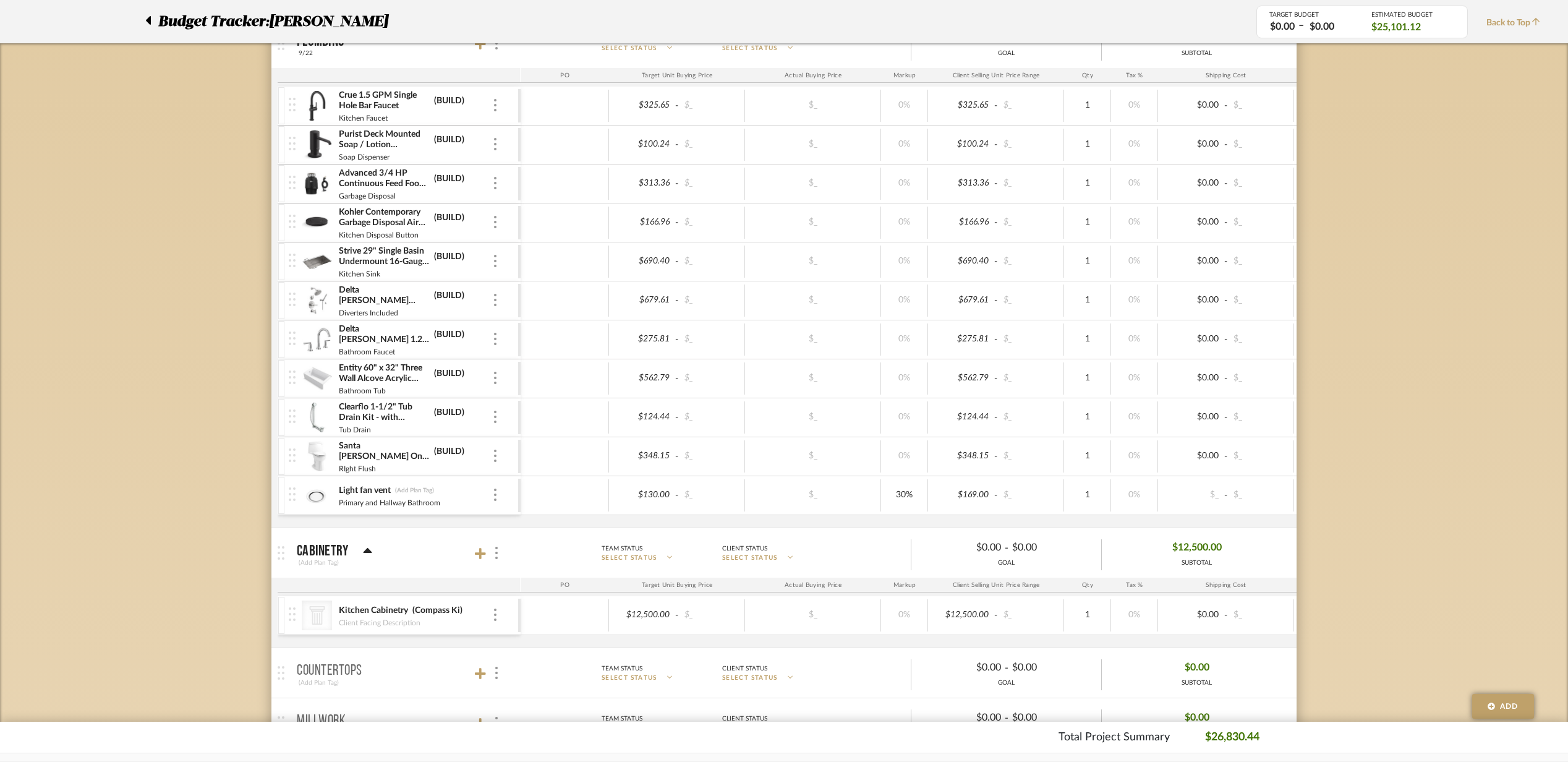
scroll to position [412, 0]
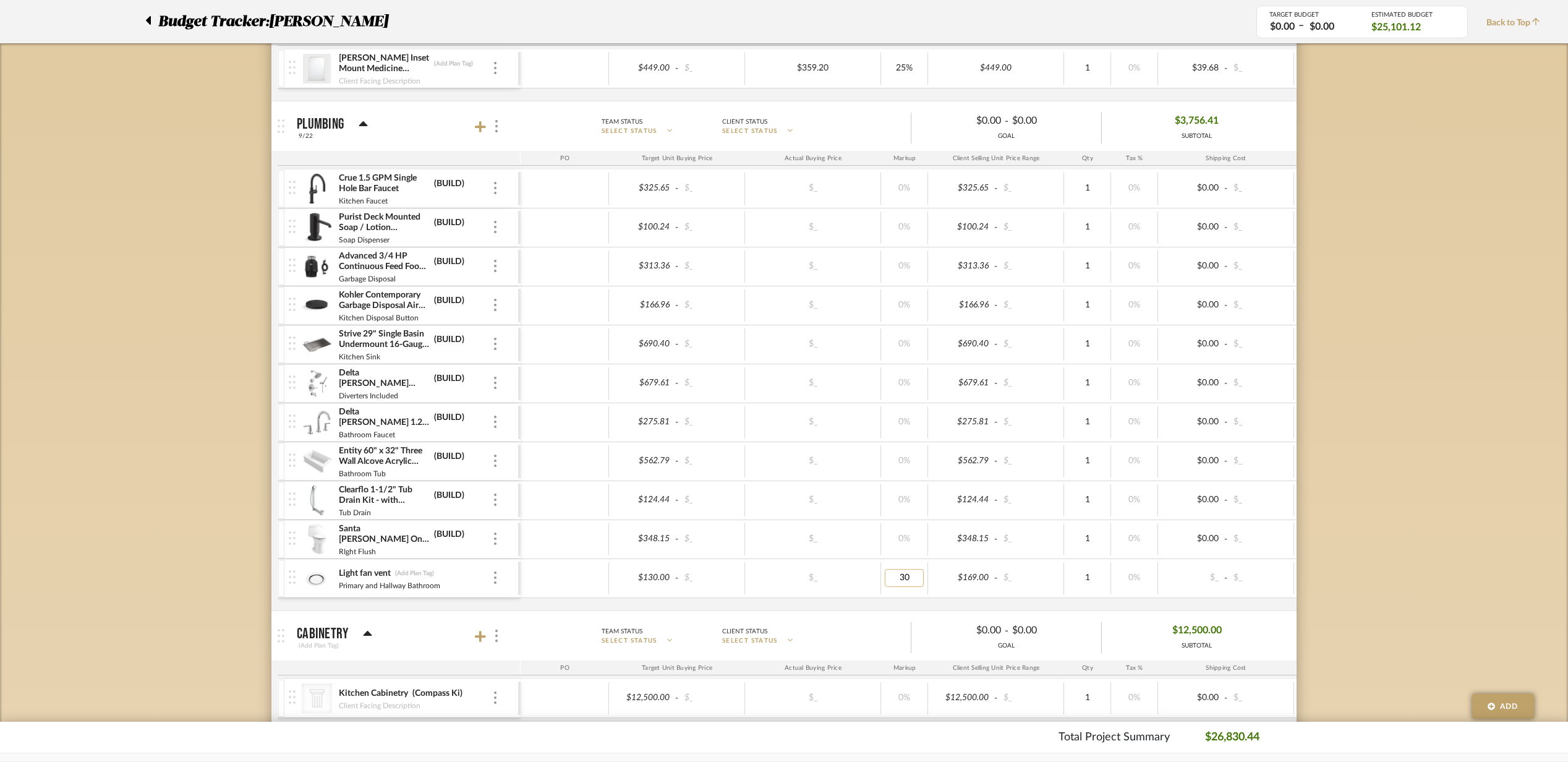
type input "0"
click at [398, 133] on mat-panel-title "Plumbing 9/22" at bounding box center [405, 126] width 218 height 30
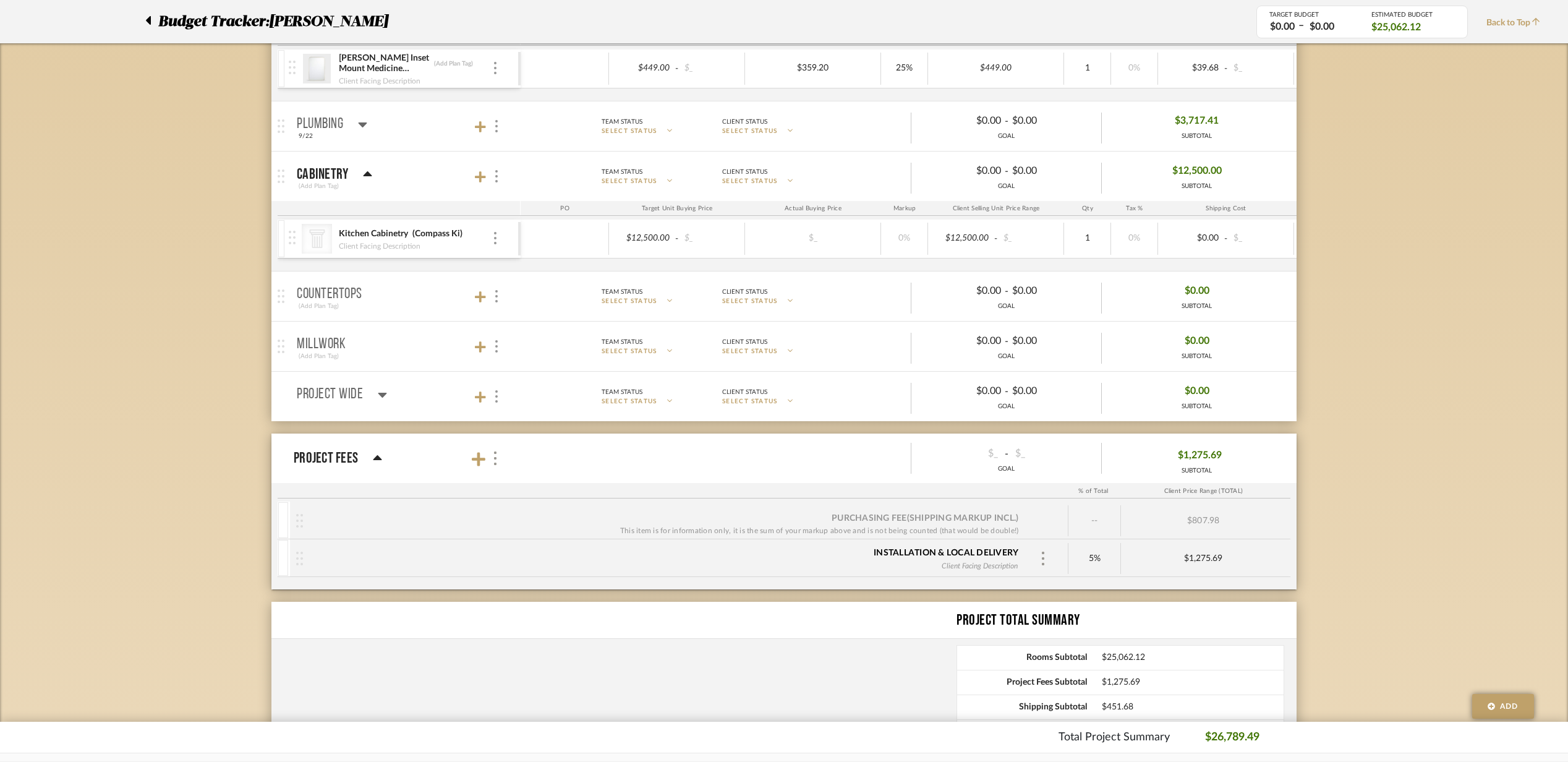
click at [398, 133] on mat-panel-title "Plumbing 9/22" at bounding box center [405, 126] width 218 height 30
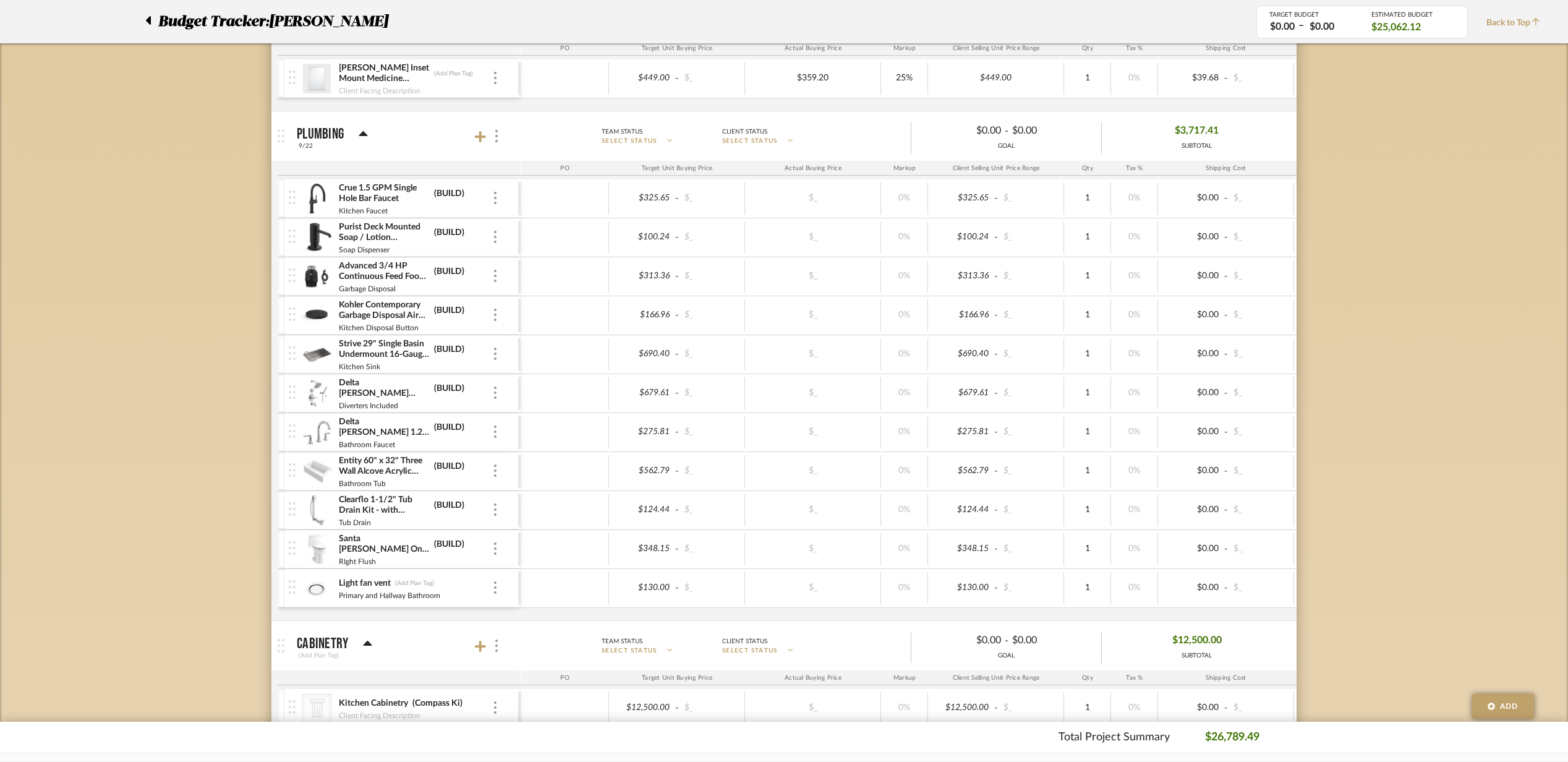
scroll to position [330, 0]
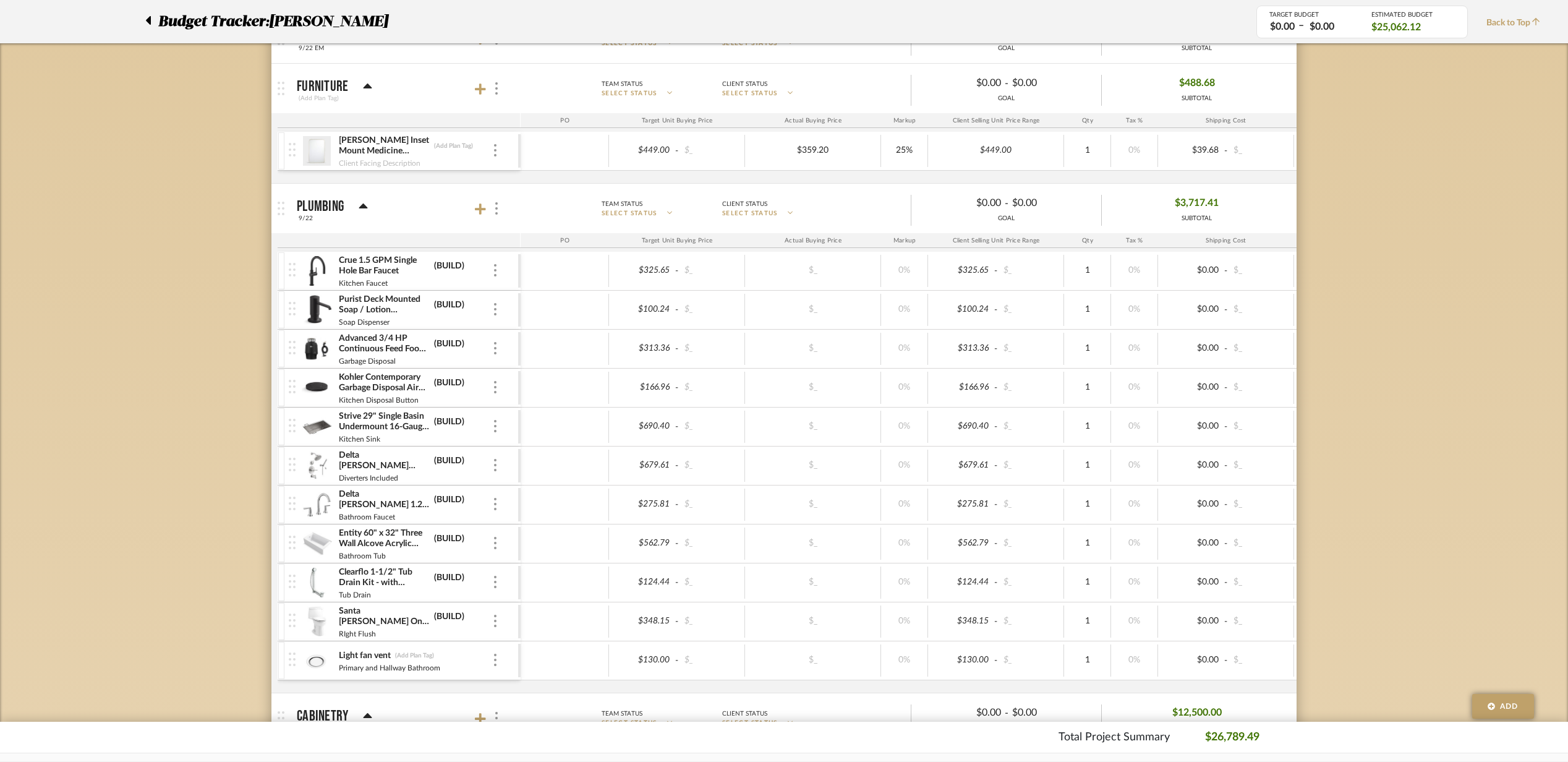
click at [376, 204] on mat-panel-title "Plumbing 9/22" at bounding box center [405, 208] width 218 height 30
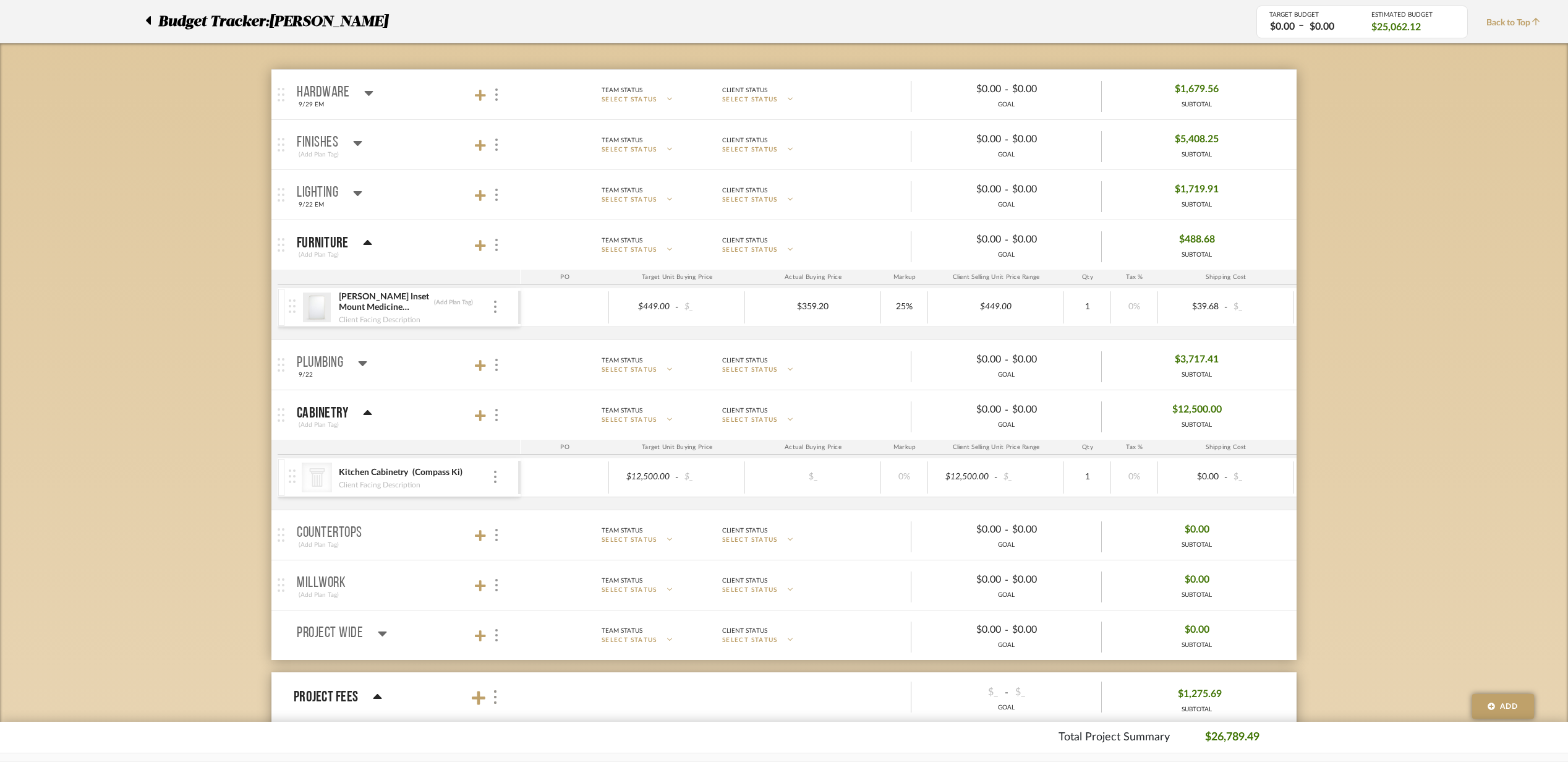
scroll to position [164, 0]
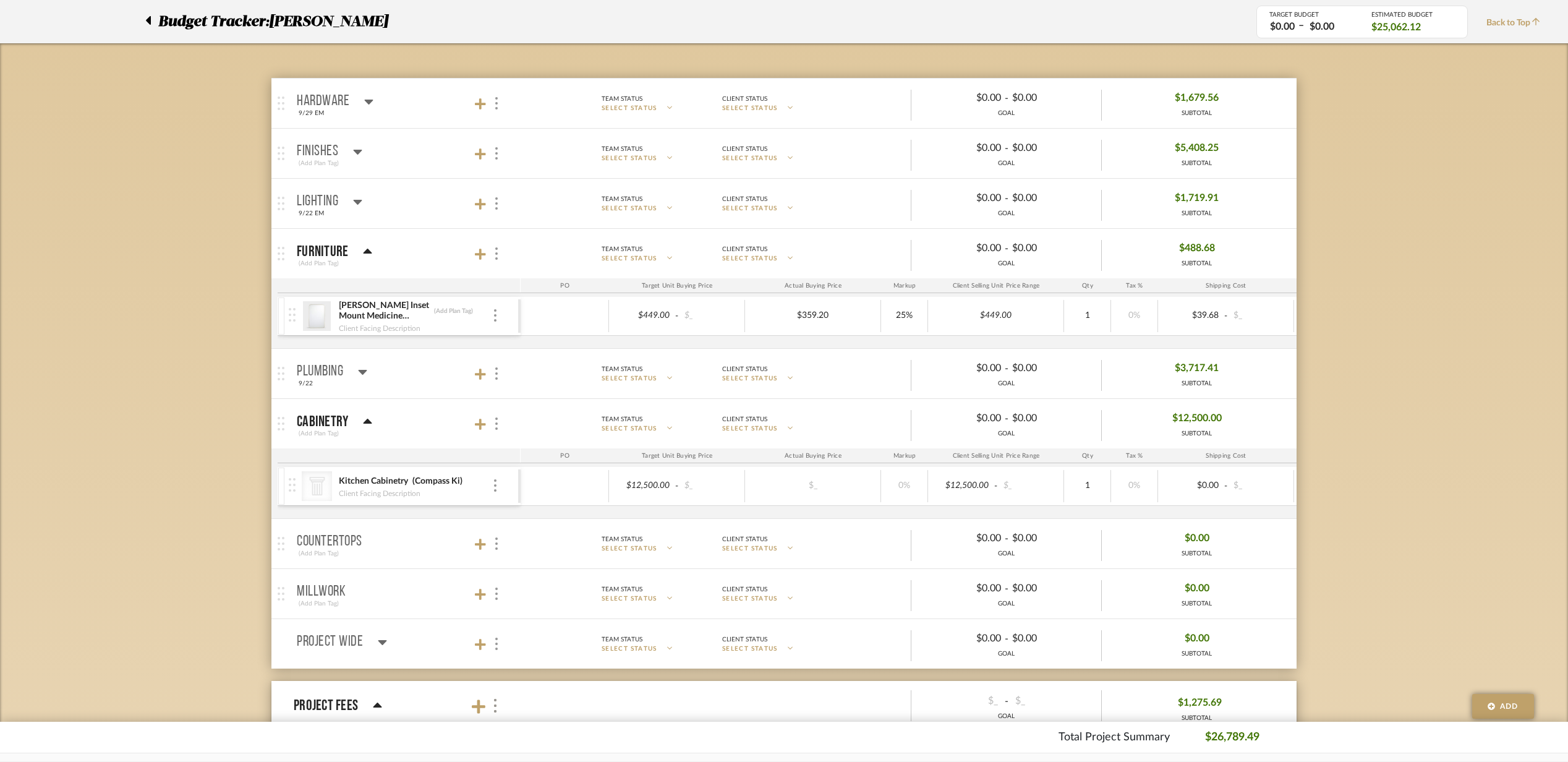
click at [416, 206] on mat-panel-title "Lighting 9/22 EM" at bounding box center [405, 203] width 218 height 30
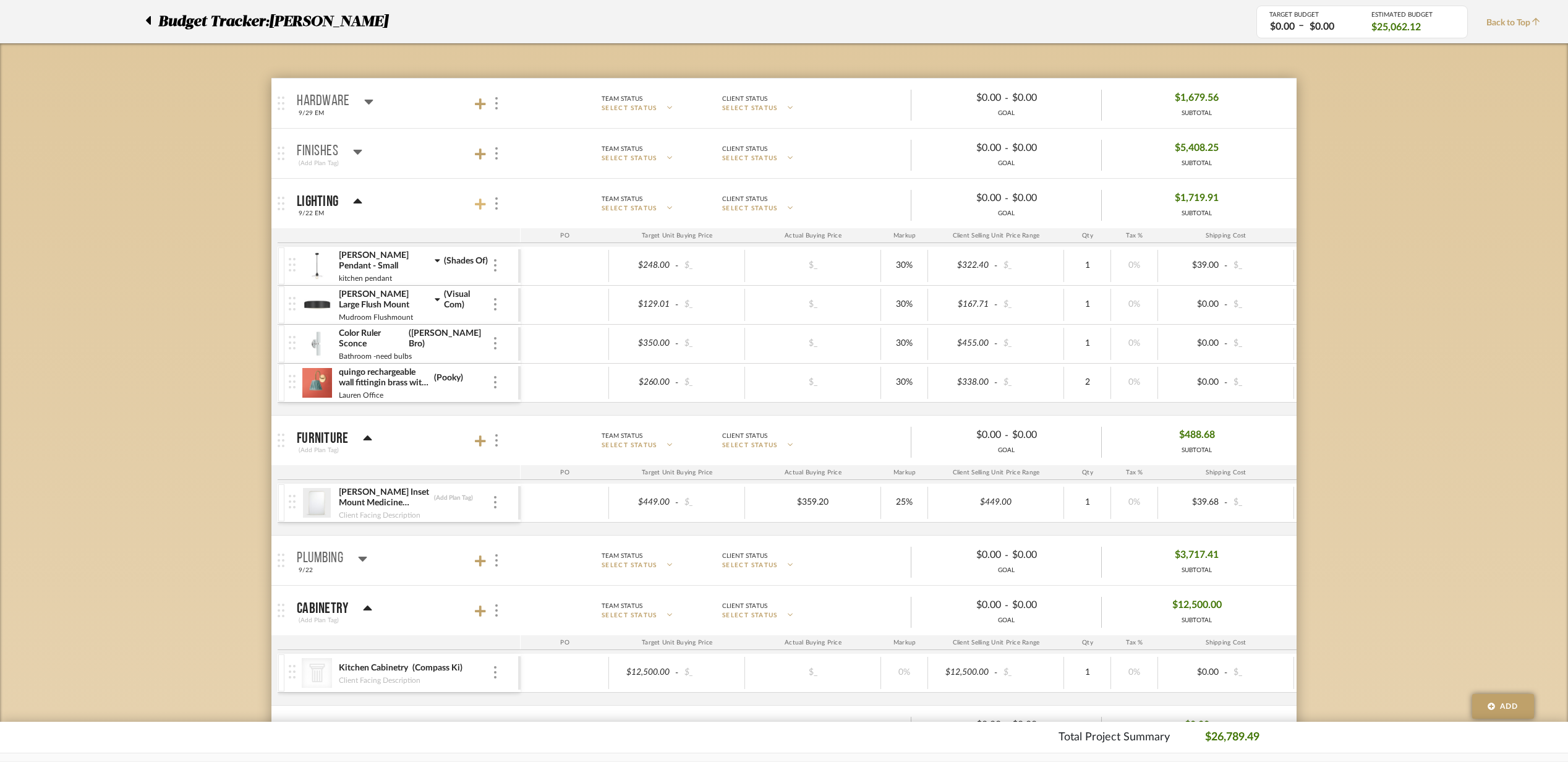
click at [478, 201] on icon at bounding box center [480, 204] width 11 height 12
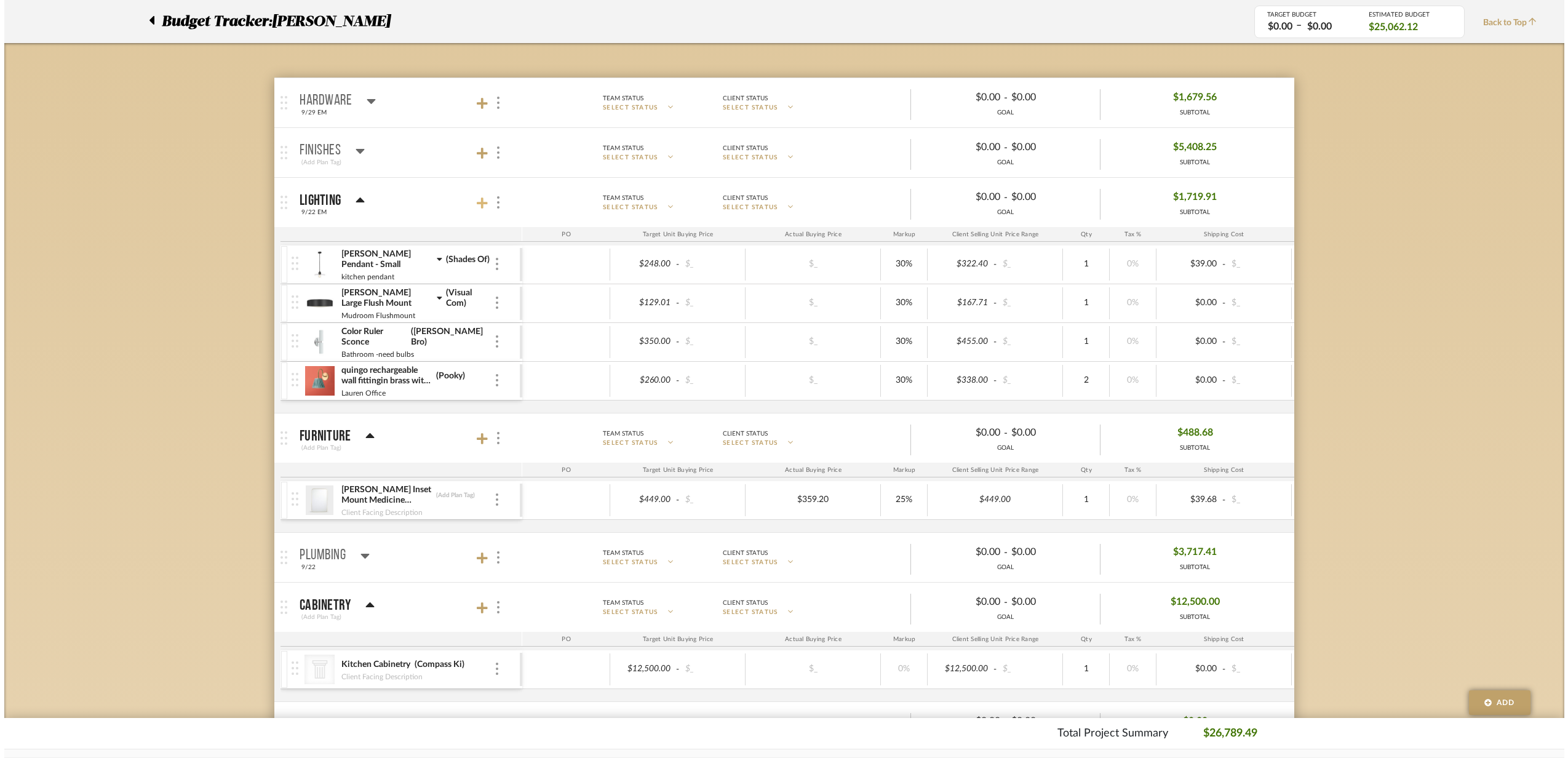
scroll to position [0, 0]
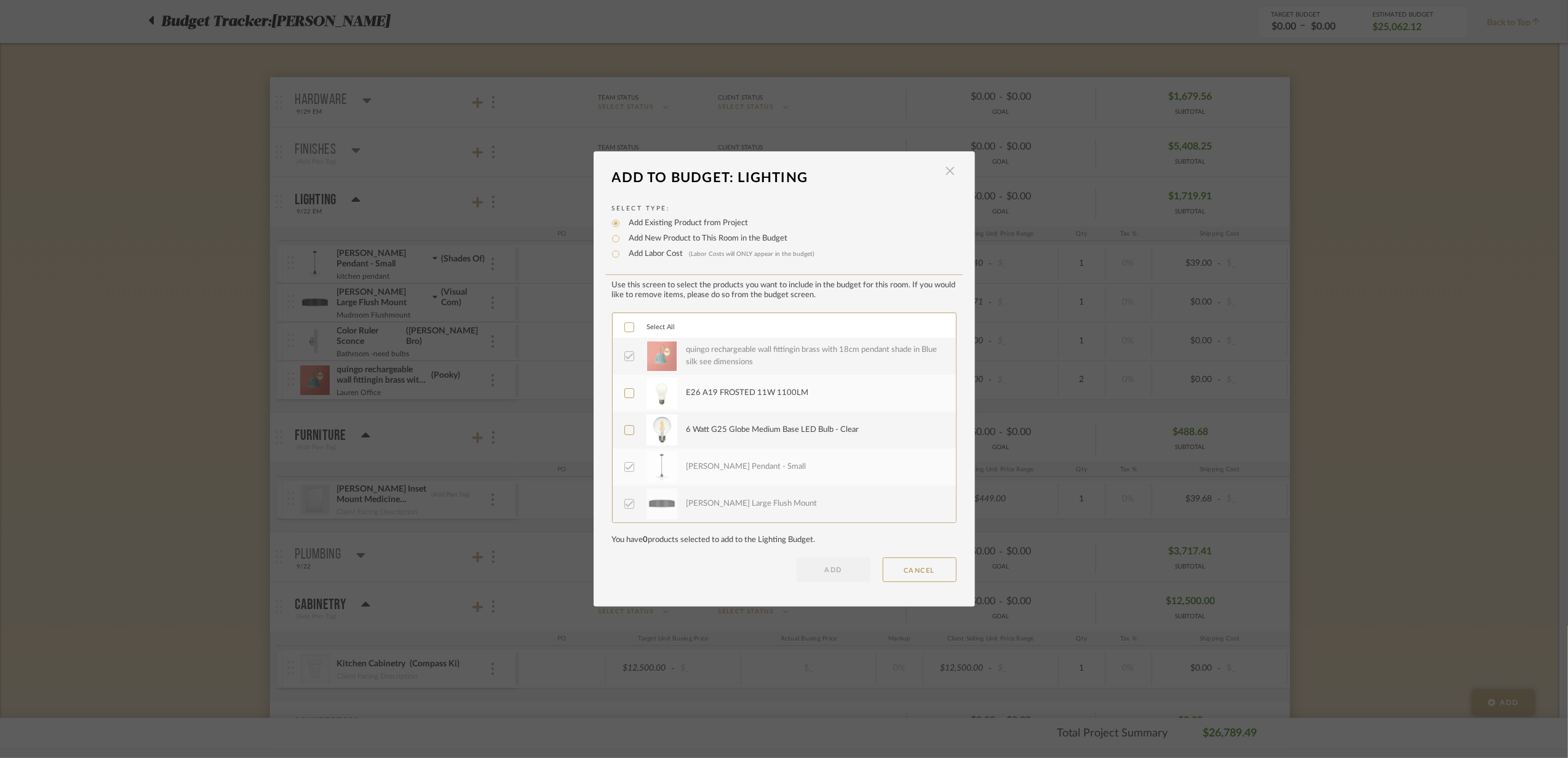
click at [938, 175] on span "button" at bounding box center [950, 171] width 25 height 25
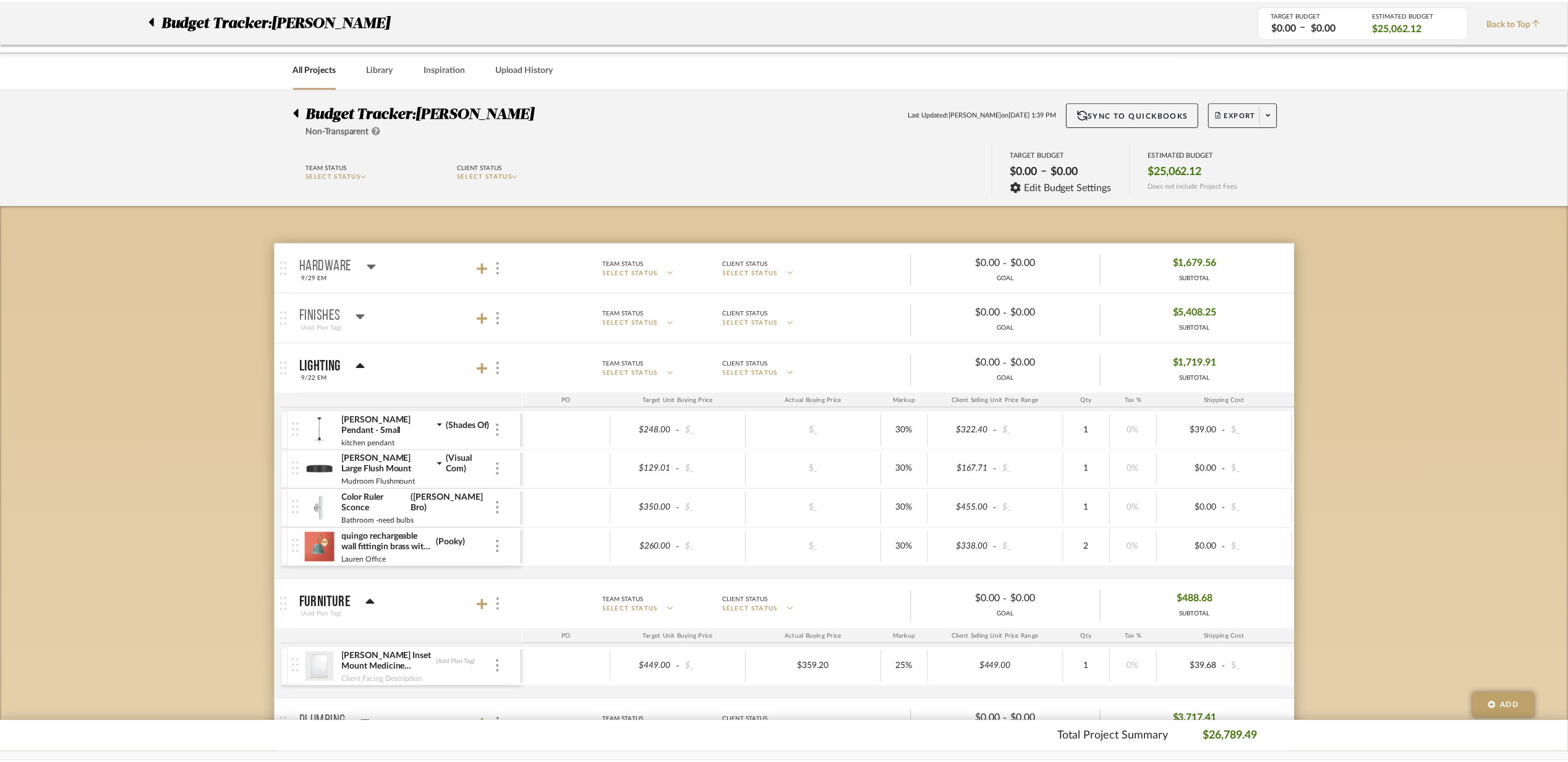
scroll to position [164, 0]
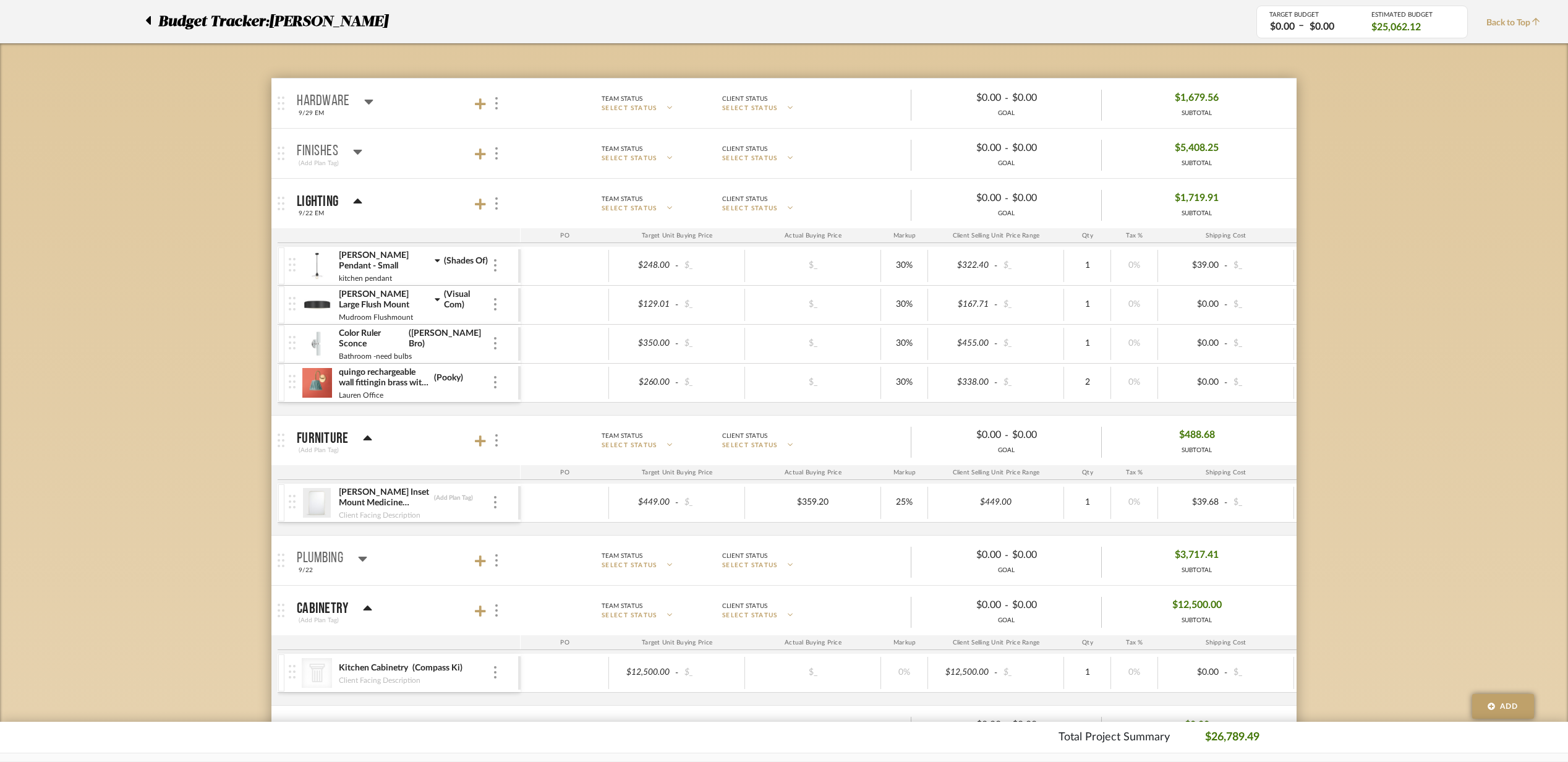
click at [437, 300] on icon at bounding box center [437, 300] width 5 height 3
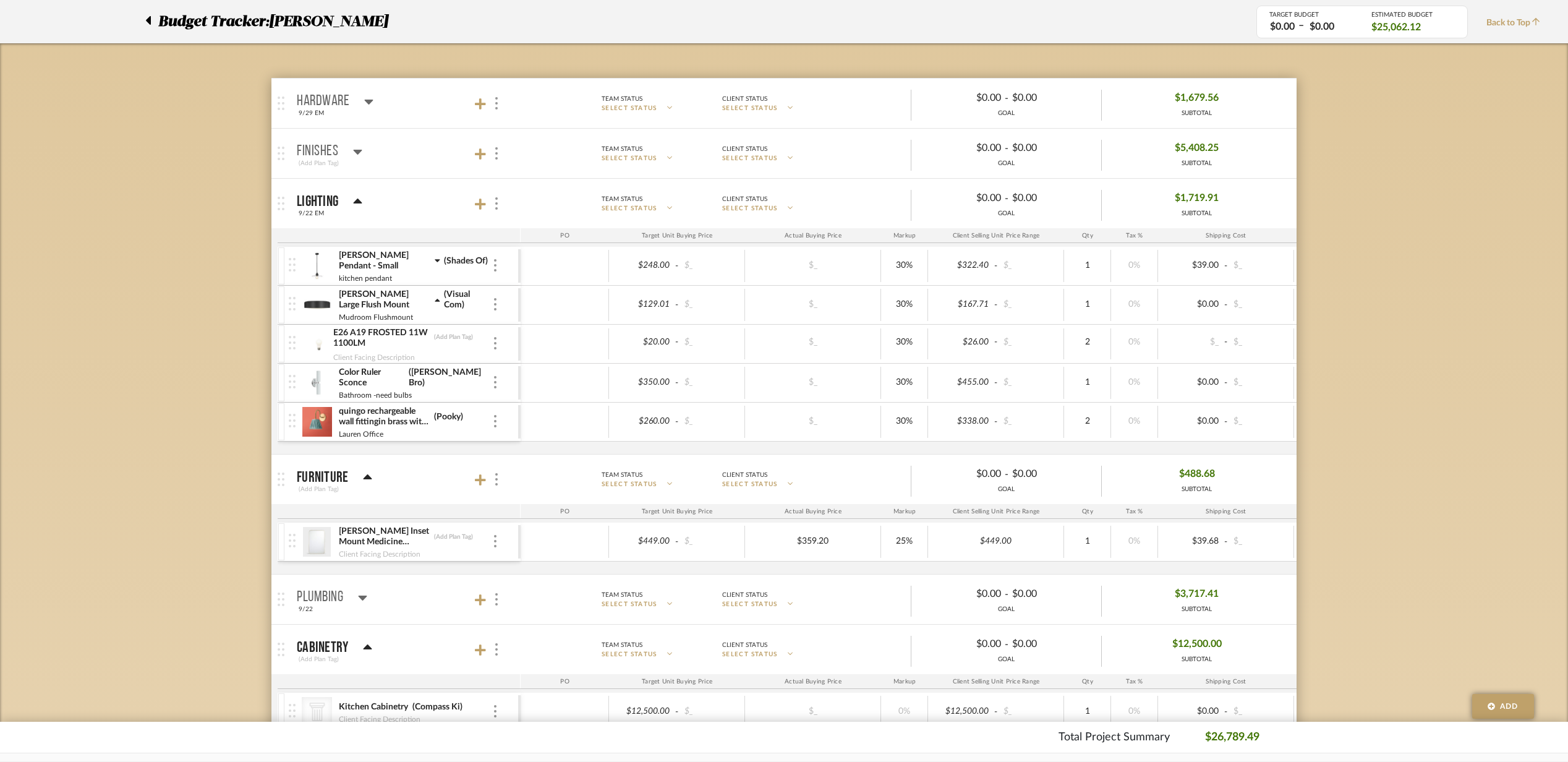
click at [437, 300] on icon at bounding box center [437, 300] width 6 height 9
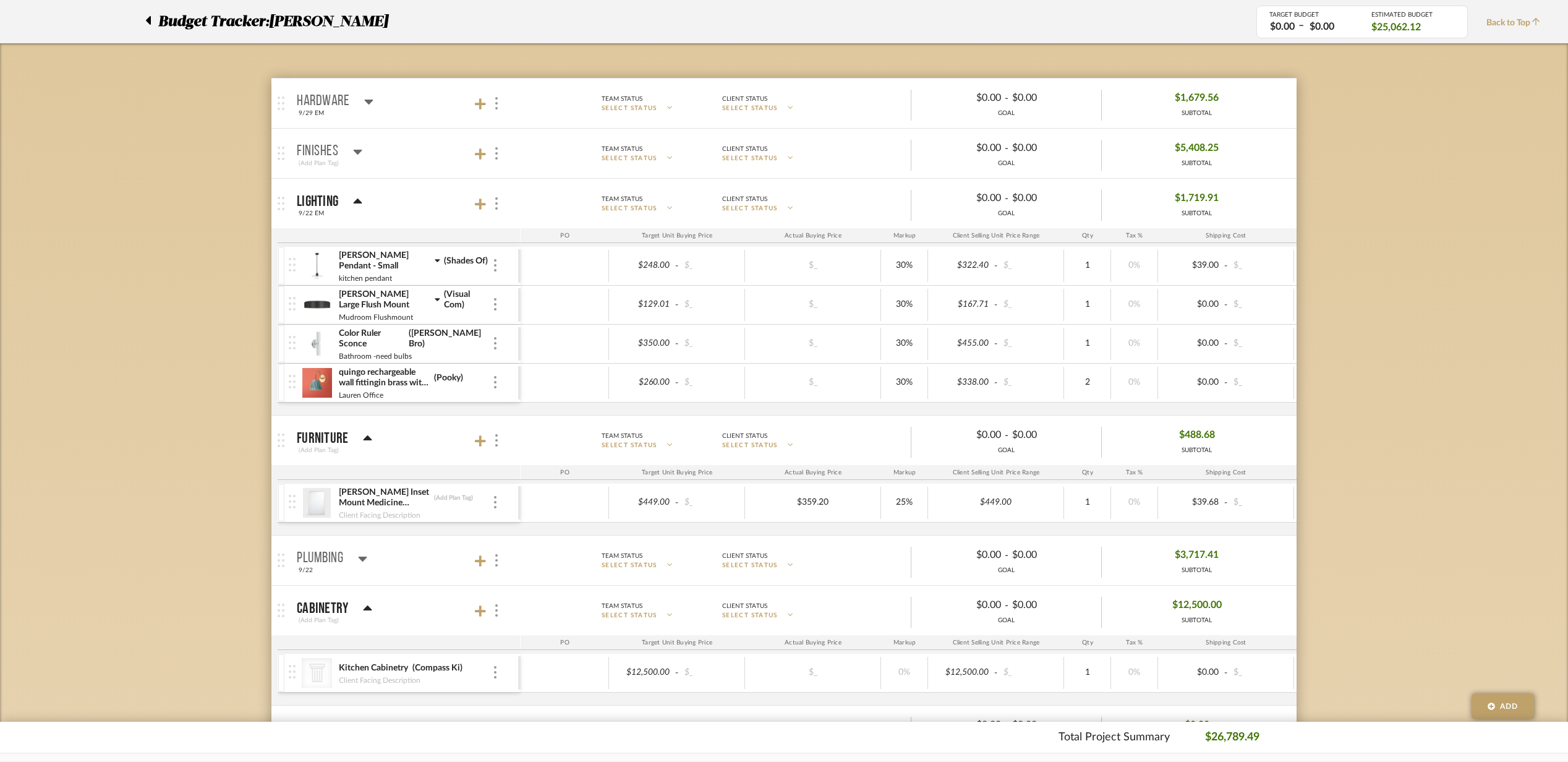
click at [438, 149] on mat-panel-title "Finishes (Add Plan Tag)" at bounding box center [405, 153] width 218 height 30
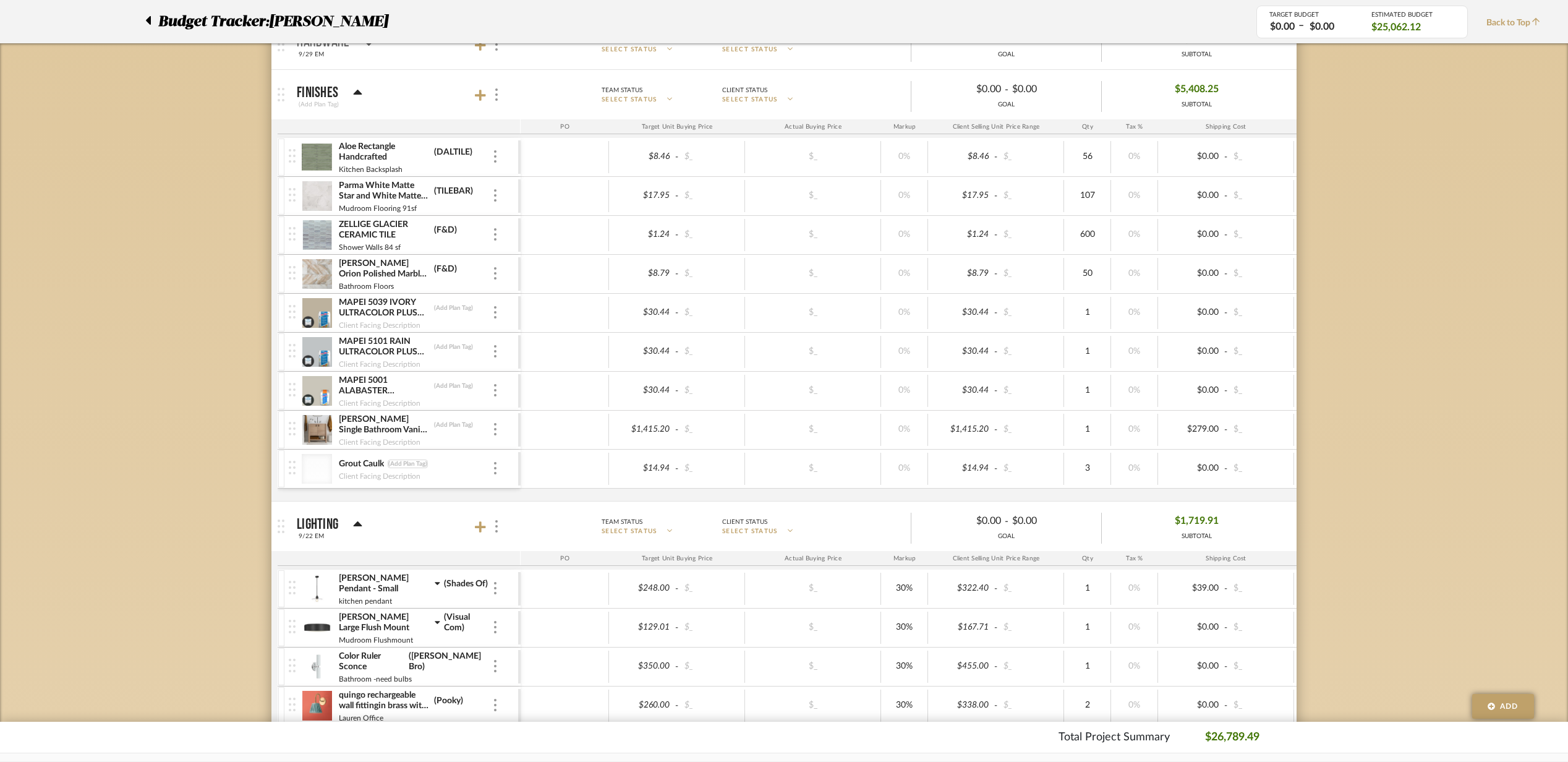
scroll to position [0, 0]
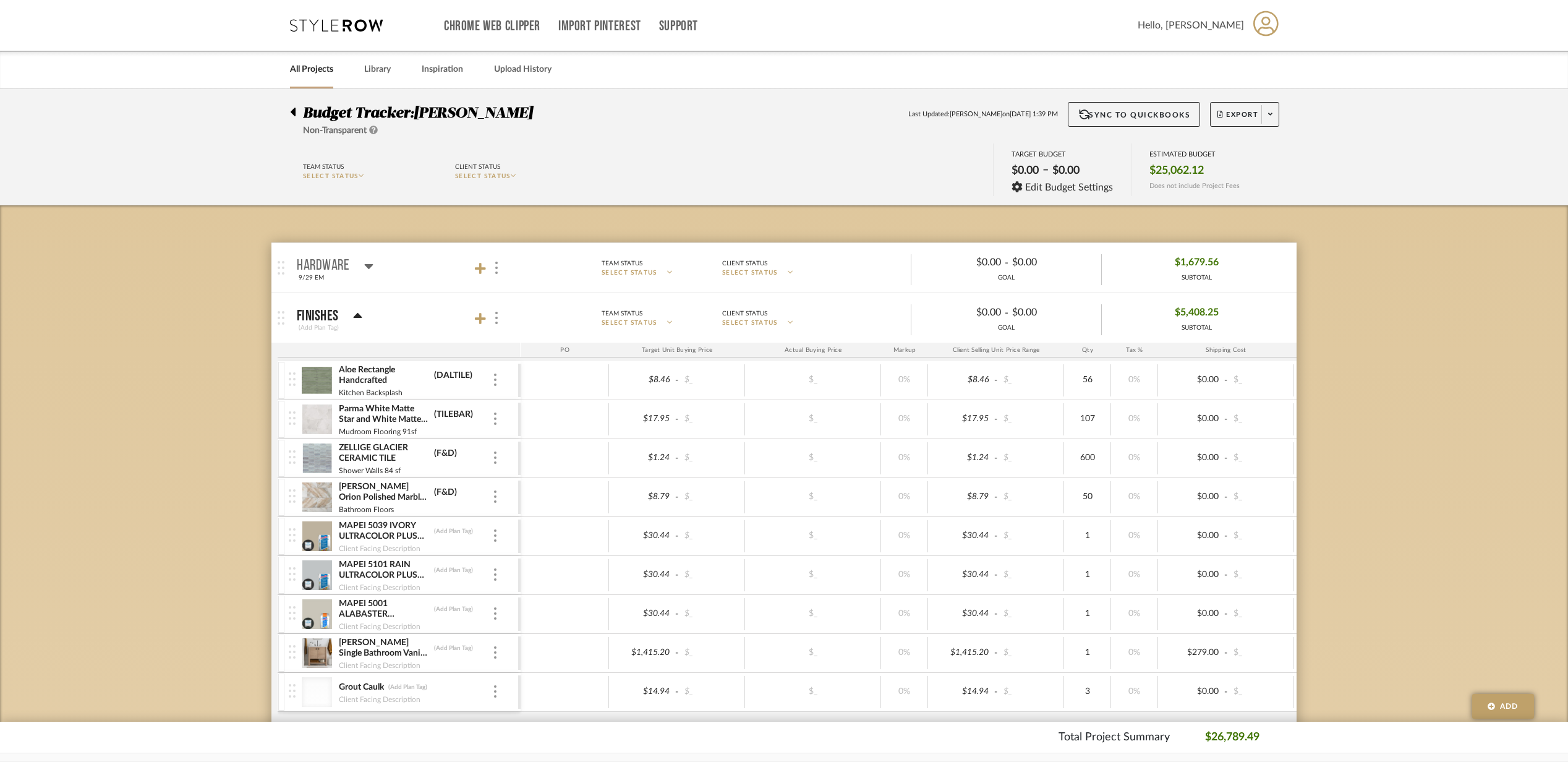
click at [432, 317] on mat-panel-title "Finishes (Add Plan Tag)" at bounding box center [405, 318] width 218 height 30
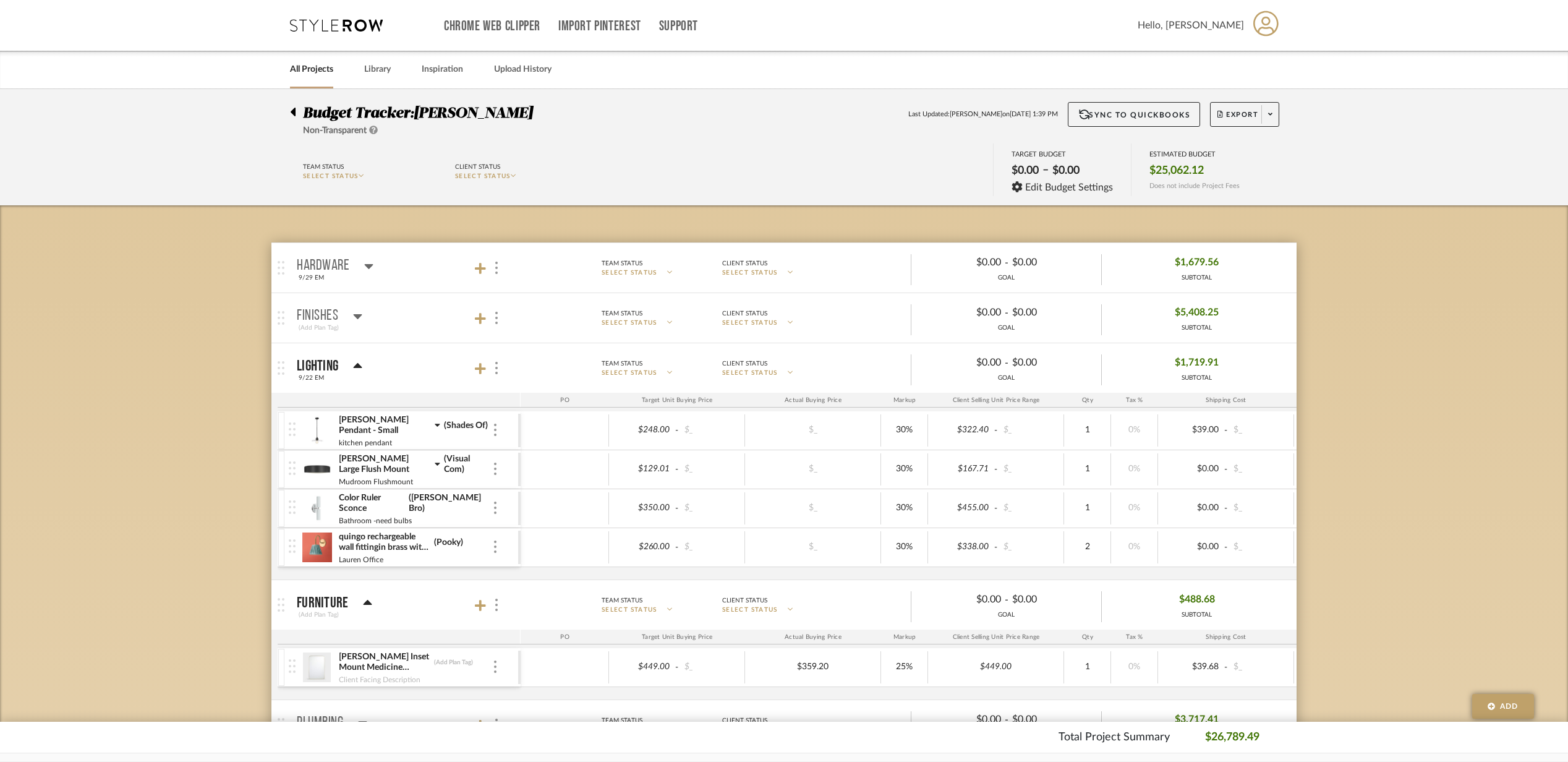
click at [432, 317] on mat-panel-title "Finishes (Add Plan Tag)" at bounding box center [405, 318] width 218 height 30
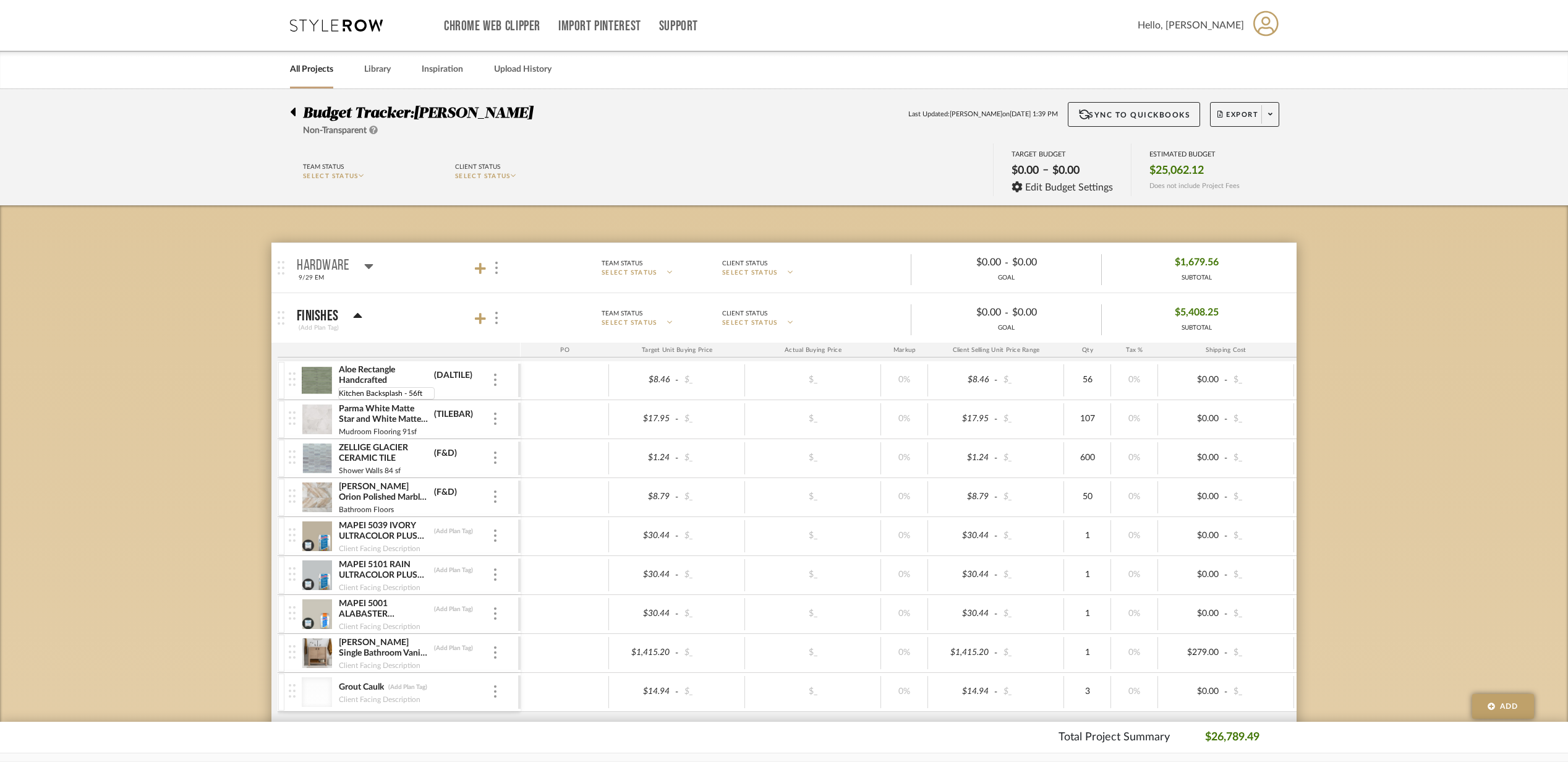
type input "Kitchen Backsplash - 56ft"
click at [402, 436] on input "Mudroom Flooring 91sf" at bounding box center [386, 432] width 96 height 12
type input "Mudroom Flooring - 91sf"
click at [382, 475] on input "Shower Walls 84 sf" at bounding box center [386, 471] width 96 height 12
type input "Shower Walls - 84 sf"
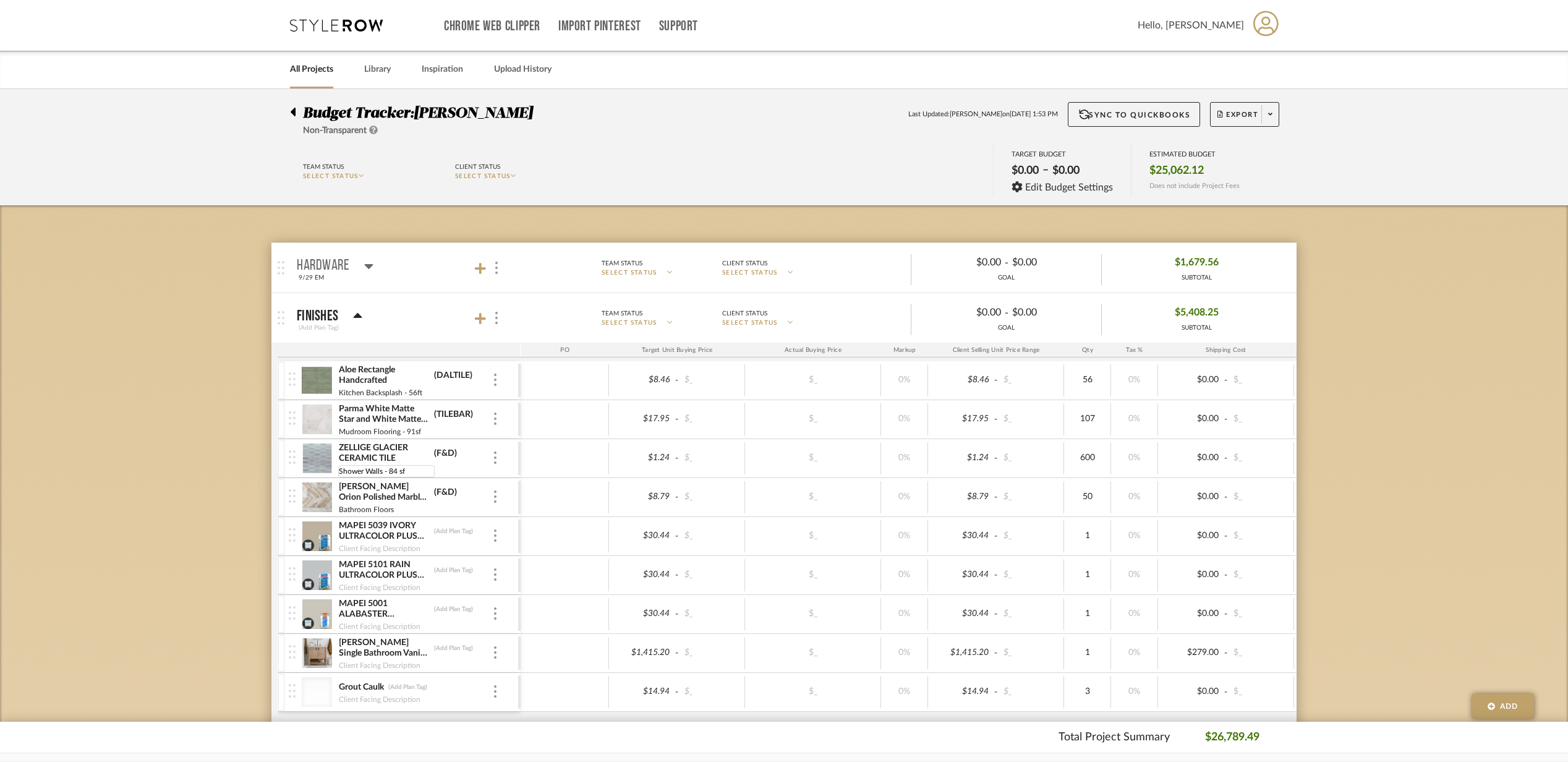
scroll to position [83, 0]
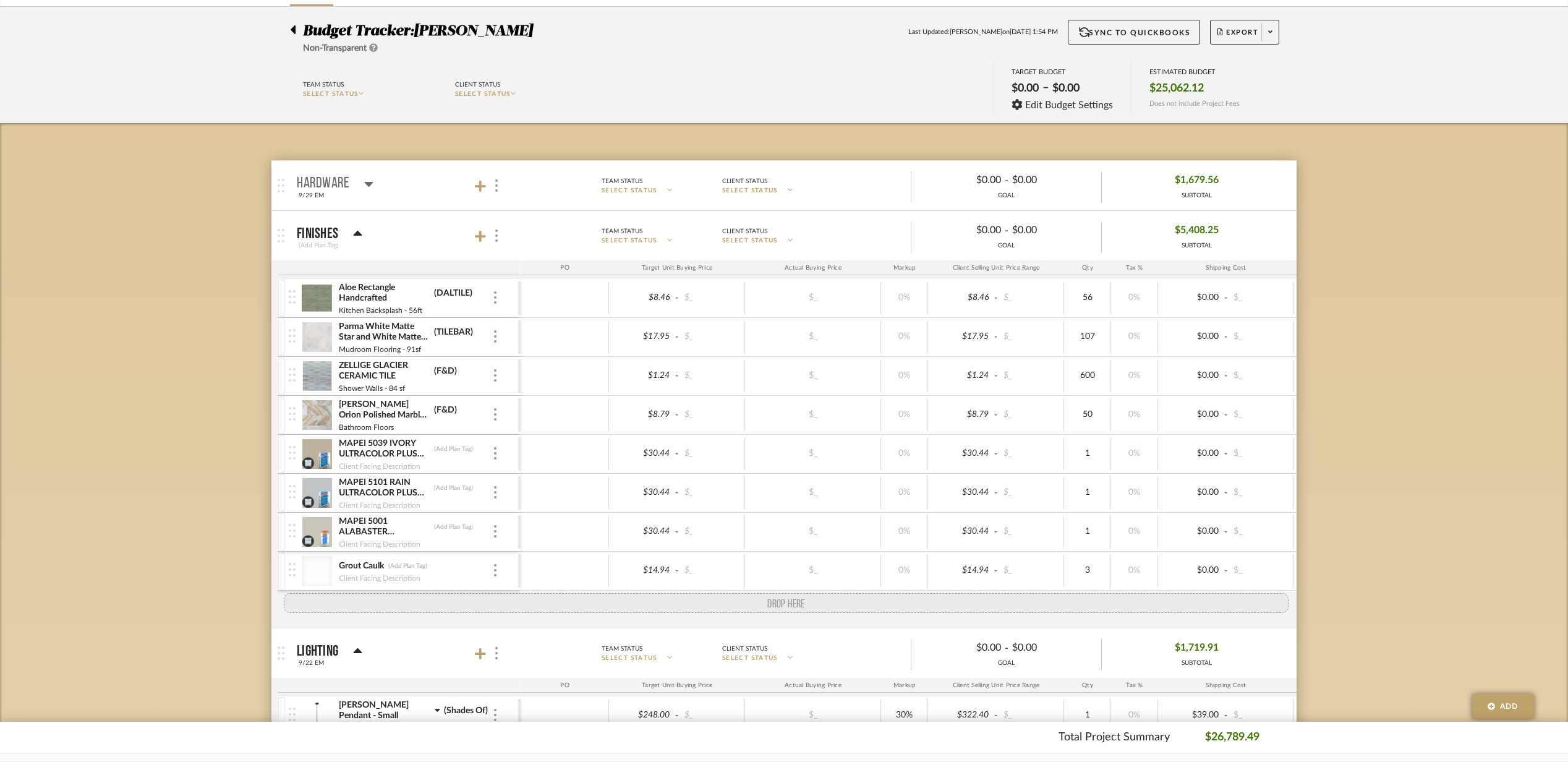
drag, startPoint x: 294, startPoint y: 578, endPoint x: 292, endPoint y: 607, distance: 29.1
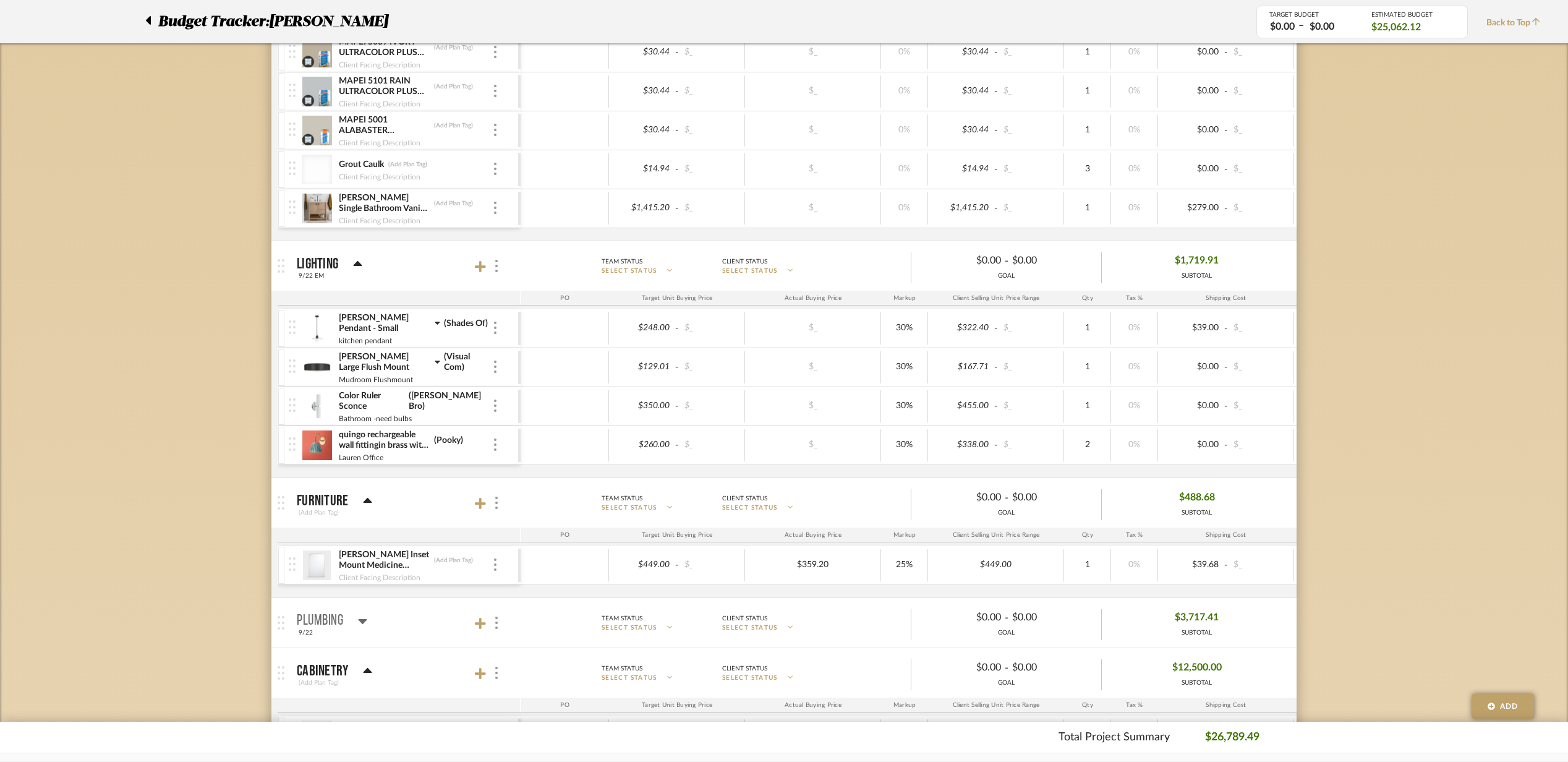
scroll to position [330, 0]
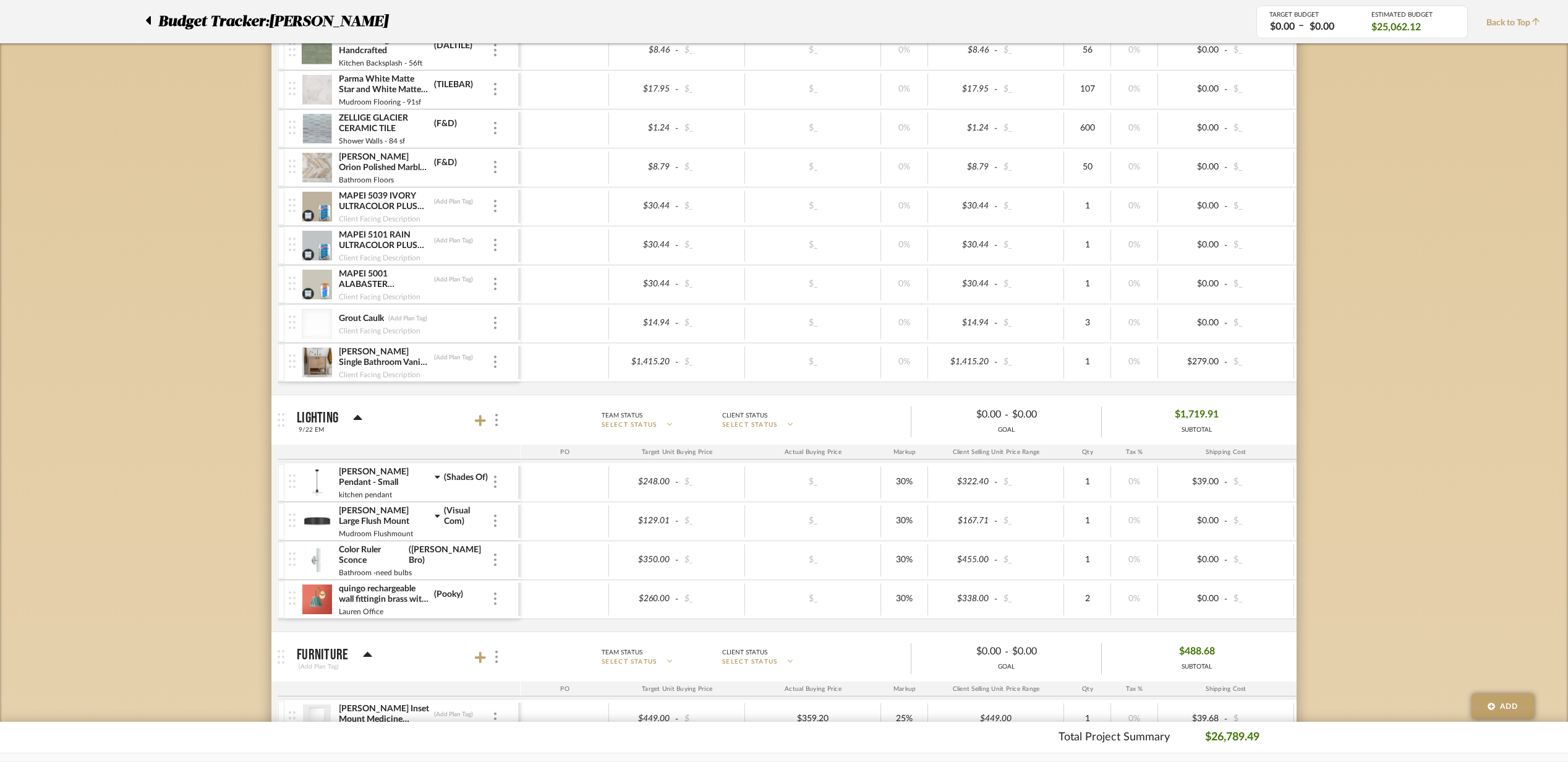
click at [1314, 265] on div "Budget Tracker: CASALI Non-Transparent Last Updated: Emery Murphy on Sep 29th, …" at bounding box center [784, 609] width 1568 height 1700
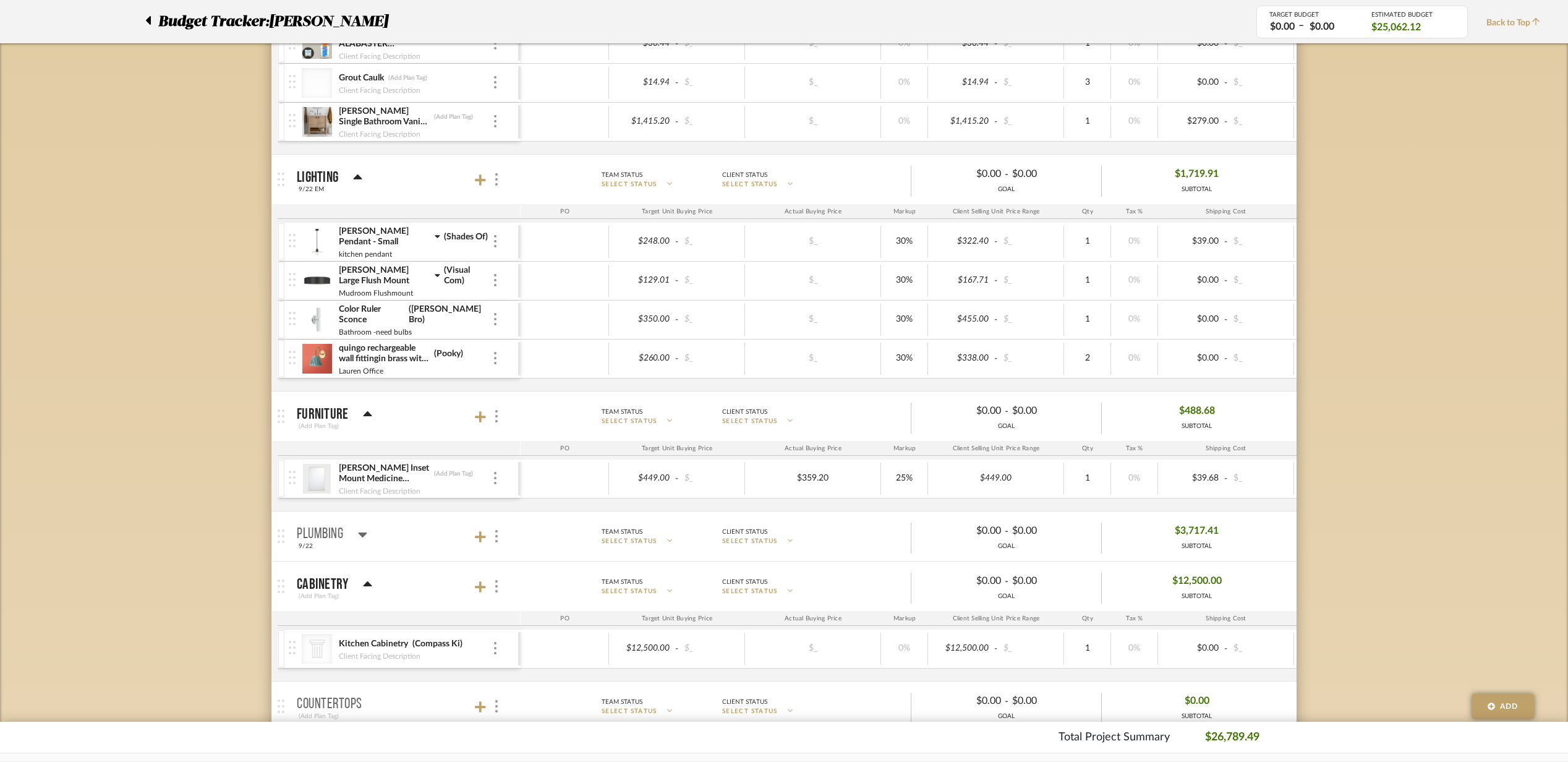
scroll to position [577, 0]
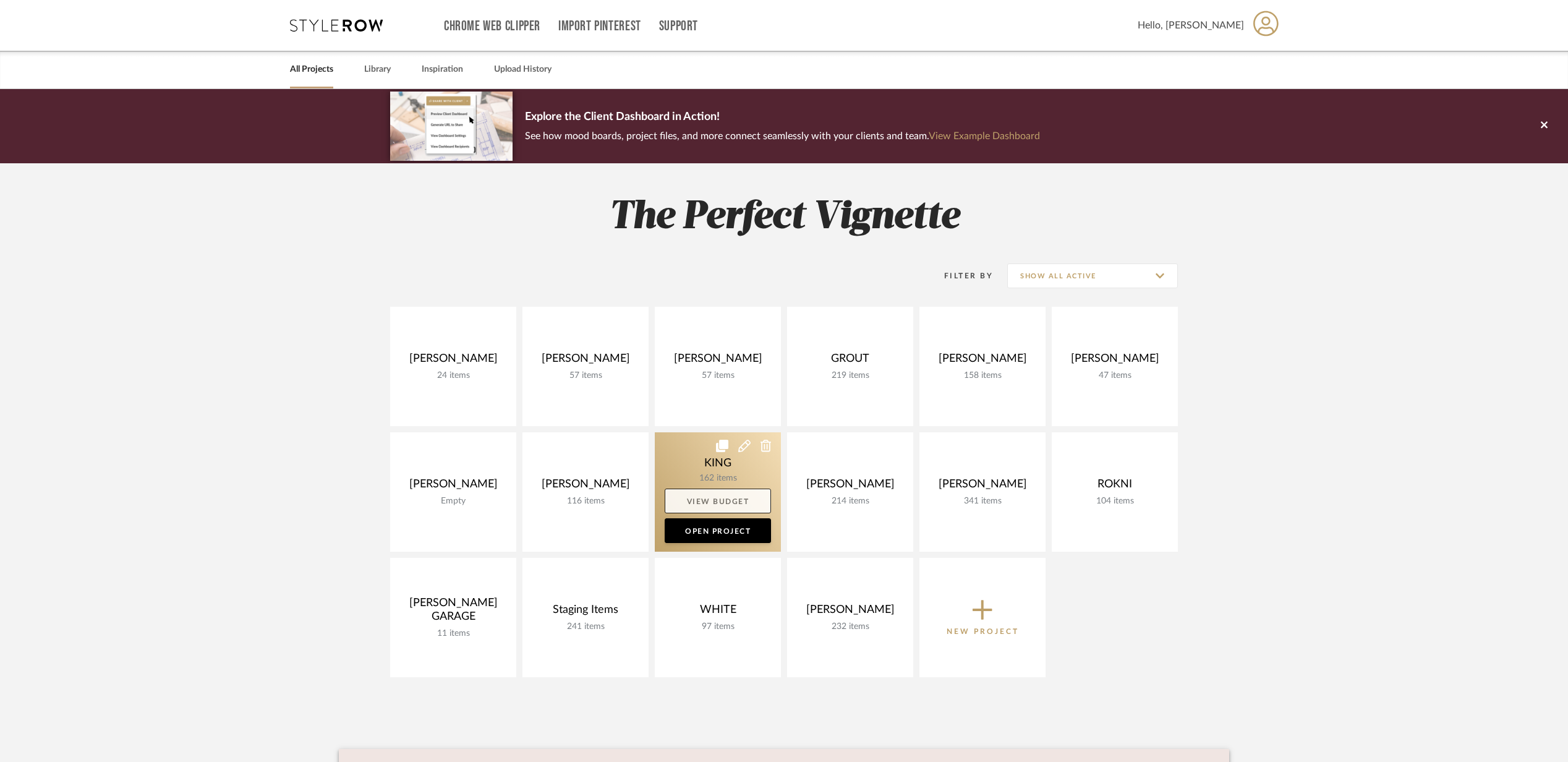
click at [733, 497] on link "View Budget" at bounding box center [718, 501] width 107 height 25
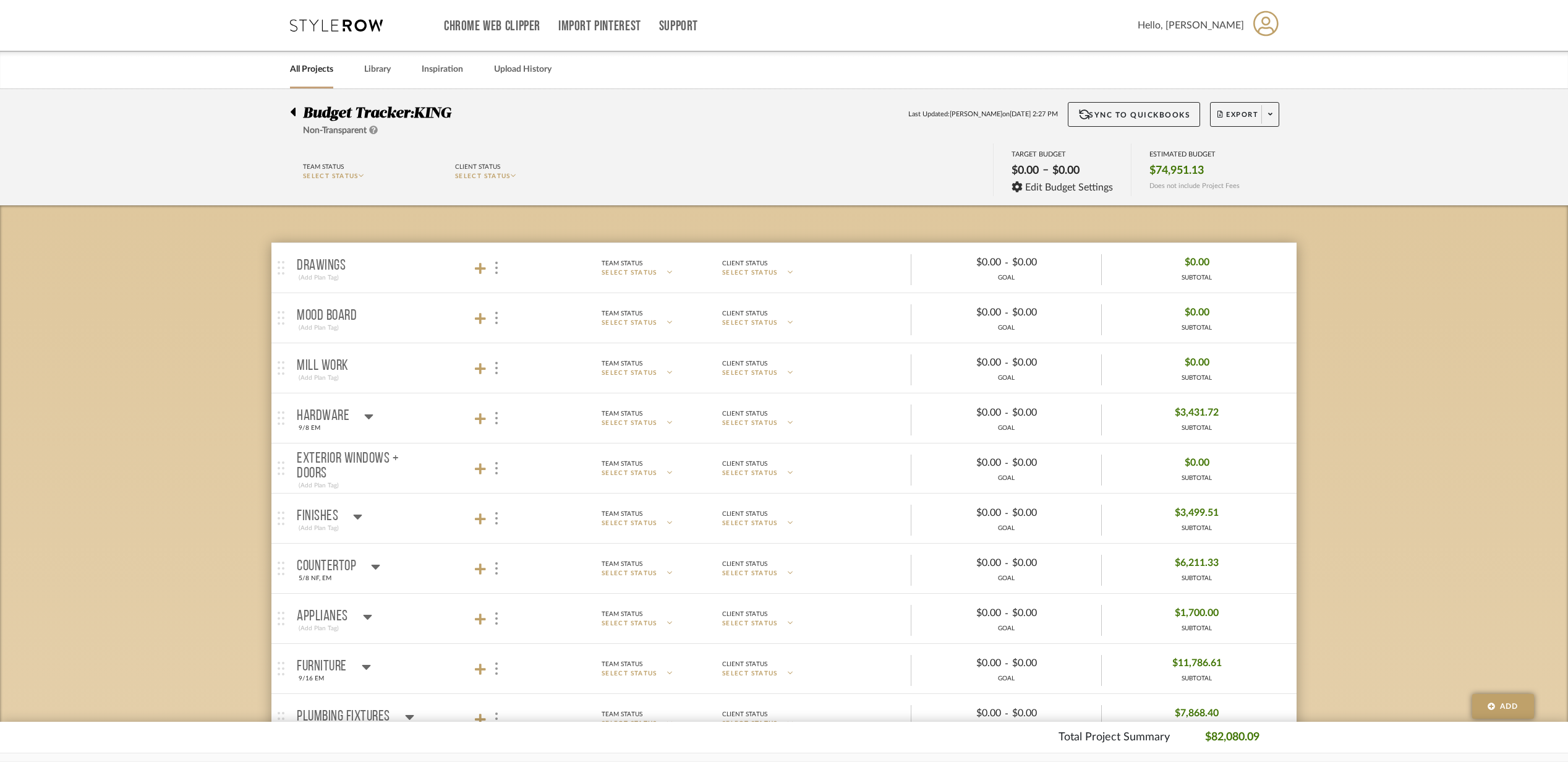
click at [387, 427] on mat-panel-title "Hardware 9/8 EM" at bounding box center [405, 418] width 218 height 30
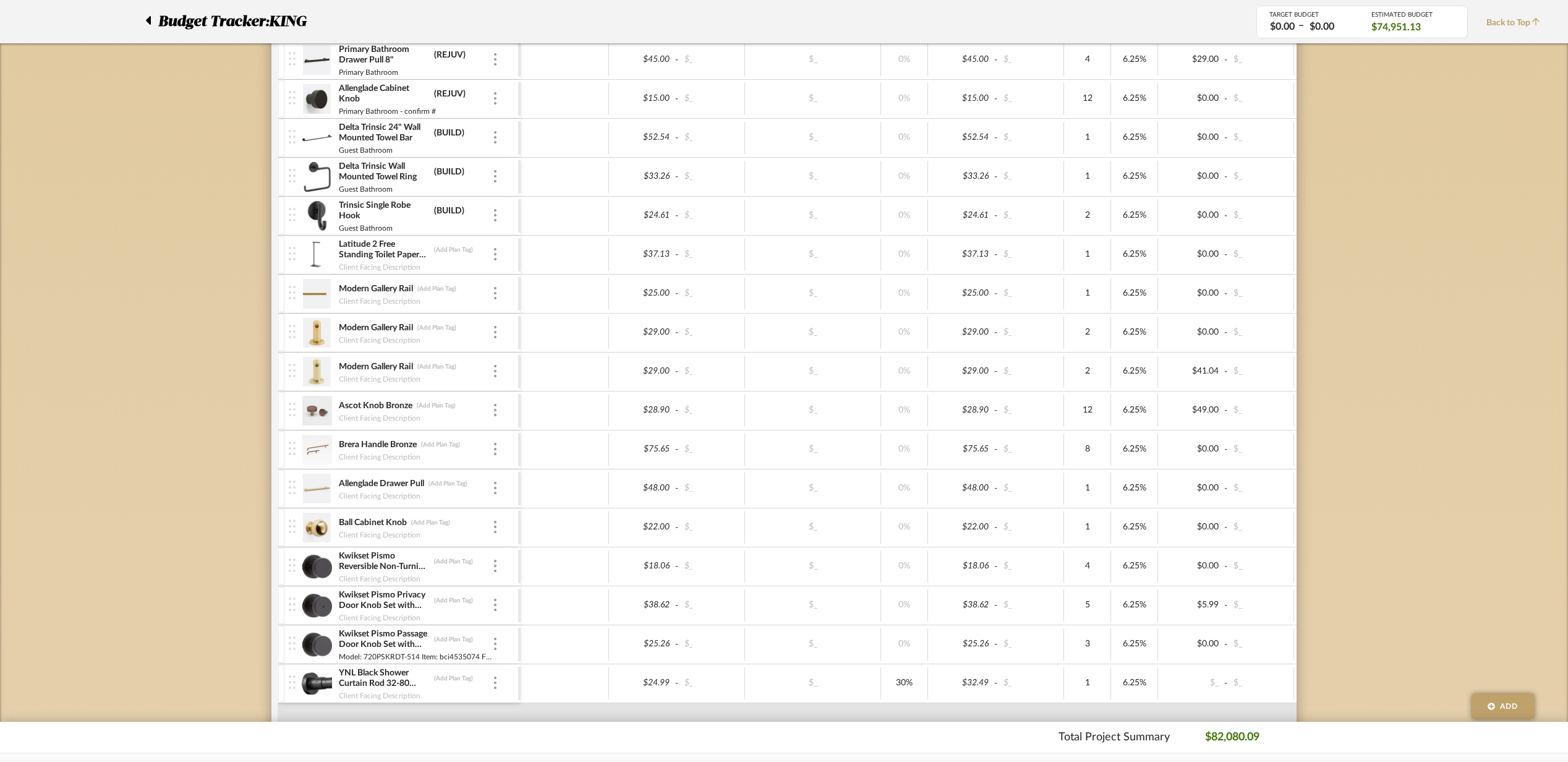
scroll to position [577, 0]
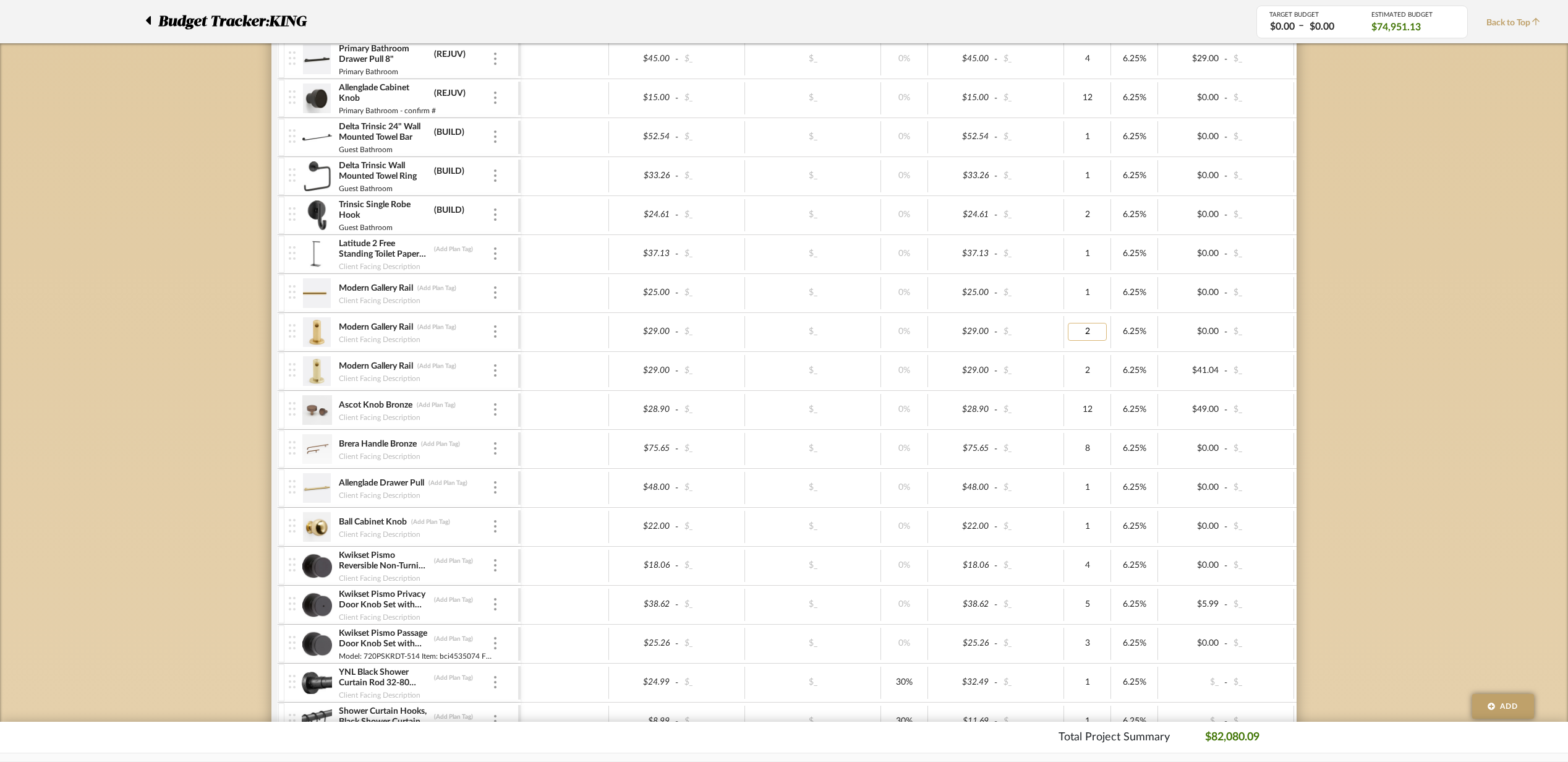
type input "4"
type input "3"
type input "2"
click at [1327, 305] on div "Budget Tracker: KING Non-Transparent Last Updated: Emery Murphy on Sep 29th, 1:…" at bounding box center [784, 710] width 1568 height 2396
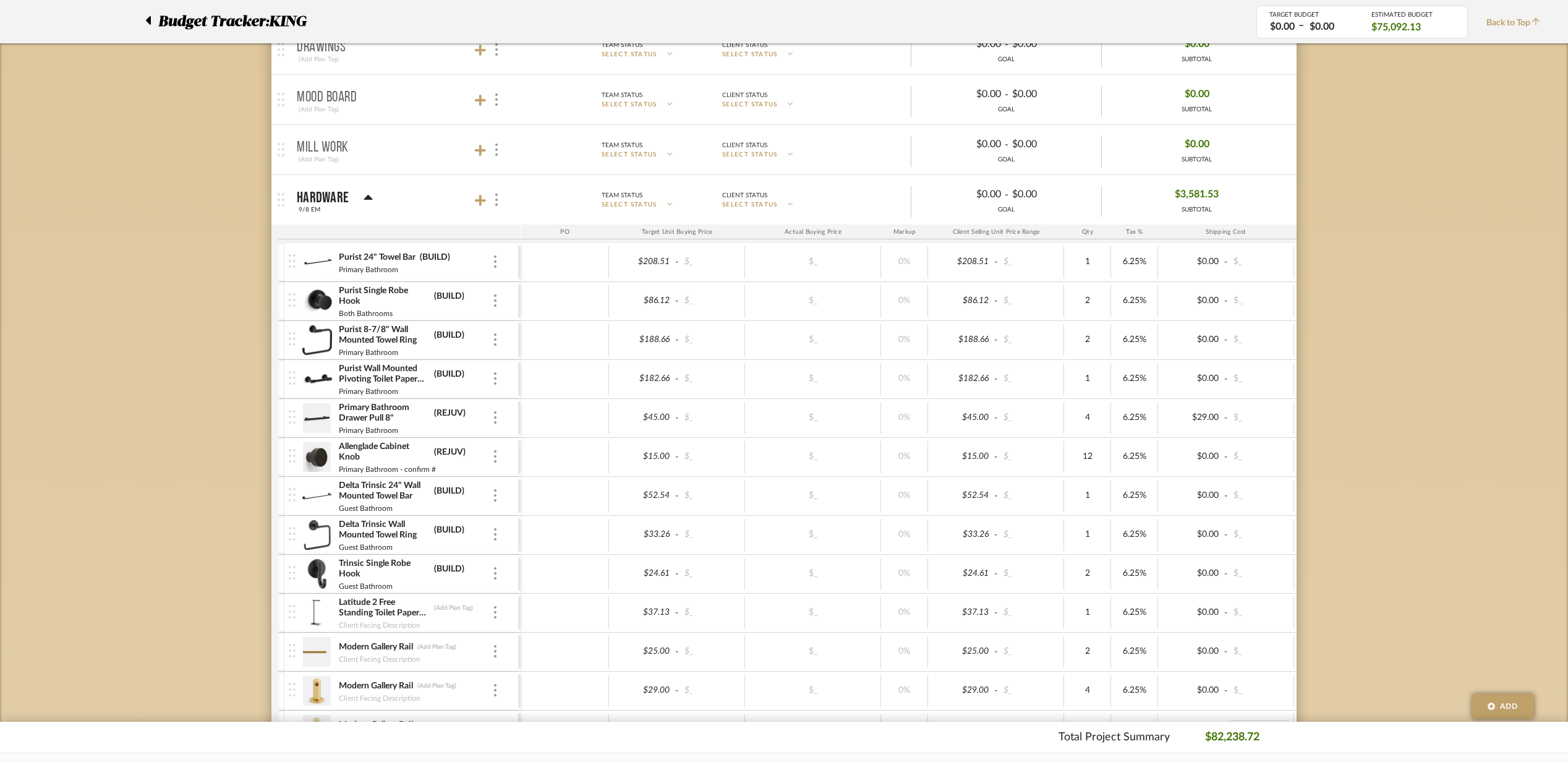
scroll to position [0, 0]
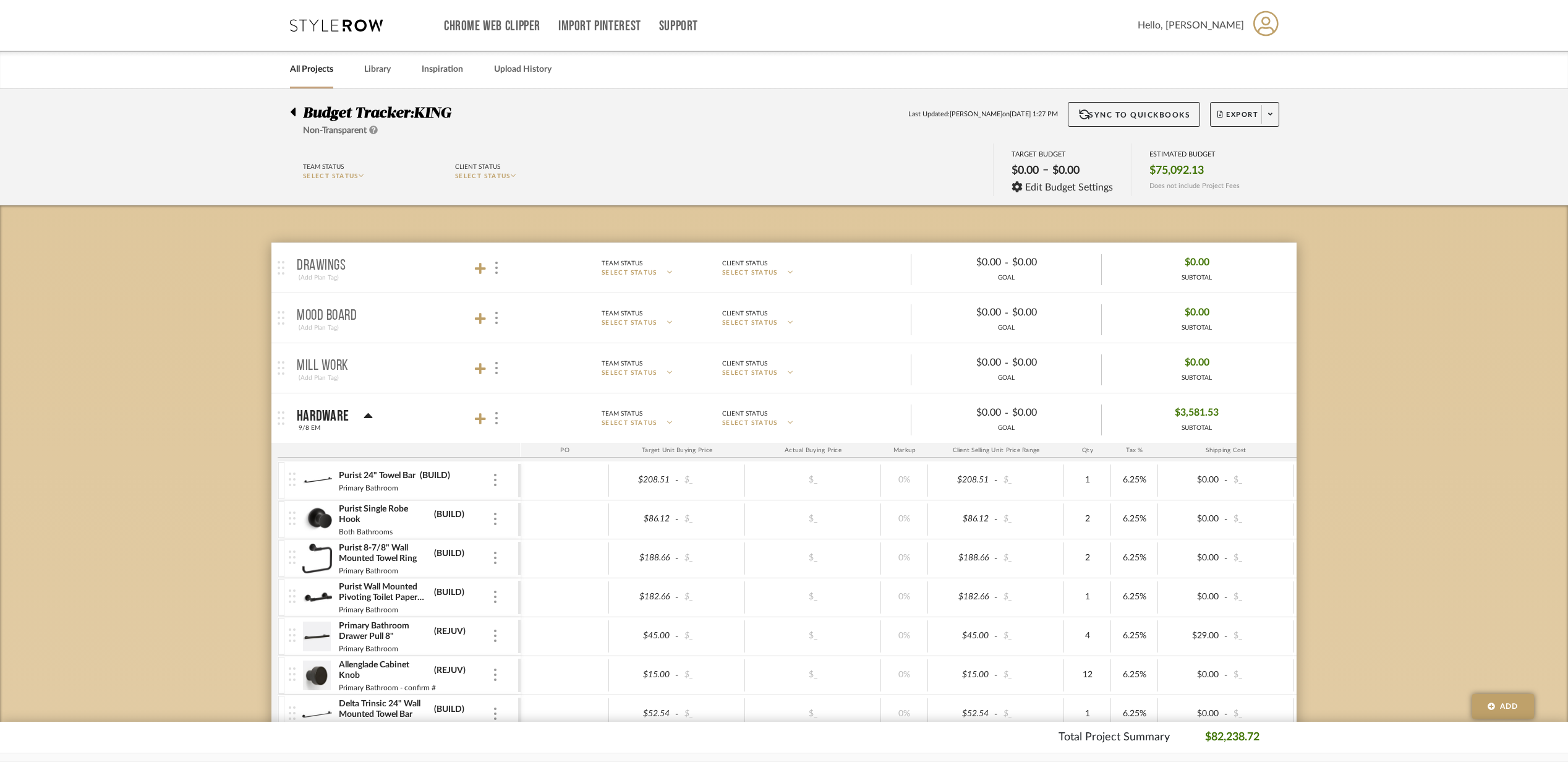
click at [406, 426] on mat-panel-title "Hardware 9/8 EM" at bounding box center [405, 418] width 218 height 30
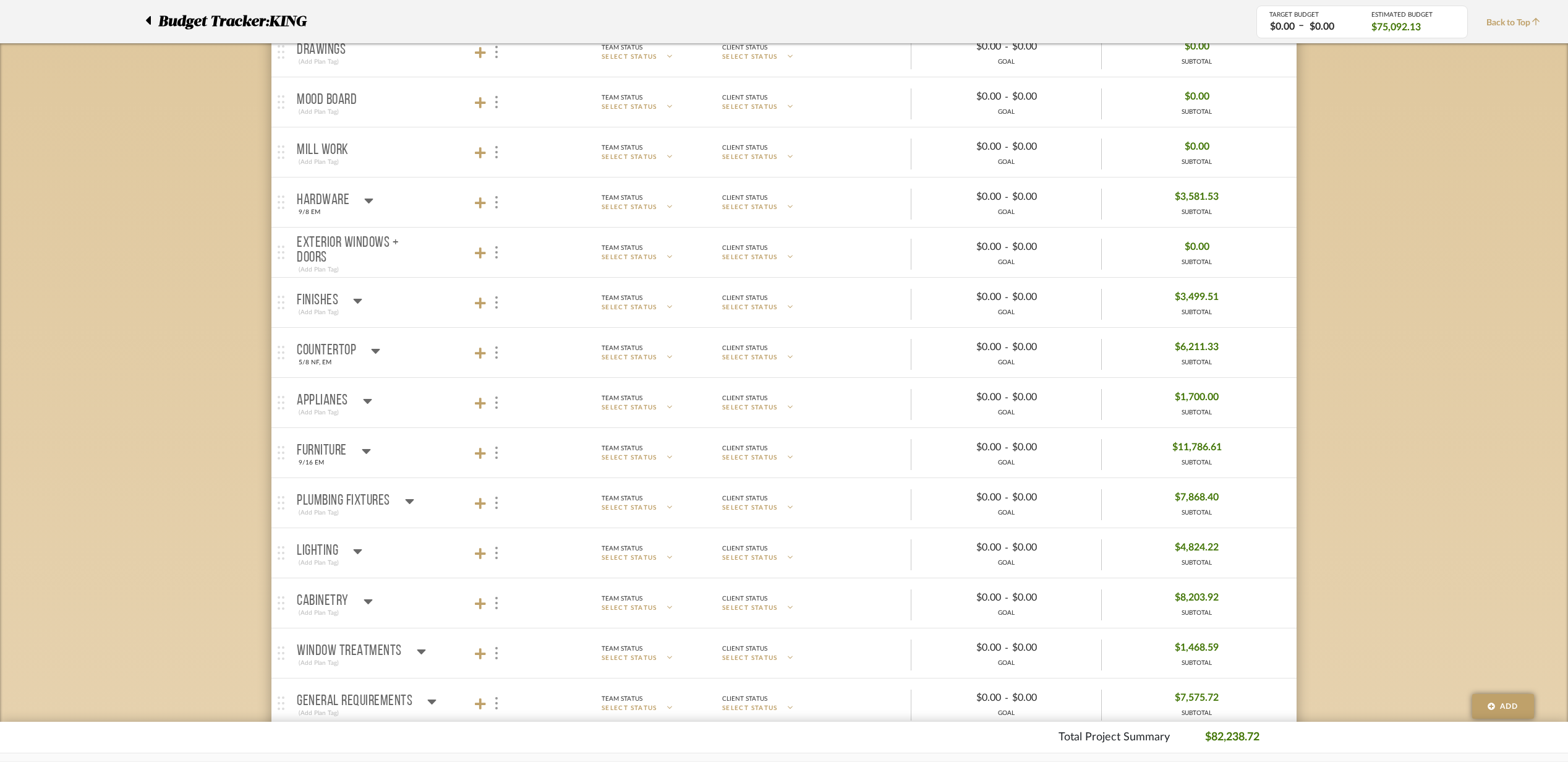
scroll to position [248, 0]
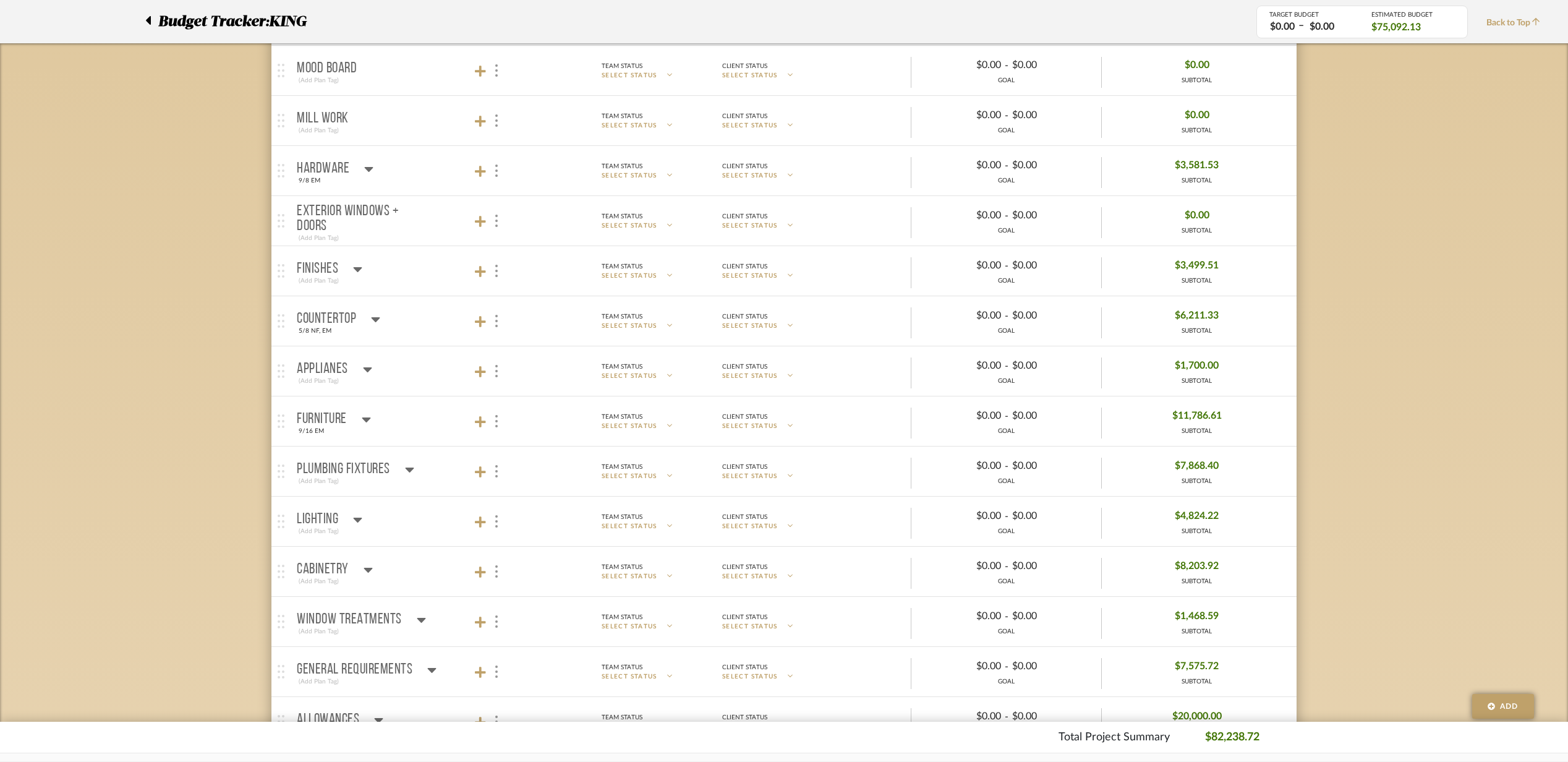
click at [432, 324] on mat-panel-title "Countertop 5/8 NF, EM" at bounding box center [405, 321] width 218 height 30
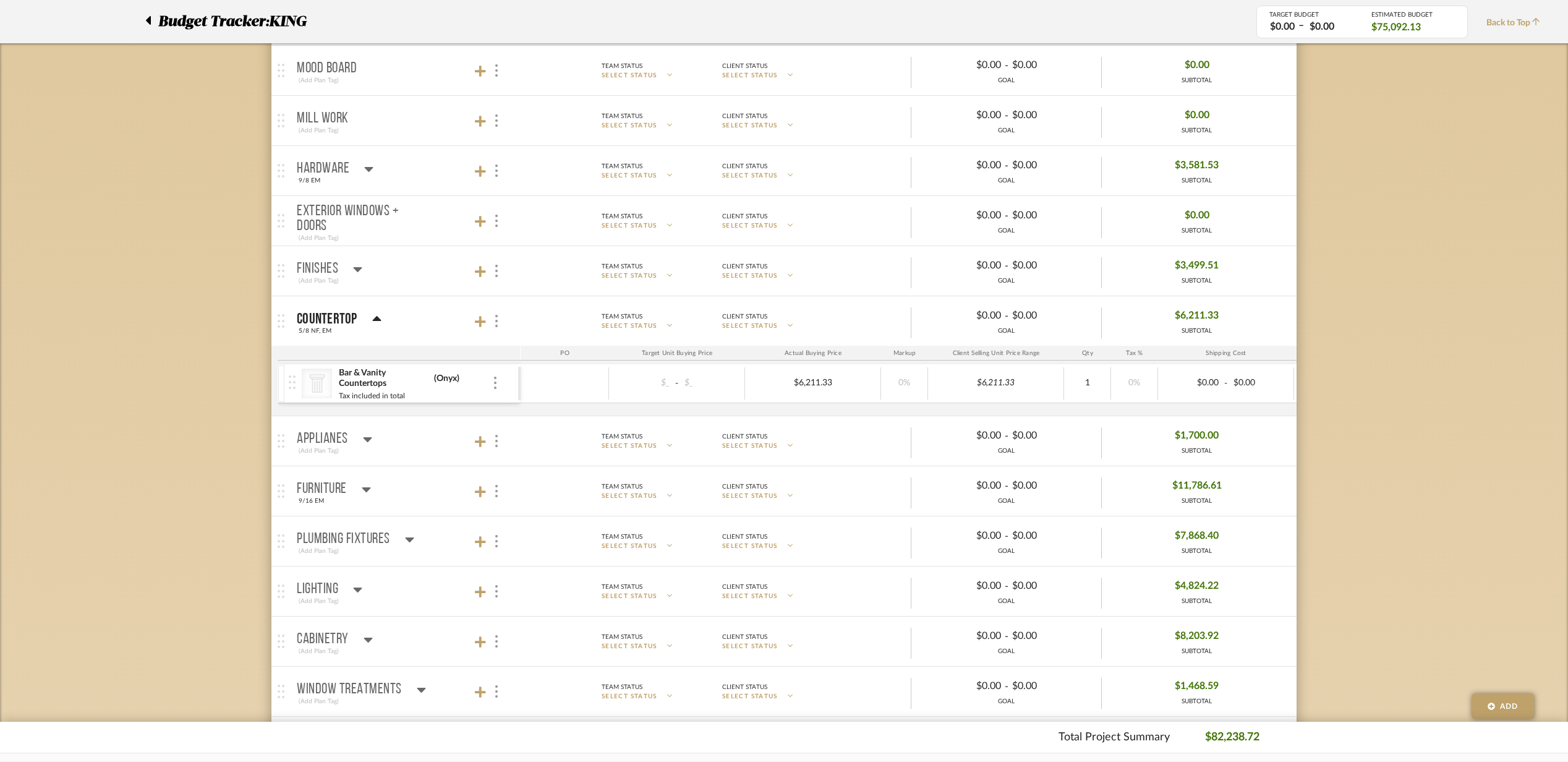
click at [432, 324] on mat-panel-title "Countertop 5/8 NF, EM" at bounding box center [405, 321] width 218 height 30
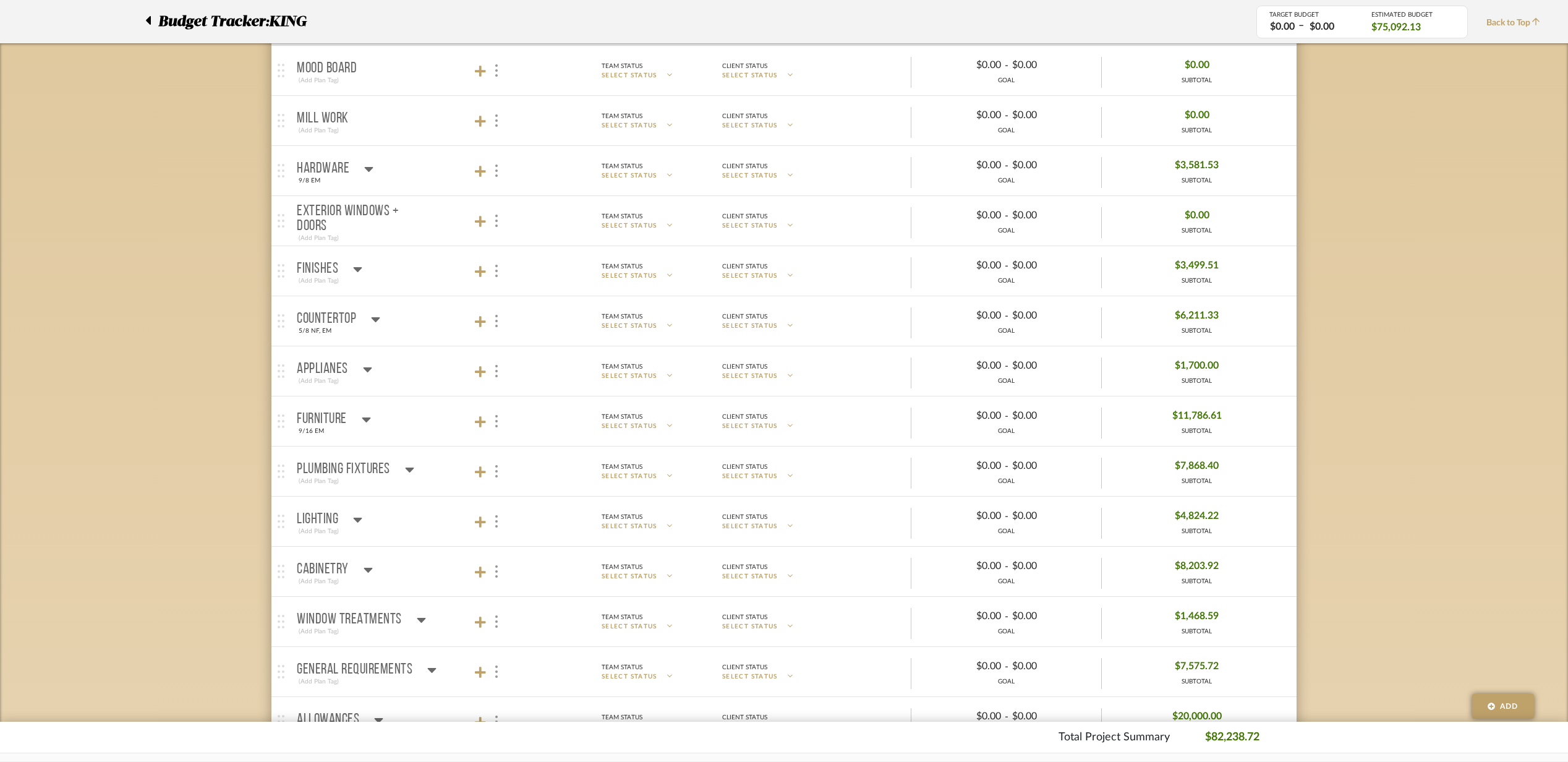
click at [428, 168] on mat-panel-title "Hardware 9/8 EM" at bounding box center [405, 171] width 218 height 30
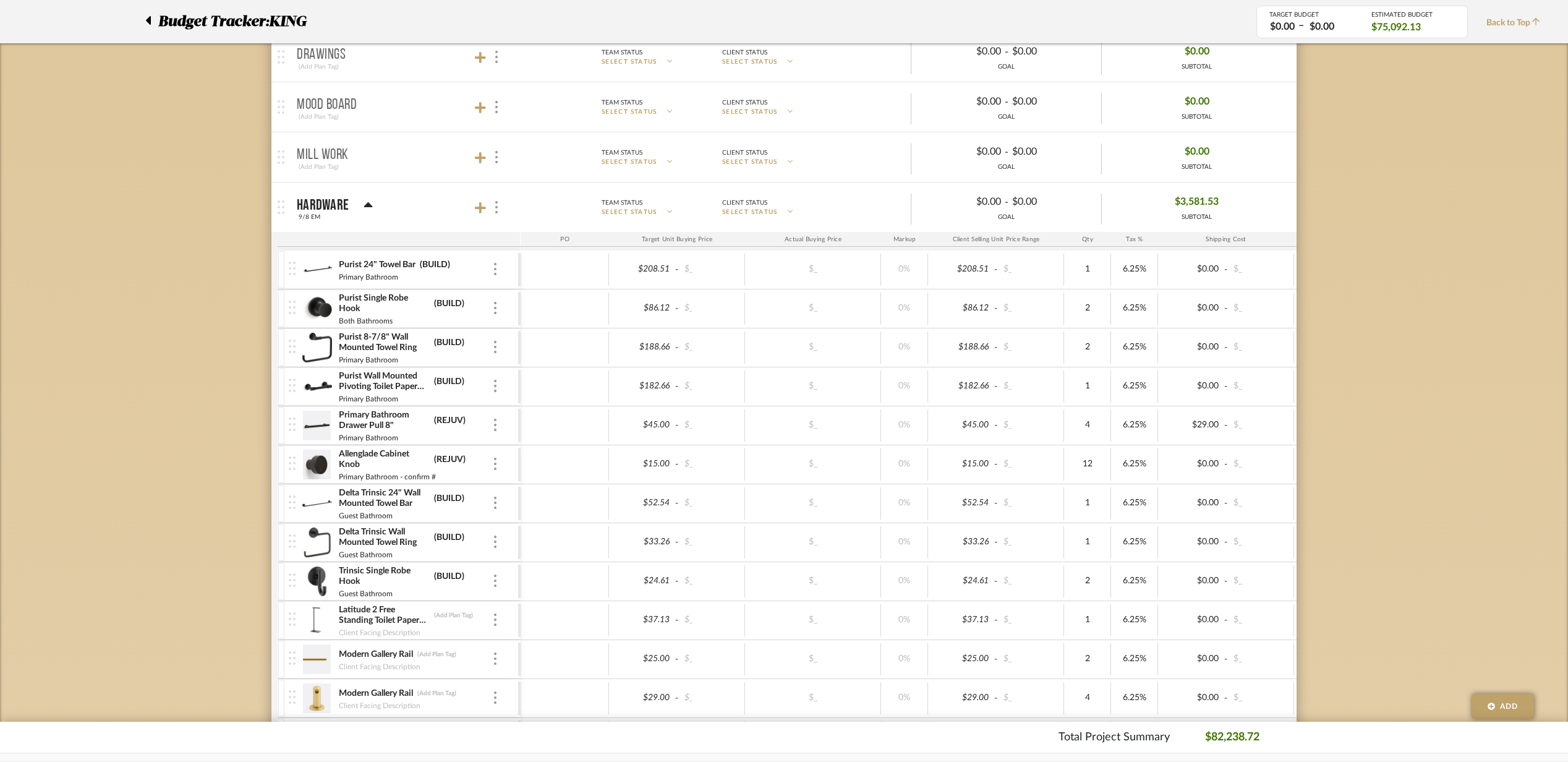
scroll to position [164, 0]
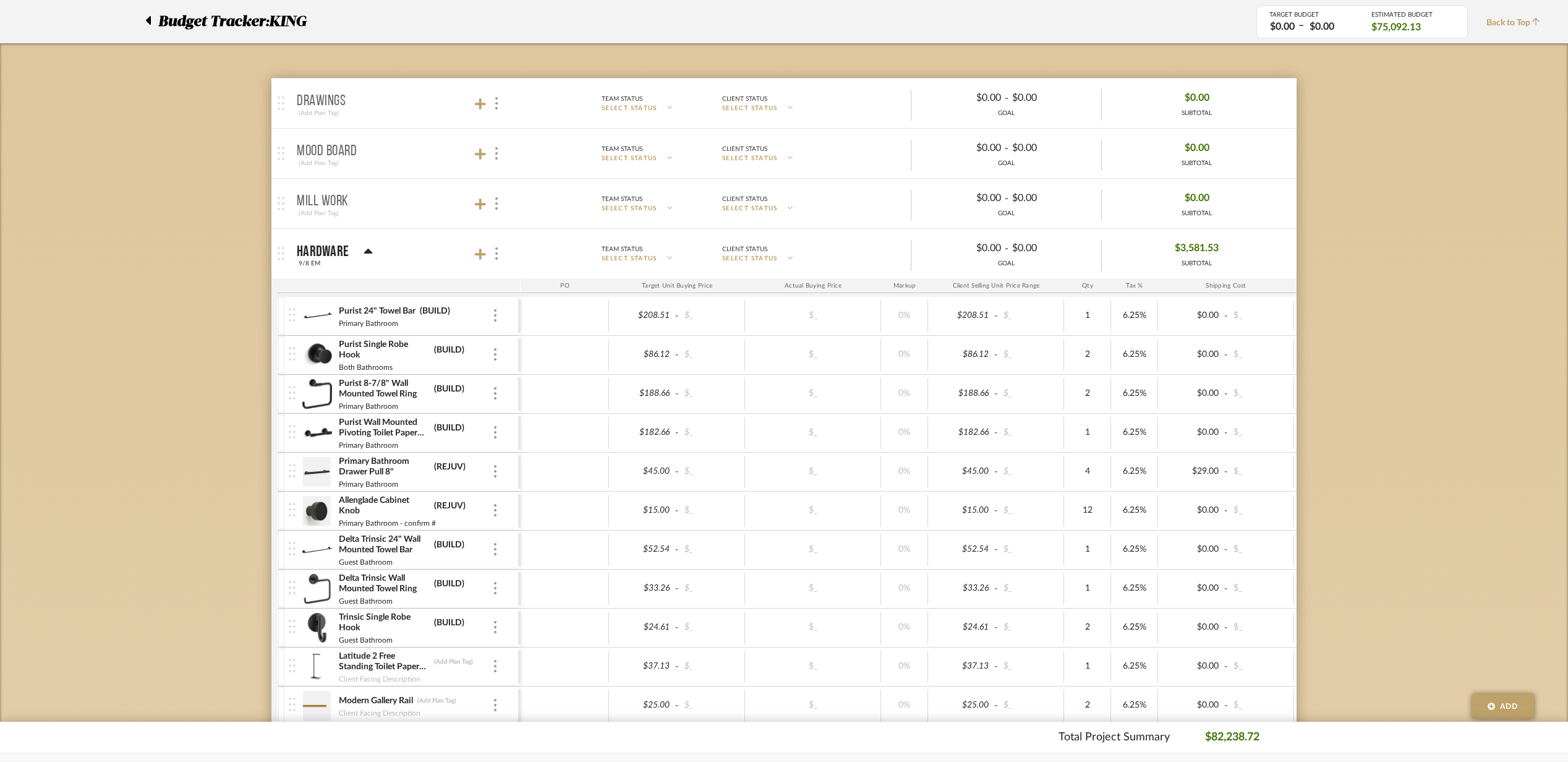
click at [412, 273] on mat-expansion-panel-header "Hardware 9/8 EM Team Status SELECT STATUS Client Status SELECT STATUS $0.00 - $…" at bounding box center [784, 253] width 1025 height 49
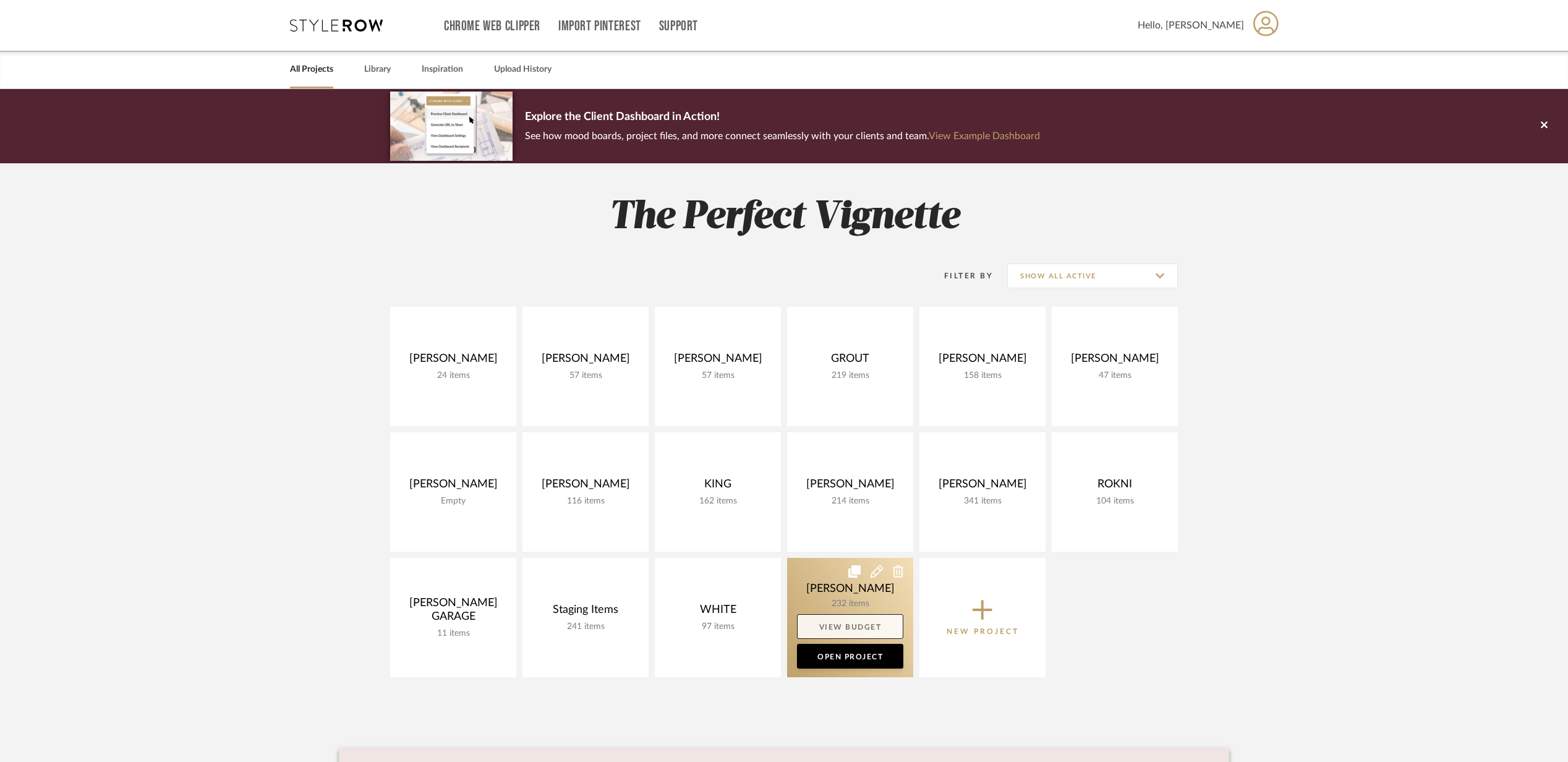
click at [841, 621] on link "View Budget" at bounding box center [851, 626] width 107 height 25
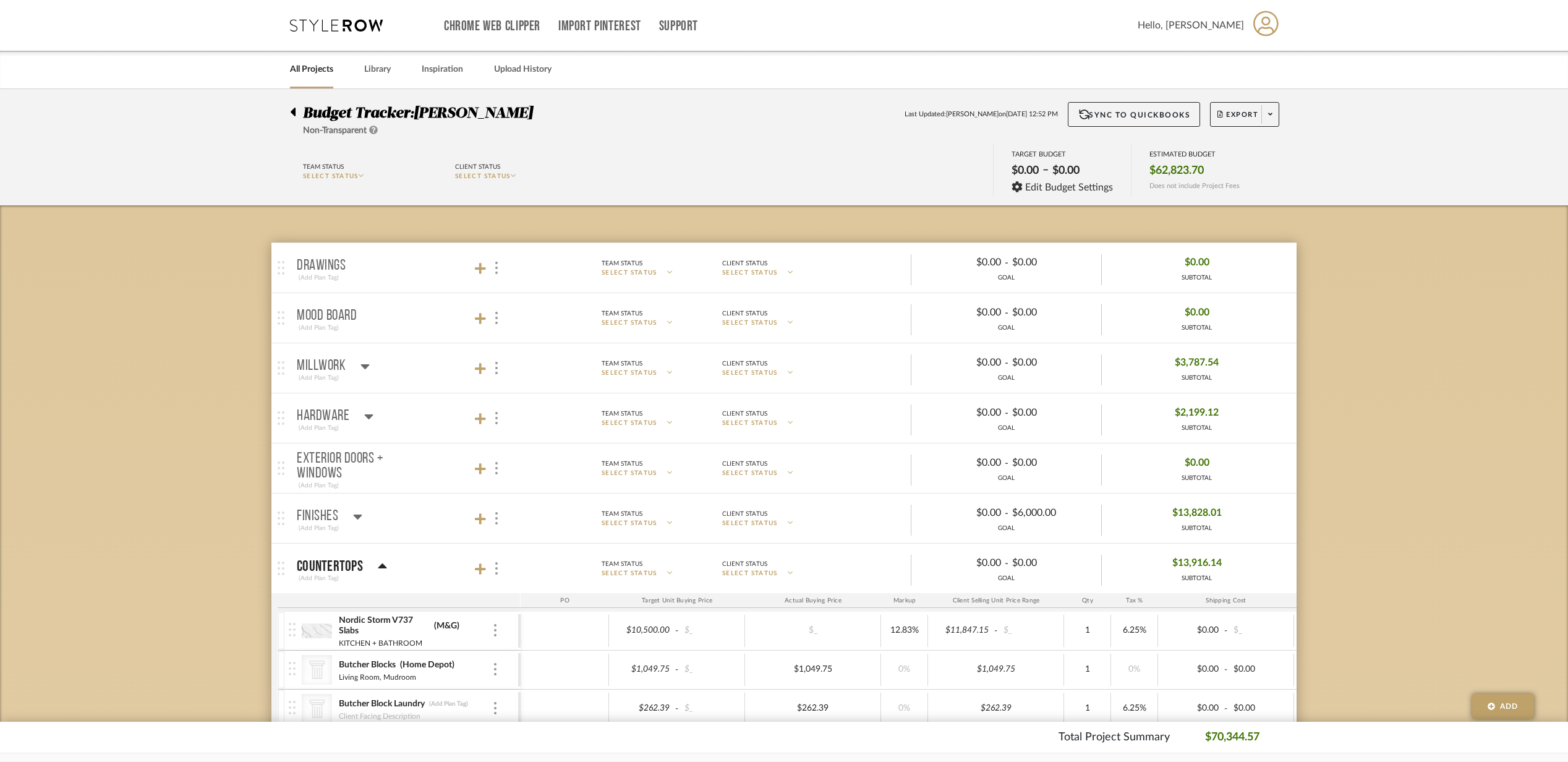
click at [412, 516] on mat-panel-title "FINISHES (Add Plan Tag)" at bounding box center [405, 518] width 218 height 30
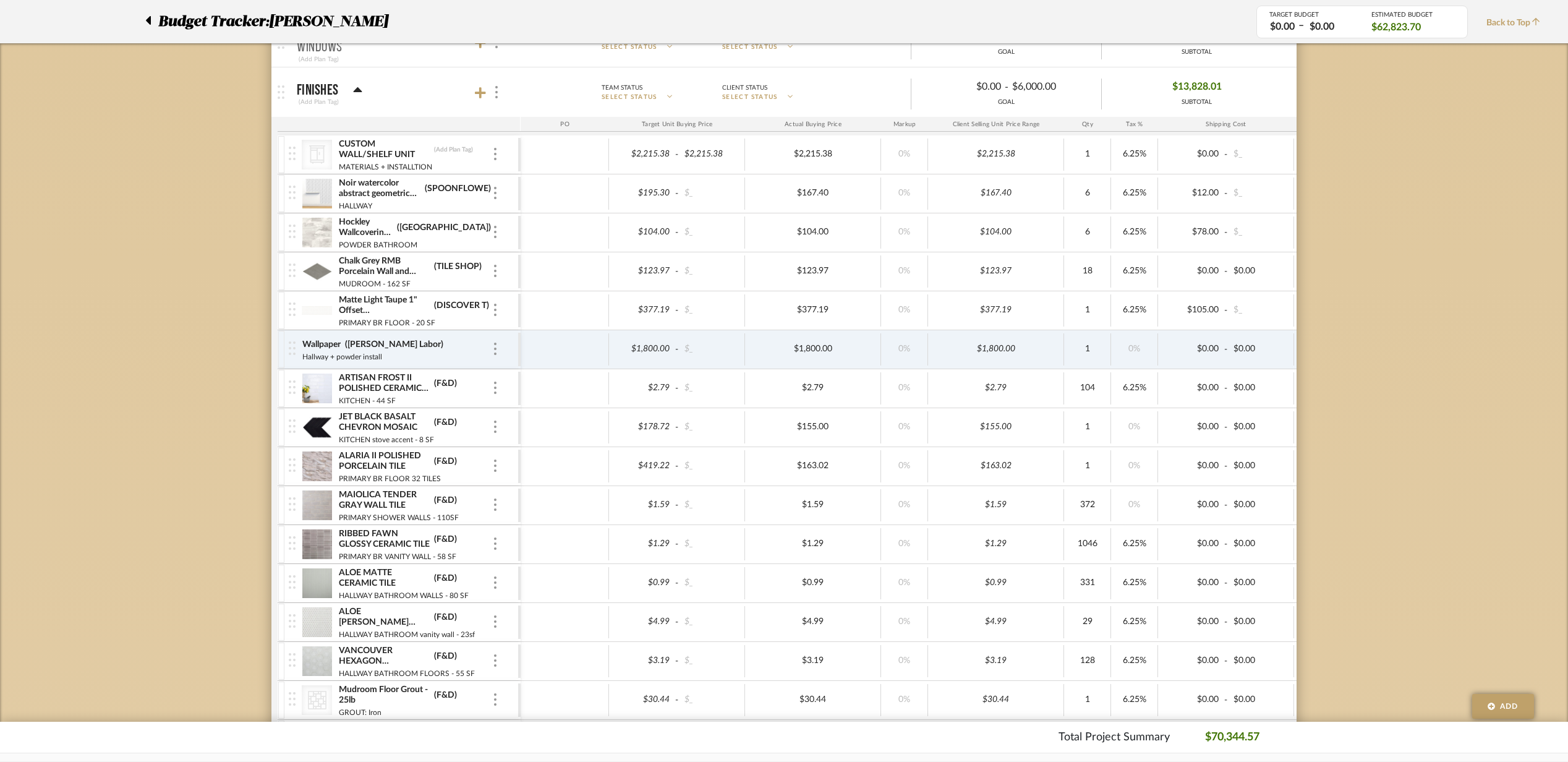
scroll to position [330, 0]
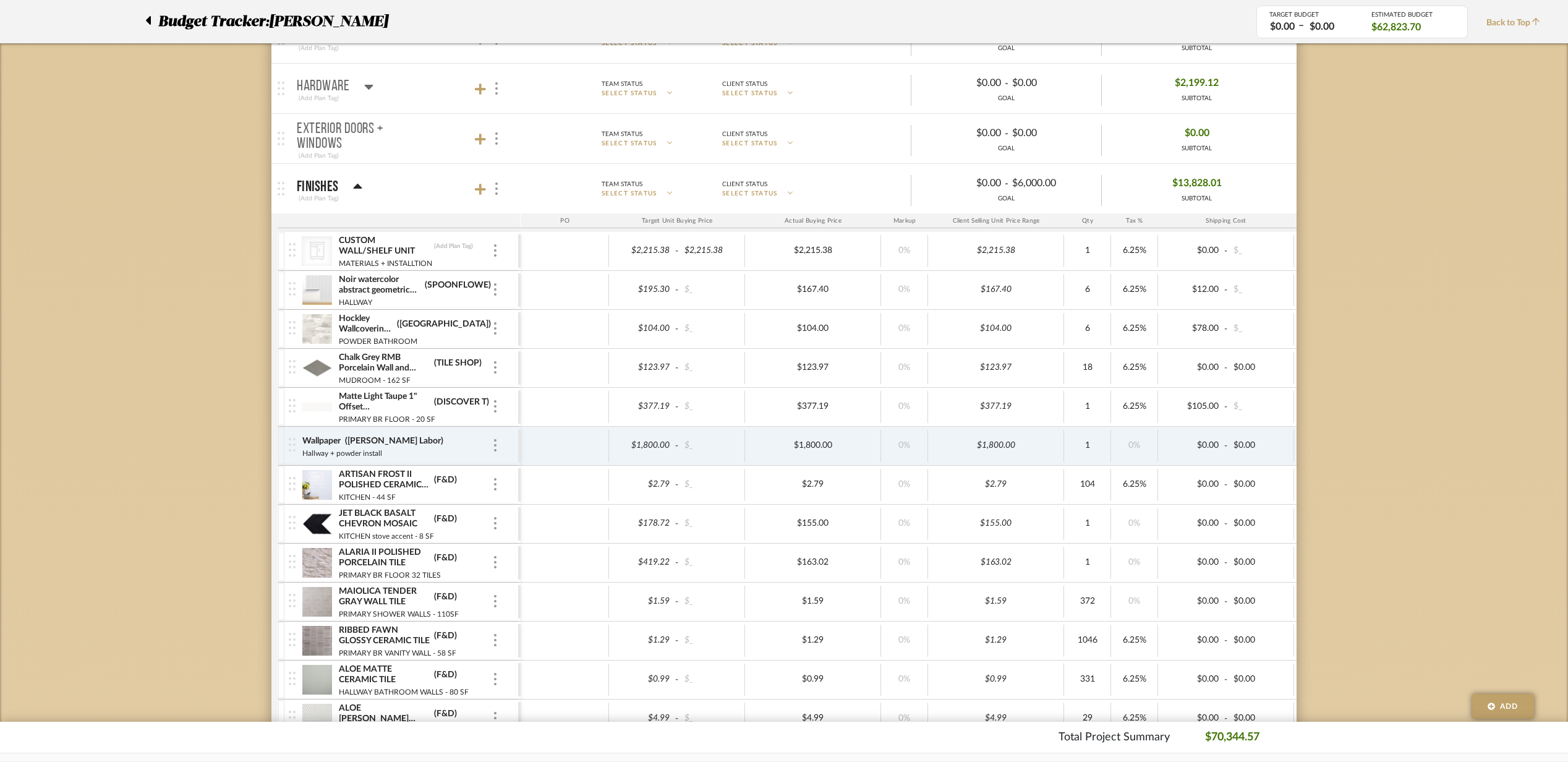
click at [166, 21] on span "Budget Tracker:" at bounding box center [213, 22] width 111 height 23
click at [151, 23] on div at bounding box center [152, 22] width 13 height 23
click at [149, 21] on icon at bounding box center [148, 20] width 5 height 9
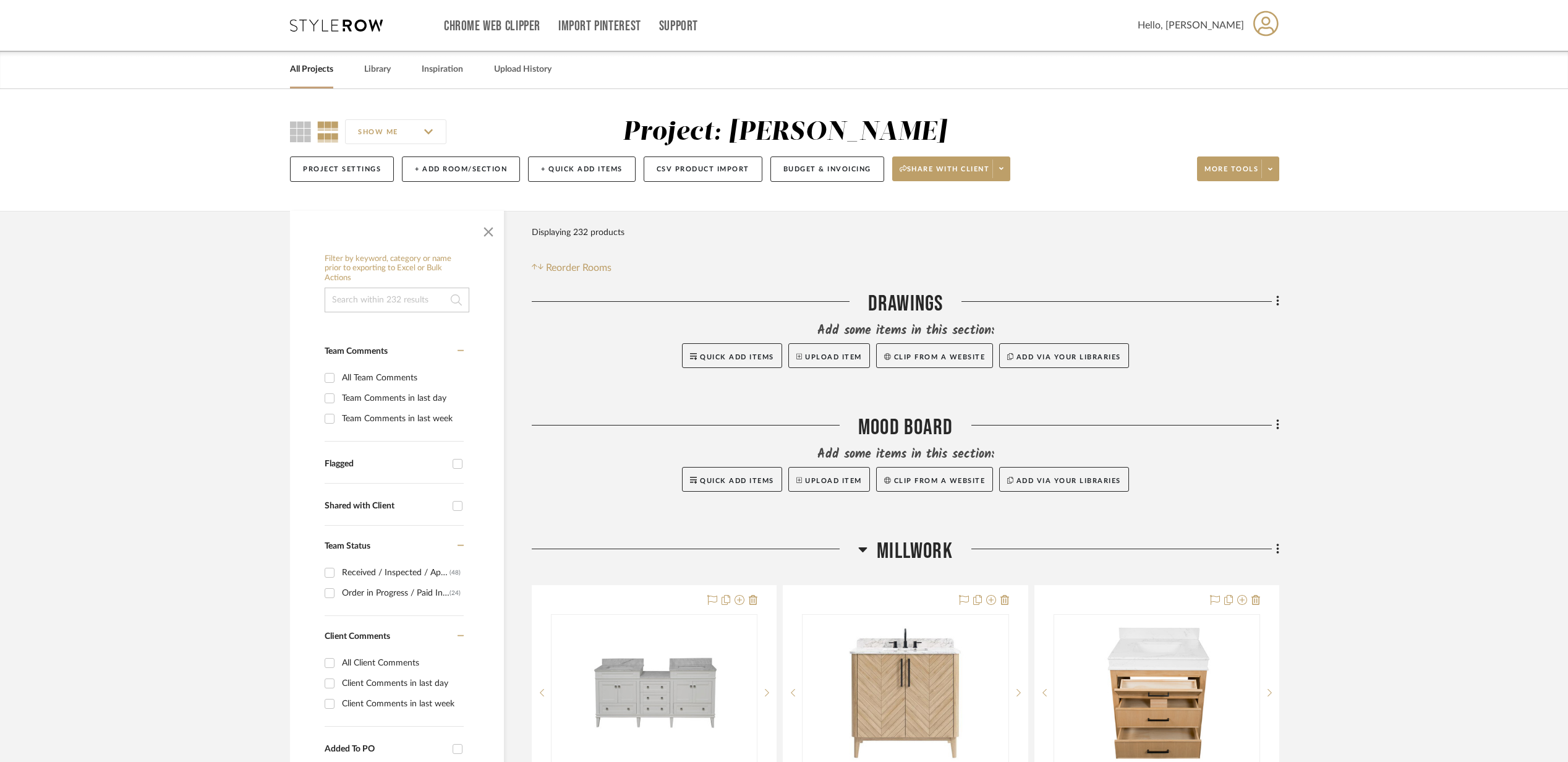
click at [304, 67] on link "All Projects" at bounding box center [312, 70] width 44 height 17
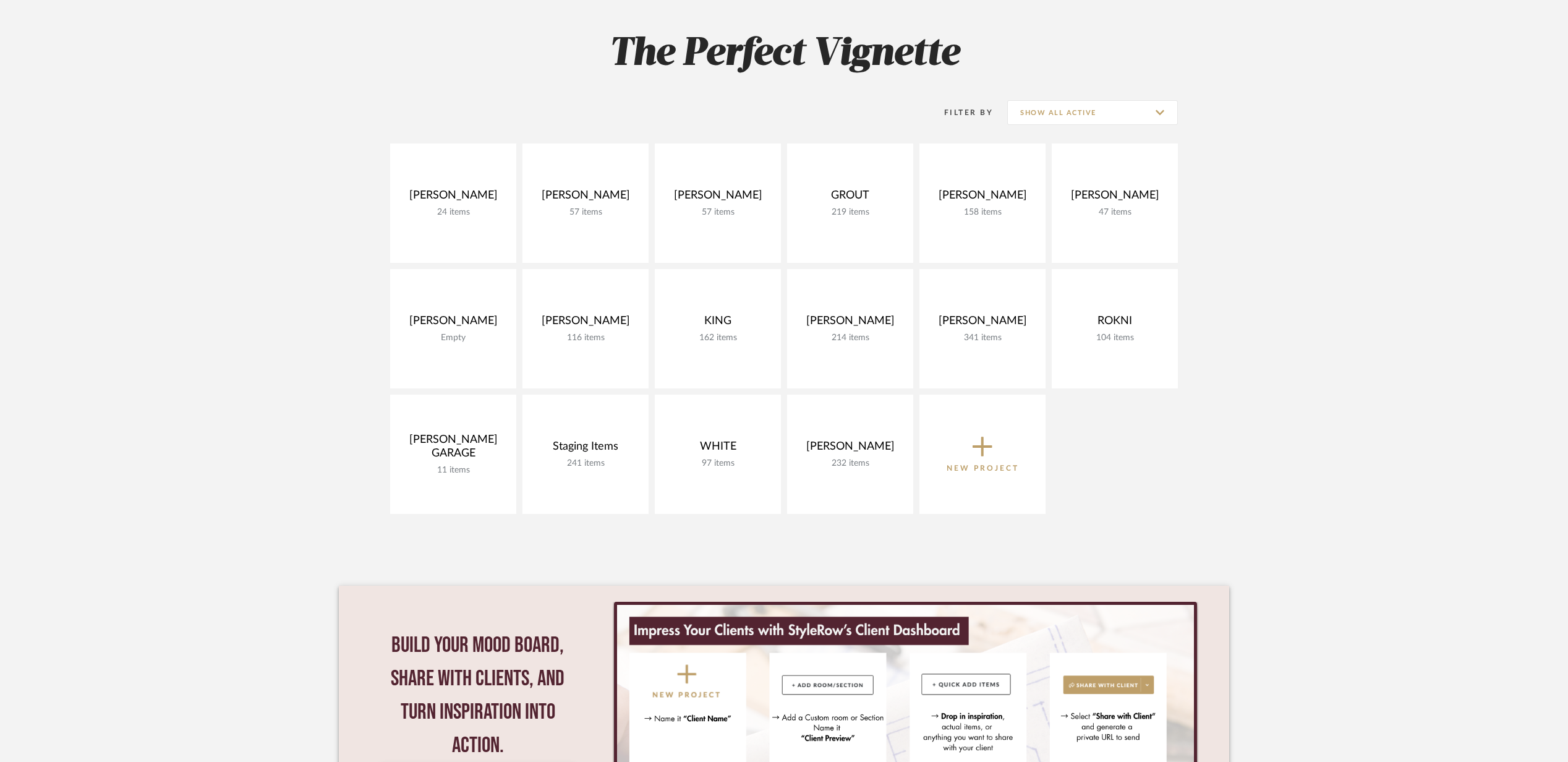
scroll to position [164, 0]
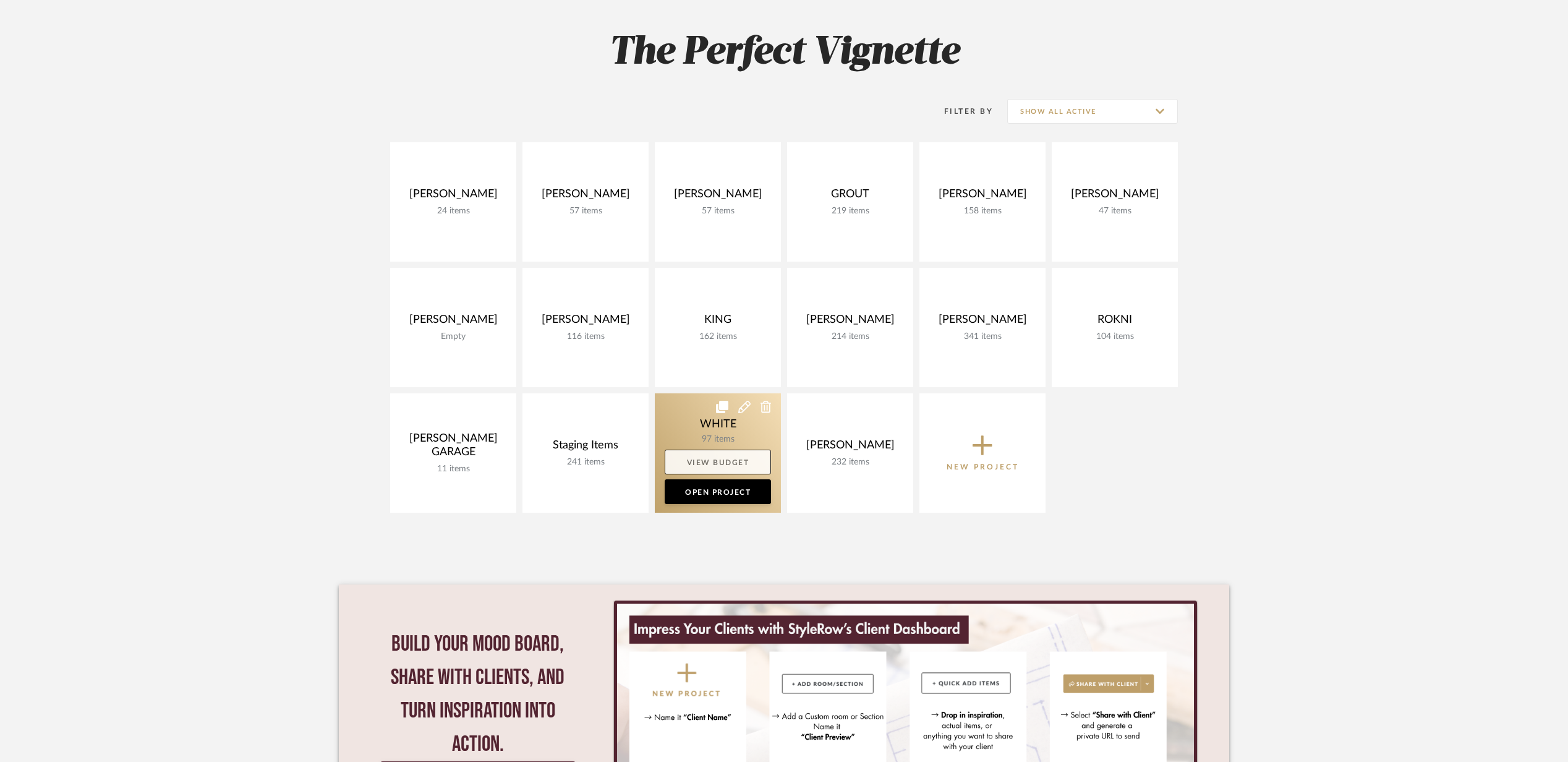
click at [719, 464] on link "View Budget" at bounding box center [718, 462] width 107 height 25
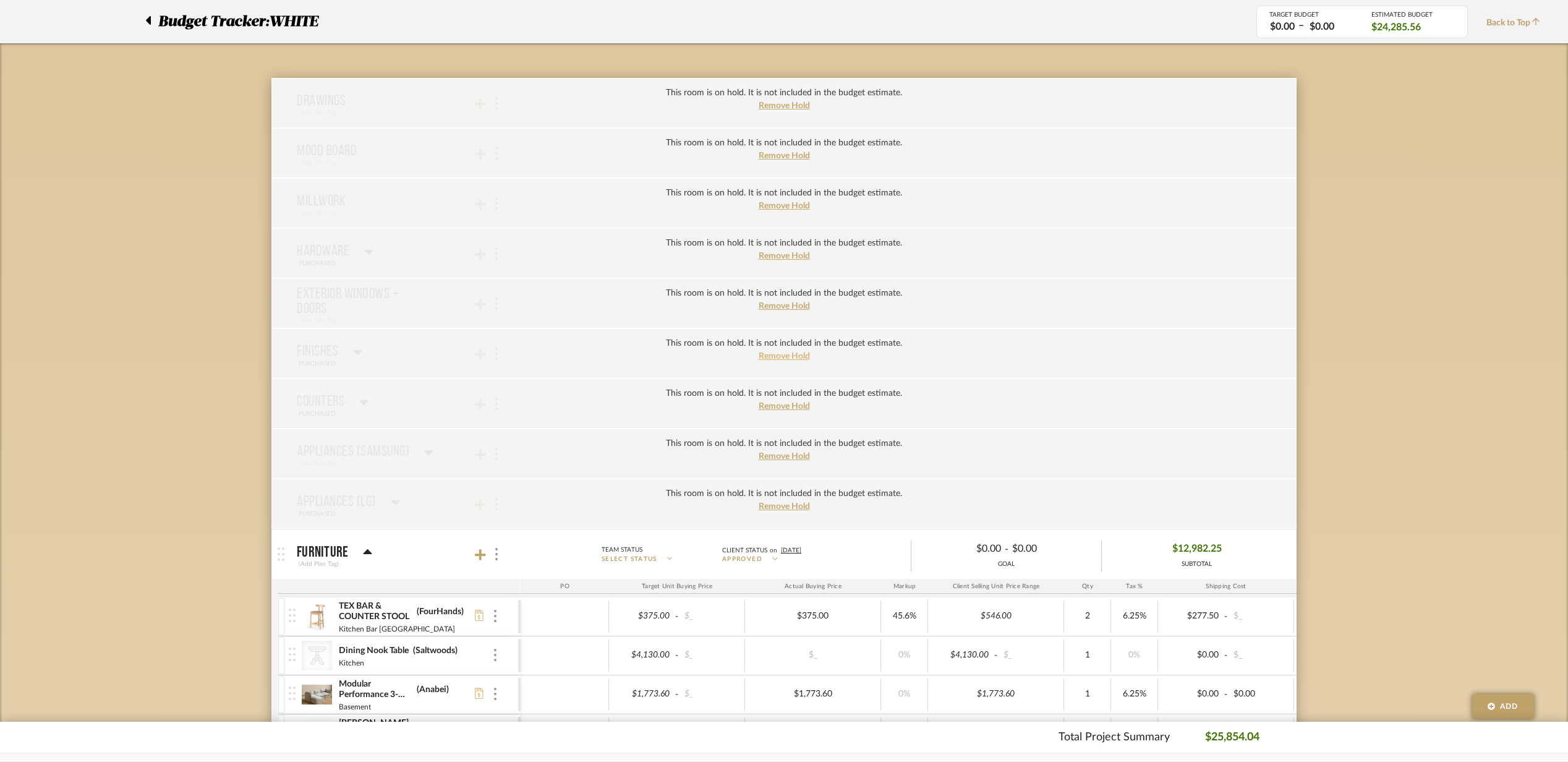
click at [797, 358] on span "Remove Hold" at bounding box center [784, 356] width 51 height 9
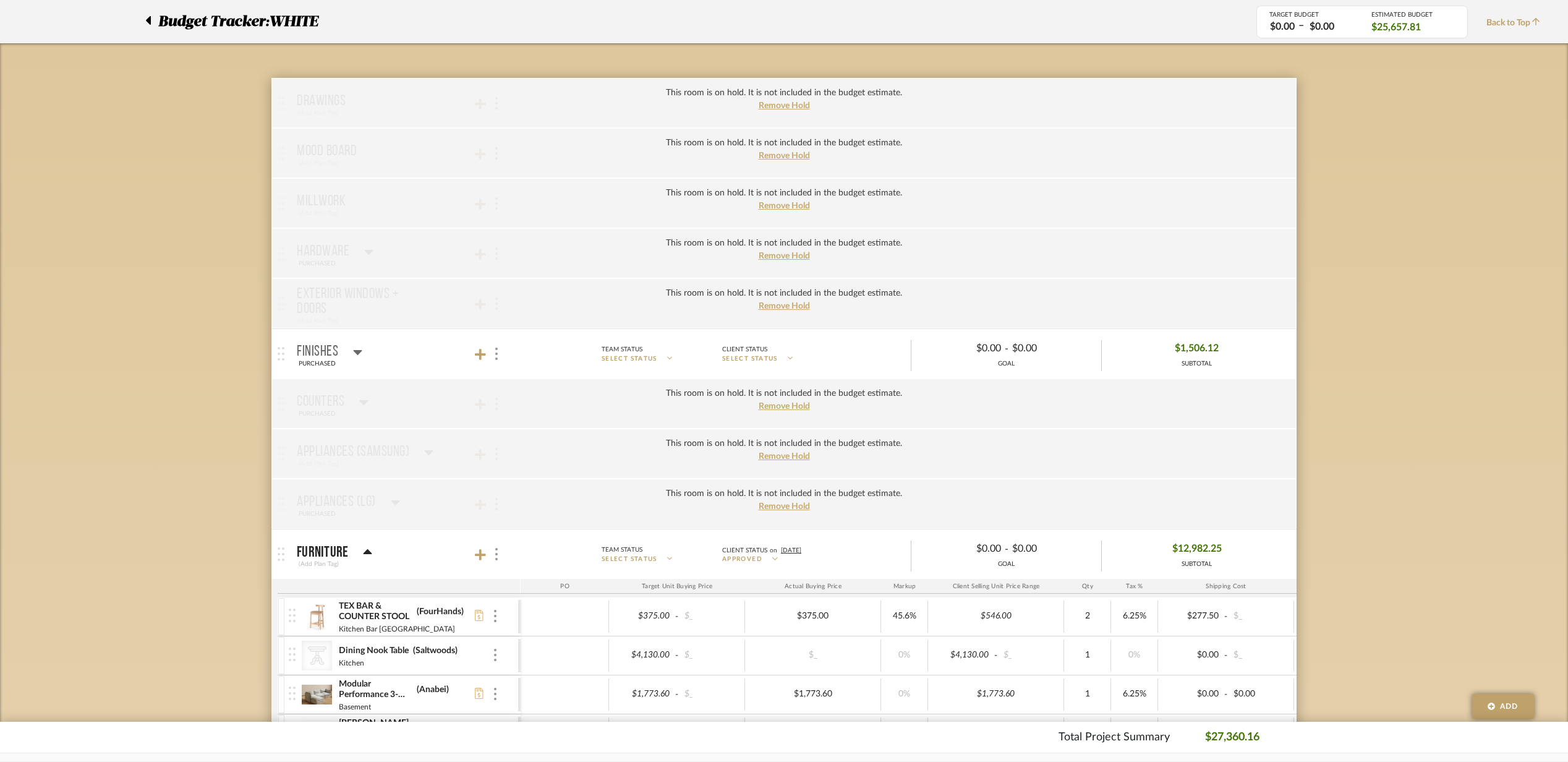
click at [406, 358] on mat-panel-title "Finishes PURCHASED" at bounding box center [405, 353] width 218 height 30
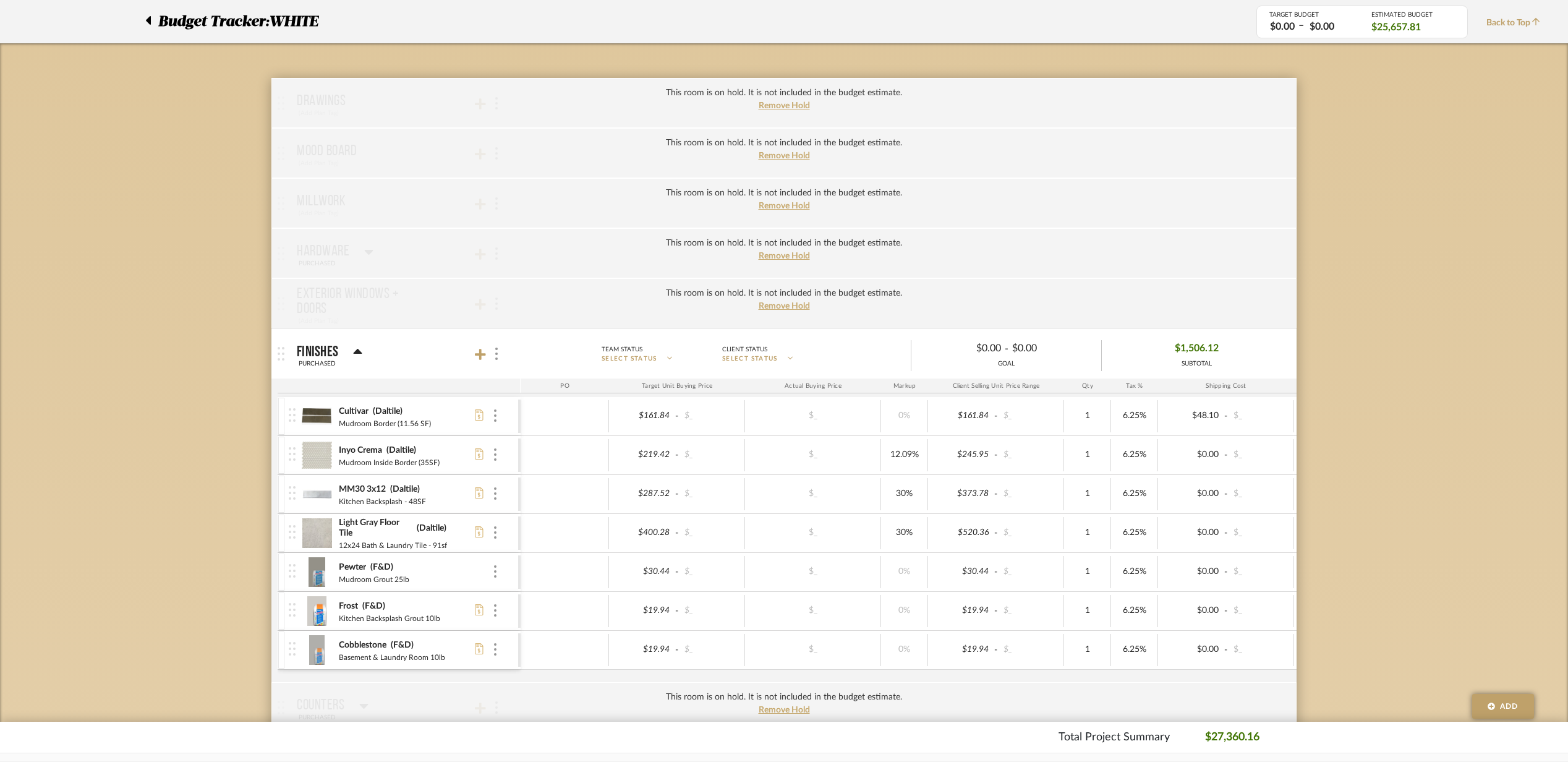
scroll to position [248, 0]
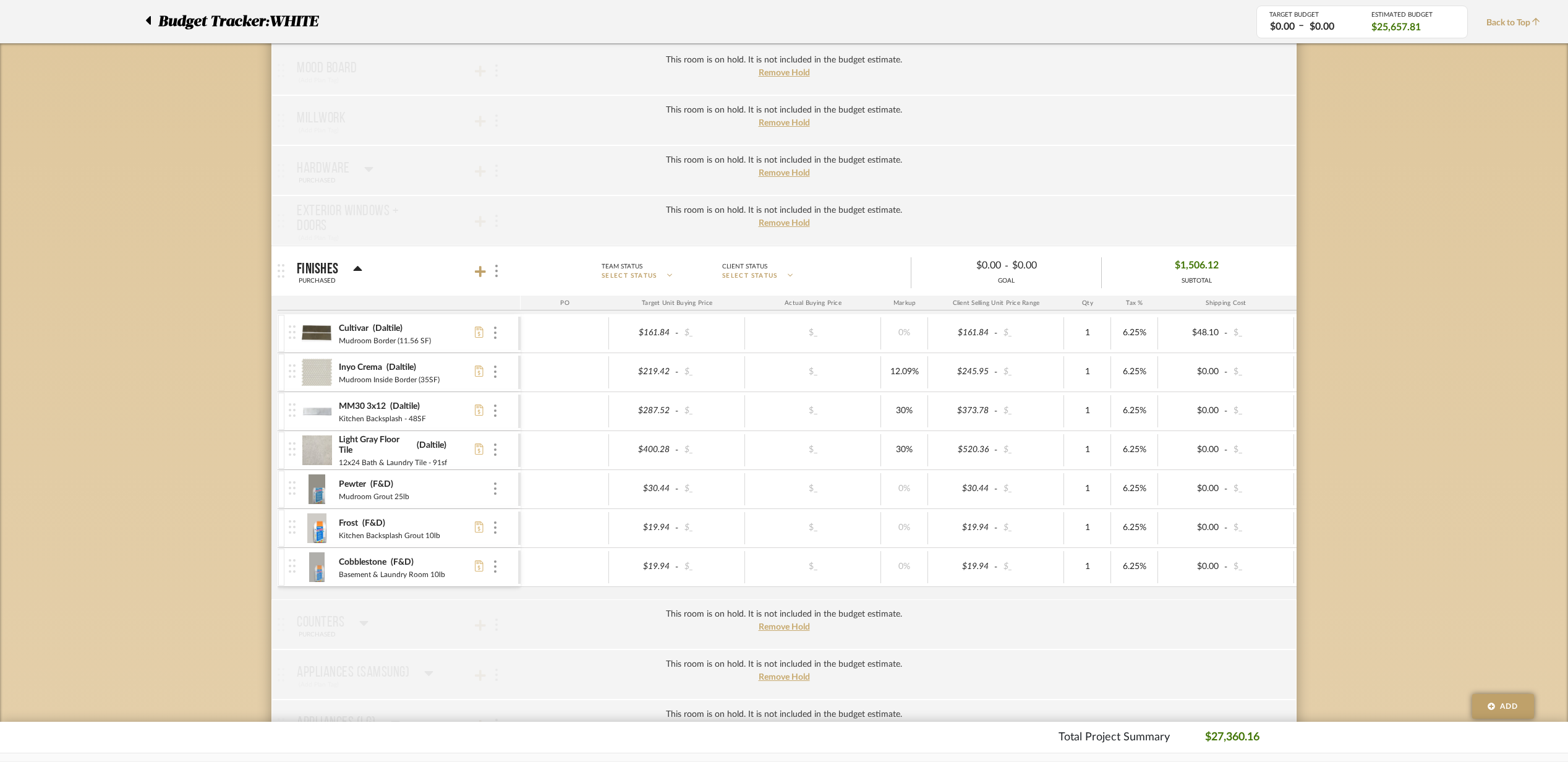
click at [433, 264] on mat-panel-title "Finishes PURCHASED" at bounding box center [405, 271] width 218 height 30
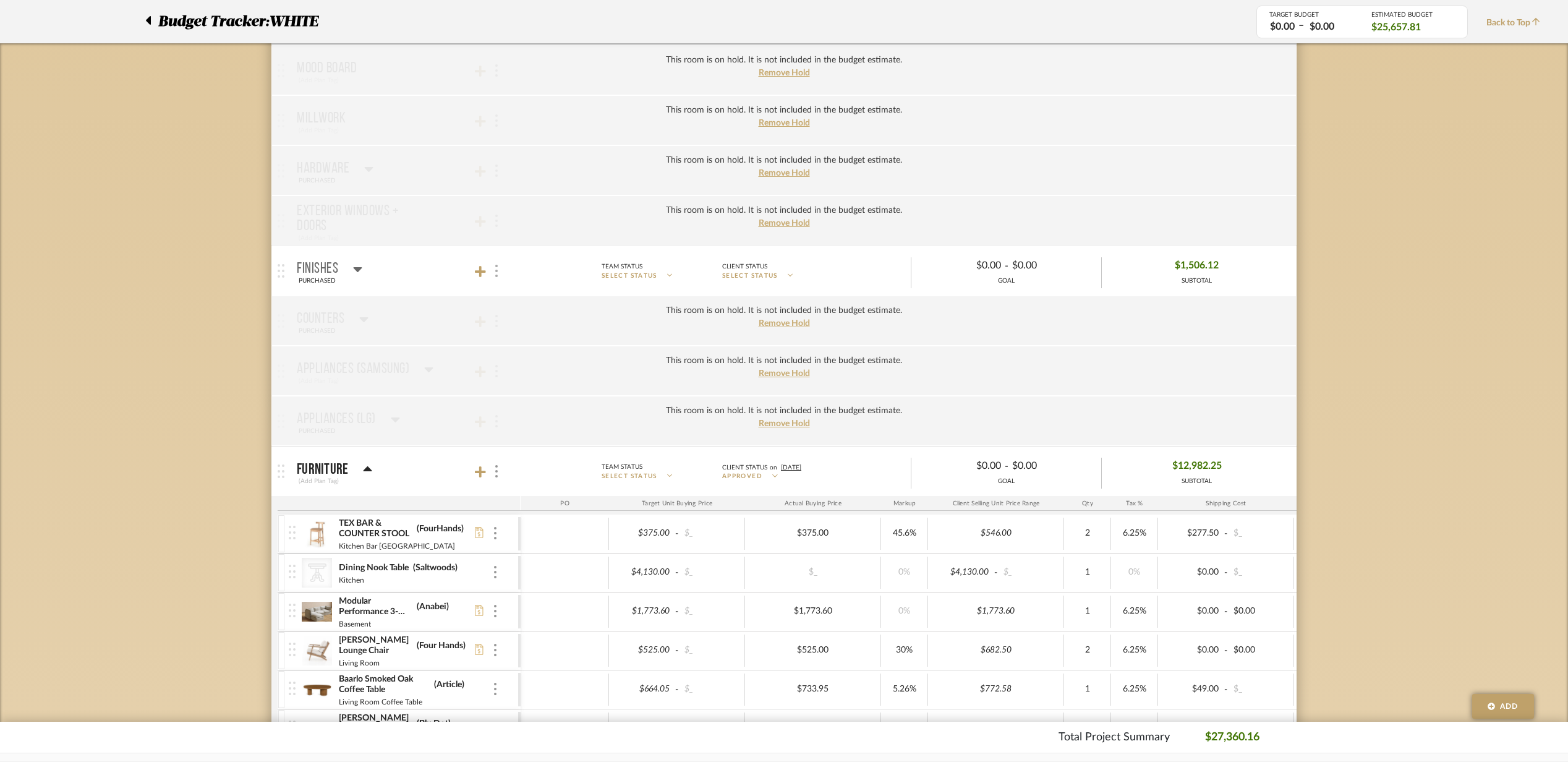
click at [496, 270] on img at bounding box center [497, 270] width 2 height 12
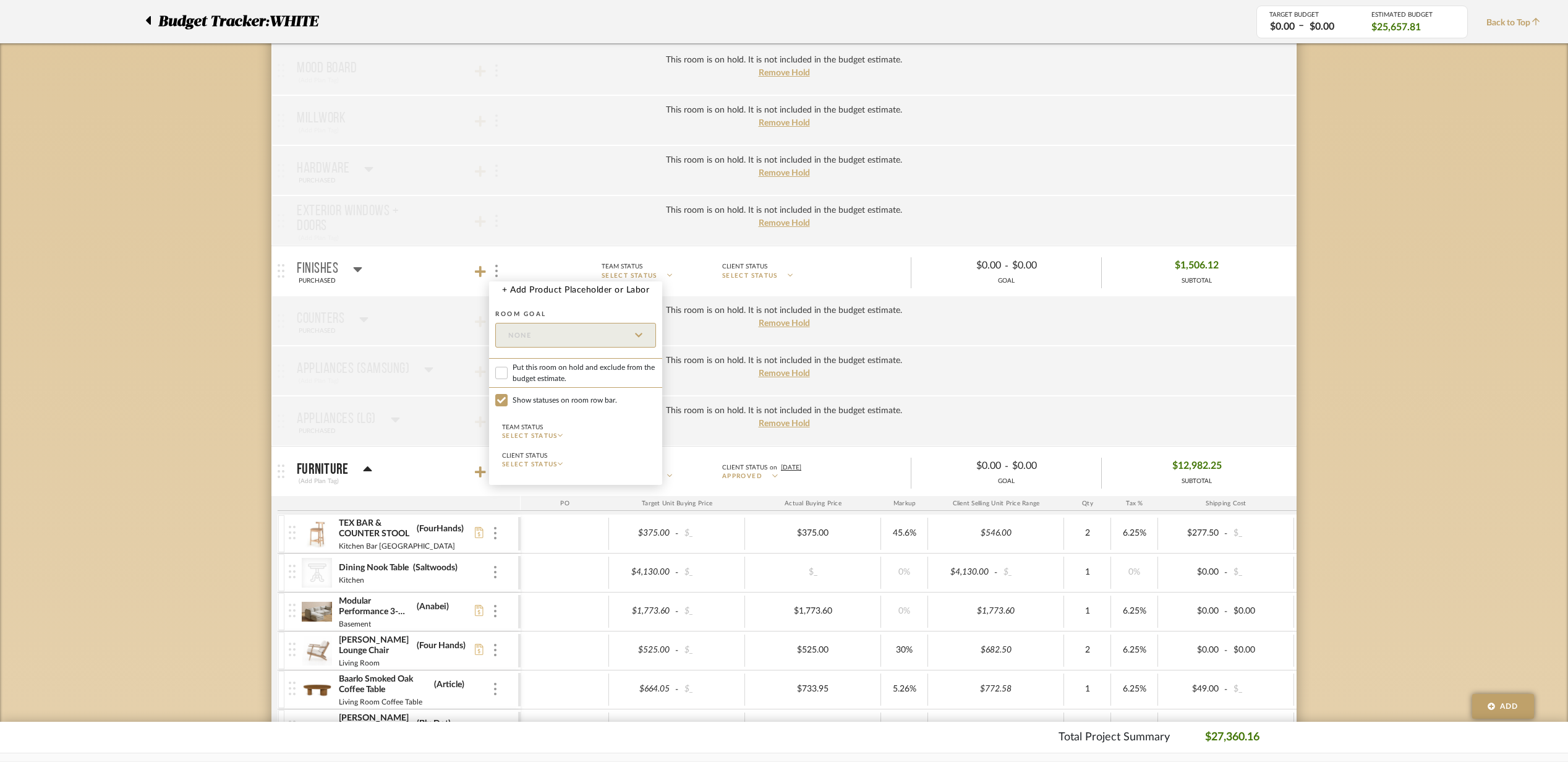
click at [496, 380] on label "Put this room on hold and exclude from the budget estimate." at bounding box center [576, 373] width 173 height 30
click at [496, 379] on input "Put this room on hold and exclude from the budget estimate." at bounding box center [501, 372] width 12 height 12
checkbox input "true"
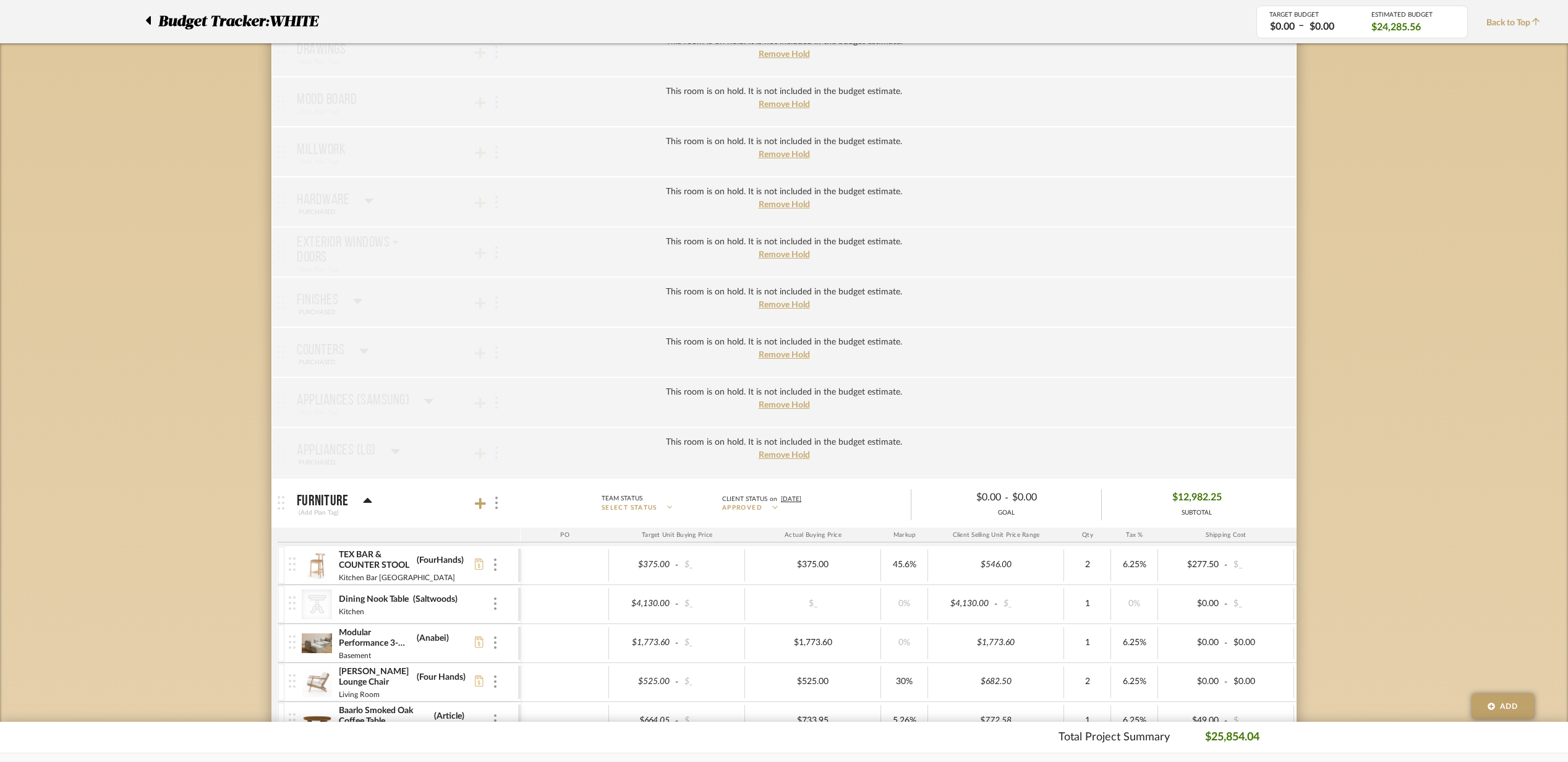
scroll to position [0, 0]
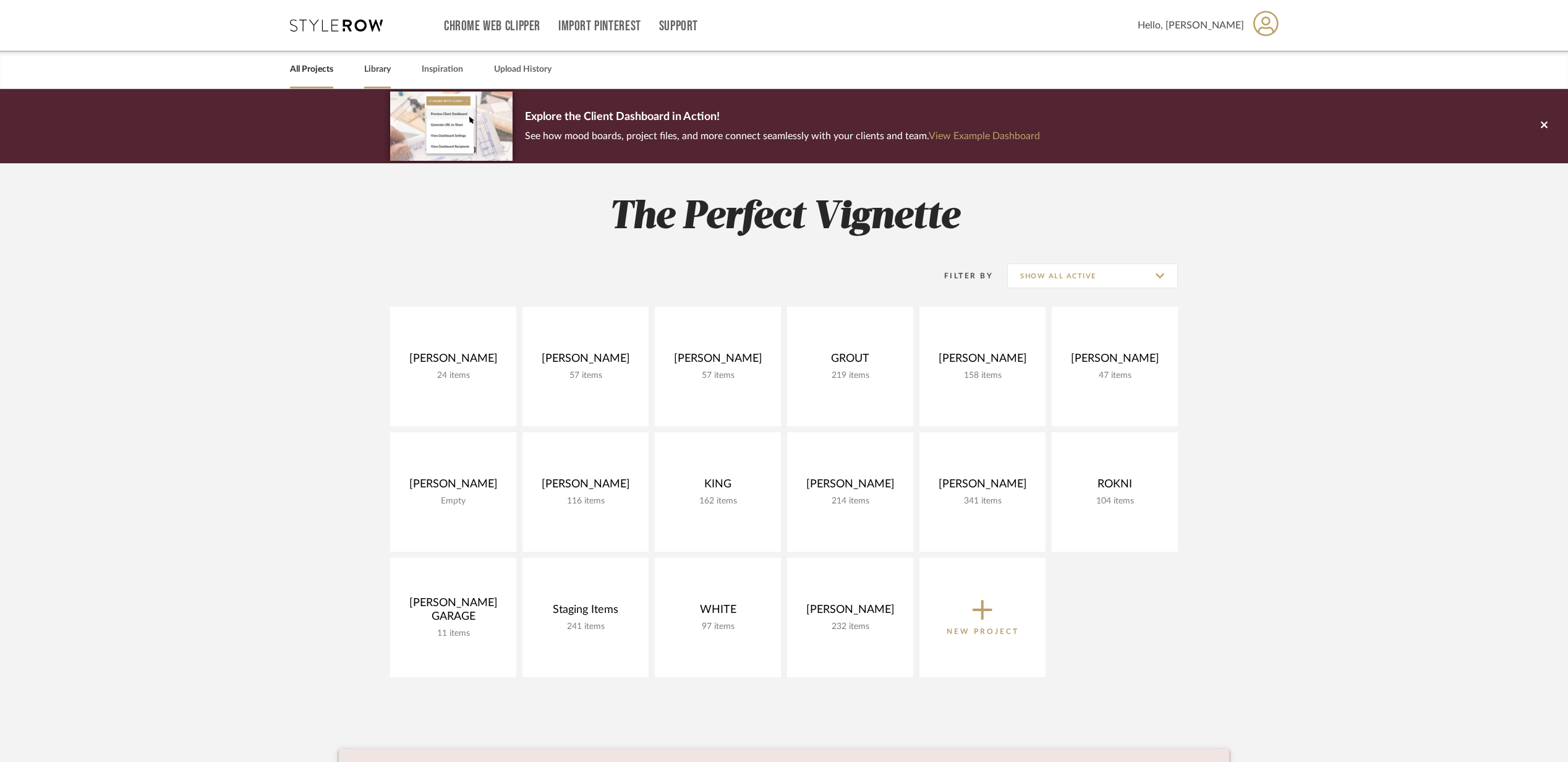
click at [374, 61] on link "Library" at bounding box center [377, 70] width 27 height 17
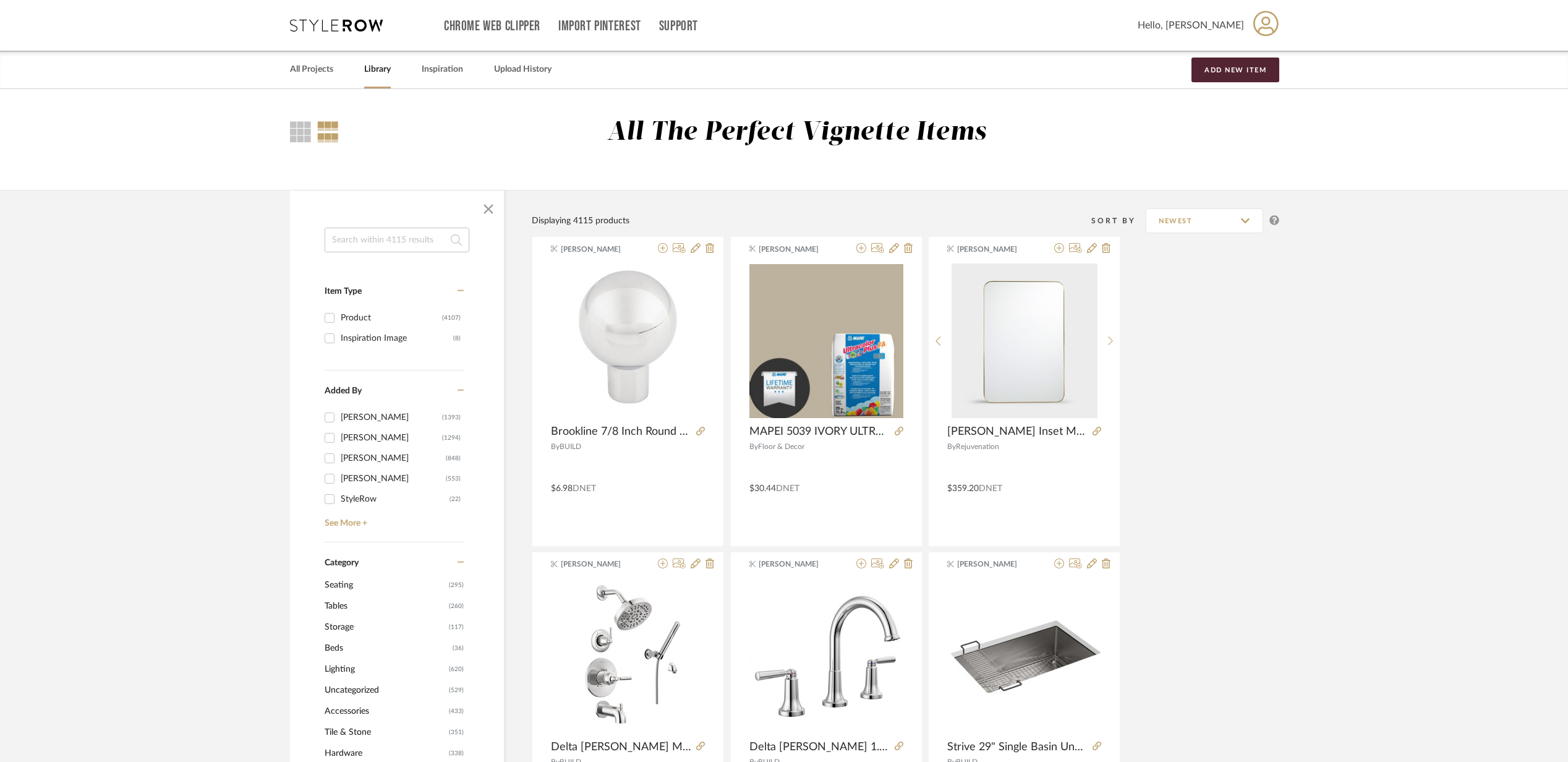
click at [365, 250] on input at bounding box center [396, 239] width 145 height 25
type input "vent"
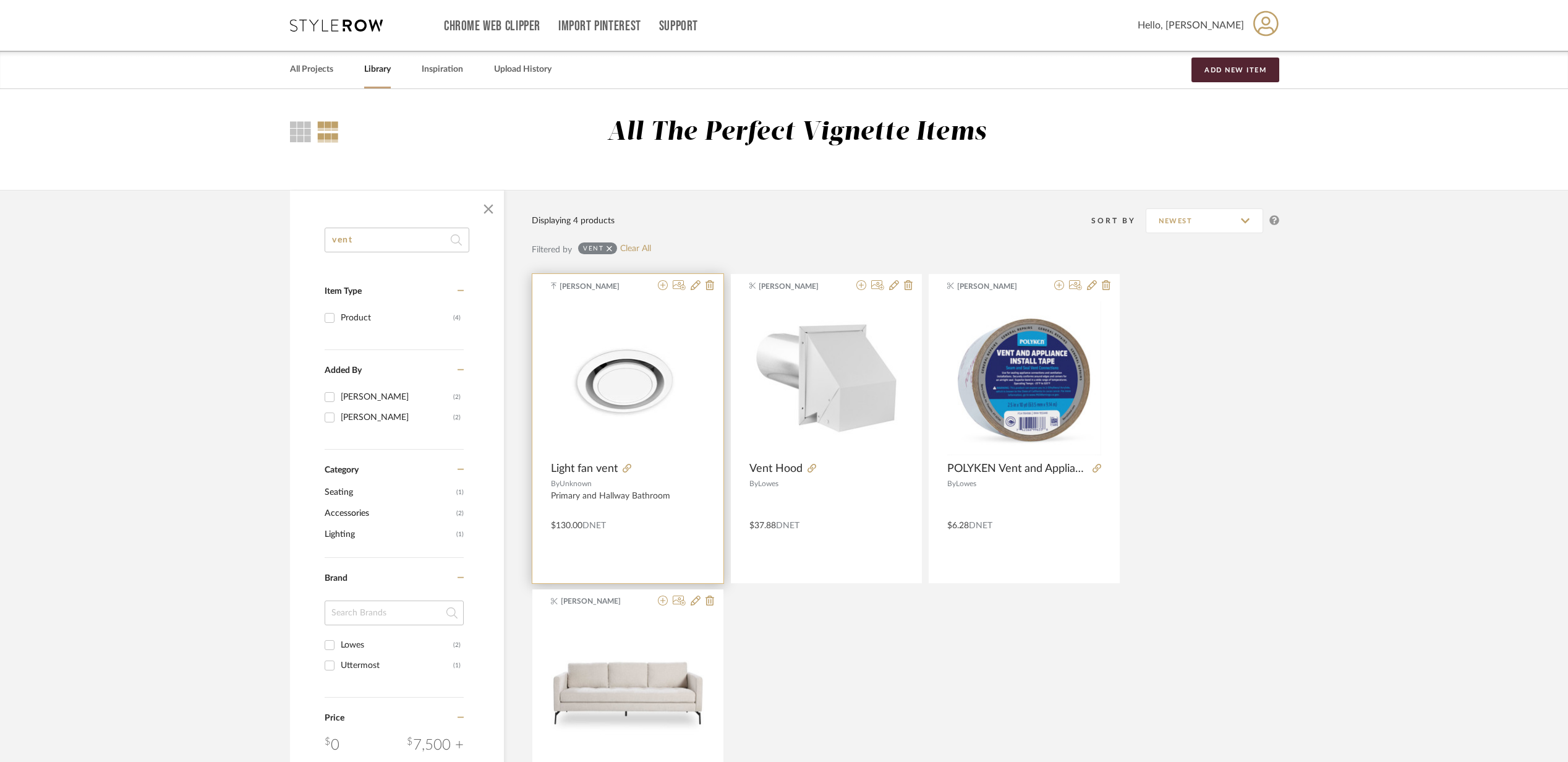
click at [642, 288] on div "[PERSON_NAME]" at bounding box center [604, 286] width 96 height 11
click at [594, 387] on img "0" at bounding box center [628, 377] width 154 height 111
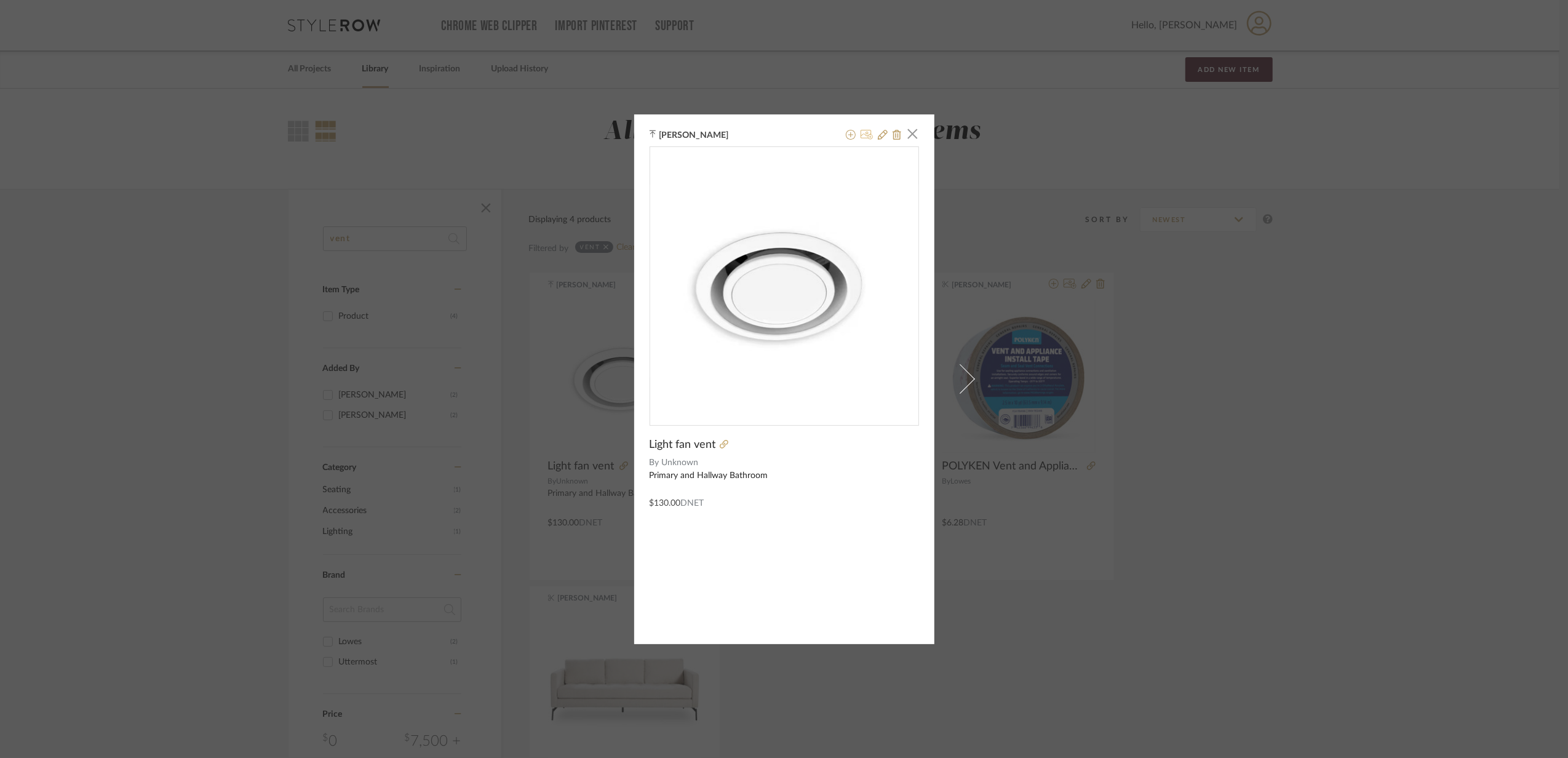
click at [862, 134] on icon at bounding box center [867, 134] width 13 height 10
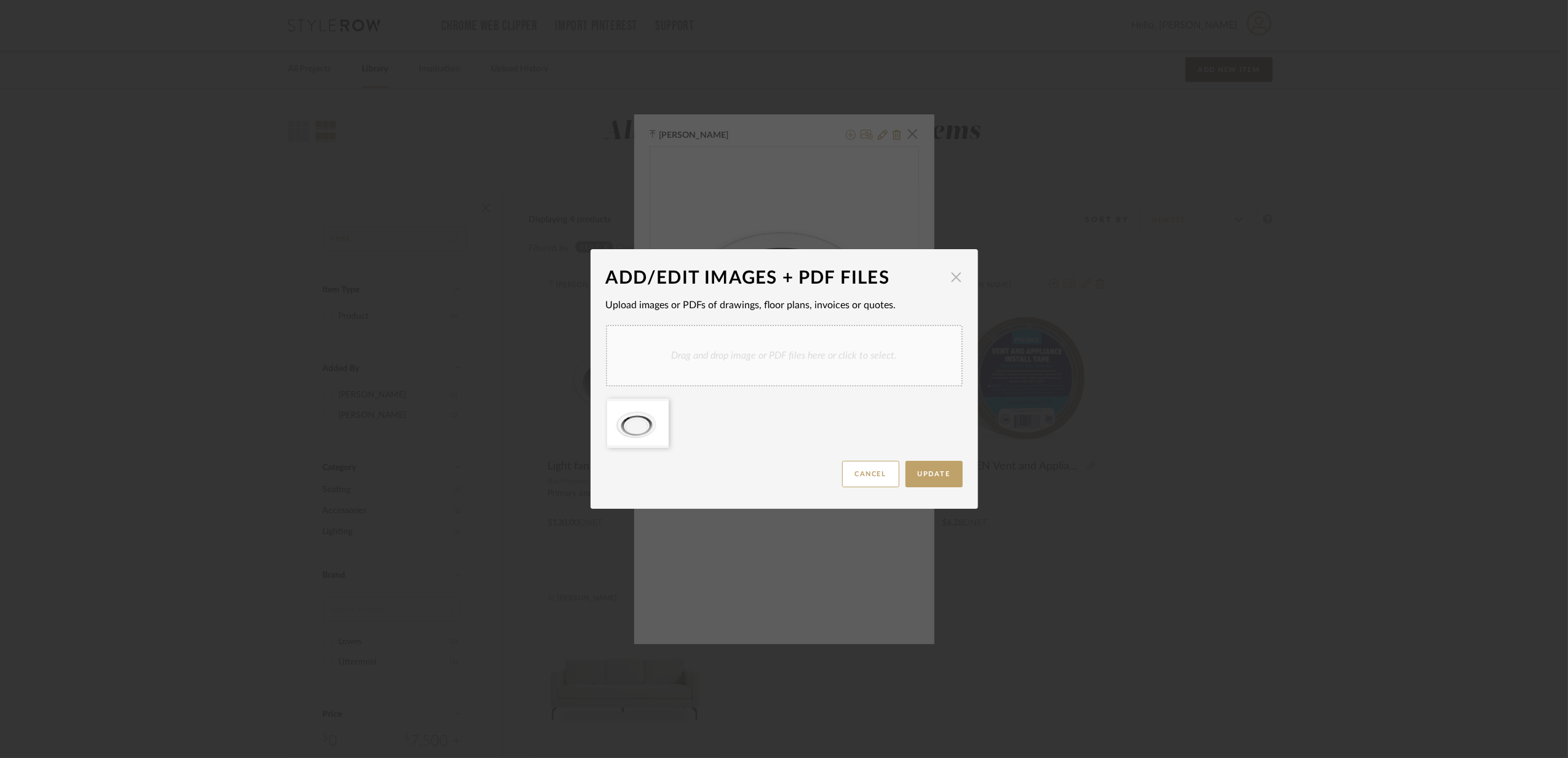
click at [950, 283] on span "button" at bounding box center [957, 277] width 25 height 25
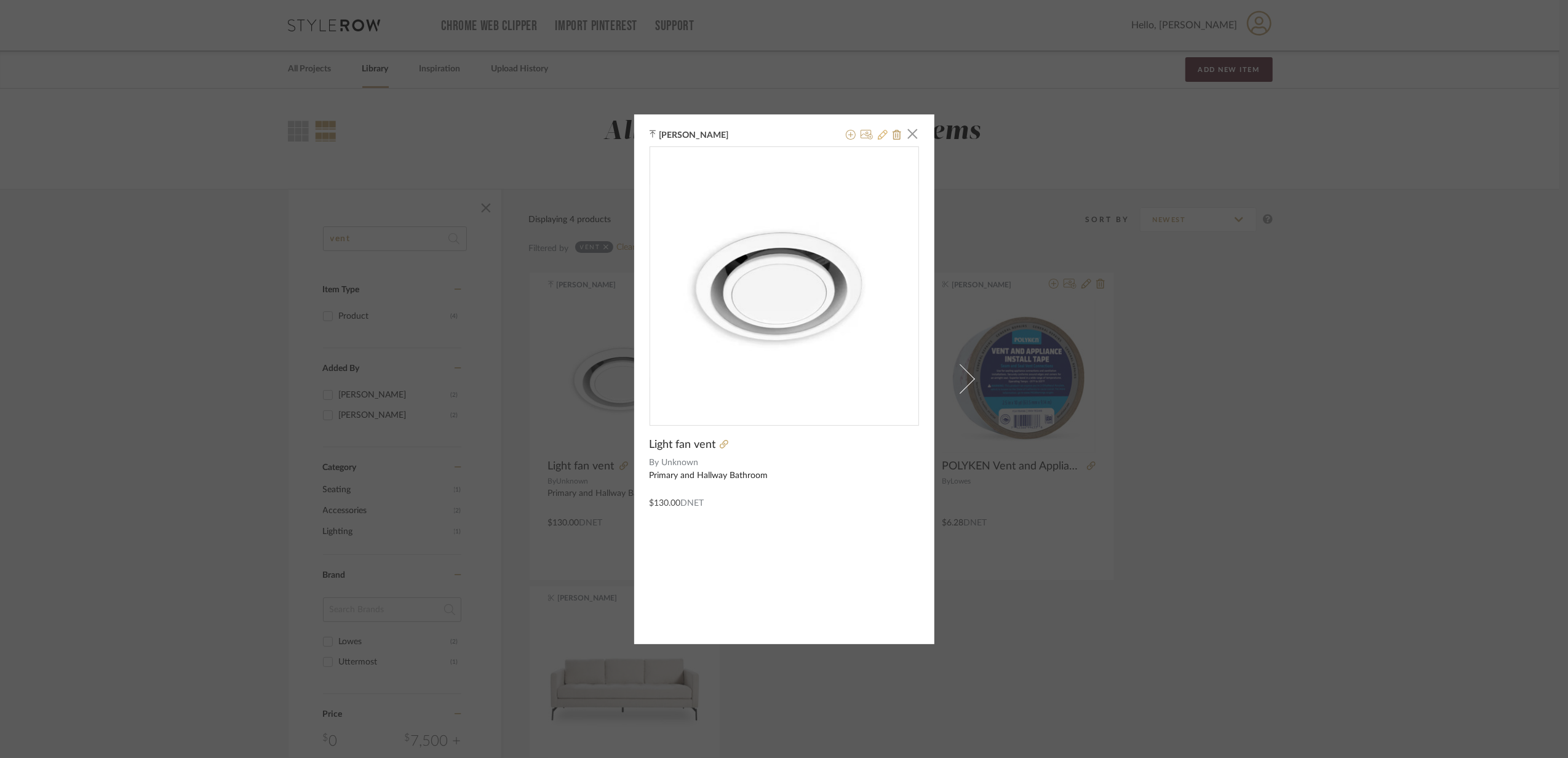
click at [879, 141] on button at bounding box center [883, 135] width 10 height 14
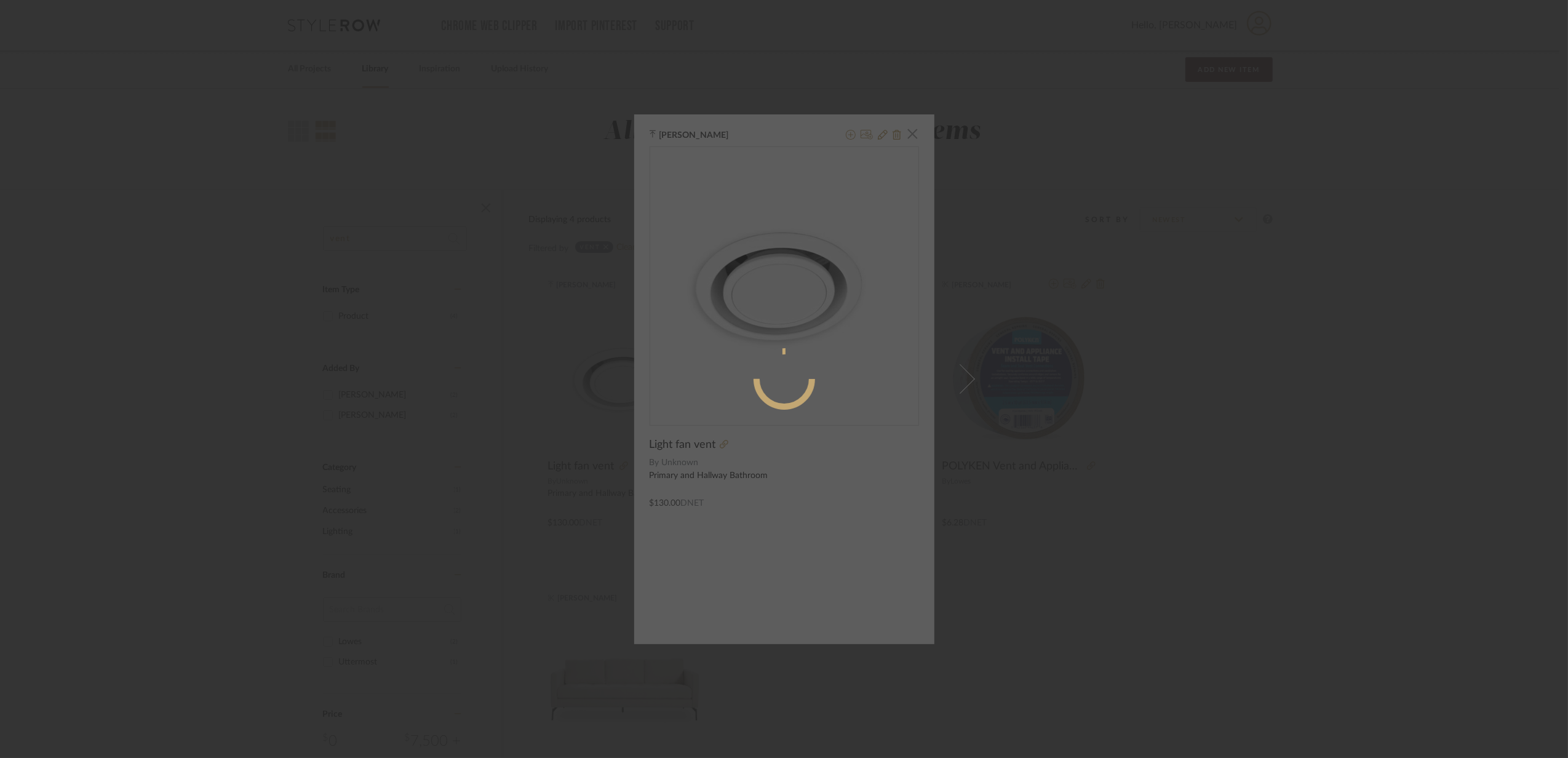
radio input "true"
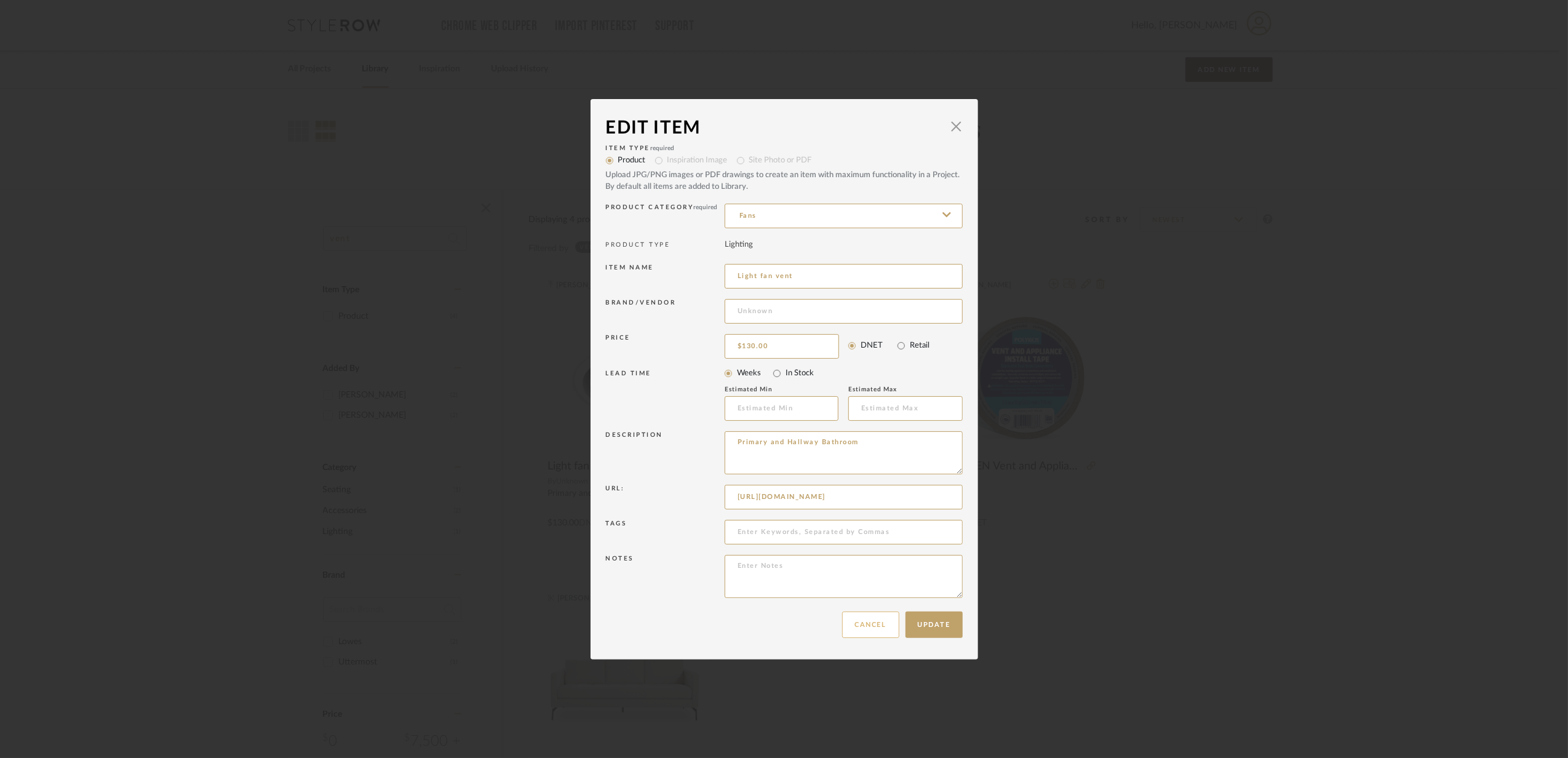
click at [871, 628] on button "Cancel" at bounding box center [870, 624] width 57 height 27
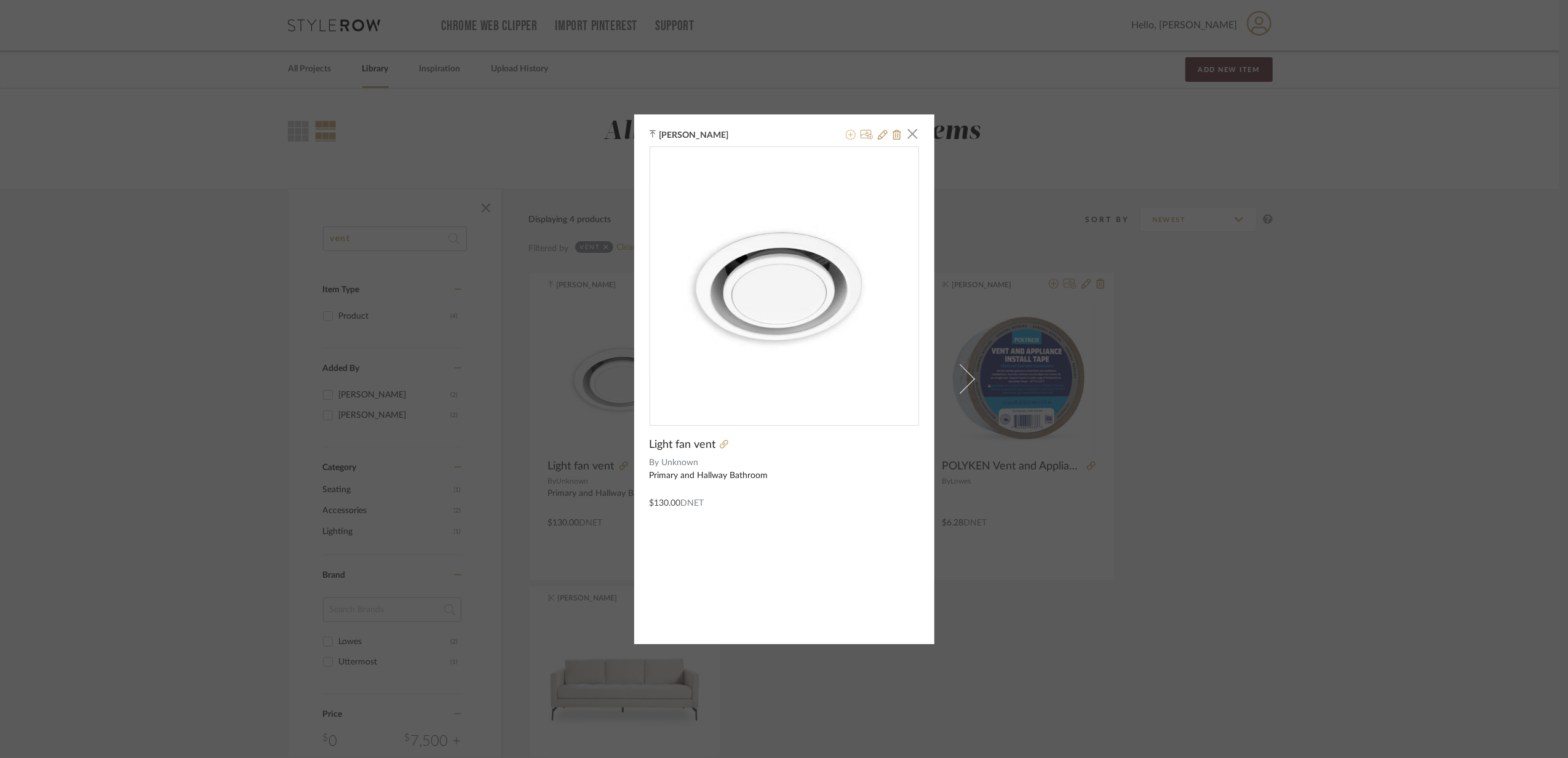
click at [848, 138] on icon at bounding box center [850, 134] width 10 height 10
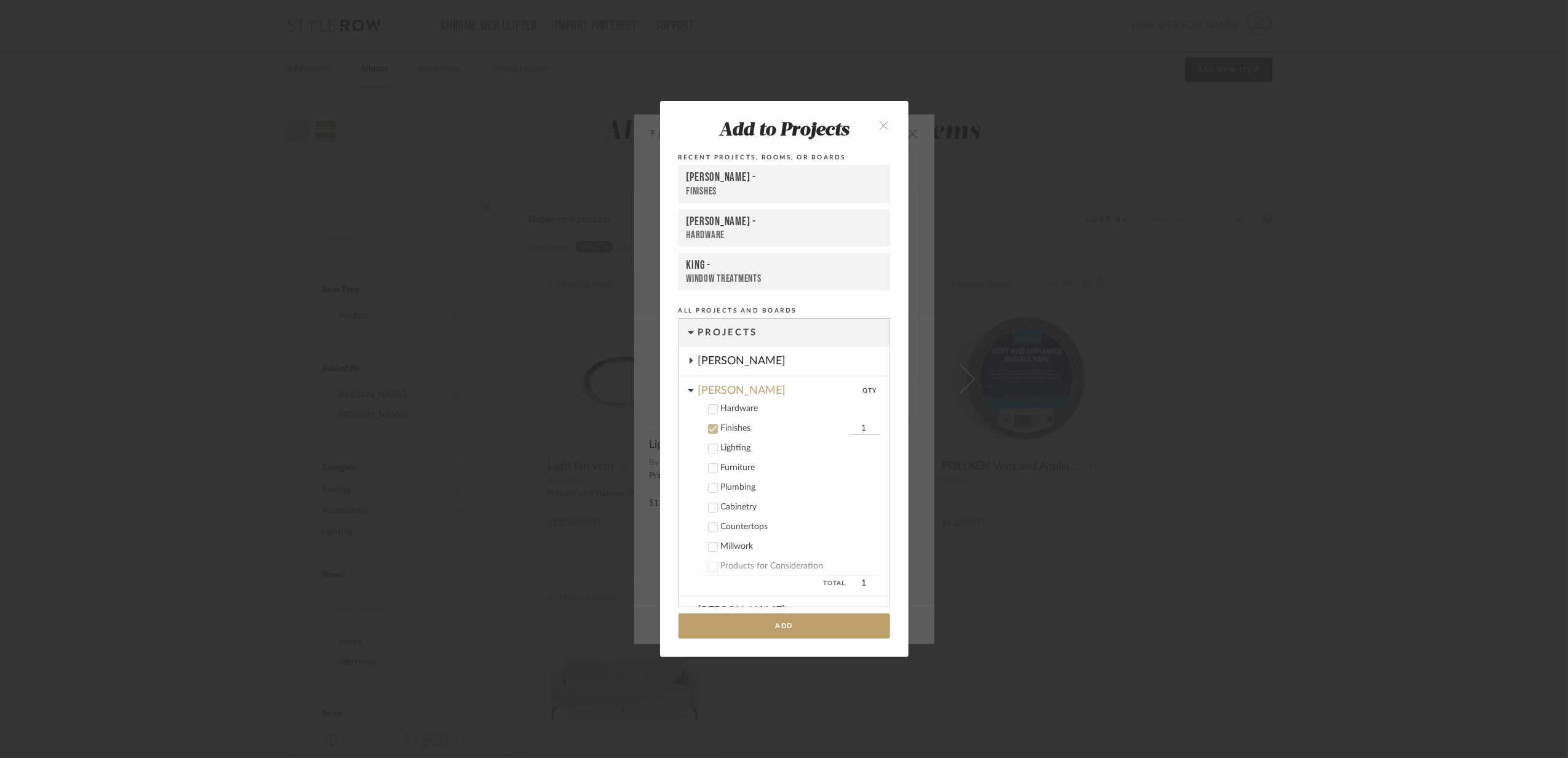
click at [723, 424] on div "Finishes" at bounding box center [783, 428] width 125 height 10
click at [744, 490] on div "Plumbing" at bounding box center [800, 488] width 158 height 10
click at [783, 634] on button "Add" at bounding box center [784, 625] width 212 height 25
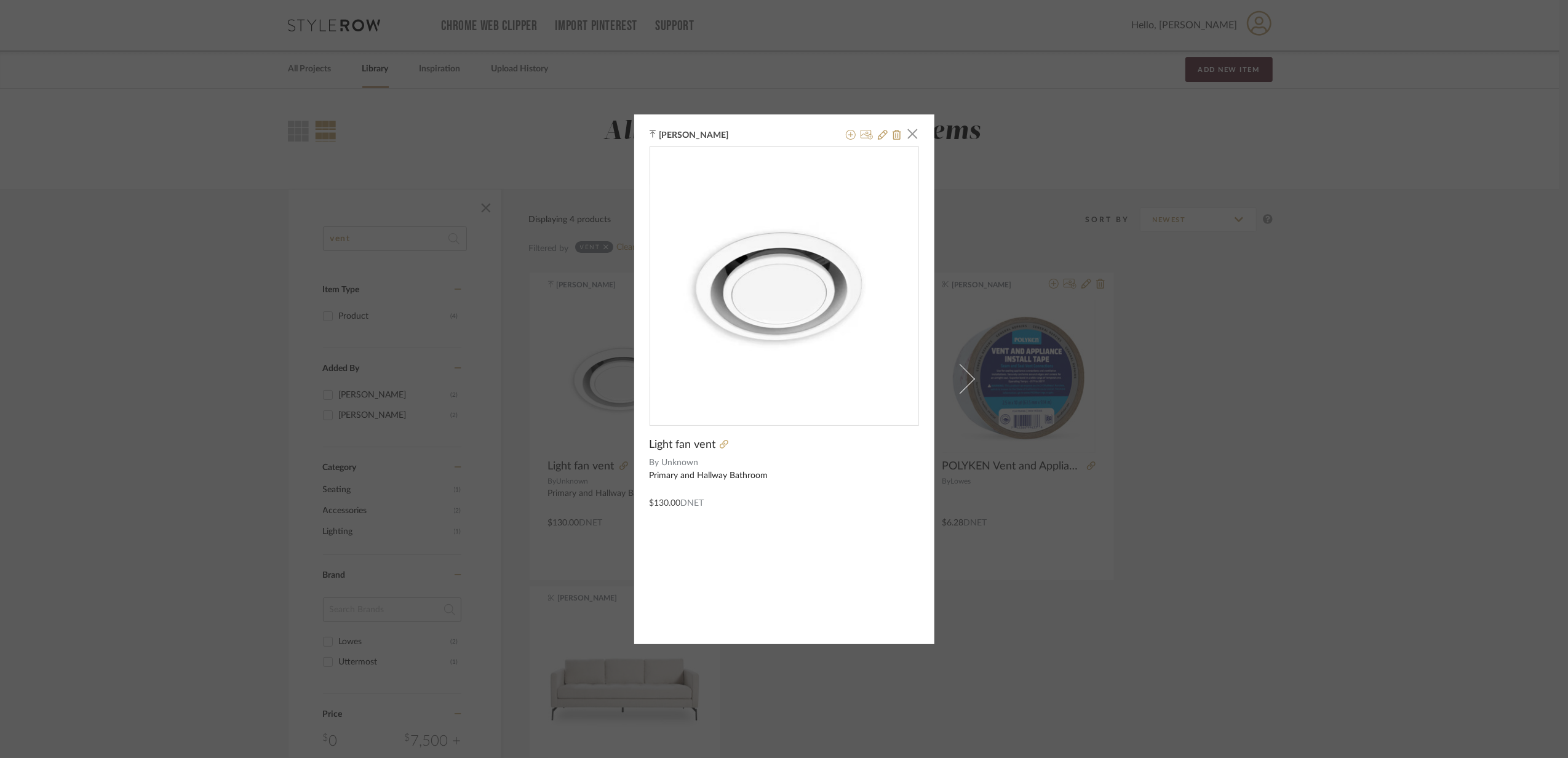
click at [551, 505] on div "[PERSON_NAME] × Light fan vent By Unknown Primary and Hallway Bathroom $130.00 …" at bounding box center [784, 379] width 1568 height 758
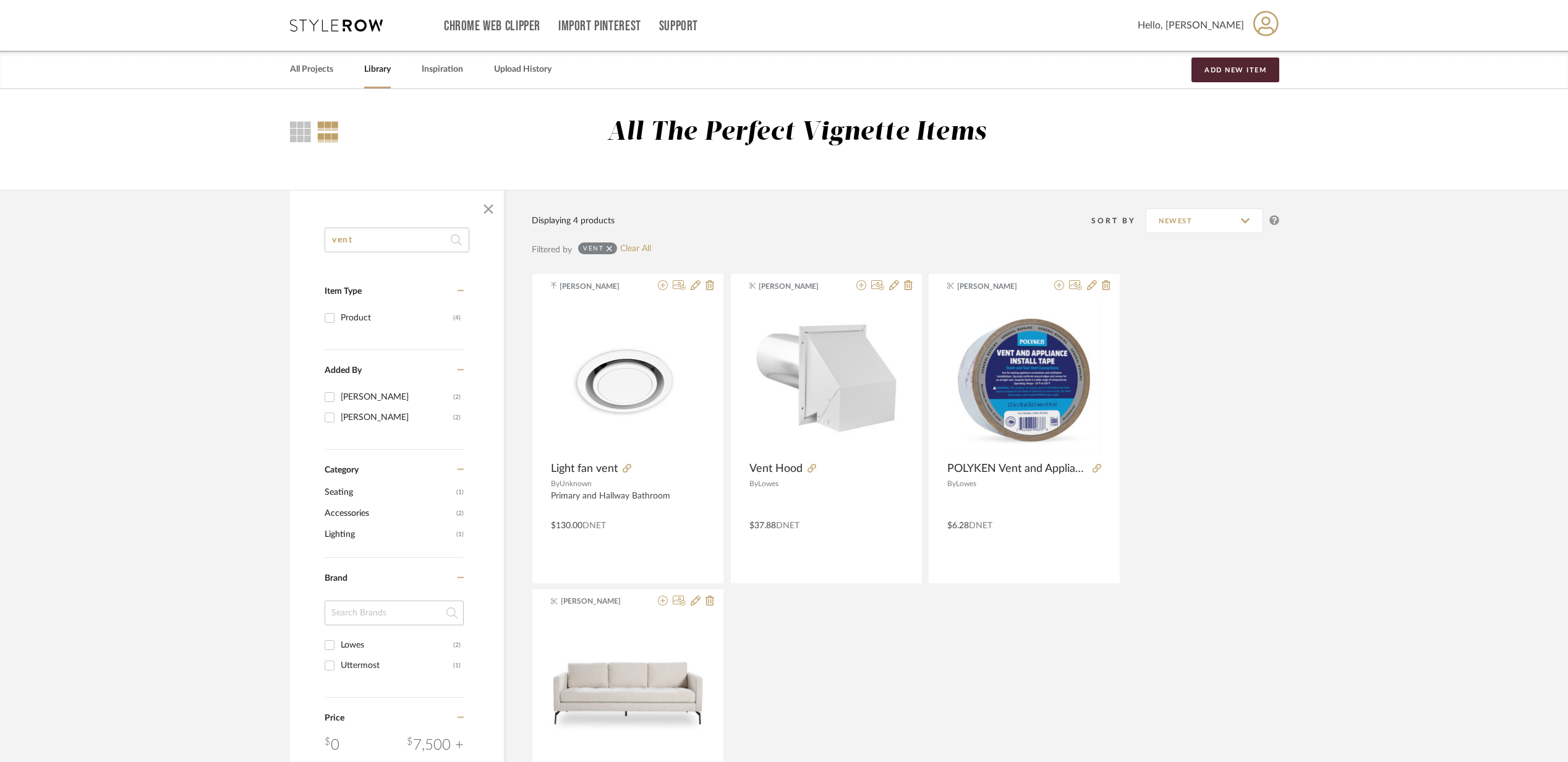
click at [434, 248] on input "vent" at bounding box center [396, 239] width 145 height 25
type input "caulk"
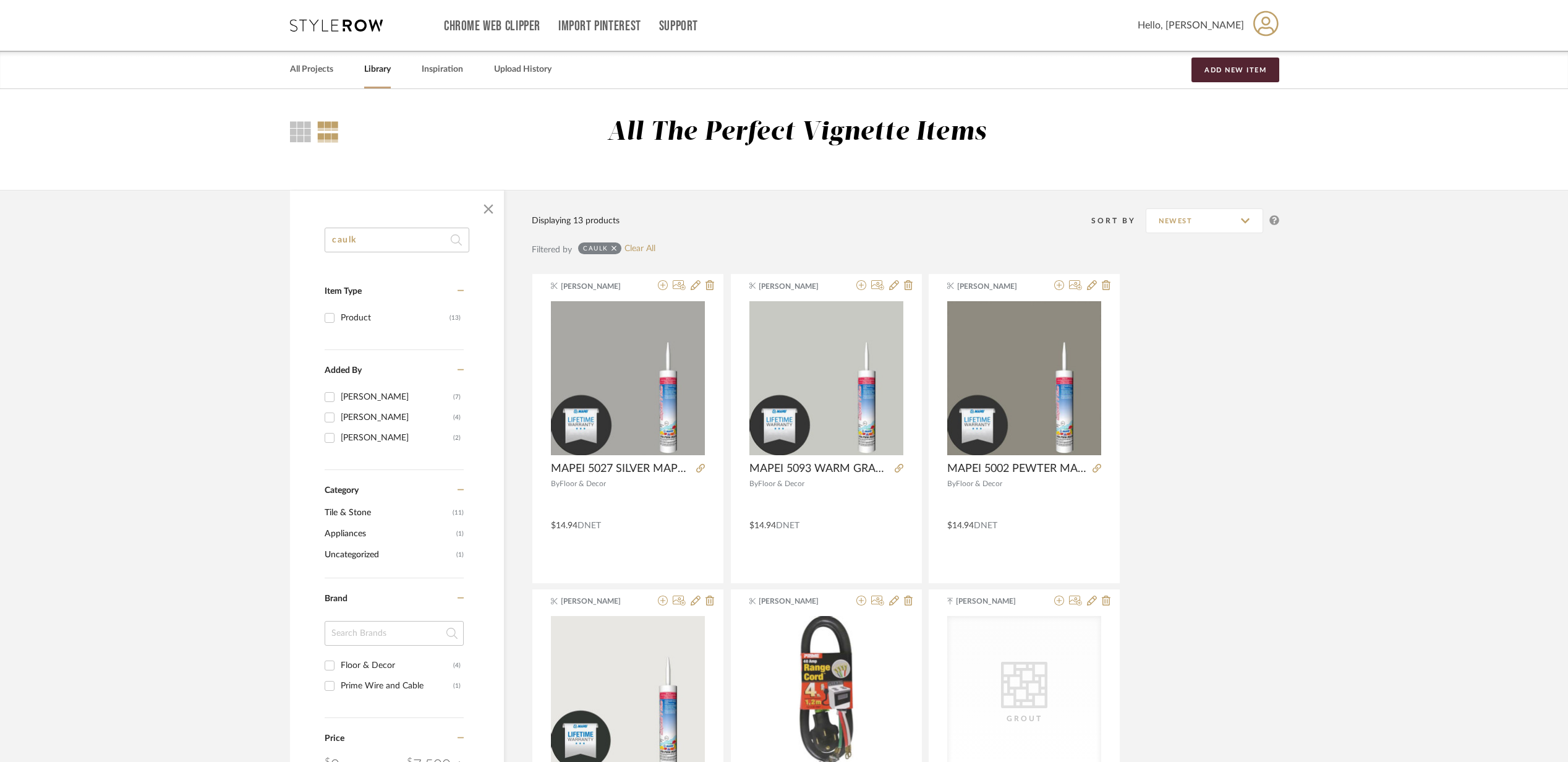
click at [292, 23] on icon at bounding box center [336, 25] width 93 height 12
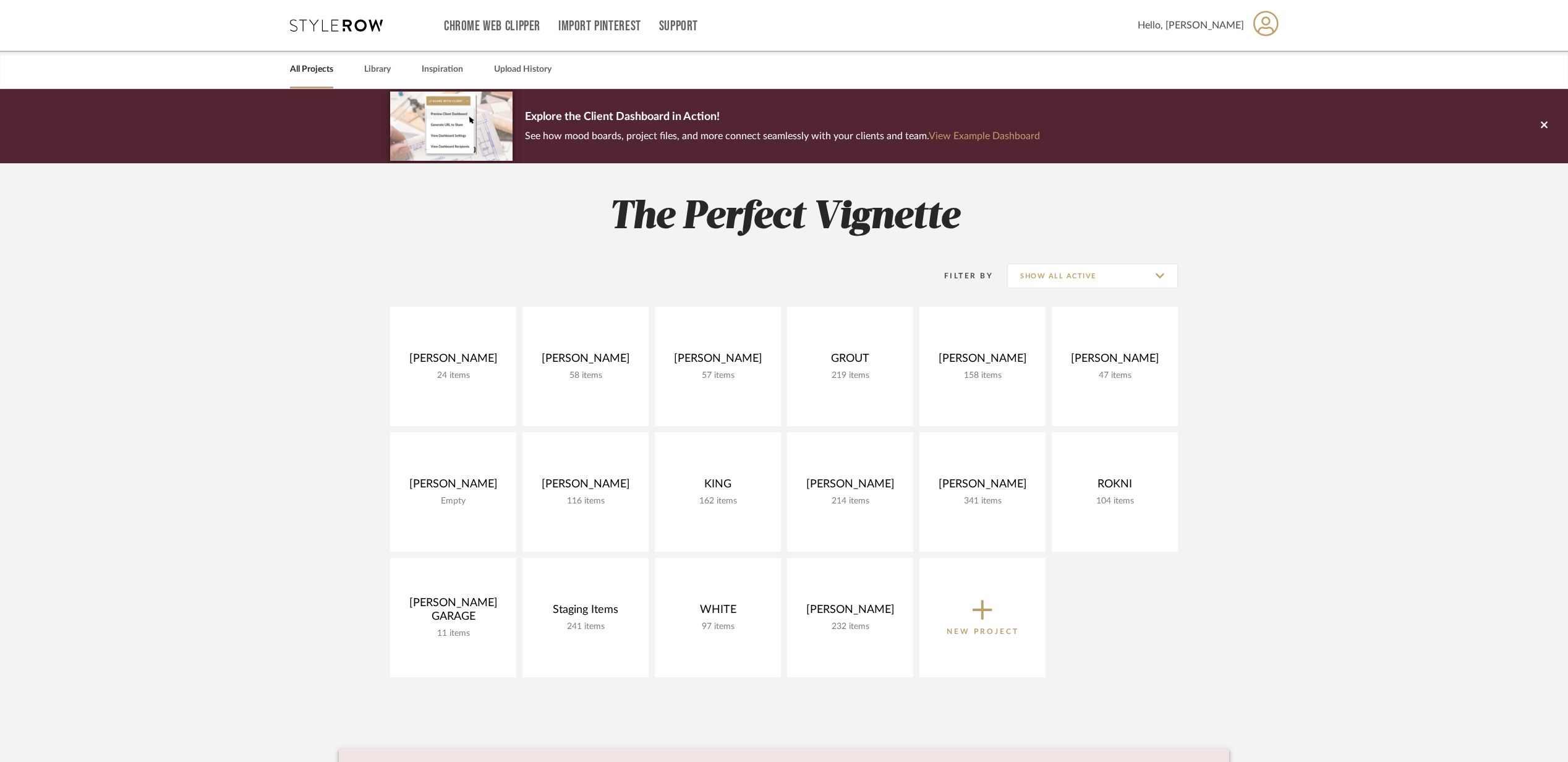
click at [343, 26] on icon at bounding box center [336, 25] width 93 height 12
click at [1544, 133] on button at bounding box center [1544, 126] width 48 height 74
